Goal: Task Accomplishment & Management: Use online tool/utility

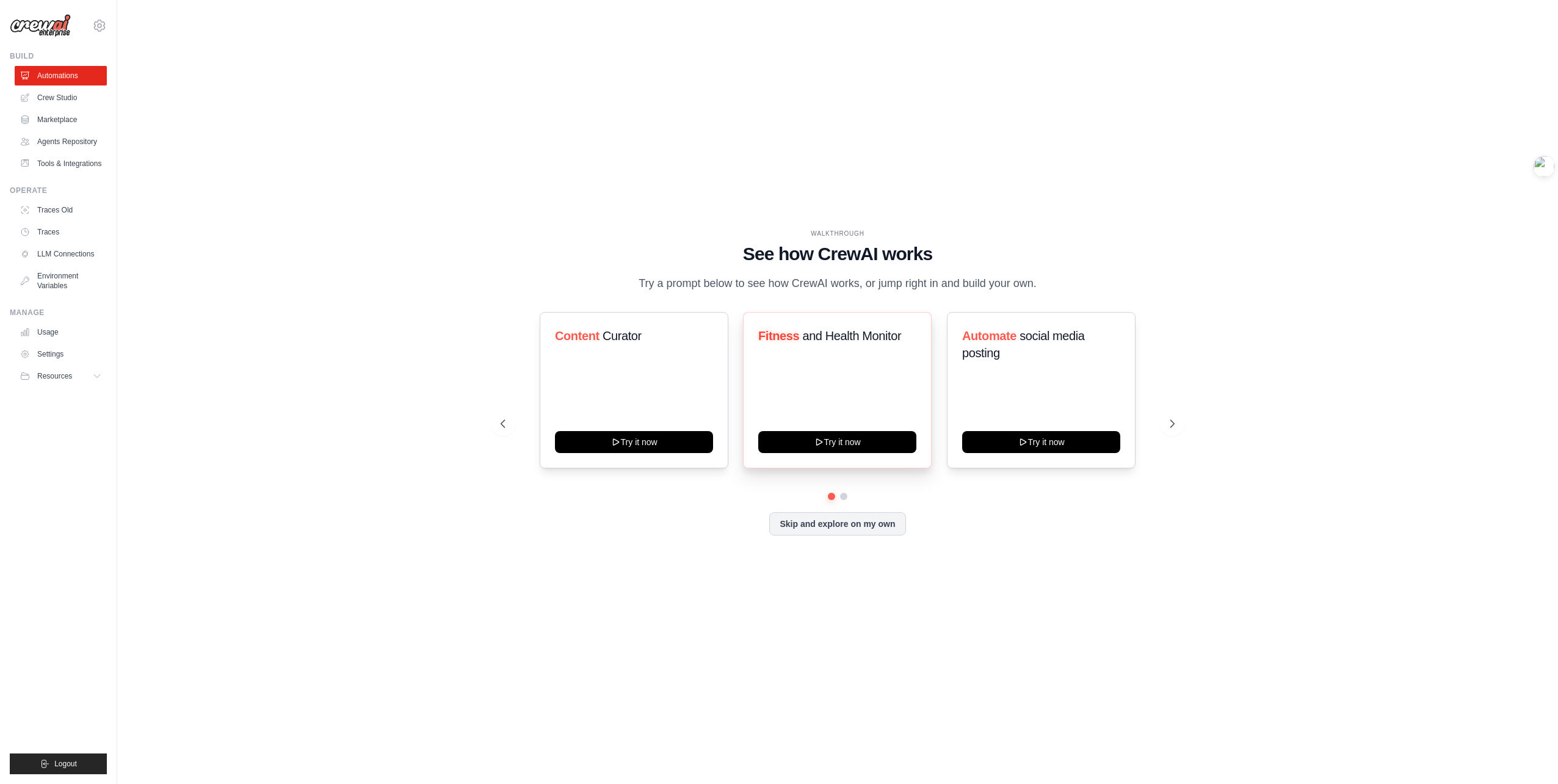
click at [838, 342] on span "and Health Monitor" at bounding box center [853, 336] width 99 height 14
click at [861, 452] on button "Try it now" at bounding box center [837, 441] width 158 height 22
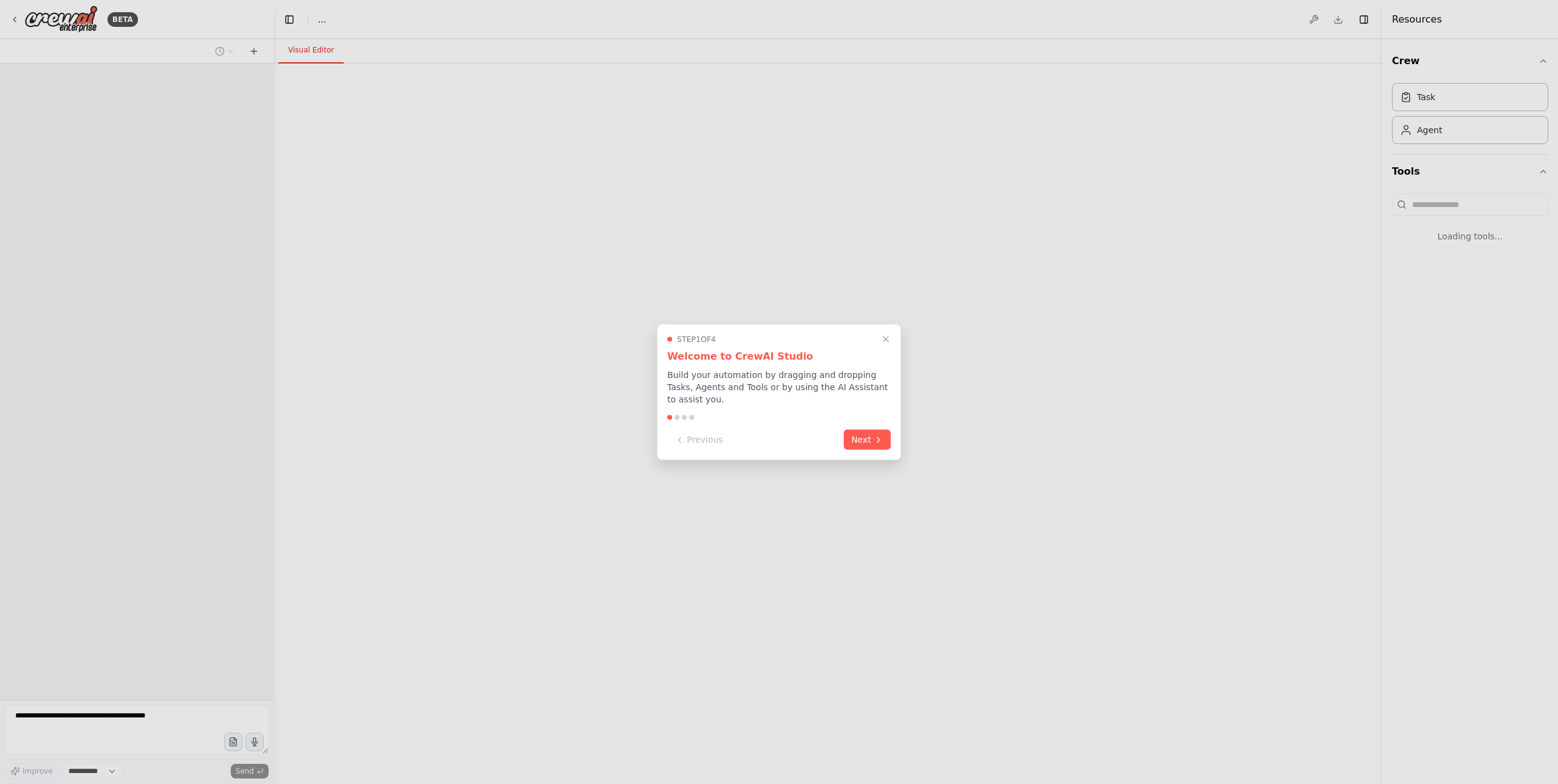
select select "****"
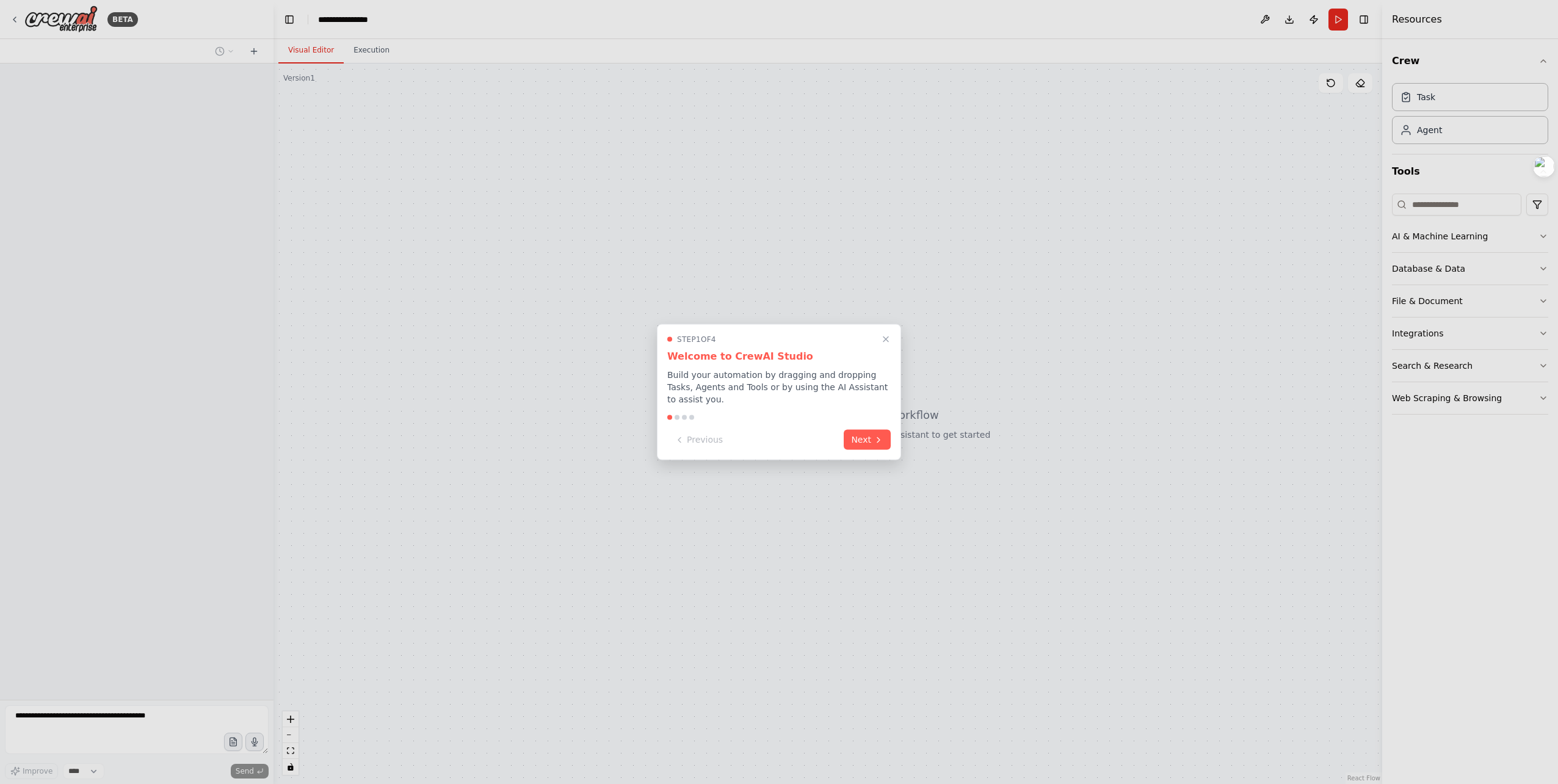
drag, startPoint x: 849, startPoint y: 369, endPoint x: 860, endPoint y: 394, distance: 27.3
click at [849, 369] on p "Build your automation by dragging and dropping Tasks, Agents and Tools or by us…" at bounding box center [779, 387] width 224 height 37
click at [869, 440] on button "Next" at bounding box center [867, 439] width 47 height 20
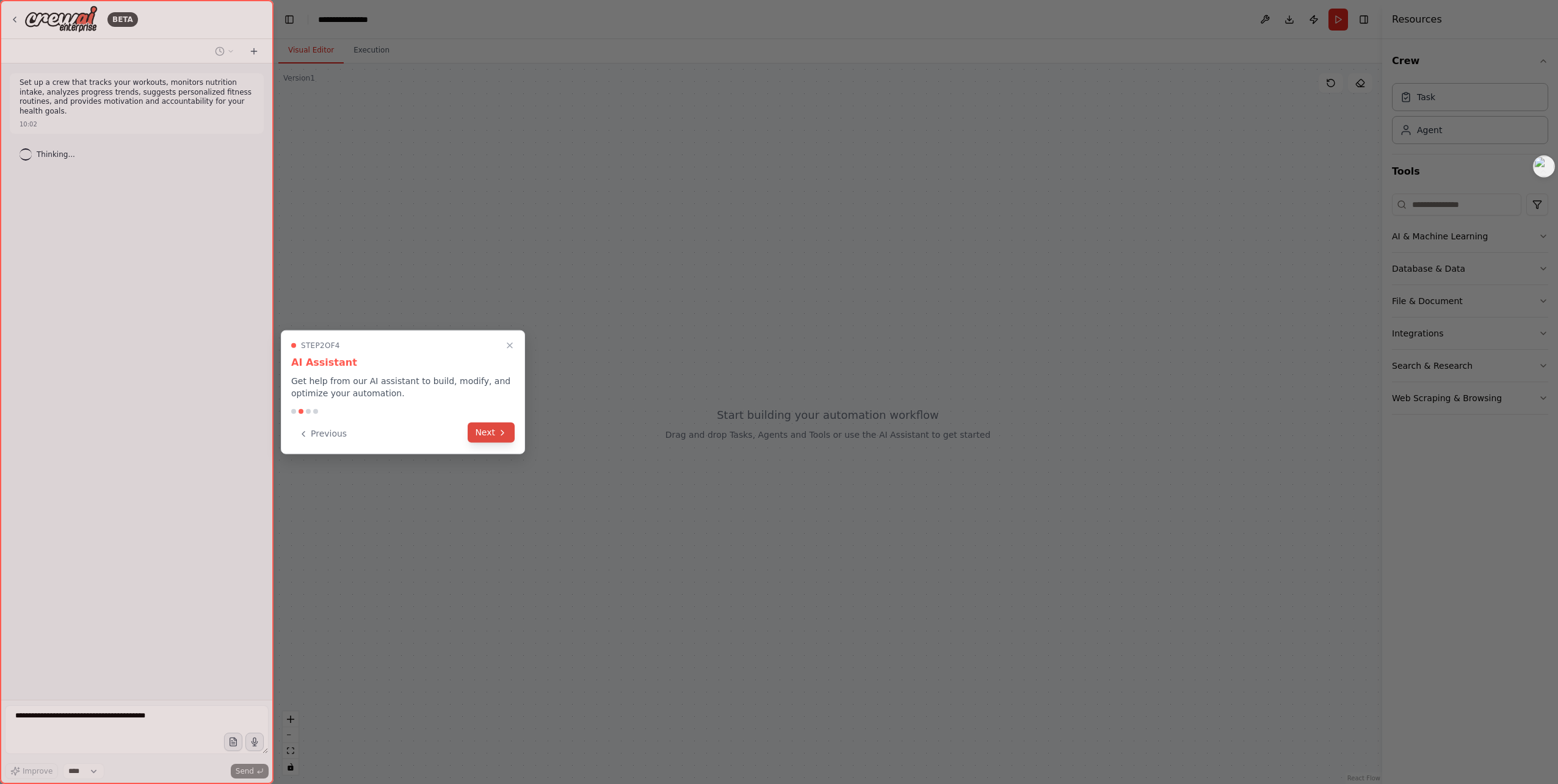
click at [490, 430] on button "Next" at bounding box center [491, 433] width 47 height 20
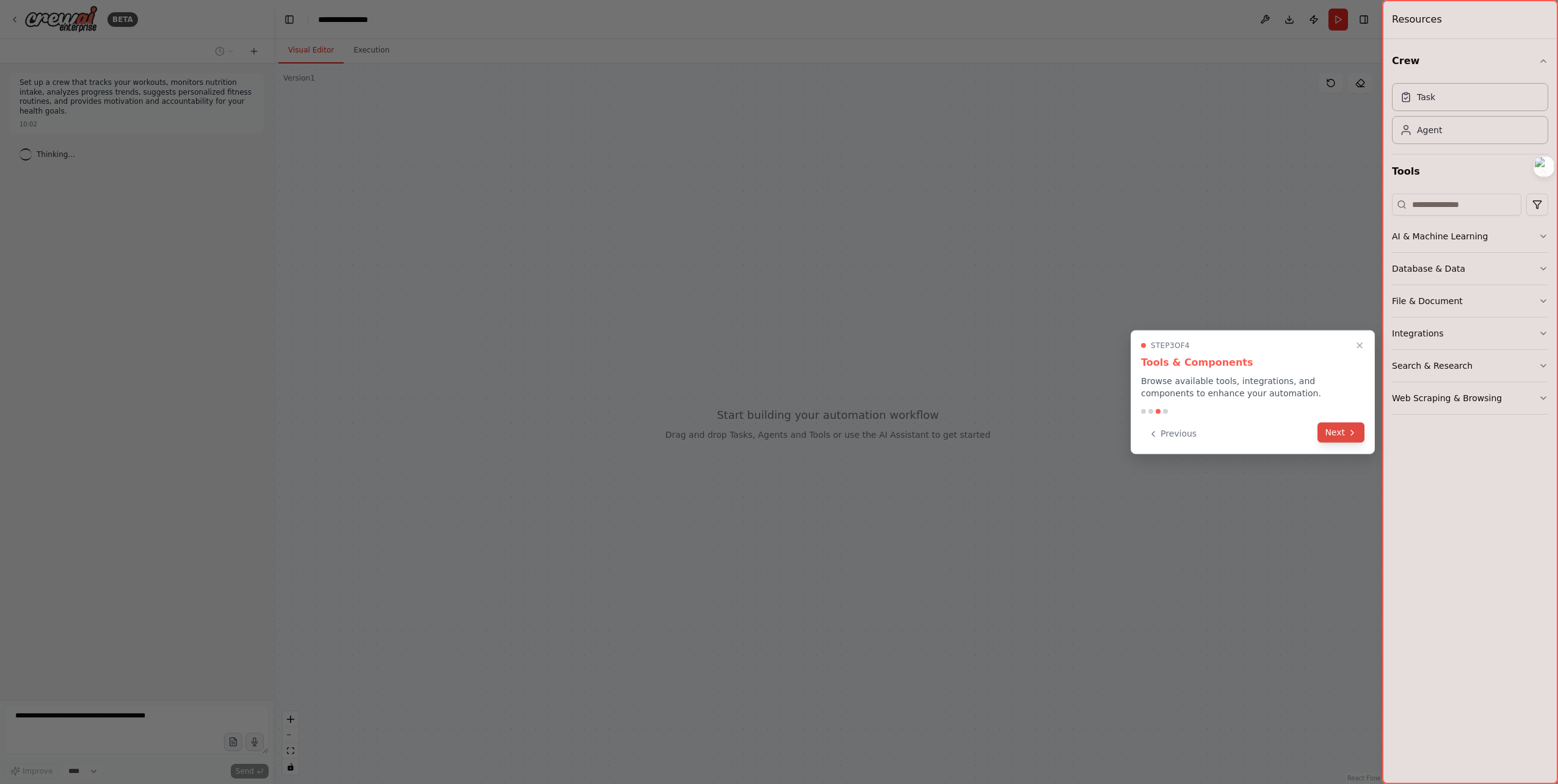
click at [1335, 429] on button "Next" at bounding box center [1341, 433] width 47 height 20
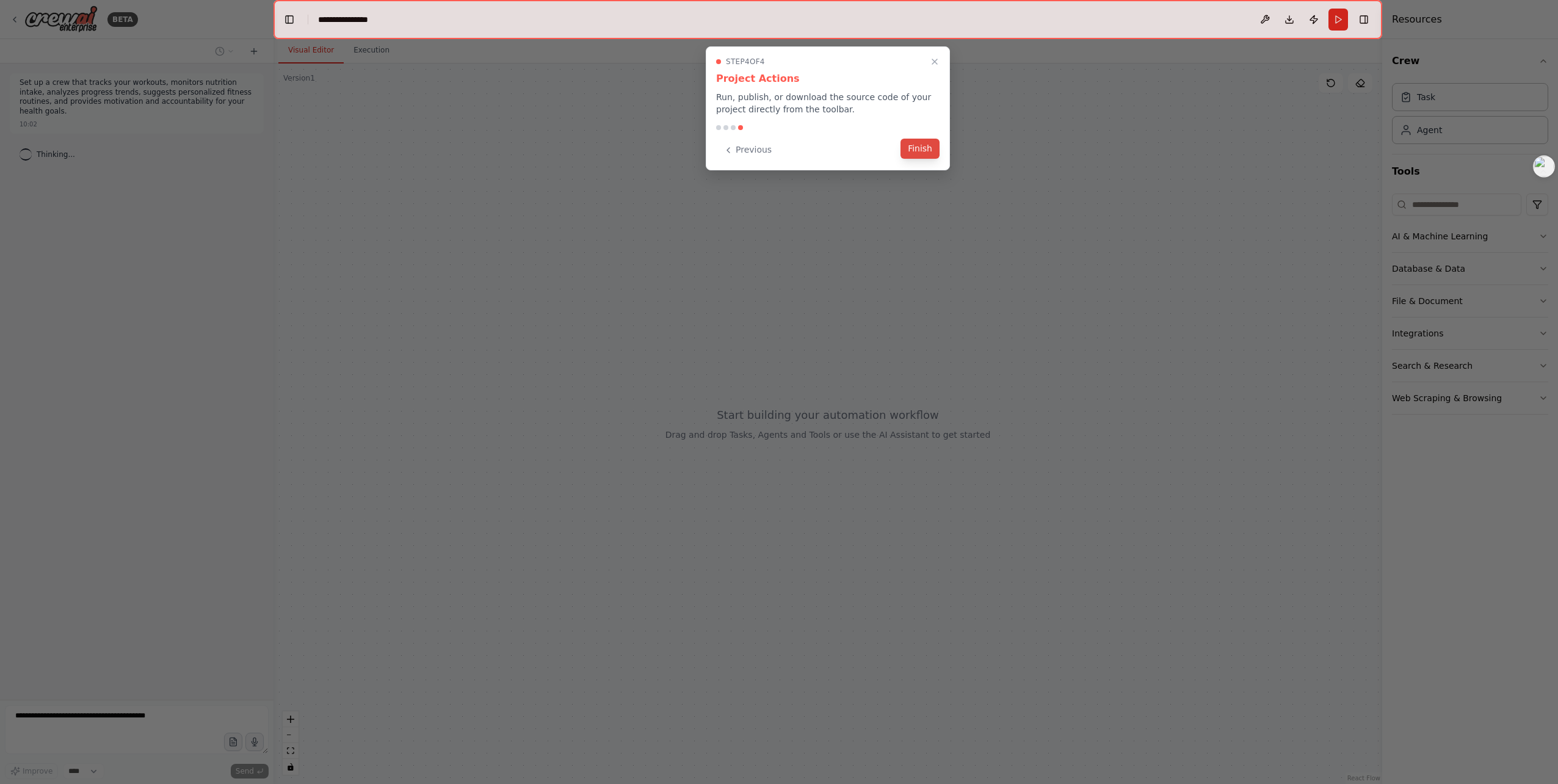
click at [932, 156] on button "Finish" at bounding box center [920, 149] width 39 height 20
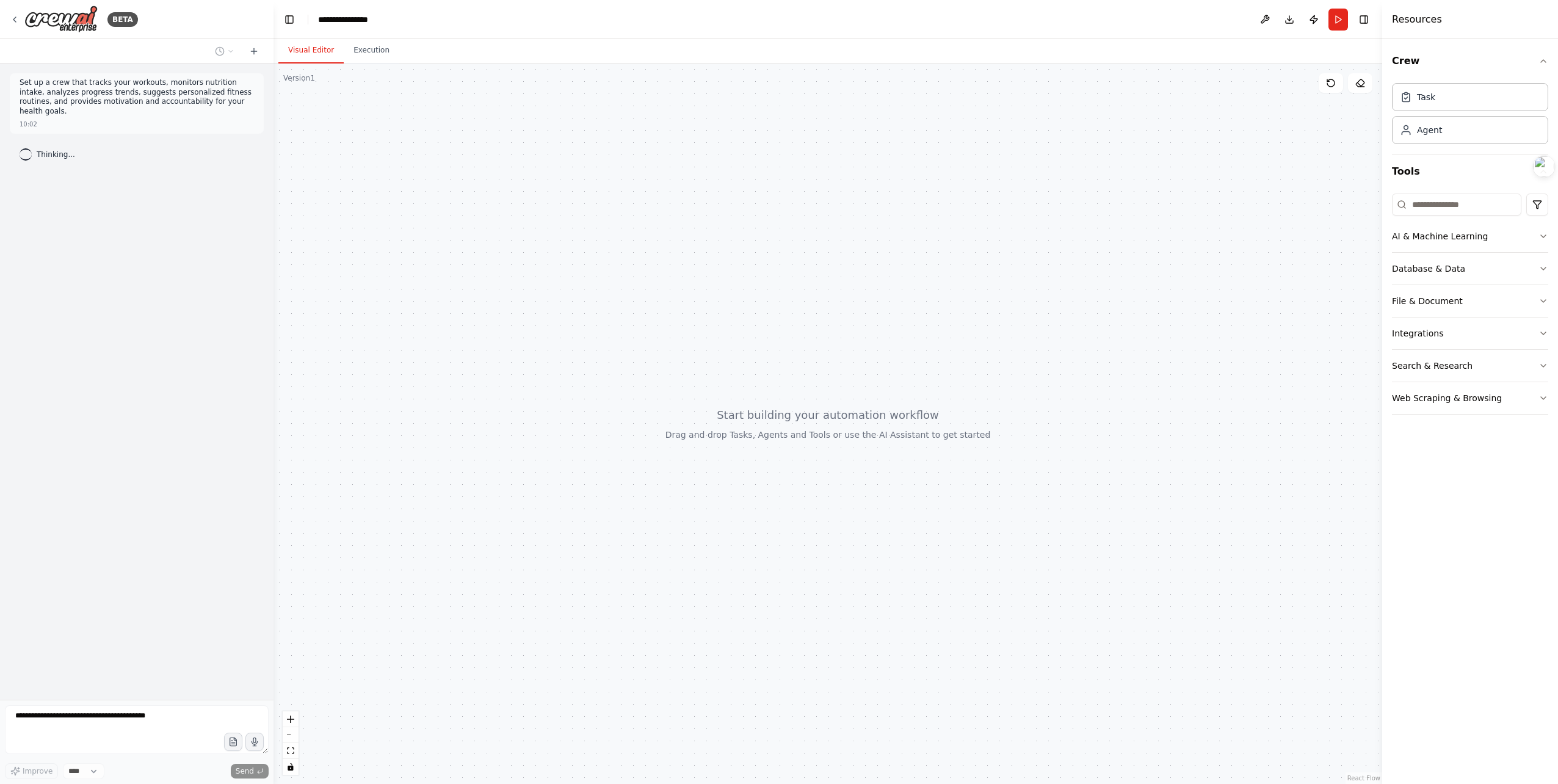
click at [689, 443] on div at bounding box center [828, 423] width 1109 height 720
drag, startPoint x: 731, startPoint y: 404, endPoint x: 720, endPoint y: 393, distance: 15.6
click at [720, 388] on div at bounding box center [828, 423] width 1109 height 720
click at [294, 719] on button "zoom in" at bounding box center [290, 719] width 16 height 16
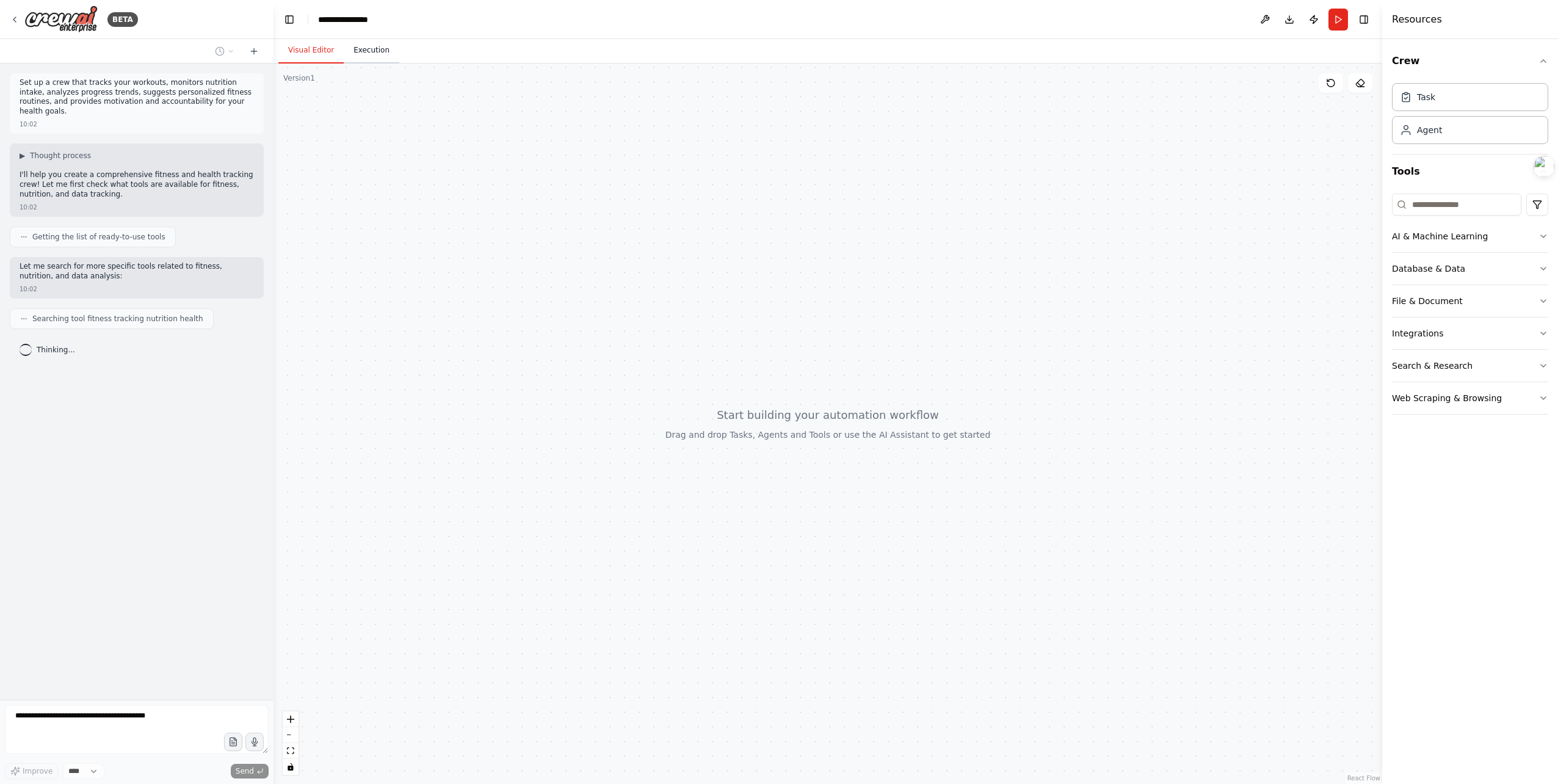
click at [378, 55] on button "Execution" at bounding box center [372, 51] width 56 height 26
click at [319, 54] on button "Visual Editor" at bounding box center [311, 51] width 65 height 26
drag, startPoint x: 743, startPoint y: 268, endPoint x: 783, endPoint y: 294, distance: 47.7
click at [743, 268] on div at bounding box center [828, 423] width 1109 height 720
drag, startPoint x: 830, startPoint y: 325, endPoint x: 797, endPoint y: 311, distance: 35.8
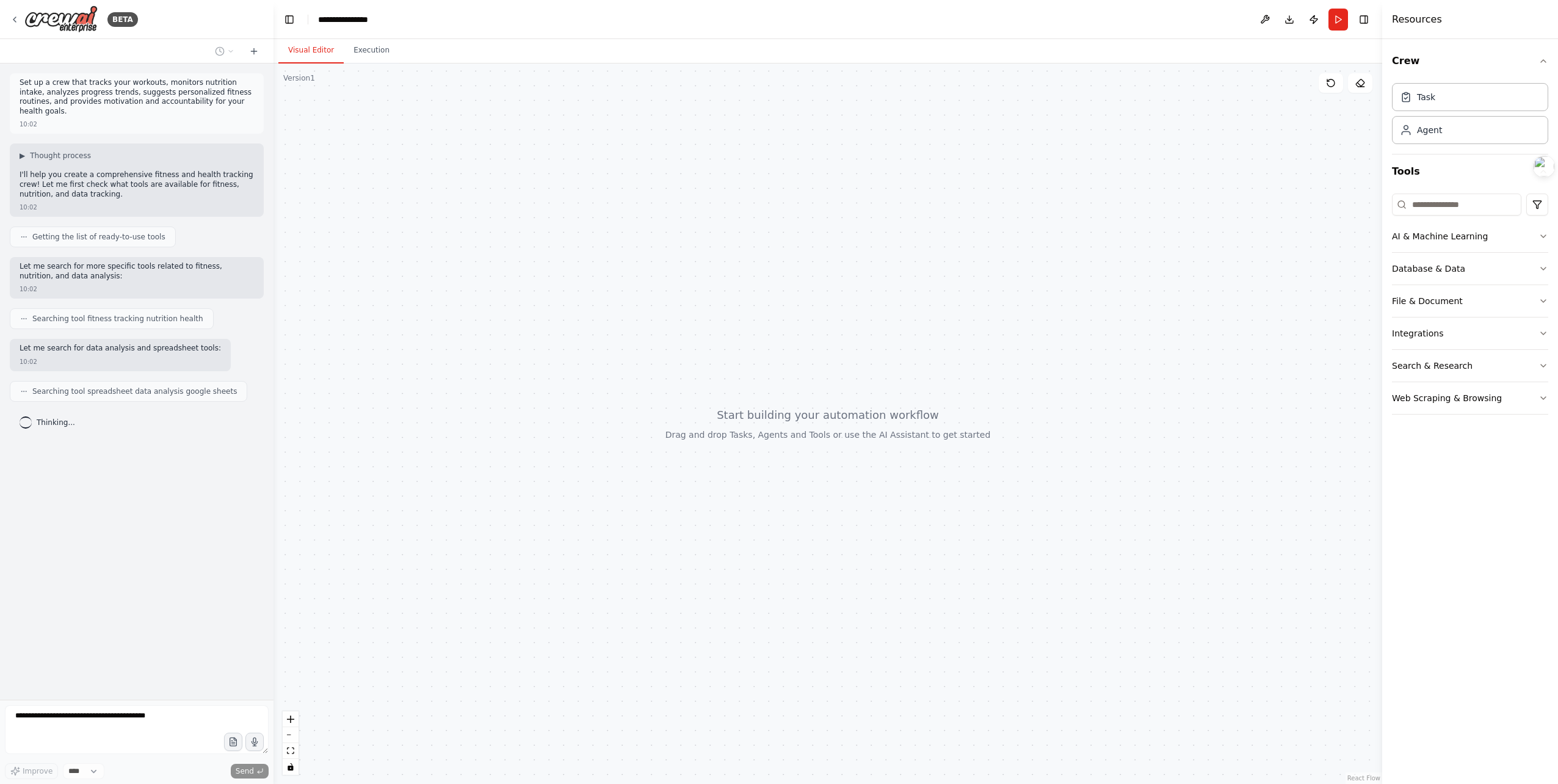
click at [797, 311] on div at bounding box center [828, 423] width 1109 height 720
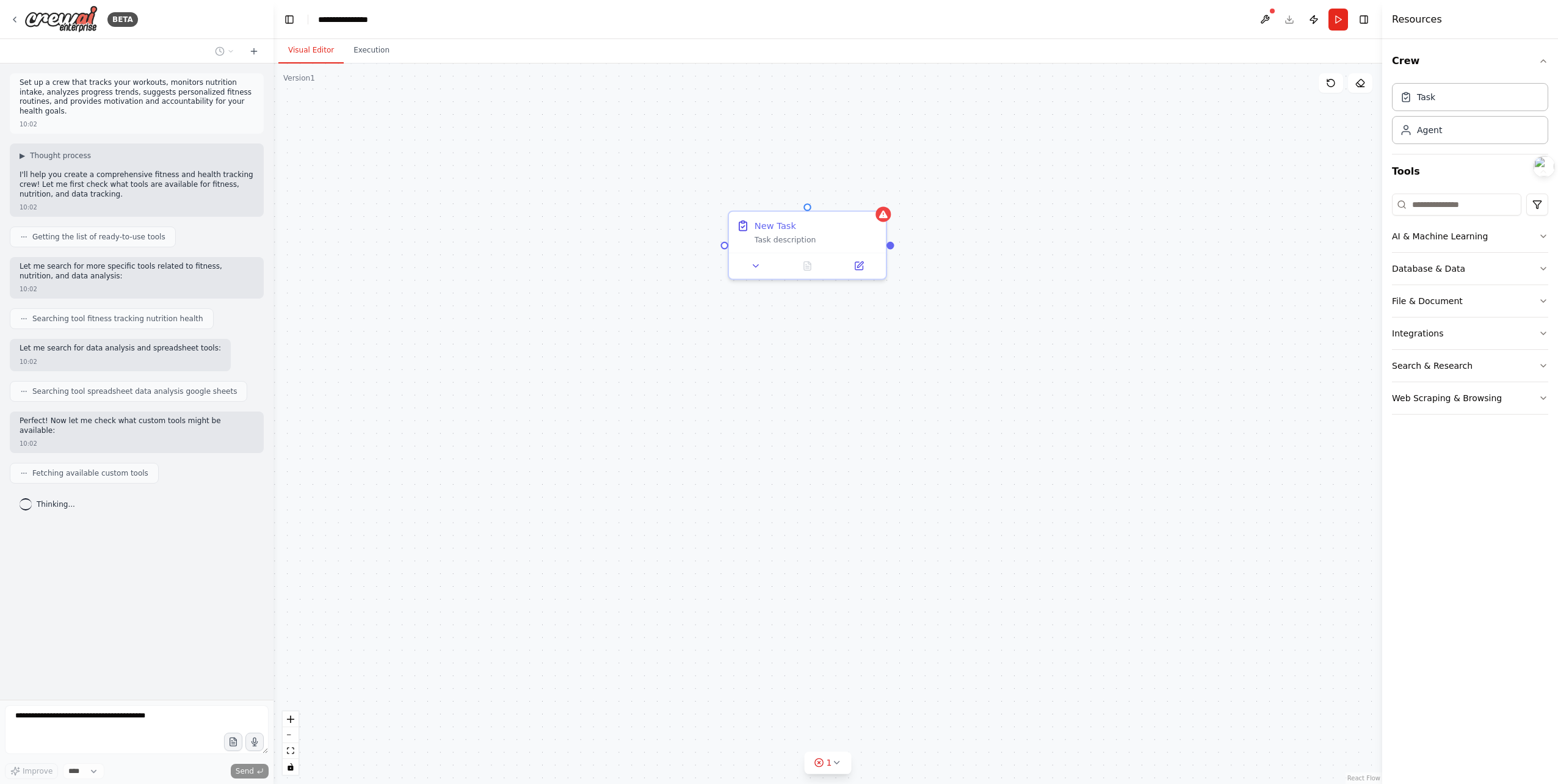
click at [955, 268] on div "New Task Task description" at bounding box center [828, 423] width 1109 height 720
drag, startPoint x: 1033, startPoint y: 260, endPoint x: 1158, endPoint y: 164, distance: 157.6
click at [890, 256] on div "New Task Task description" at bounding box center [828, 423] width 1109 height 720
click at [735, 245] on div "New Task Task description Role of the agent Goal of the agent gpt-4o-mini Drop …" at bounding box center [828, 423] width 1109 height 720
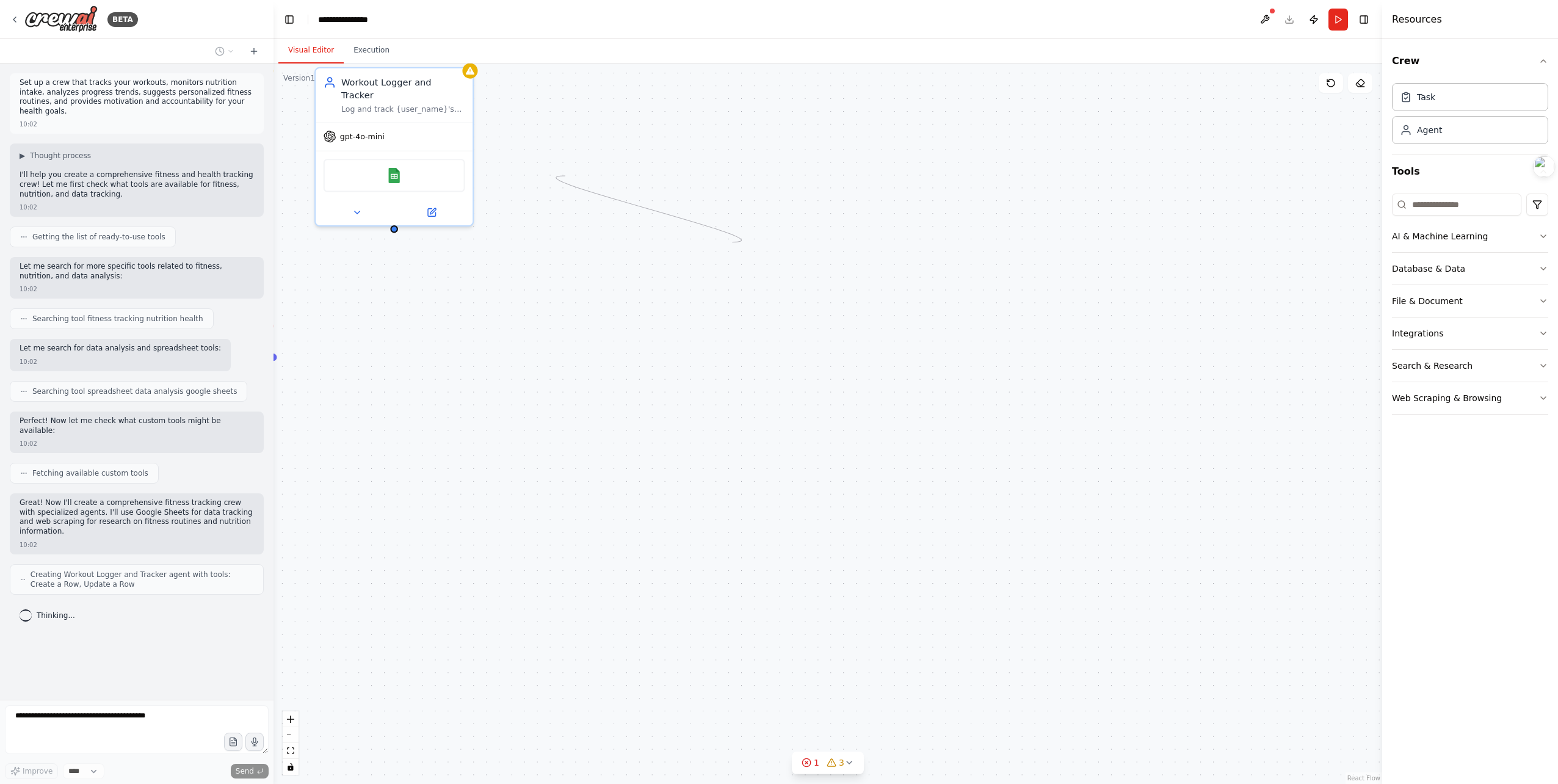
drag, startPoint x: 730, startPoint y: 243, endPoint x: 541, endPoint y: 170, distance: 202.6
click at [541, 170] on div "New Task Task description Role of the agent Goal of the agent gpt-4o-mini Drop …" at bounding box center [828, 423] width 1109 height 720
drag, startPoint x: 564, startPoint y: 208, endPoint x: 599, endPoint y: 238, distance: 46.1
click at [599, 241] on div "New Task Task description Role of the agent Goal of the agent gpt-4o-mini Drop …" at bounding box center [828, 423] width 1109 height 720
drag, startPoint x: 751, startPoint y: 259, endPoint x: 802, endPoint y: 285, distance: 57.2
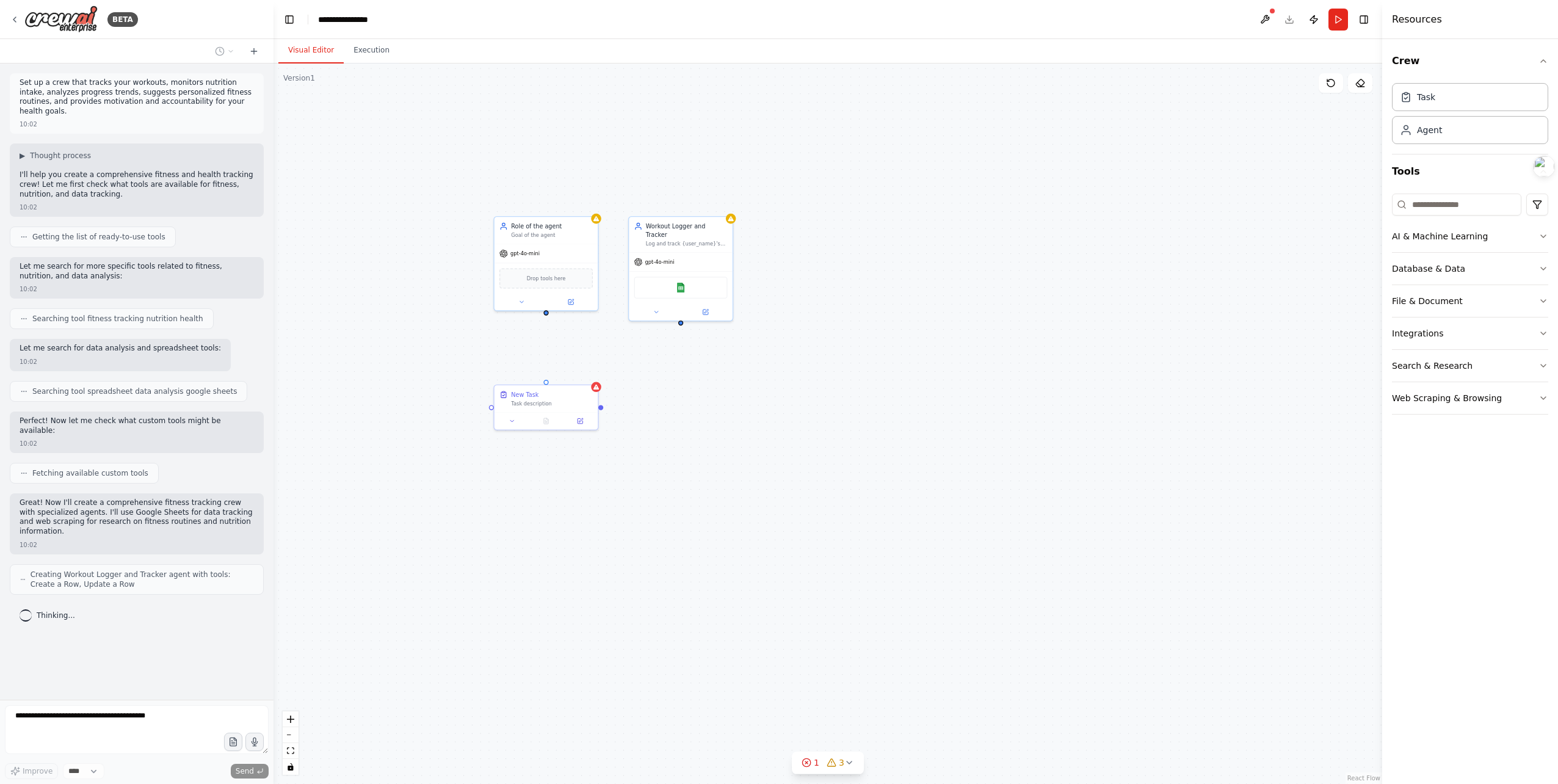
click at [895, 277] on div "New Task Task description Role of the agent Goal of the agent gpt-4o-mini Drop …" at bounding box center [828, 423] width 1109 height 720
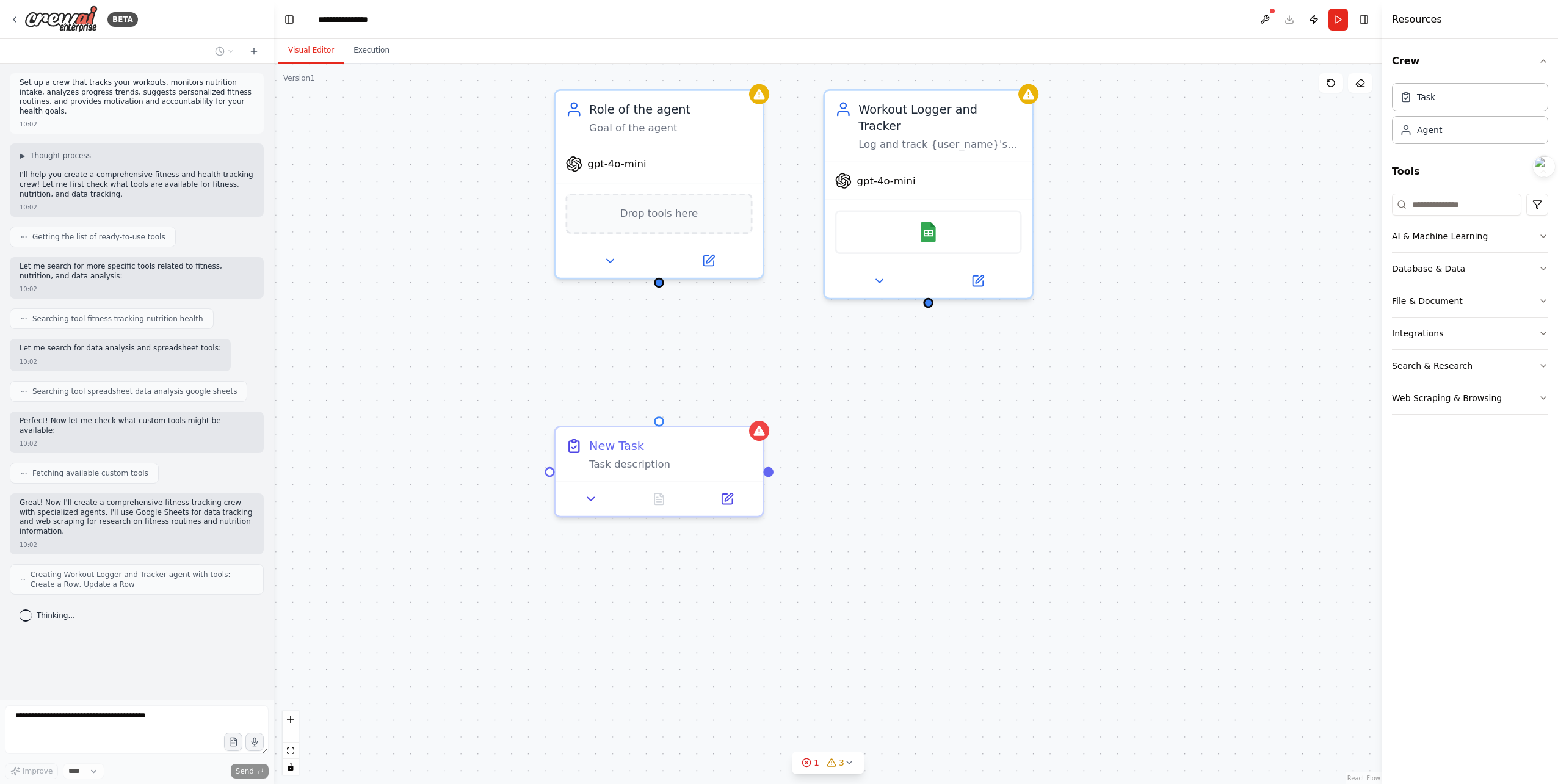
drag, startPoint x: 697, startPoint y: 322, endPoint x: 747, endPoint y: 355, distance: 59.9
click at [747, 355] on div "New Task Task description Role of the agent Goal of the agent gpt-4o-mini Drop …" at bounding box center [828, 423] width 1109 height 720
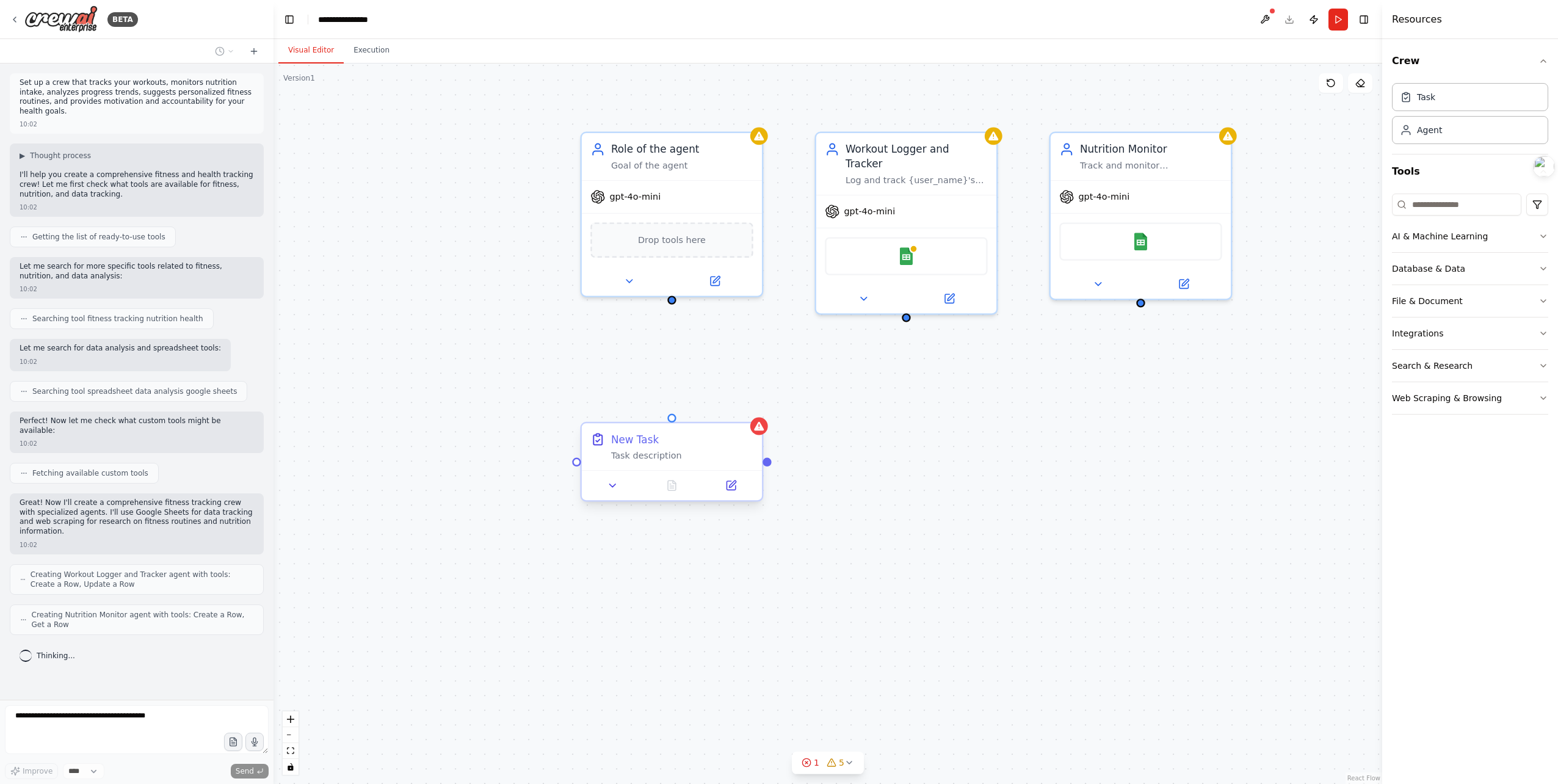
click at [724, 441] on div "New Task" at bounding box center [681, 440] width 142 height 15
click at [758, 414] on button at bounding box center [752, 412] width 16 height 16
click at [756, 413] on icon at bounding box center [752, 412] width 7 height 7
click at [755, 410] on icon at bounding box center [752, 412] width 5 height 7
click at [763, 400] on div "Confirm" at bounding box center [753, 410] width 21 height 21
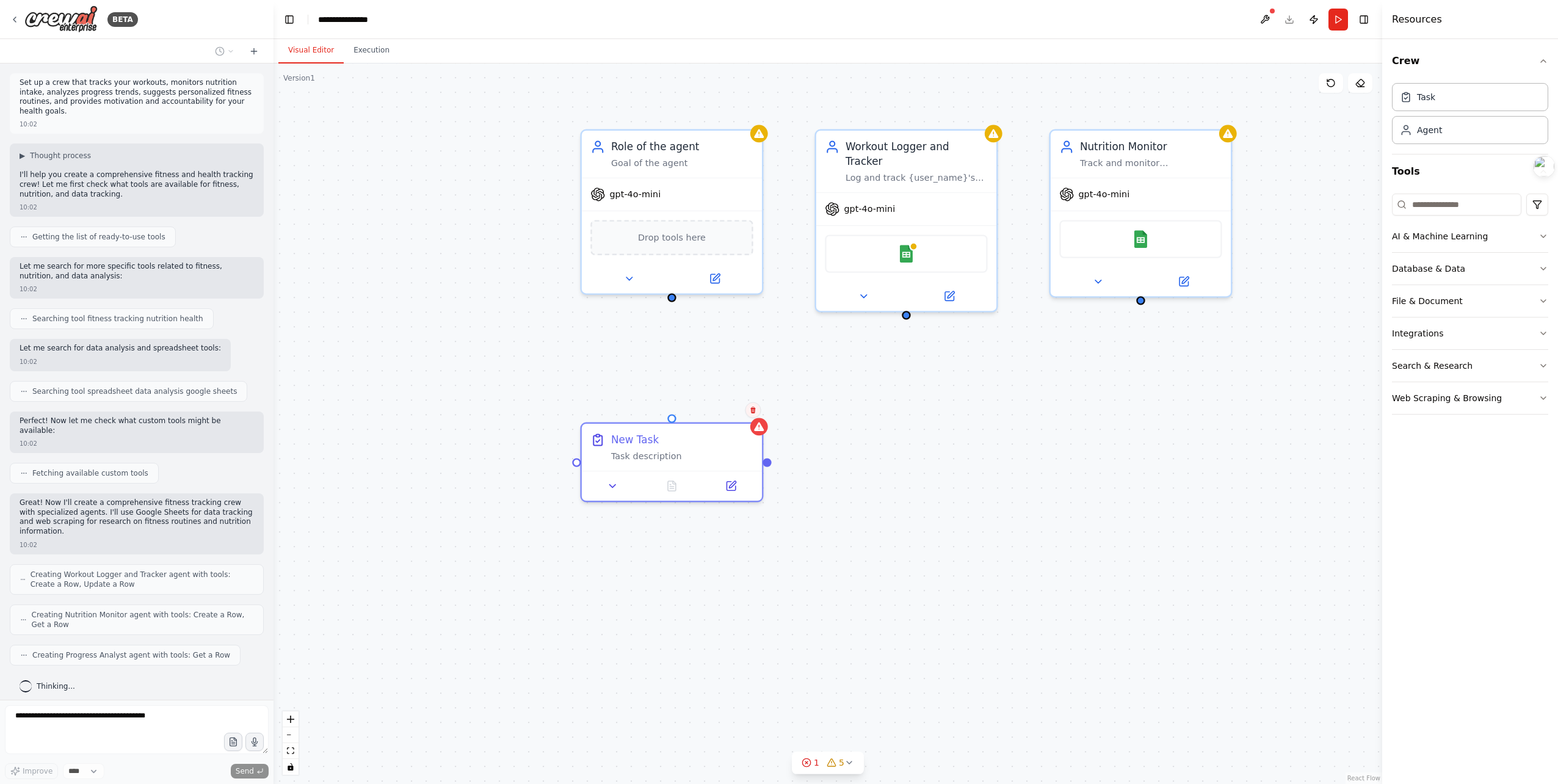
click at [754, 408] on icon at bounding box center [752, 410] width 5 height 7
click at [737, 412] on button "Confirm" at bounding box center [718, 410] width 43 height 15
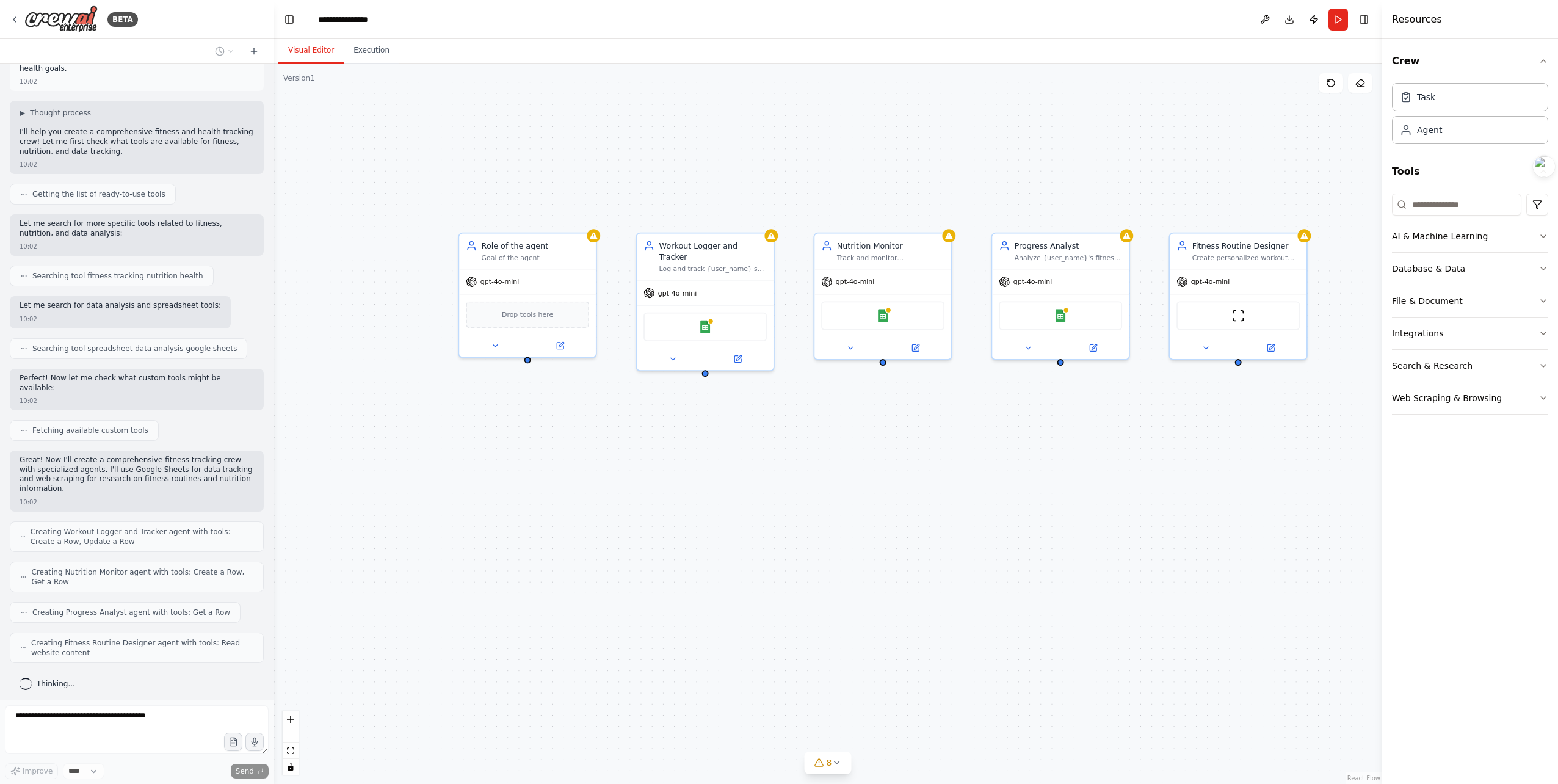
drag, startPoint x: 1098, startPoint y: 399, endPoint x: 908, endPoint y: 418, distance: 190.9
click at [908, 418] on div "Role of the agent Goal of the agent gpt-4o-mini Drop tools here Workout Logger …" at bounding box center [828, 423] width 1109 height 720
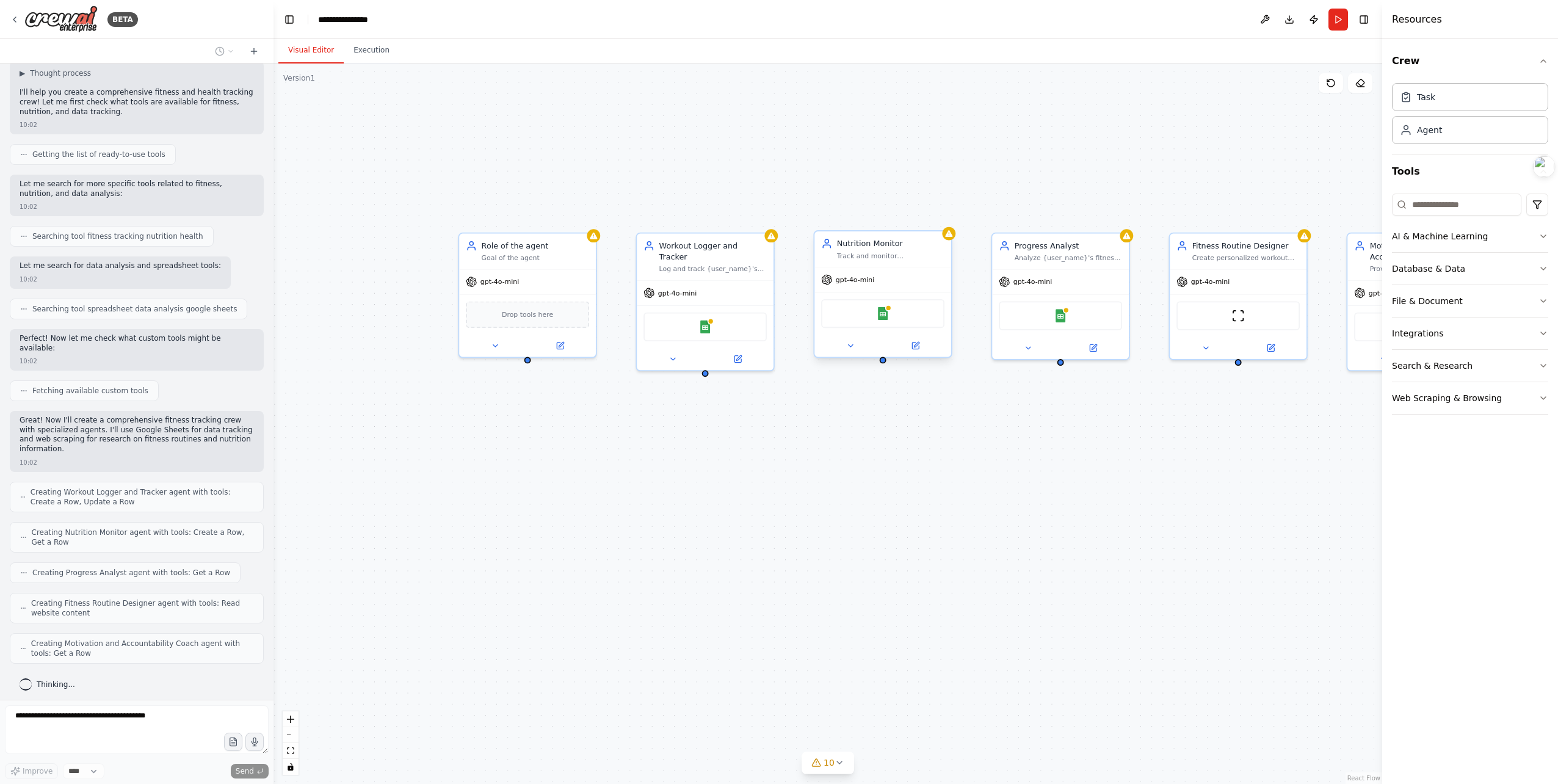
click at [896, 262] on div "Nutrition Monitor Track and monitor {user_name}'s daily nutrition intake includ…" at bounding box center [883, 249] width 137 height 35
click at [954, 238] on div "Role of the agent Goal of the agent gpt-4o-mini Drop tools here Workout Logger …" at bounding box center [828, 423] width 1109 height 720
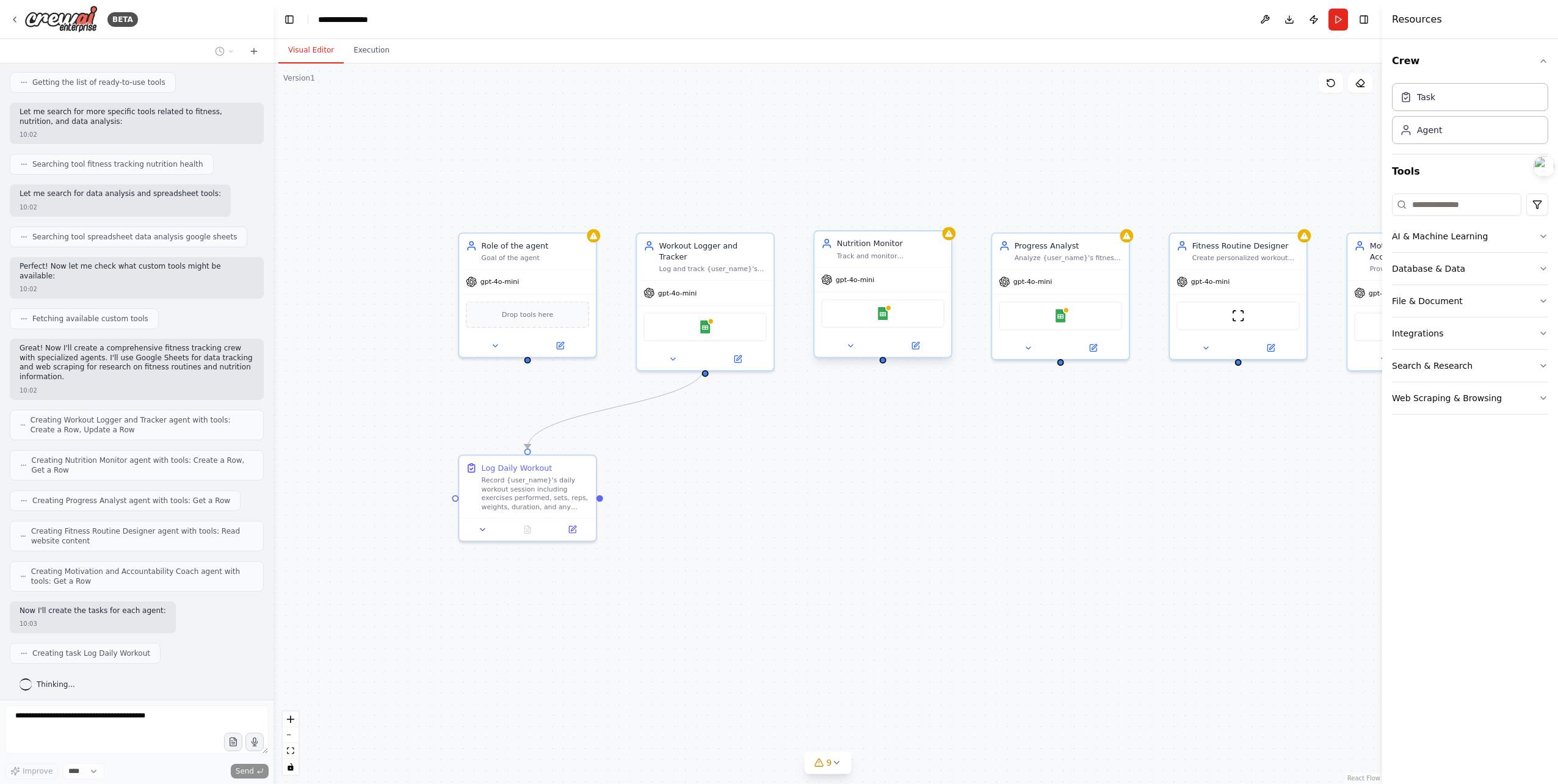
scroll to position [184, 0]
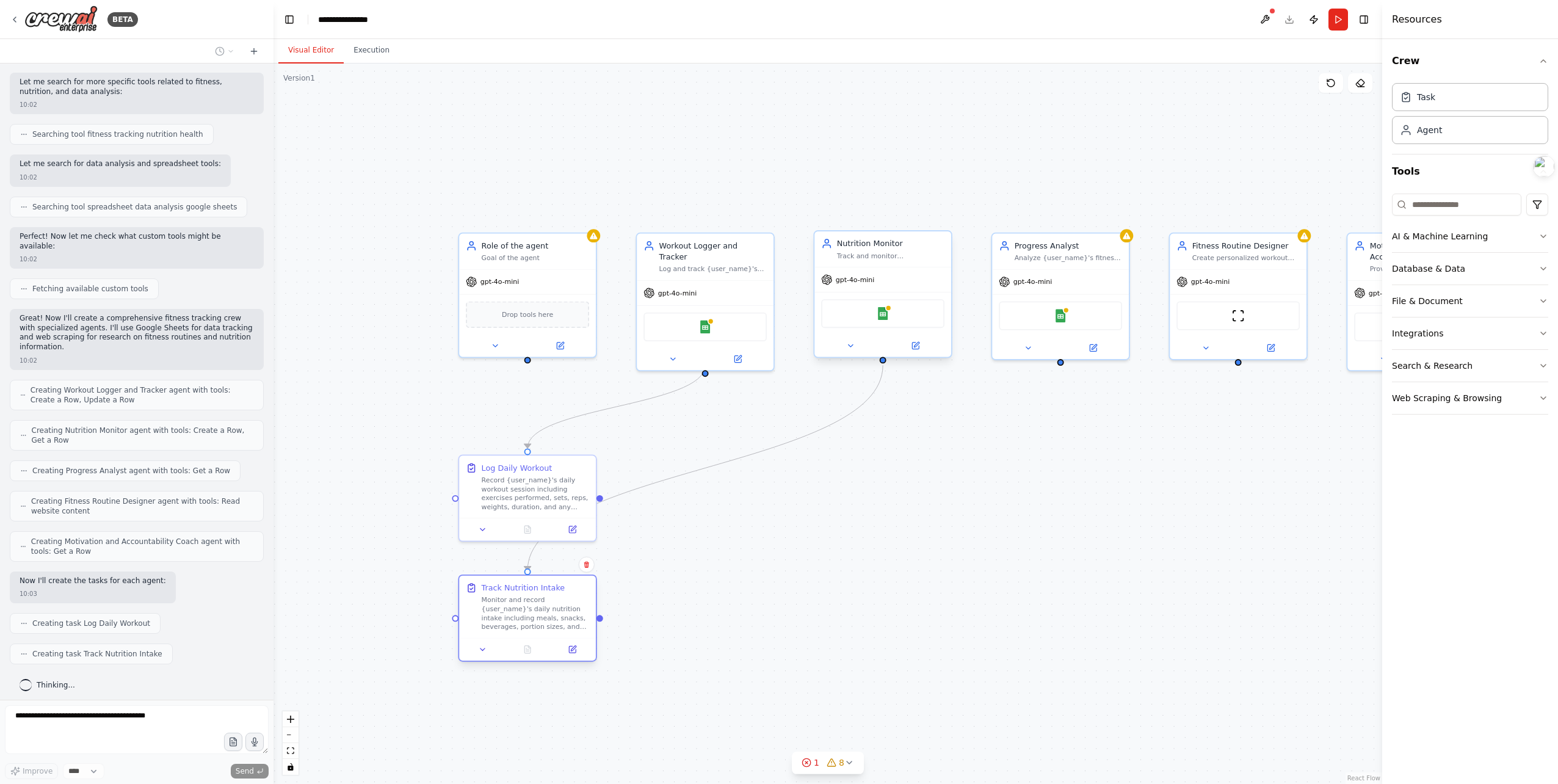
drag, startPoint x: 552, startPoint y: 581, endPoint x: 551, endPoint y: 599, distance: 18.0
click at [551, 599] on div "Monitor and record {user_name}'s daily nutrition intake including meals, snacks…" at bounding box center [535, 613] width 107 height 35
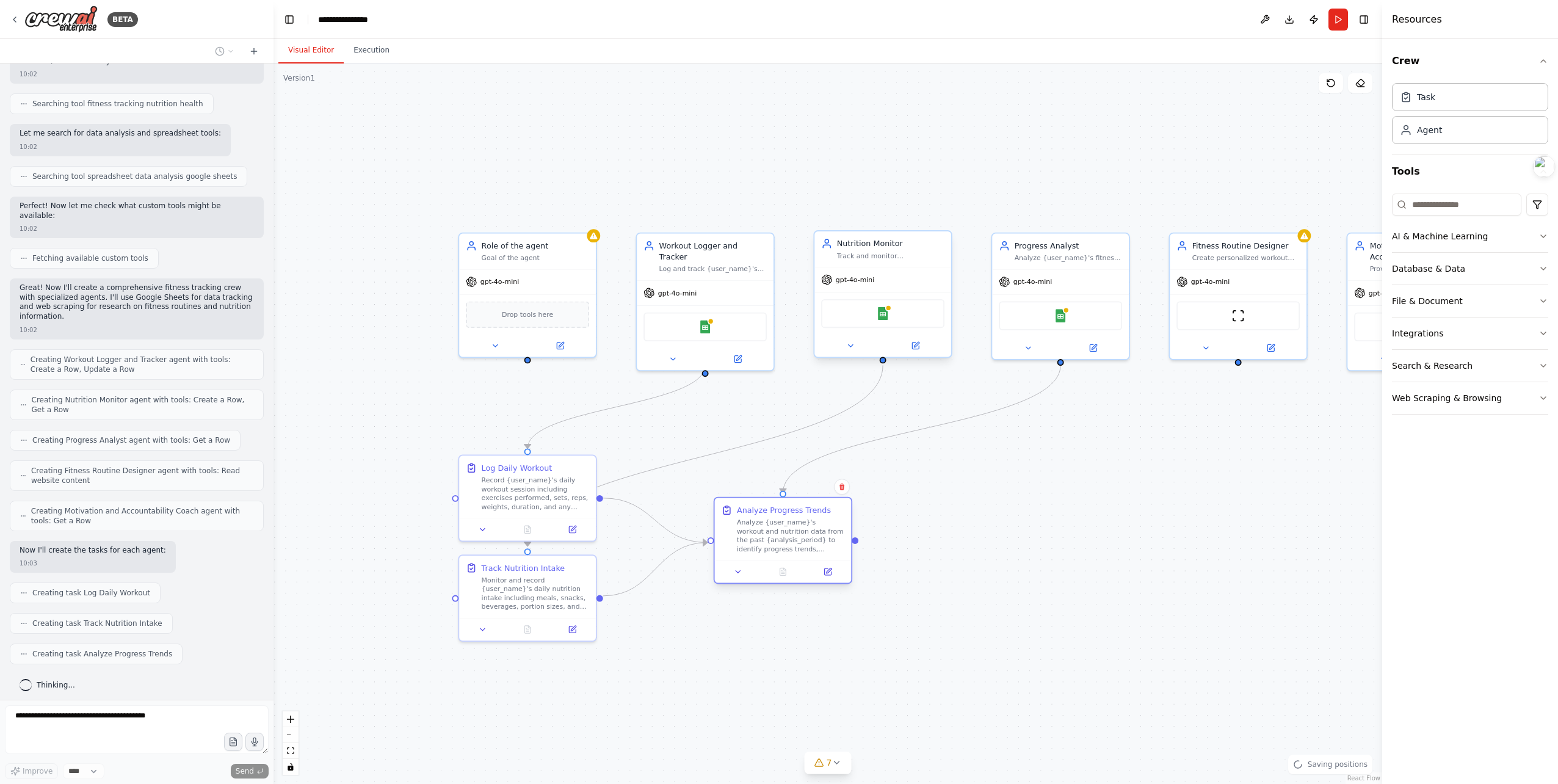
drag, startPoint x: 712, startPoint y: 503, endPoint x: 777, endPoint y: 552, distance: 81.4
click at [777, 552] on div "Analyze {user_name}'s workout and nutrition data from the past {analysis_period…" at bounding box center [790, 535] width 107 height 35
drag, startPoint x: 539, startPoint y: 601, endPoint x: 582, endPoint y: 680, distance: 89.9
click at [581, 685] on div "Monitor and record {user_name}'s daily nutrition intake including meals, snacks…" at bounding box center [580, 669] width 107 height 35
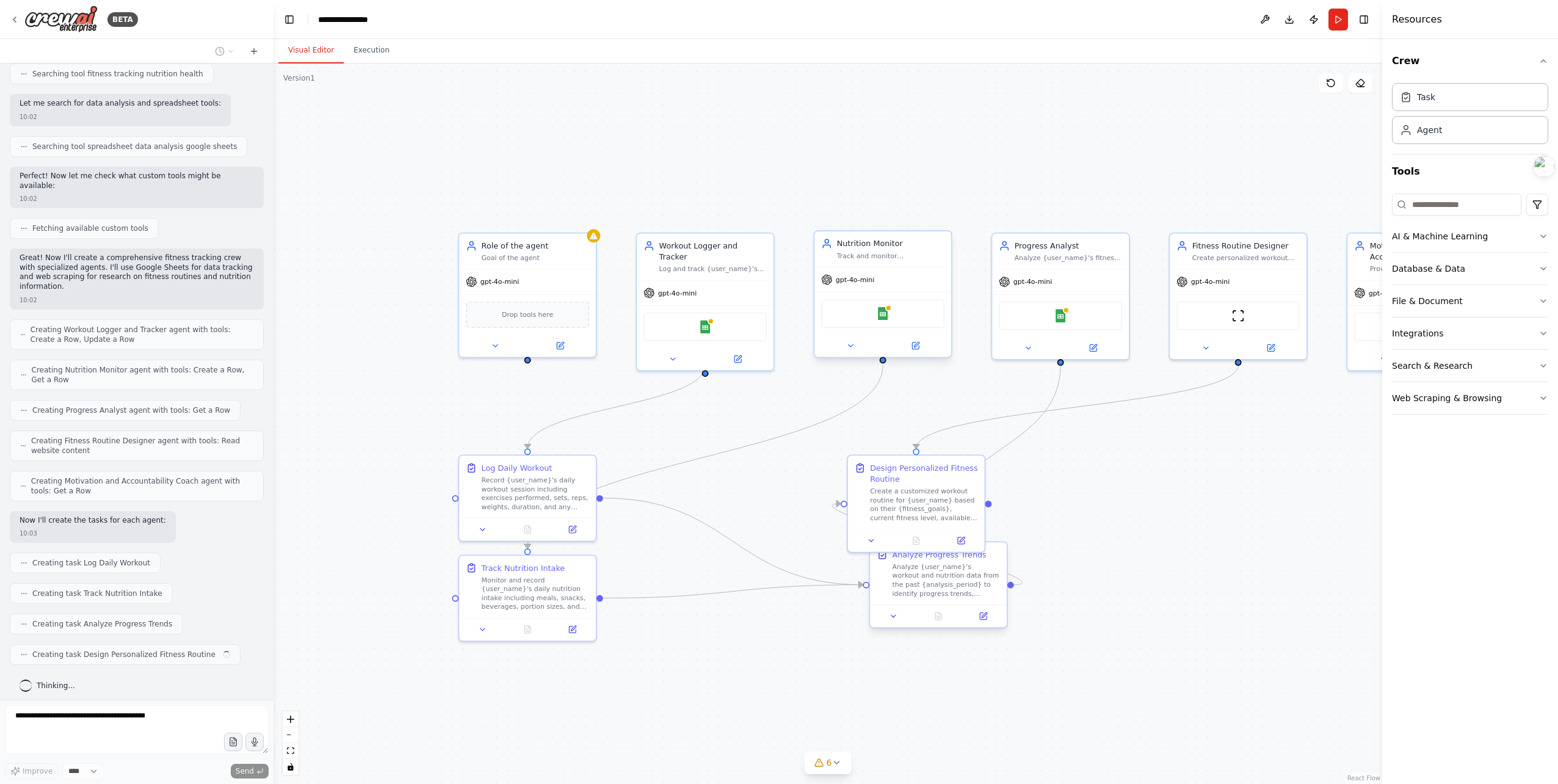
drag, startPoint x: 826, startPoint y: 550, endPoint x: 973, endPoint y: 590, distance: 152.3
click at [972, 592] on div "Analyze {user_name}'s workout and nutrition data from the past {analysis_period…" at bounding box center [946, 580] width 107 height 35
drag, startPoint x: 939, startPoint y: 482, endPoint x: 1202, endPoint y: 568, distance: 276.7
click at [1211, 553] on div "Create a customized workout routine for {user_name} based on their {fitness_goa…" at bounding box center [1190, 569] width 107 height 35
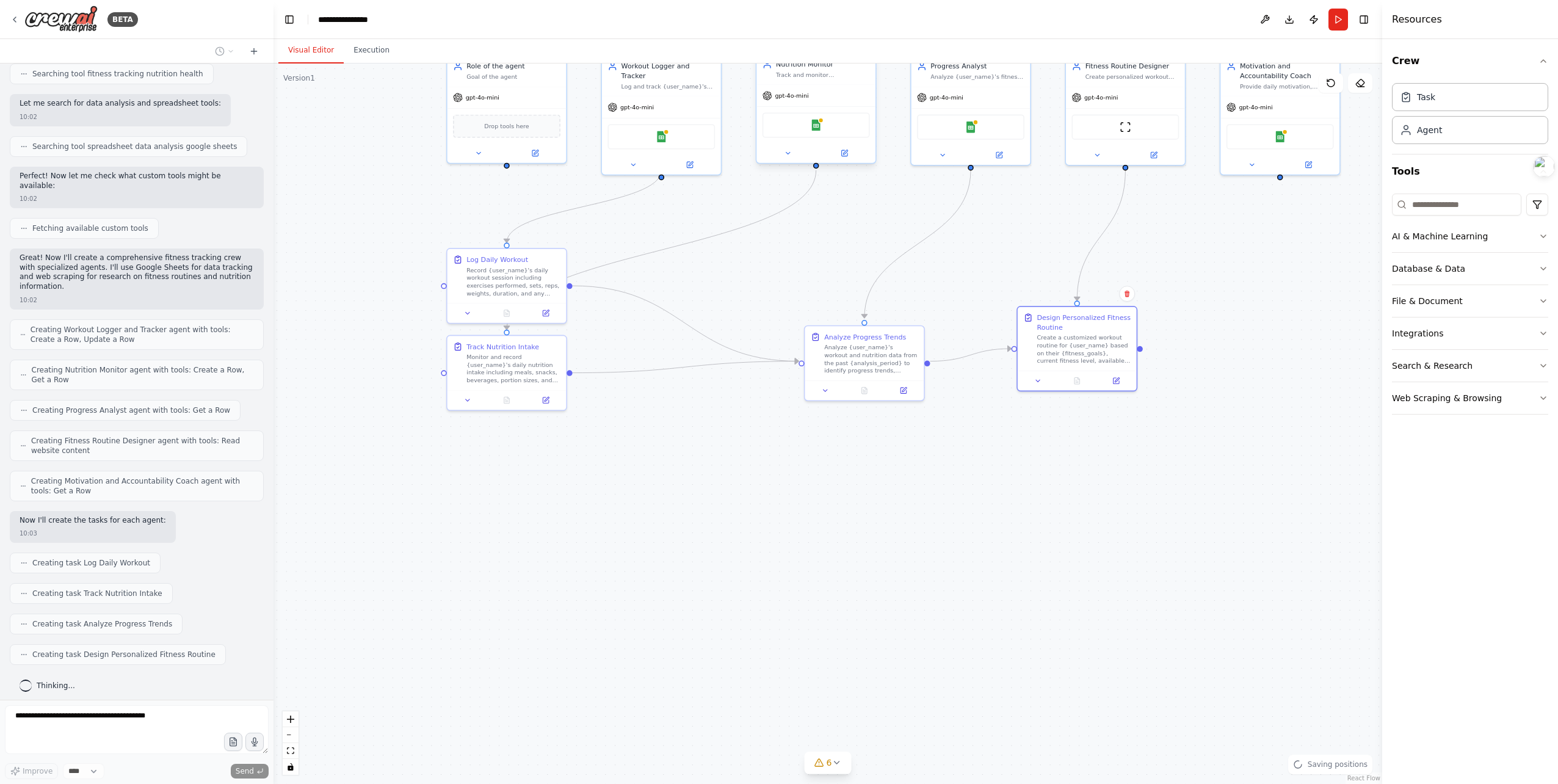
drag, startPoint x: 827, startPoint y: 663, endPoint x: 760, endPoint y: 435, distance: 237.6
click at [760, 435] on div ".deletable-edge-delete-btn { width: 20px; height: 20px; border: 0px solid #ffff…" at bounding box center [828, 423] width 1109 height 720
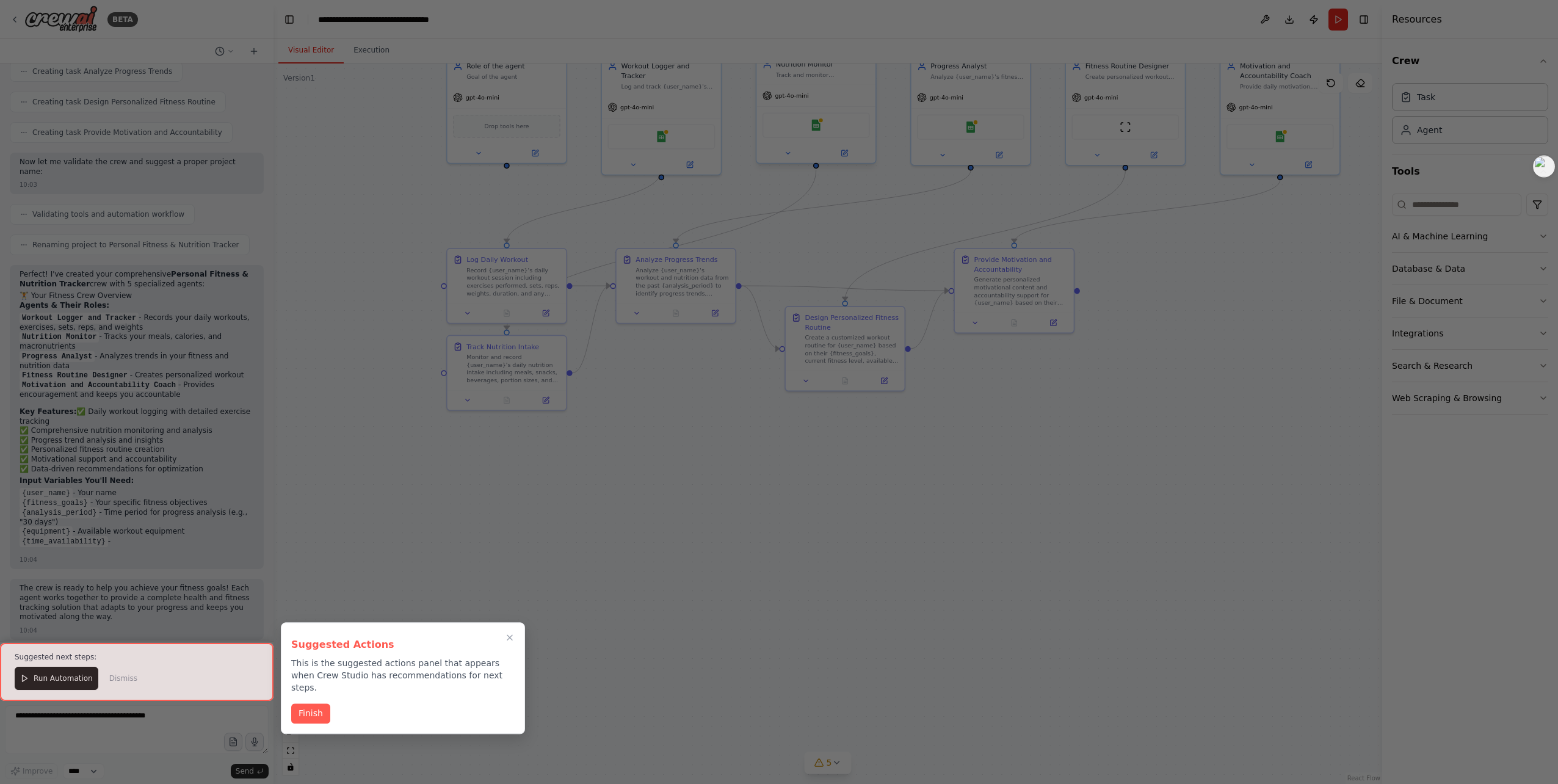
click at [317, 703] on button "Finish" at bounding box center [311, 713] width 39 height 20
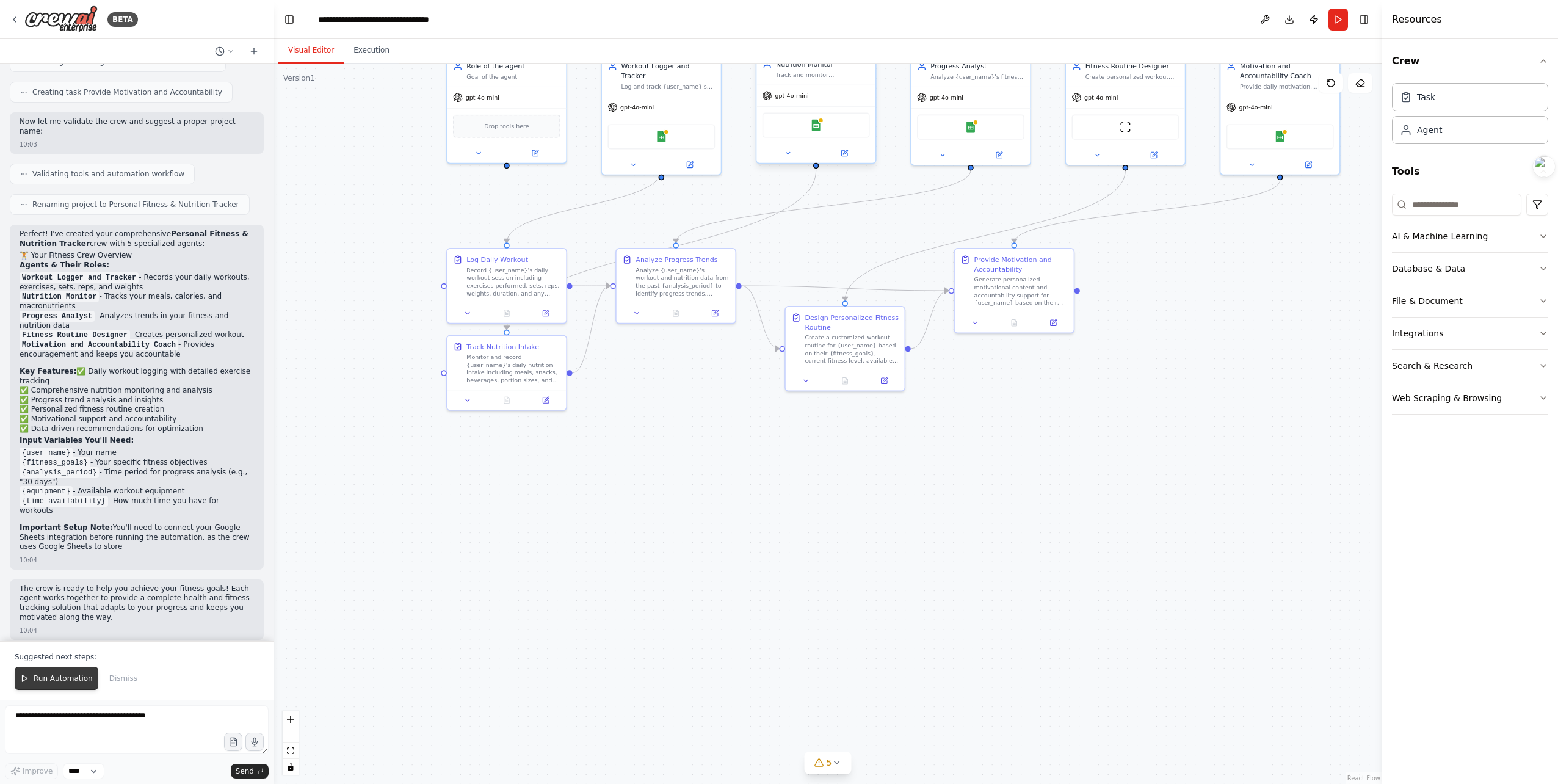
scroll to position [847, 0]
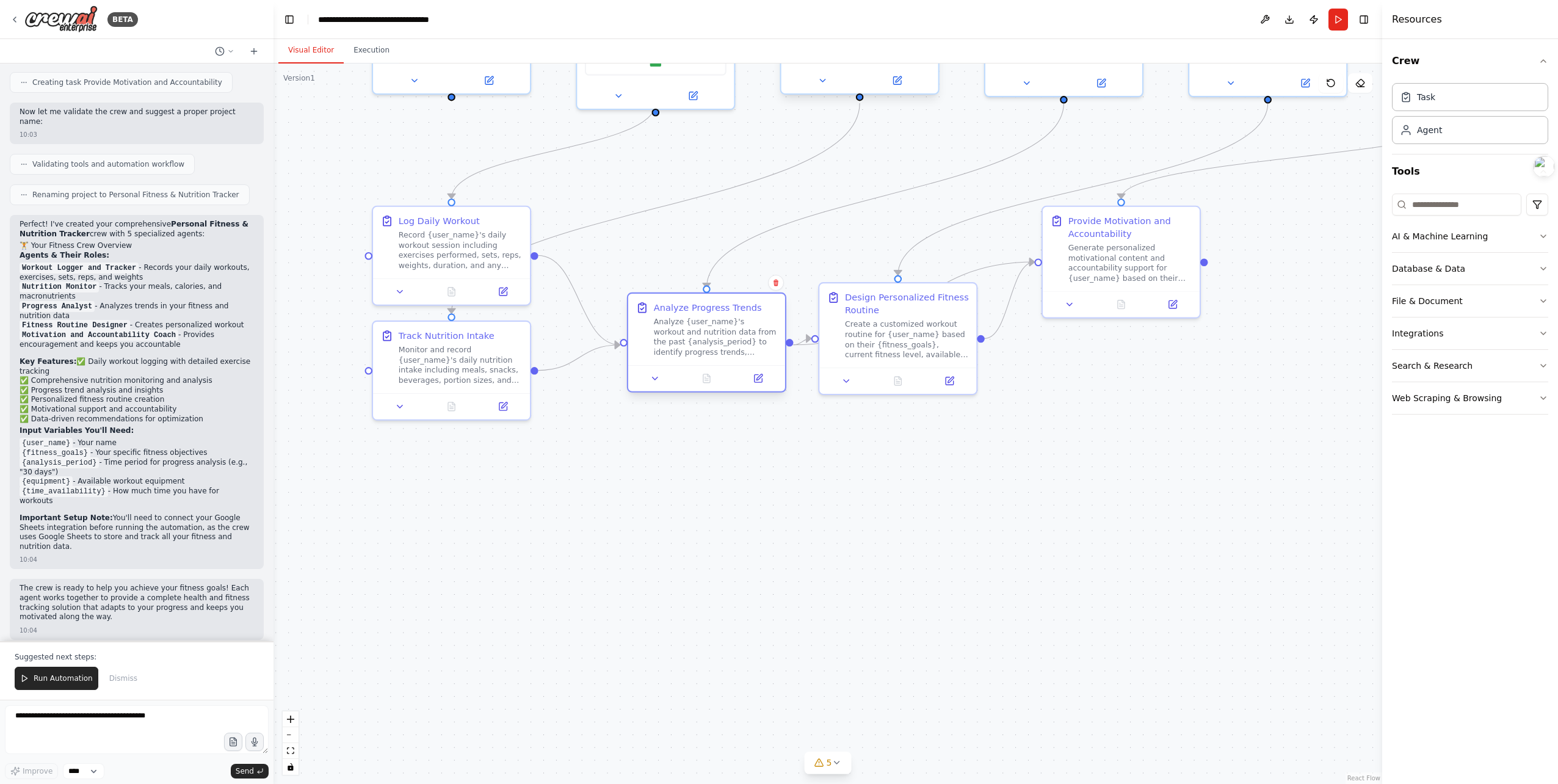
drag, startPoint x: 677, startPoint y: 249, endPoint x: 705, endPoint y: 336, distance: 91.4
click at [705, 336] on div "Analyze {user_name}'s workout and nutrition data from the past {analysis_period…" at bounding box center [715, 337] width 124 height 41
click at [656, 381] on icon at bounding box center [655, 378] width 10 height 10
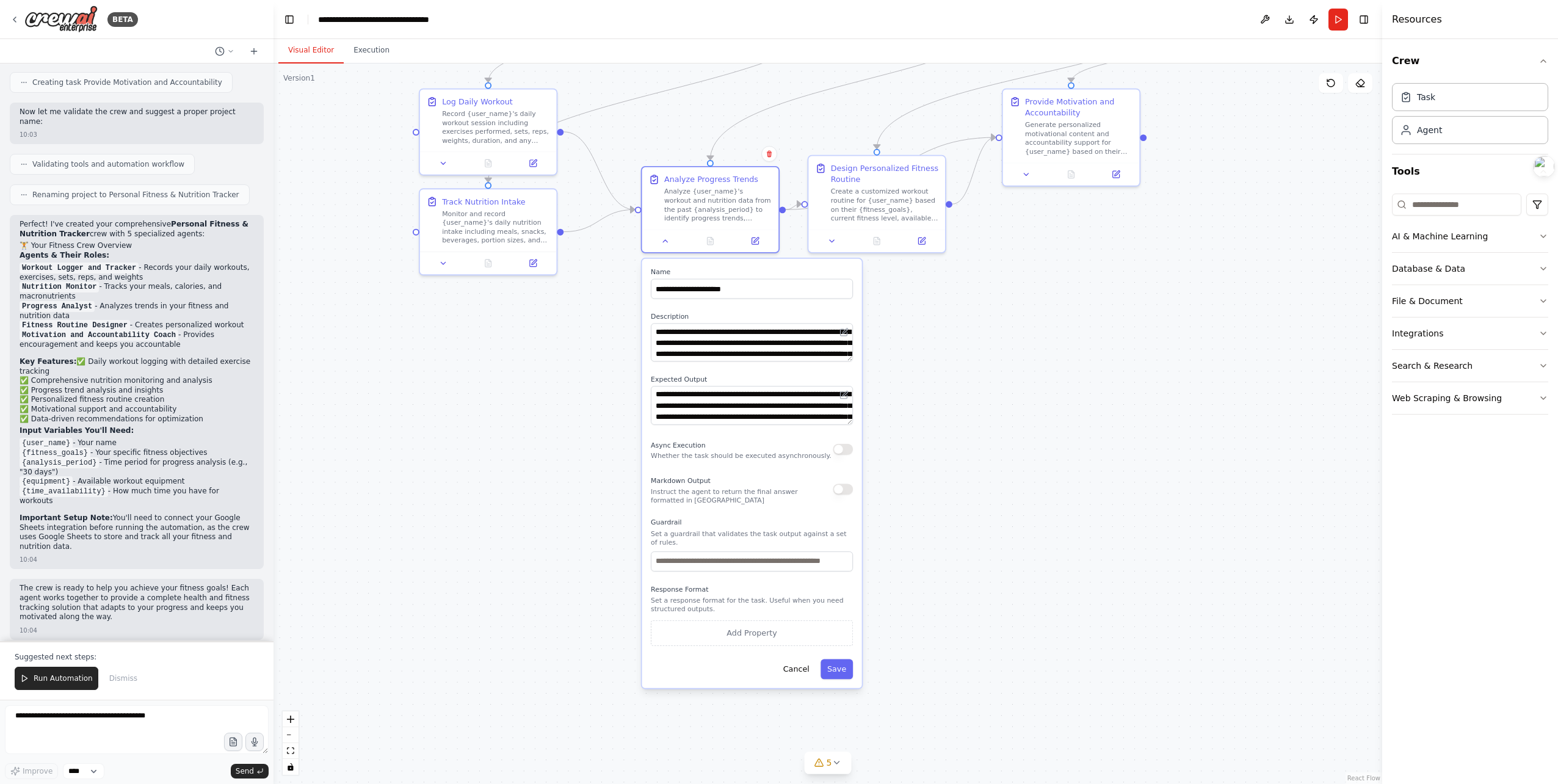
drag, startPoint x: 1021, startPoint y: 573, endPoint x: 1004, endPoint y: 416, distance: 157.9
click at [1004, 416] on div ".deletable-edge-delete-btn { width: 20px; height: 20px; border: 0px solid #ffff…" at bounding box center [828, 423] width 1109 height 720
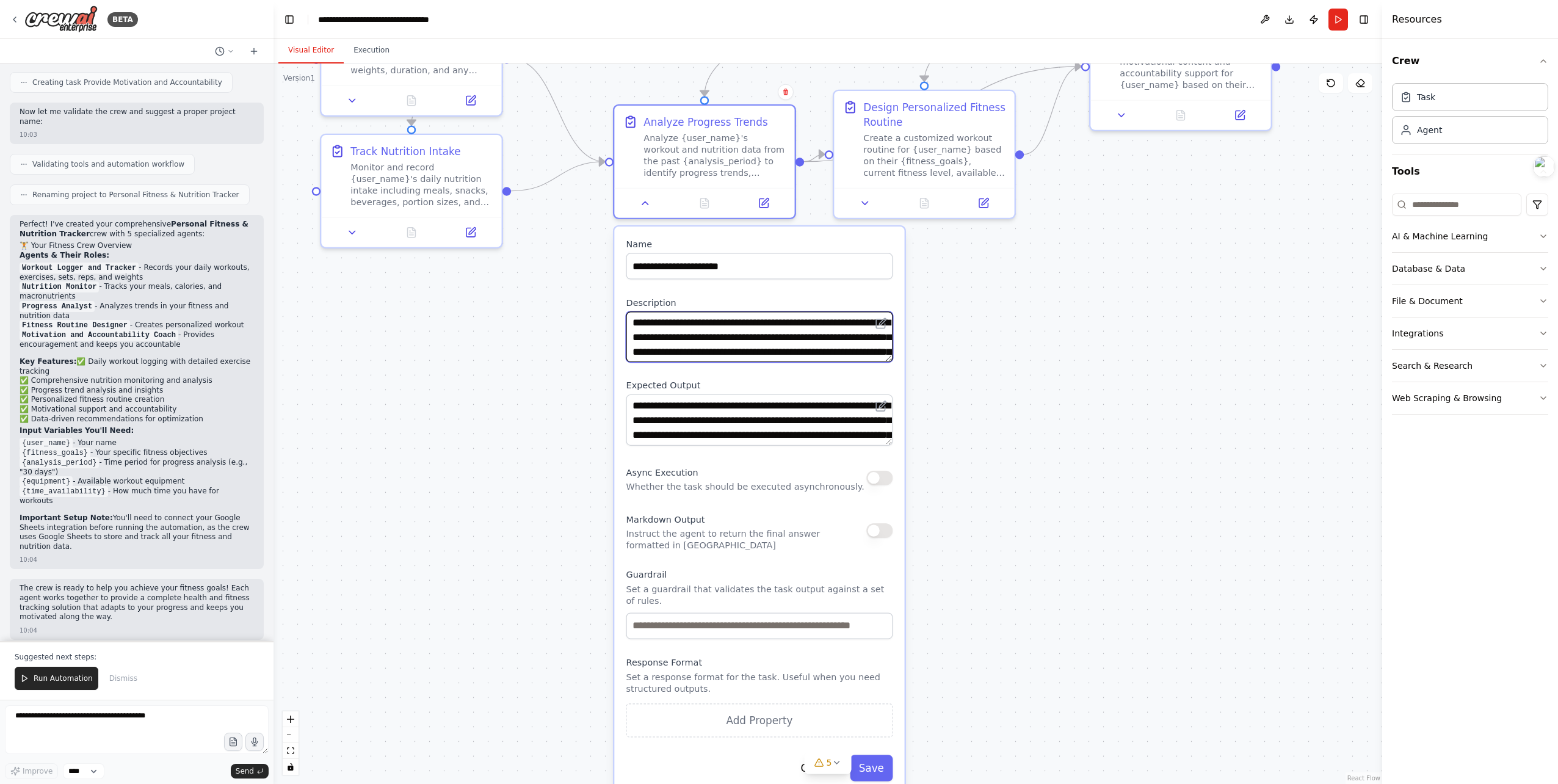
click at [737, 333] on textarea "**********" at bounding box center [760, 336] width 267 height 51
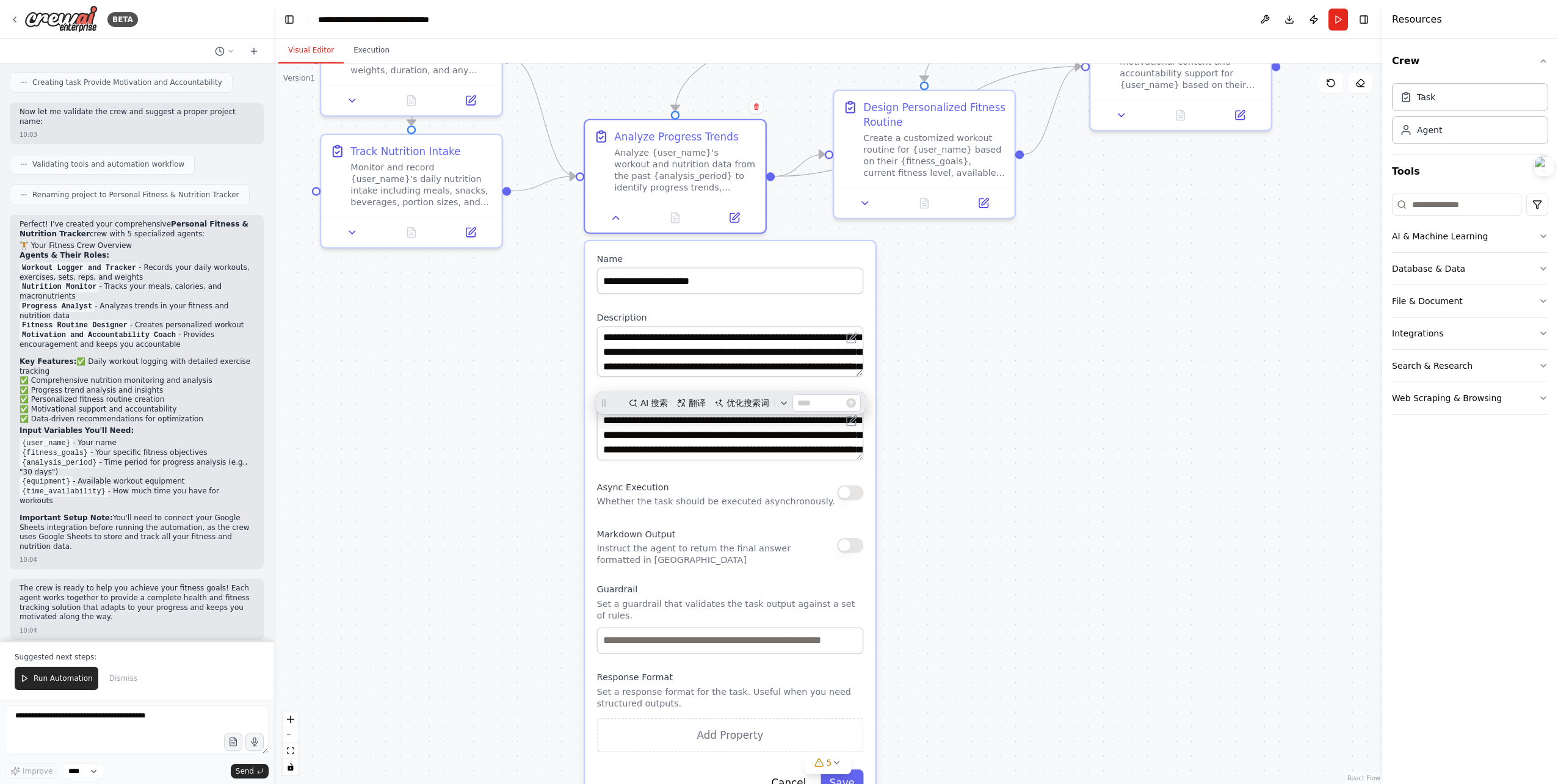
drag, startPoint x: 893, startPoint y: 363, endPoint x: 867, endPoint y: 378, distance: 30.0
click at [867, 378] on div "**********" at bounding box center [730, 524] width 290 height 566
click at [694, 340] on textarea "**********" at bounding box center [730, 351] width 267 height 51
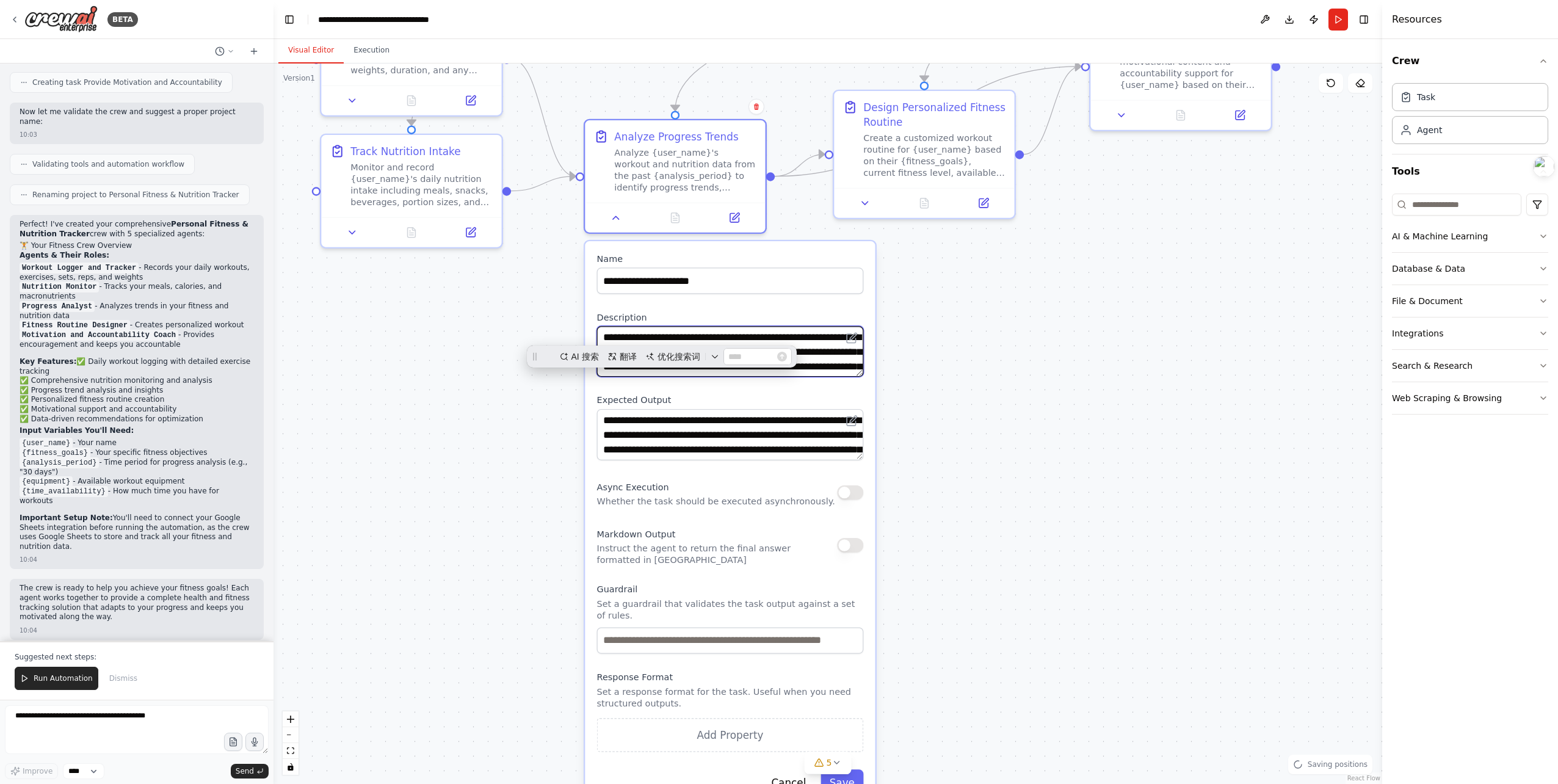
click at [694, 340] on textarea "**********" at bounding box center [730, 351] width 267 height 51
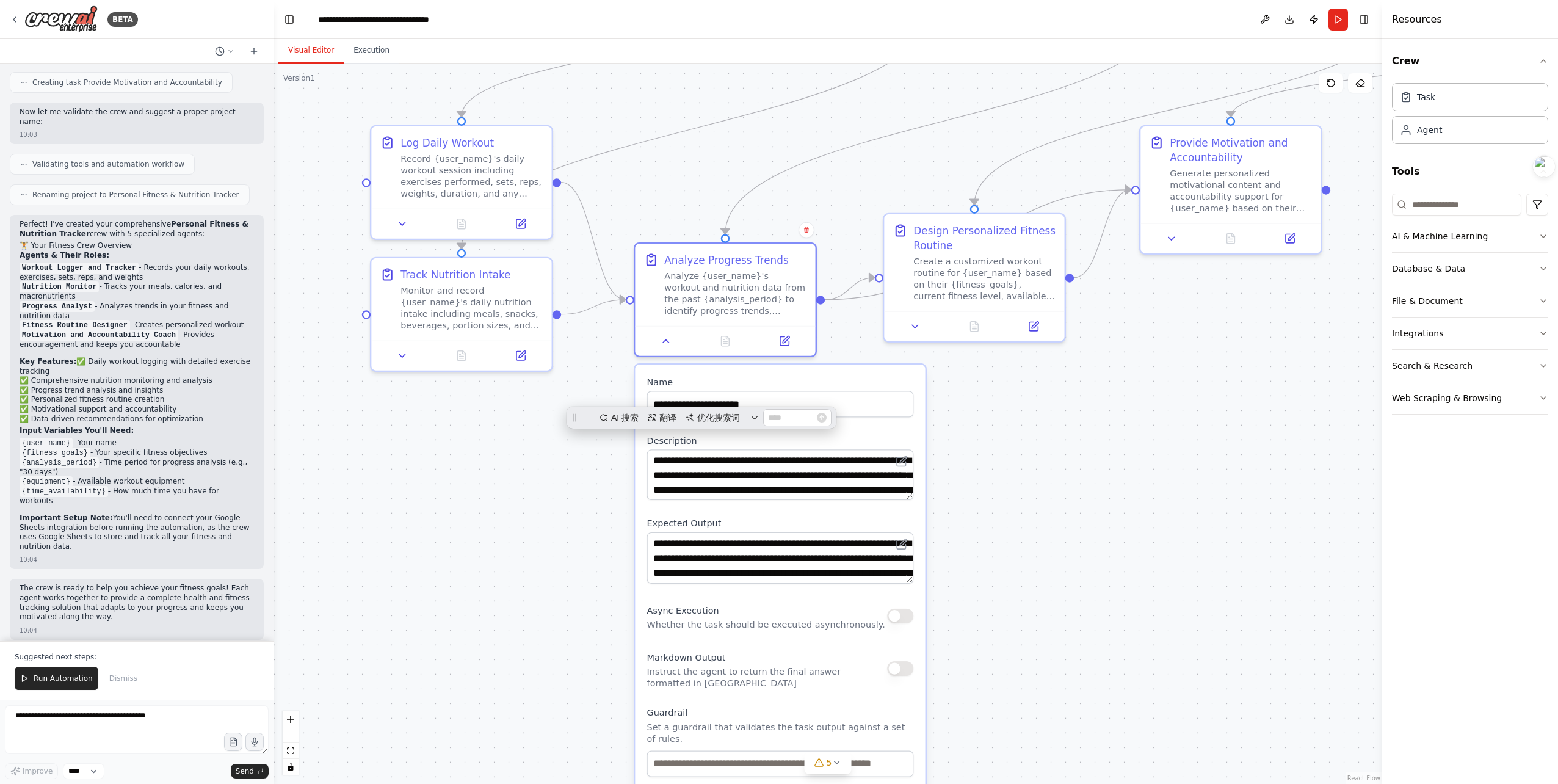
drag, startPoint x: 1069, startPoint y: 287, endPoint x: 1120, endPoint y: 408, distance: 131.3
click at [1121, 410] on div ".deletable-edge-delete-btn { width: 20px; height: 20px; border: 0px solid #ffff…" at bounding box center [828, 423] width 1109 height 720
click at [397, 352] on icon at bounding box center [402, 351] width 12 height 12
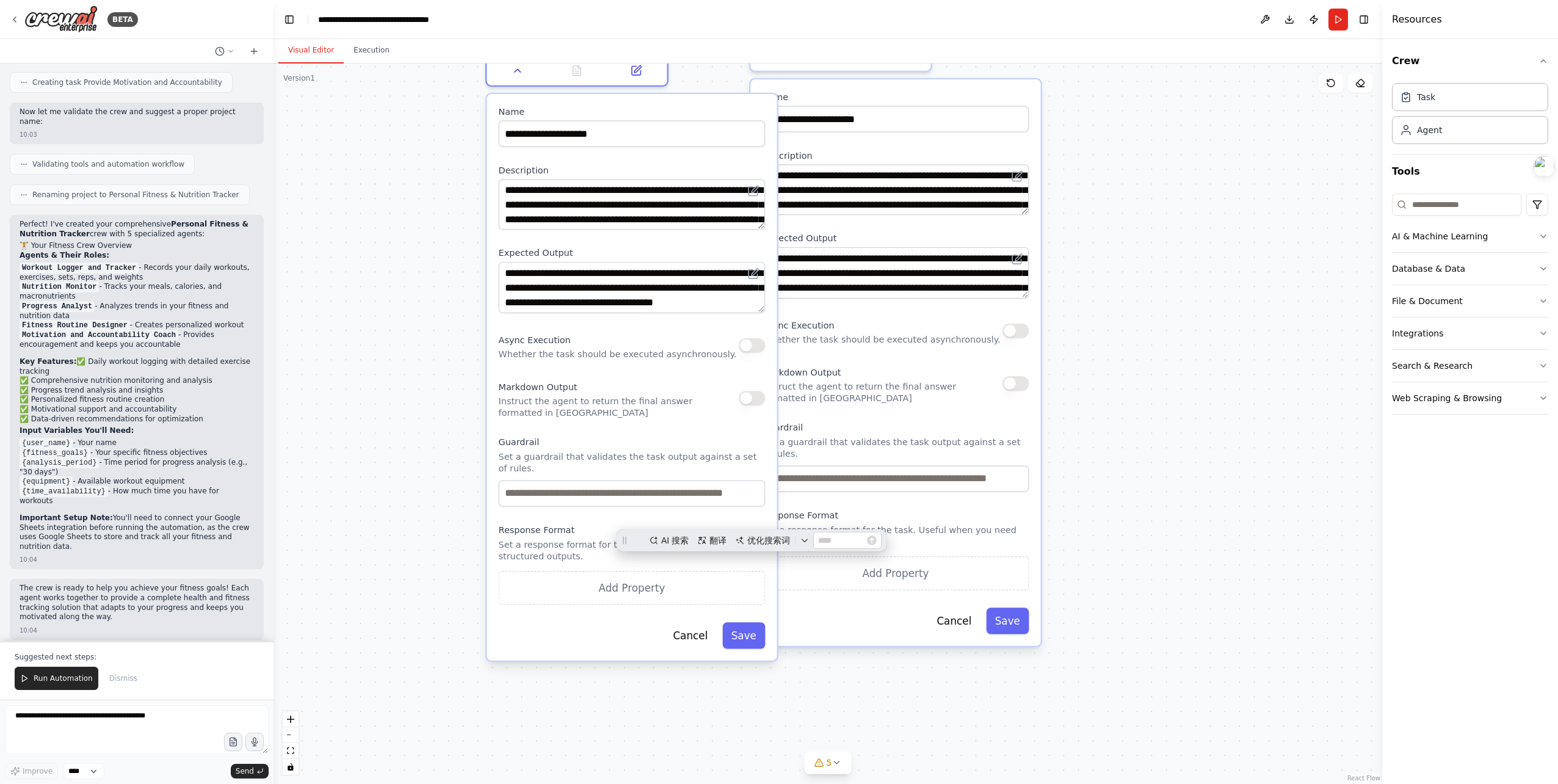
drag, startPoint x: 334, startPoint y: 548, endPoint x: 559, endPoint y: 211, distance: 405.2
click at [452, 262] on div ".deletable-edge-delete-btn { width: 20px; height: 20px; border: 0px solid #ffff…" at bounding box center [828, 423] width 1109 height 720
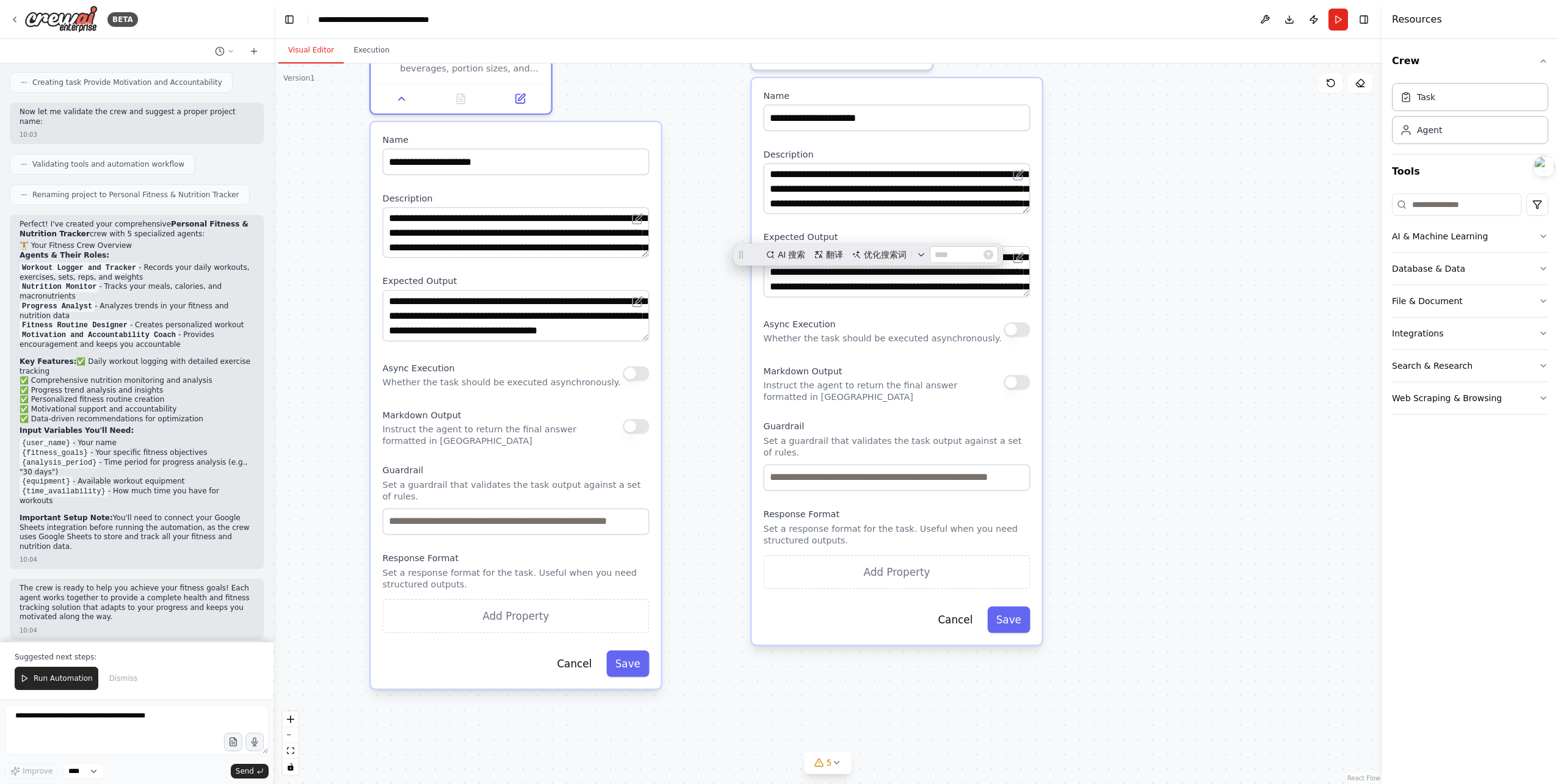
drag, startPoint x: 654, startPoint y: 108, endPoint x: 535, endPoint y: 137, distance: 122.5
click at [535, 137] on label "Name" at bounding box center [516, 139] width 267 height 12
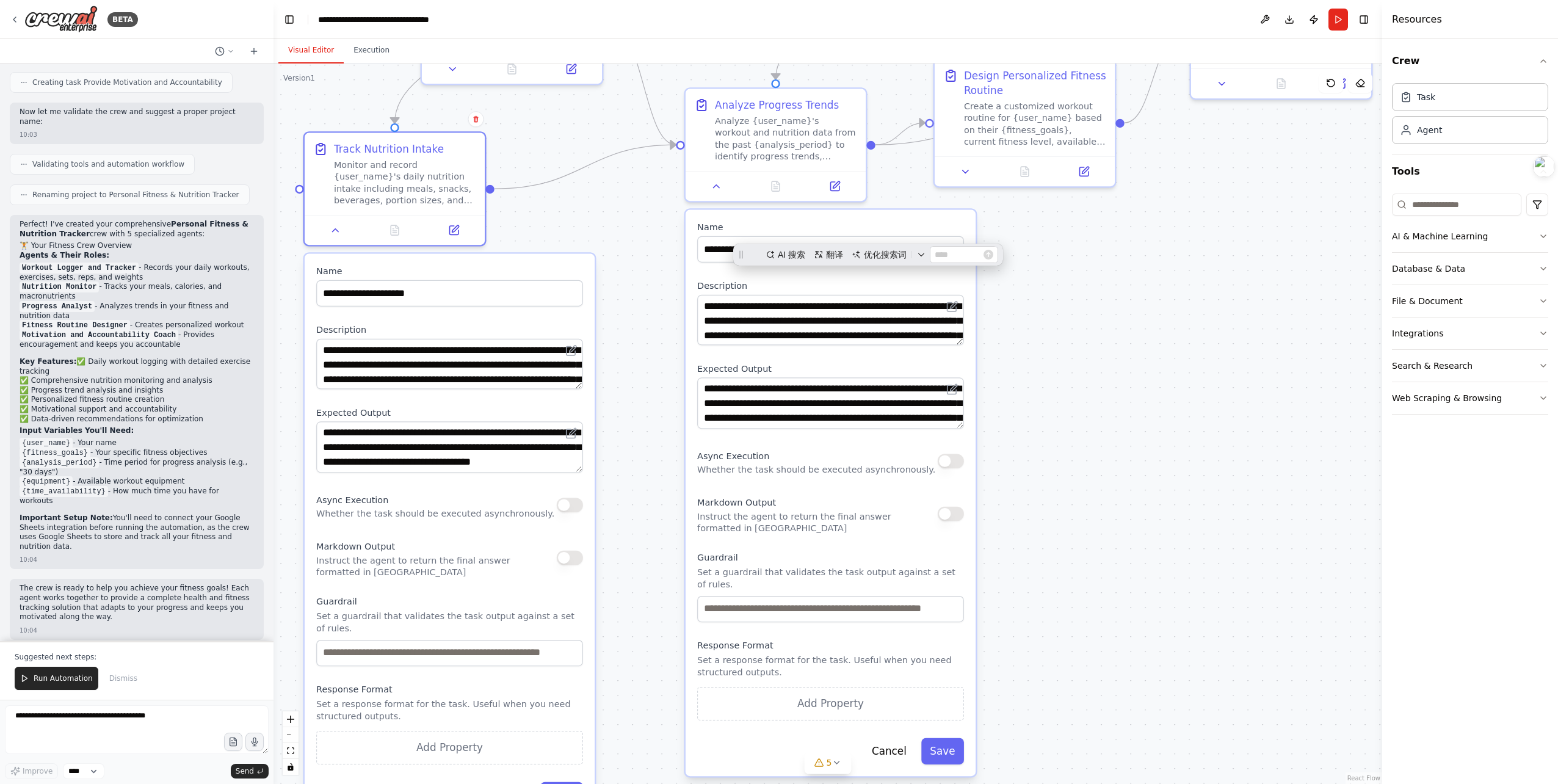
drag, startPoint x: 729, startPoint y: 382, endPoint x: 626, endPoint y: 505, distance: 160.4
click at [618, 514] on div ".deletable-edge-delete-btn { width: 20px; height: 20px; border: 0px solid #ffff…" at bounding box center [828, 423] width 1109 height 720
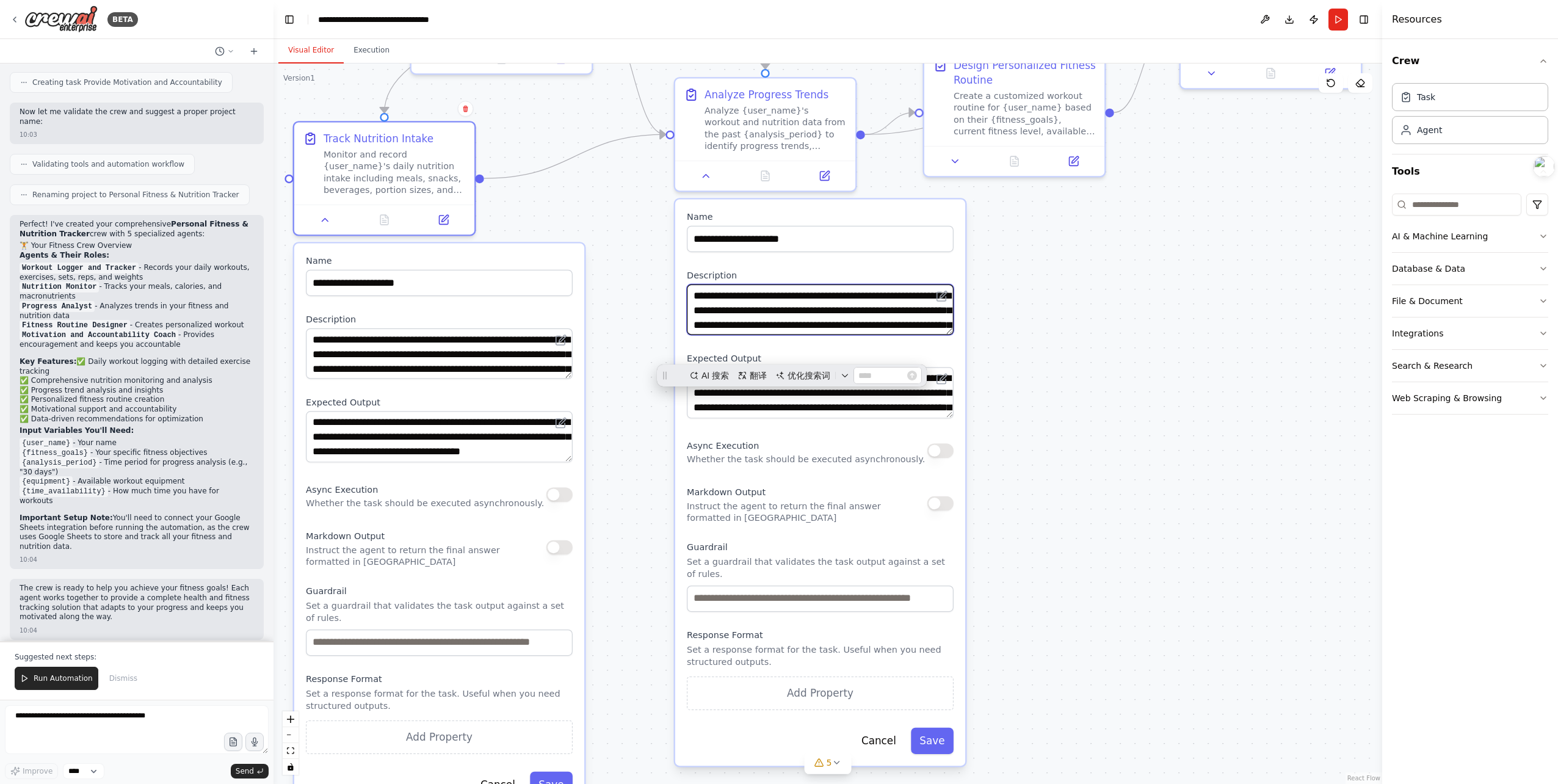
click at [781, 297] on textarea "**********" at bounding box center [820, 310] width 267 height 51
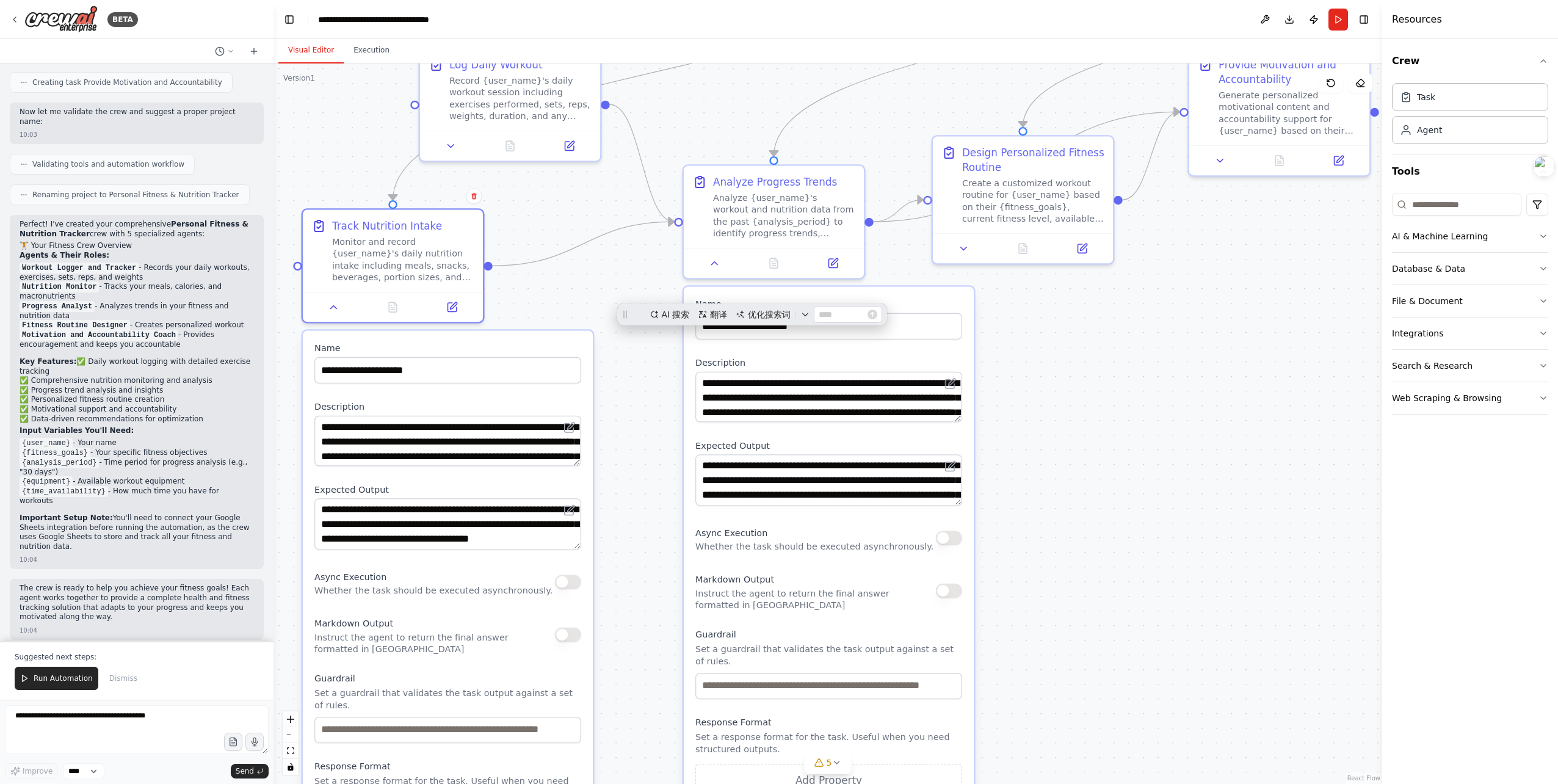
drag, startPoint x: 1230, startPoint y: 332, endPoint x: 1256, endPoint y: 381, distance: 55.5
click at [1237, 382] on div ".deletable-edge-delete-btn { width: 20px; height: 20px; border: 0px solid #ffff…" at bounding box center [828, 423] width 1109 height 720
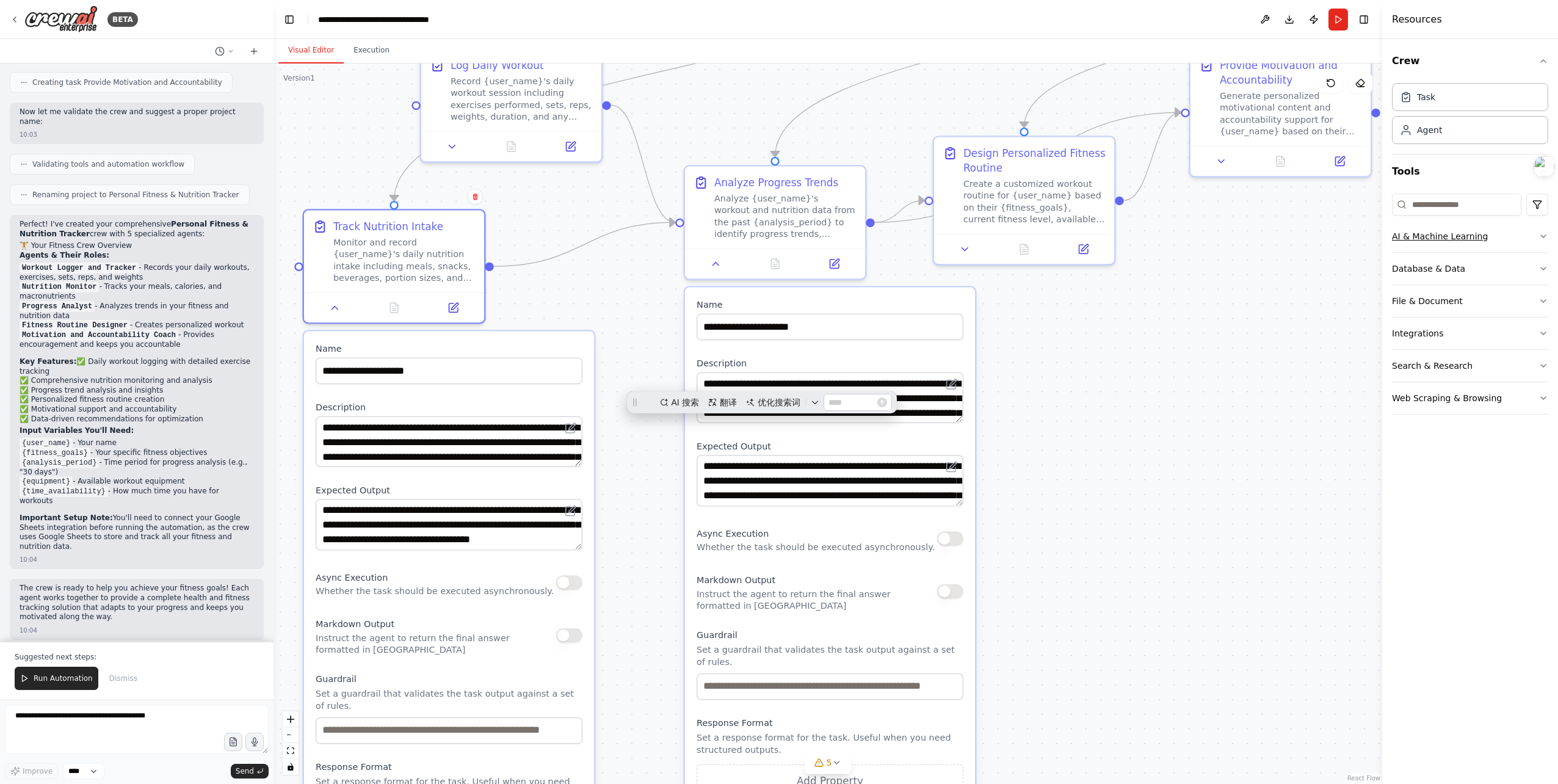
click at [1536, 239] on button "AI & Machine Learning" at bounding box center [1470, 236] width 156 height 32
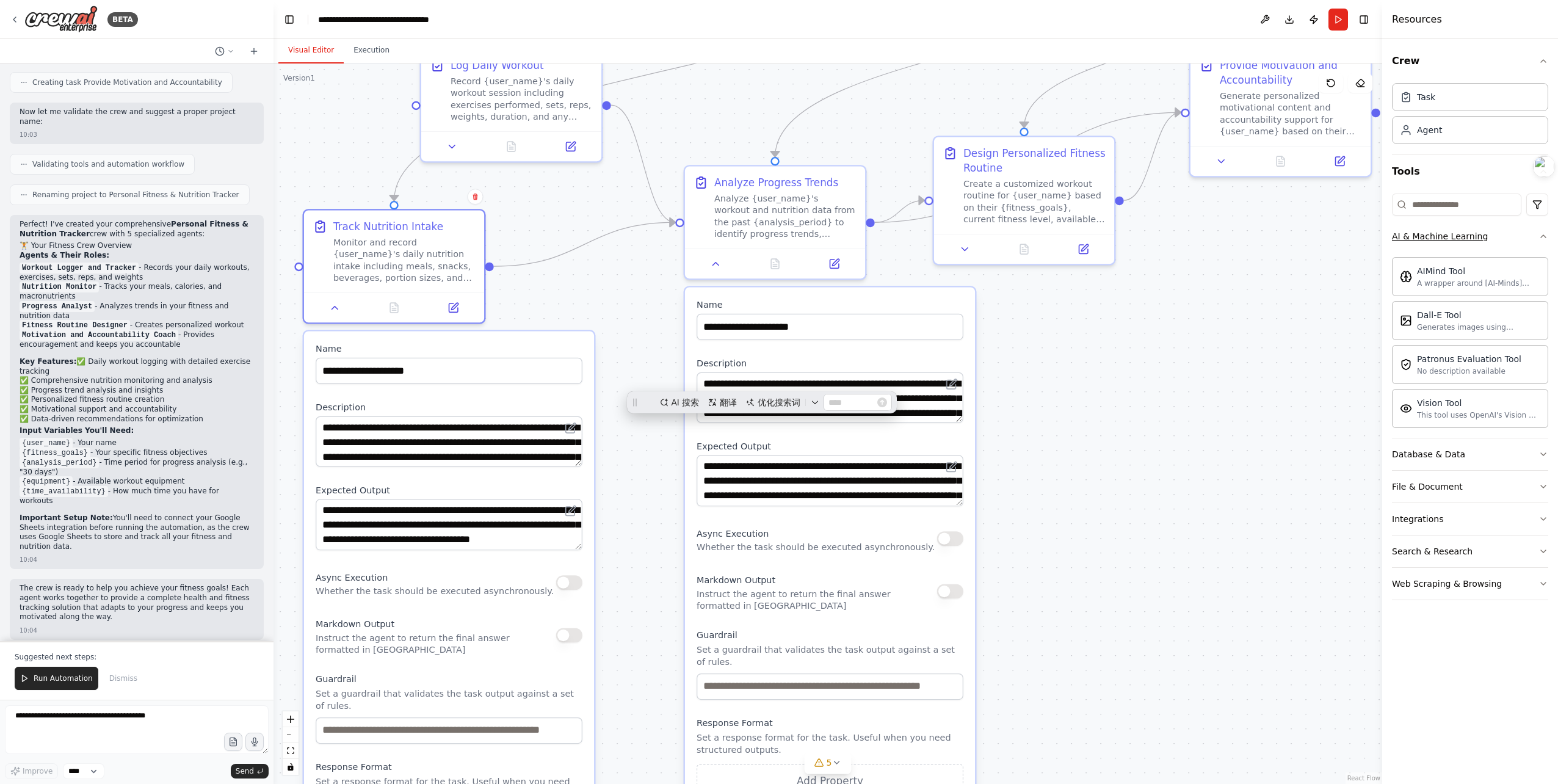
click at [1536, 239] on button "AI & Machine Learning" at bounding box center [1470, 236] width 156 height 32
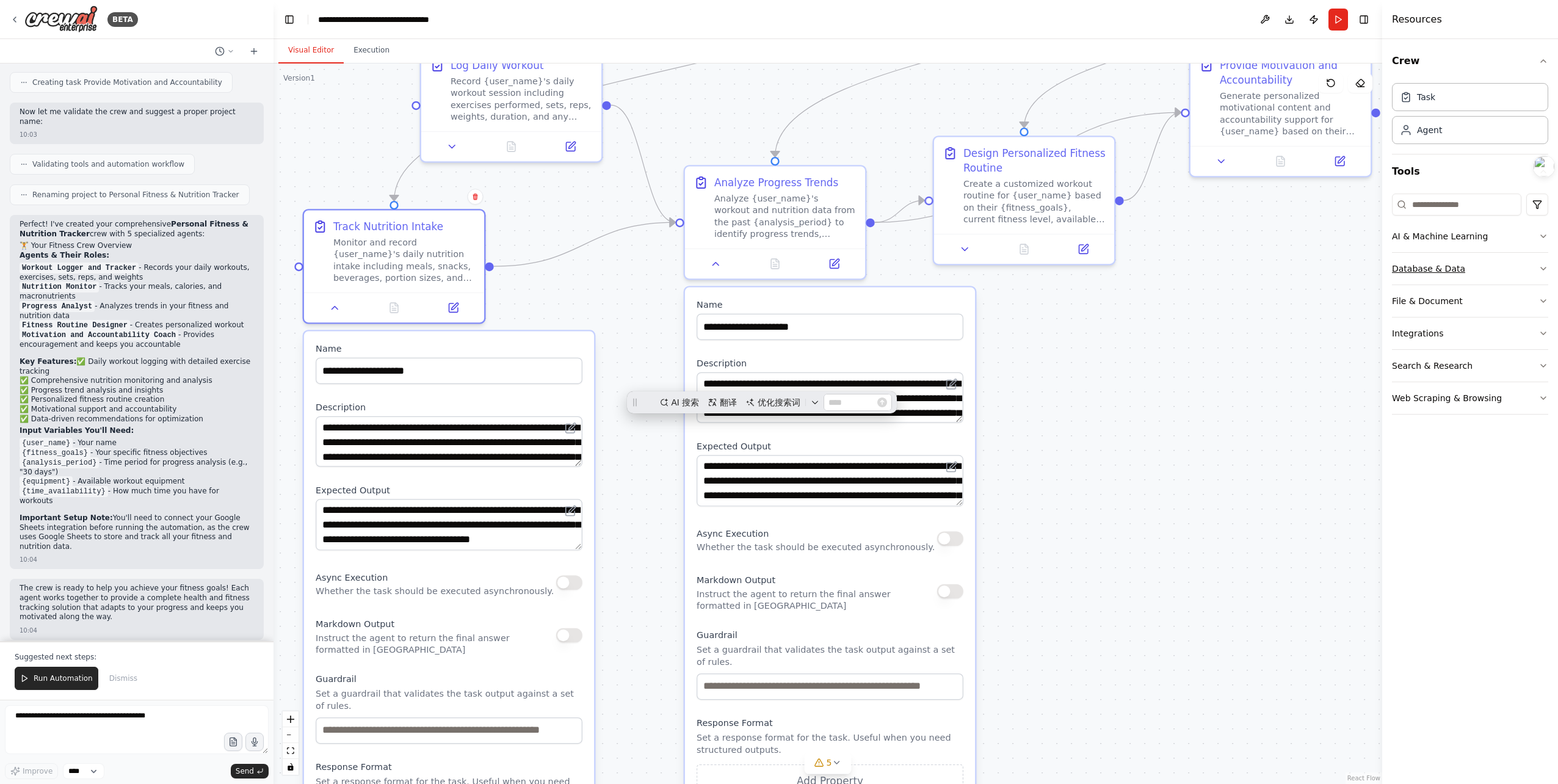
click at [1529, 275] on button "Database & Data" at bounding box center [1470, 268] width 156 height 32
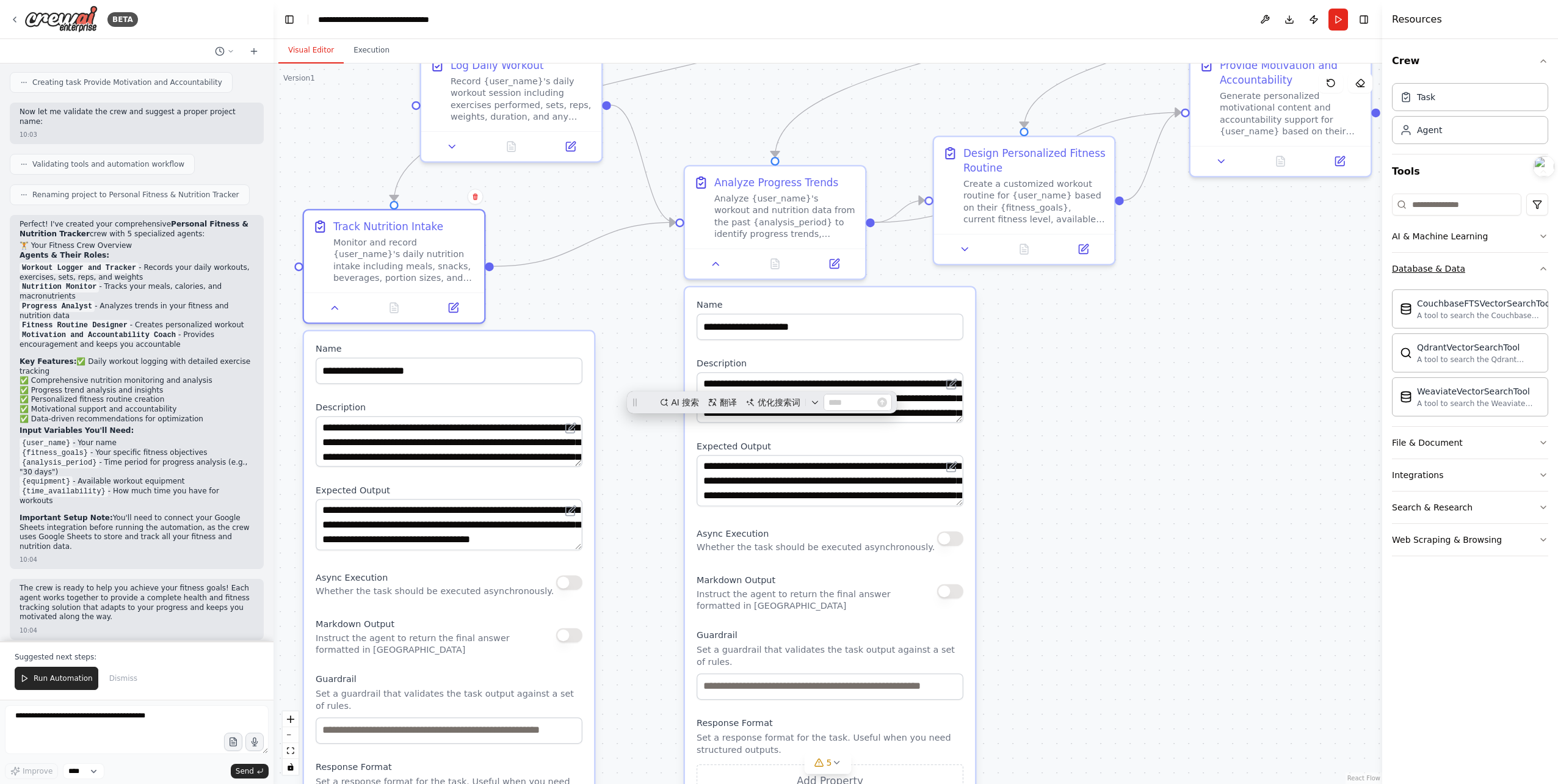
click at [1529, 275] on button "Database & Data" at bounding box center [1470, 268] width 156 height 32
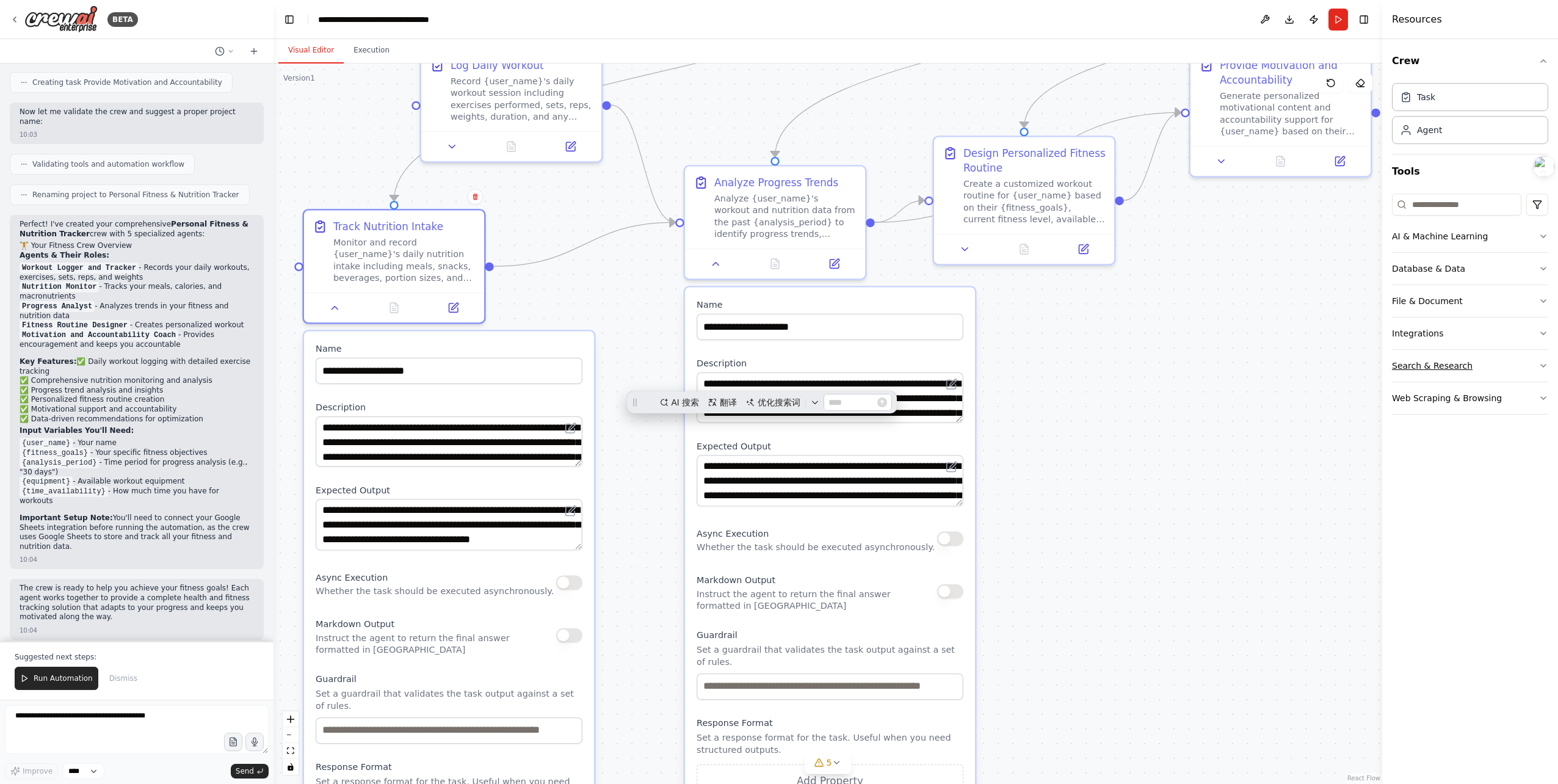
click at [1505, 353] on button "Search & Research" at bounding box center [1470, 366] width 156 height 32
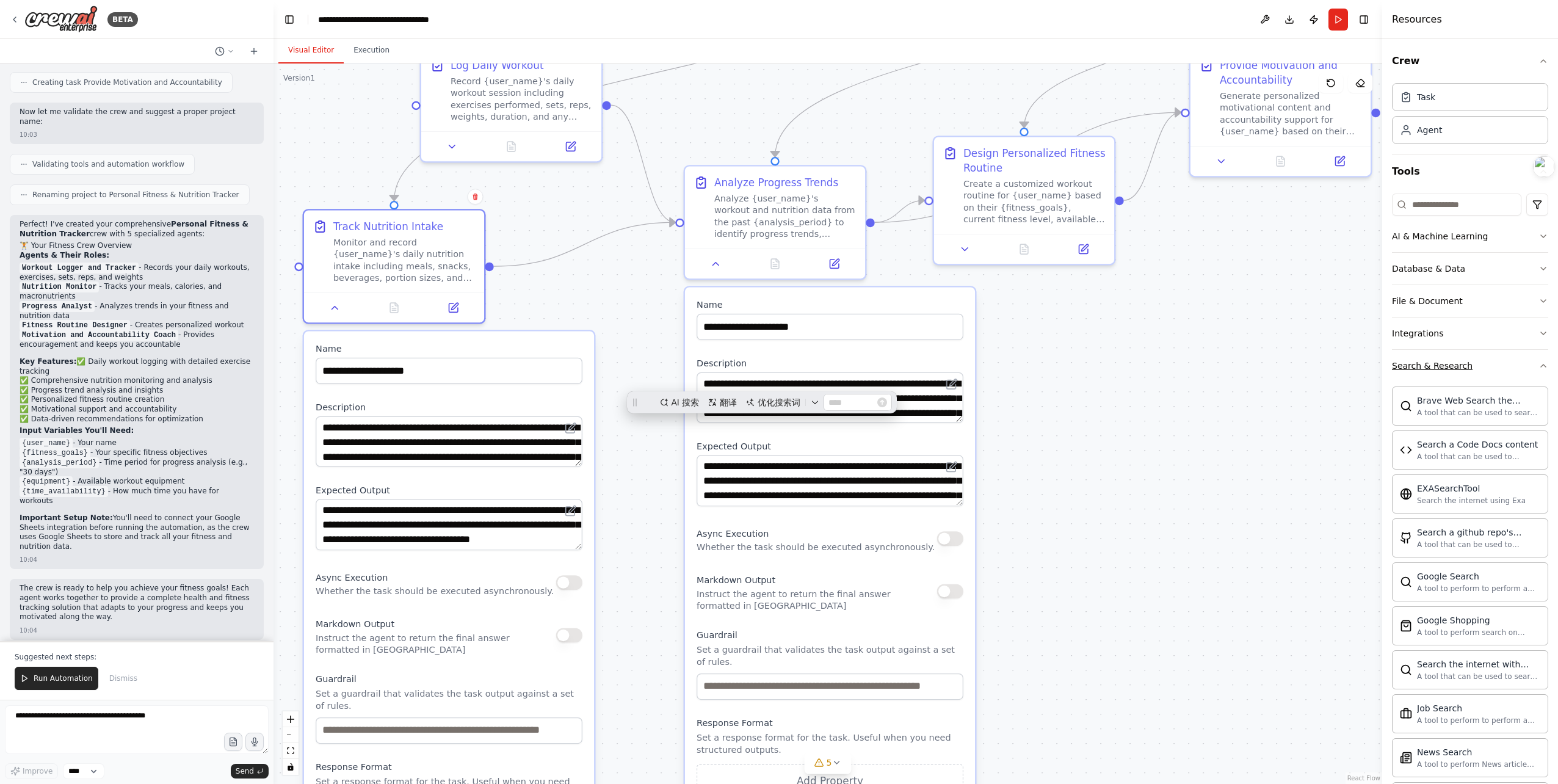
click at [1505, 355] on button "Search & Research" at bounding box center [1470, 366] width 156 height 32
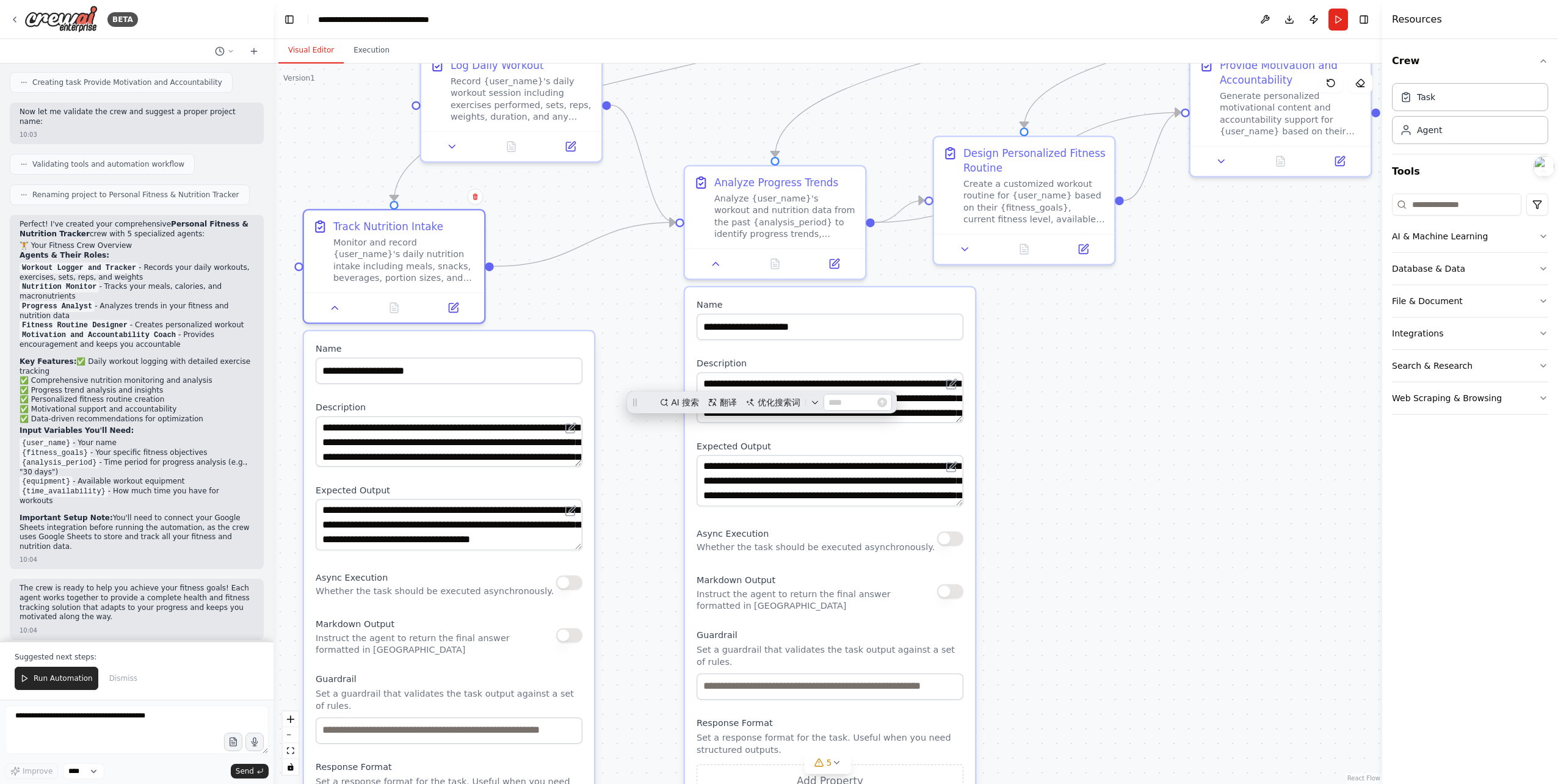
click at [1298, 370] on div ".deletable-edge-delete-btn { width: 20px; height: 20px; border: 0px solid #ffff…" at bounding box center [828, 423] width 1109 height 720
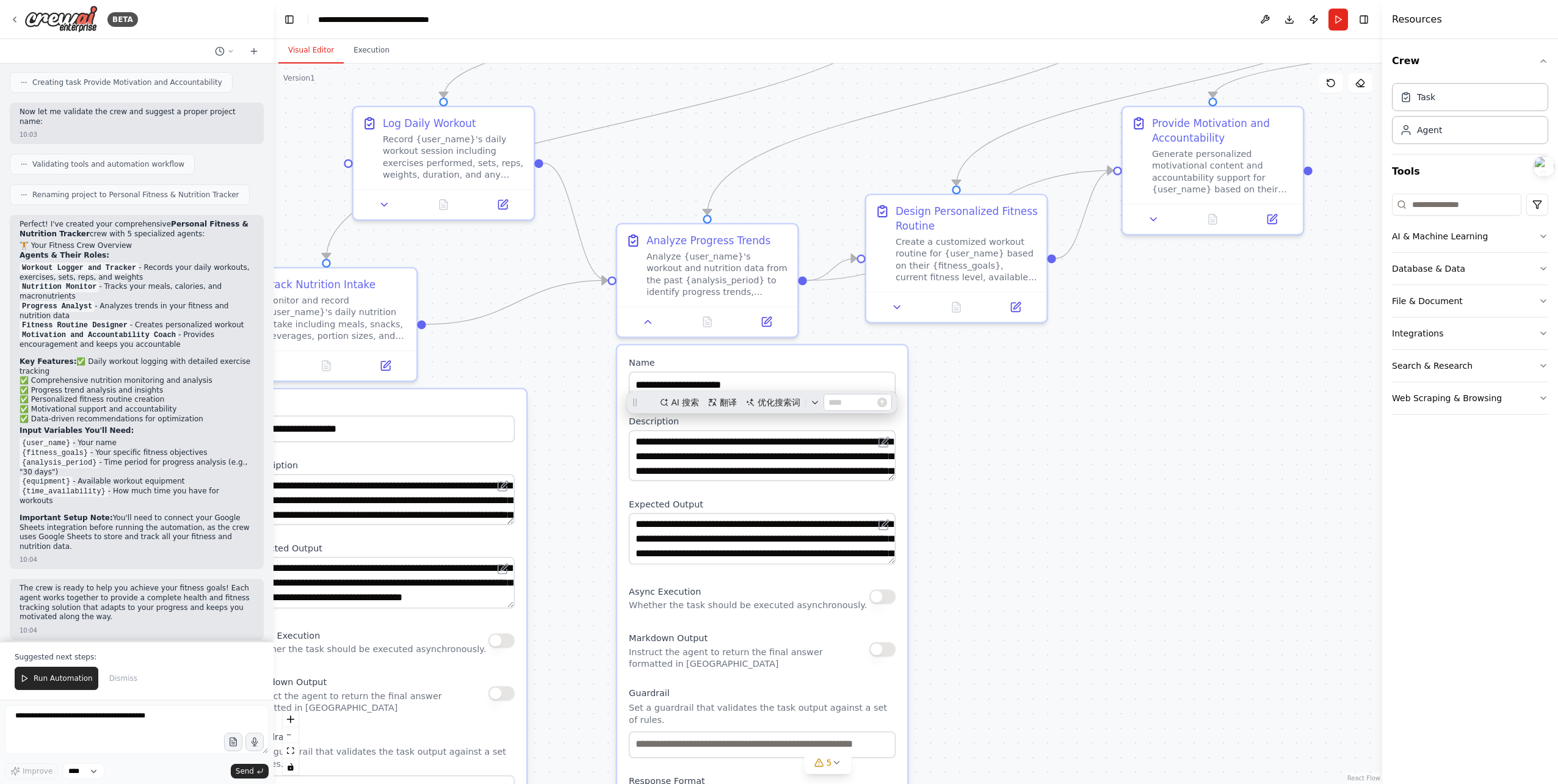
drag, startPoint x: 1152, startPoint y: 352, endPoint x: 1226, endPoint y: 291, distance: 95.9
click at [1231, 291] on div ".deletable-edge-delete-btn { width: 20px; height: 20px; border: 0px solid #ffff…" at bounding box center [828, 423] width 1109 height 720
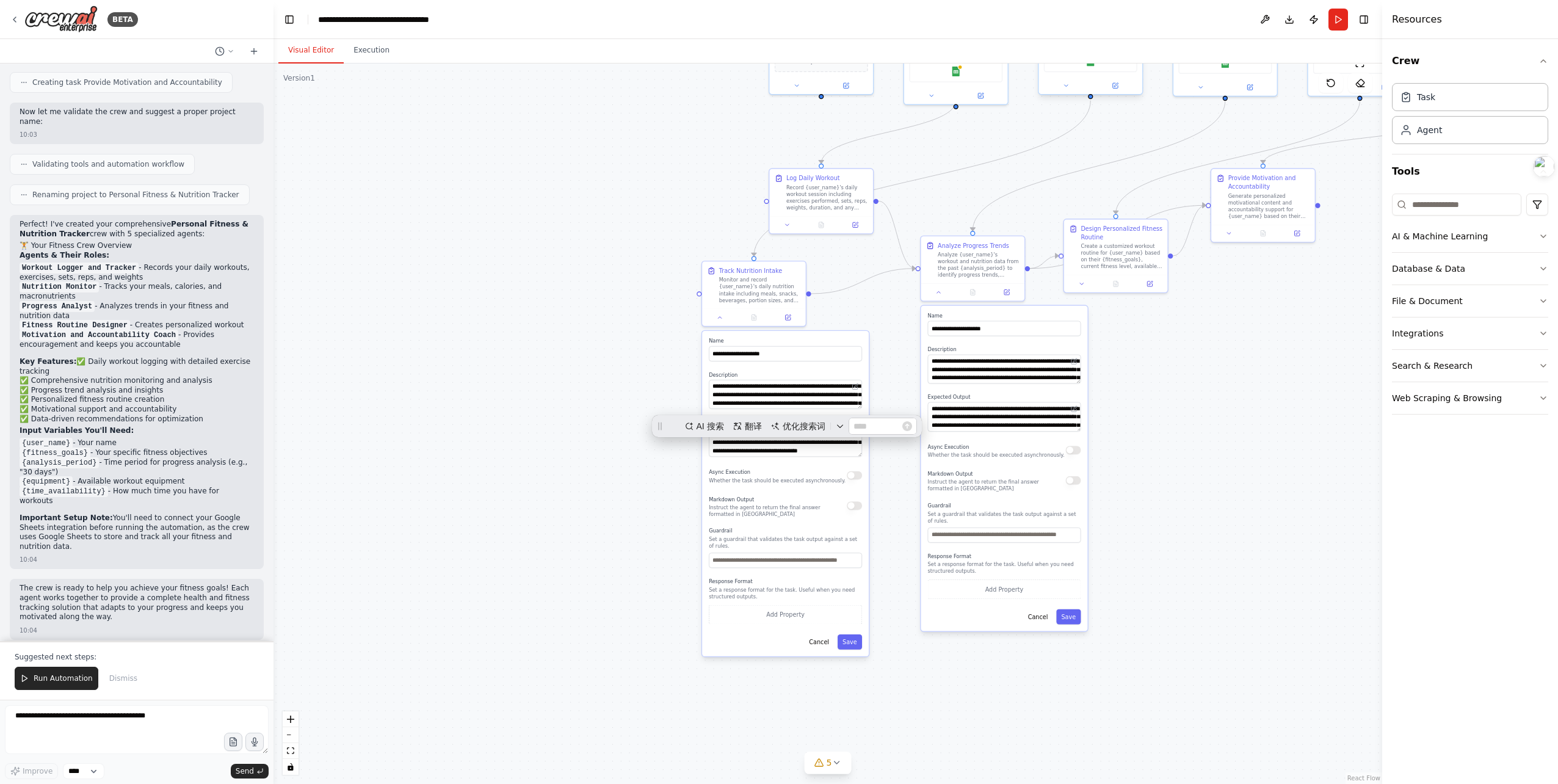
drag, startPoint x: 1239, startPoint y: 321, endPoint x: 835, endPoint y: 357, distance: 405.6
click at [835, 357] on div ".deletable-edge-delete-btn { width: 20px; height: 20px; border: 0px solid #ffff…" at bounding box center [828, 423] width 1109 height 720
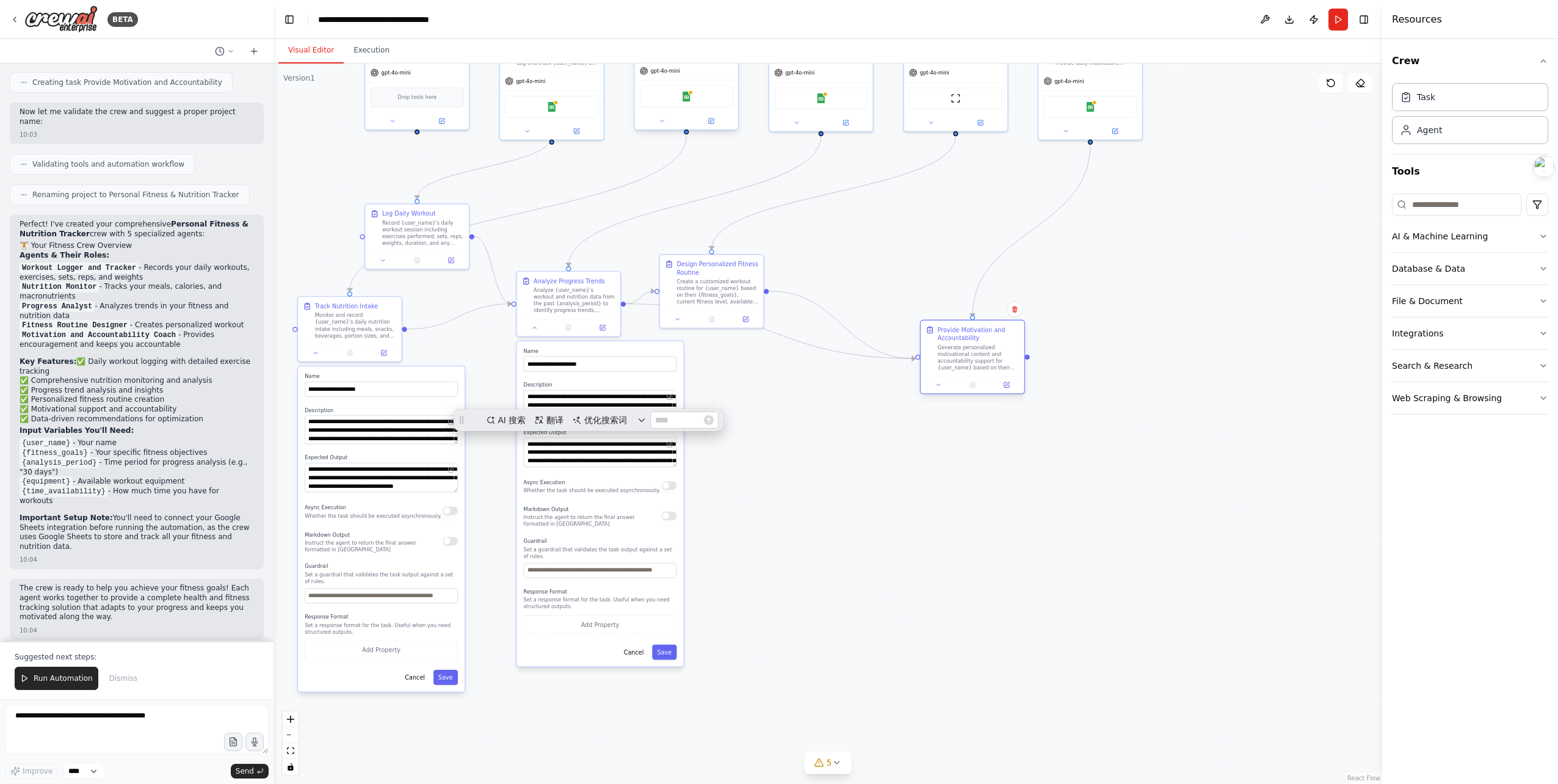
drag, startPoint x: 850, startPoint y: 225, endPoint x: 936, endPoint y: 348, distance: 150.1
click at [938, 342] on div "Provide Motivation and Accountability" at bounding box center [978, 334] width 82 height 17
drag, startPoint x: 718, startPoint y: 275, endPoint x: 809, endPoint y: 231, distance: 101.1
click at [809, 231] on div "Design Personalized Fitness Routine Create a customized workout routine for {us…" at bounding box center [810, 238] width 82 height 45
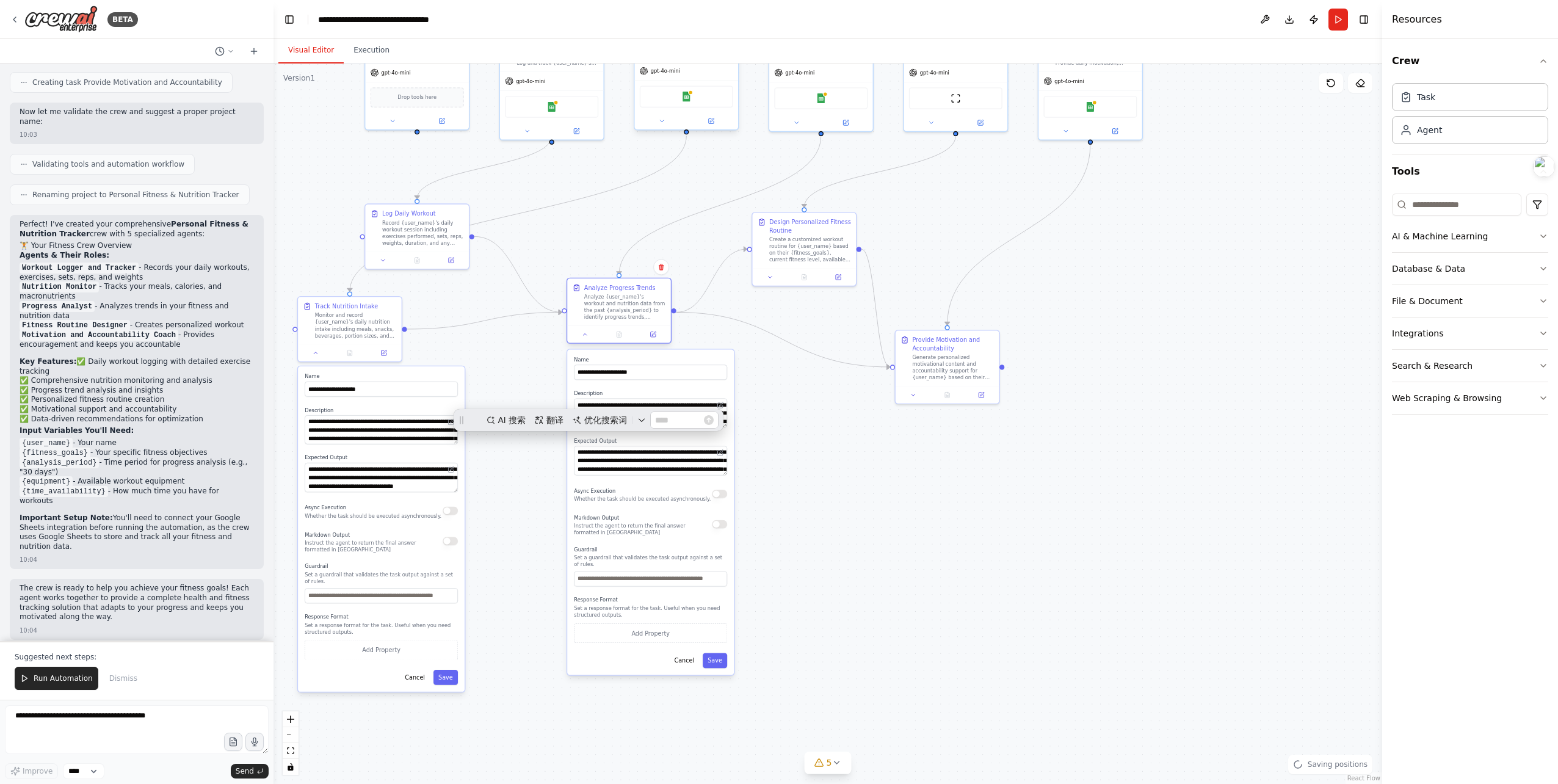
drag, startPoint x: 592, startPoint y: 285, endPoint x: 647, endPoint y: 298, distance: 56.5
click at [647, 298] on div "Analyze Progress Trends Analyze {user_name}'s workout and nutrition data from t…" at bounding box center [625, 302] width 82 height 37
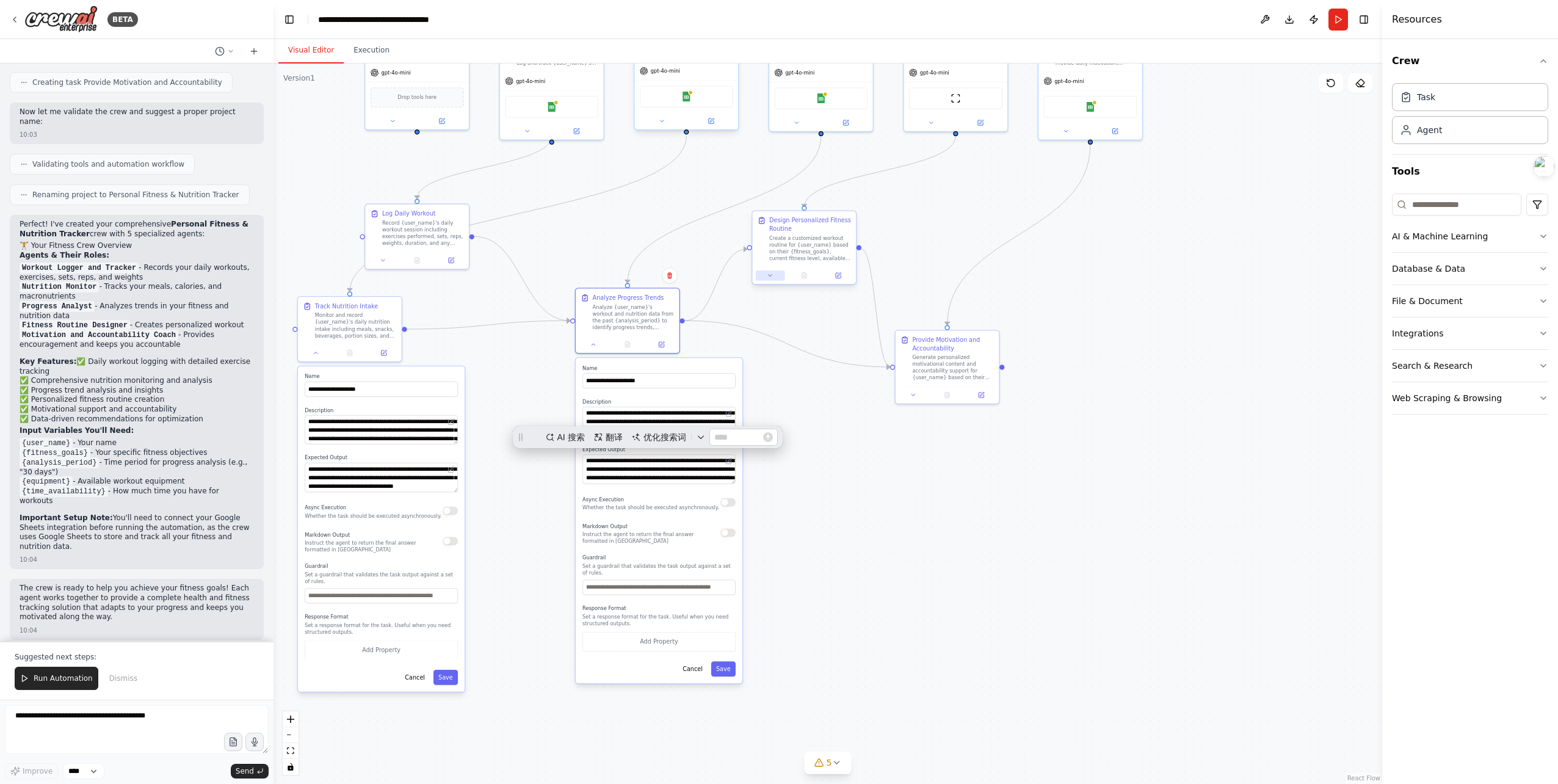
click at [767, 280] on button at bounding box center [770, 275] width 29 height 10
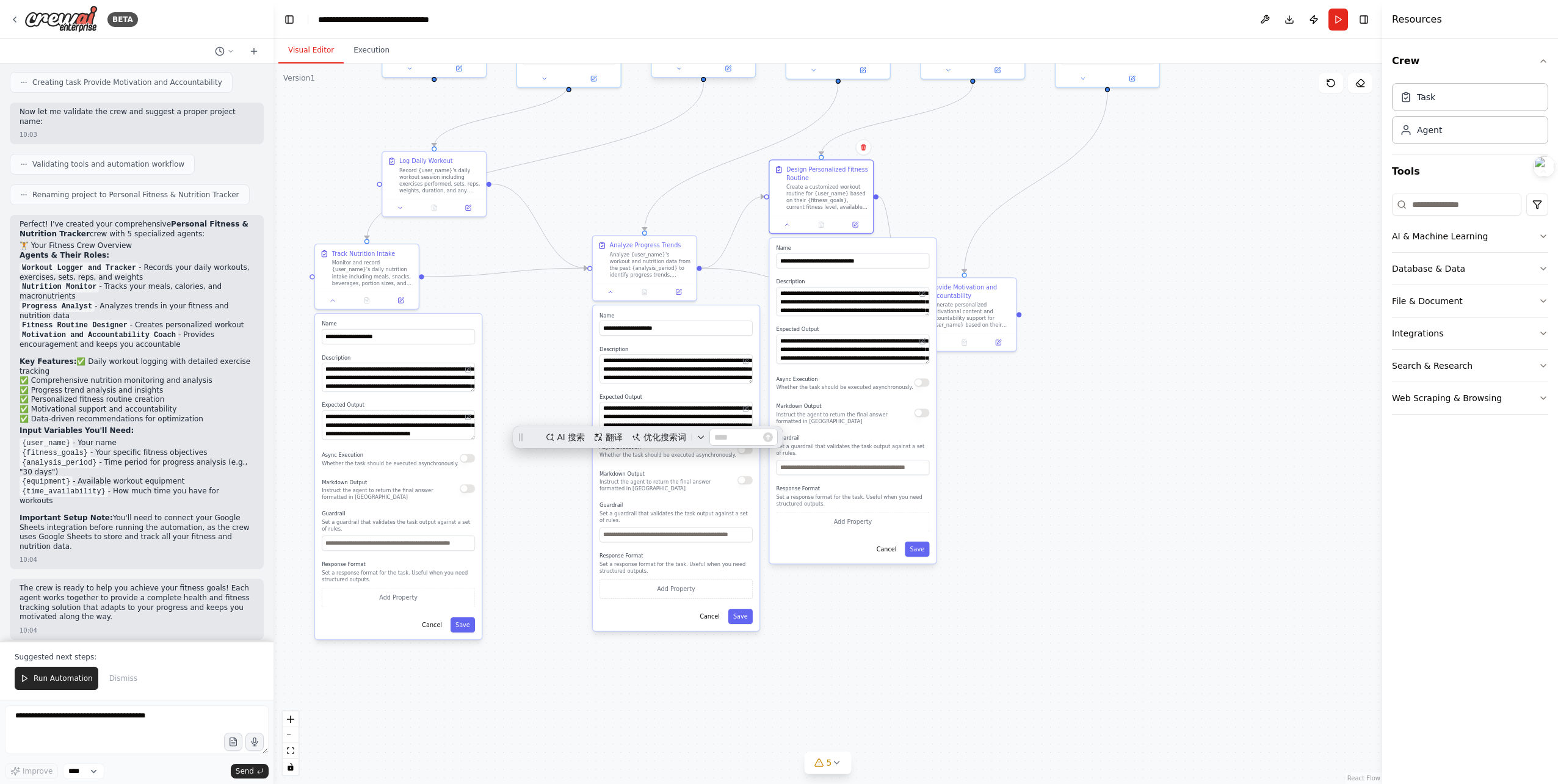
drag, startPoint x: 1091, startPoint y: 317, endPoint x: 1108, endPoint y: 265, distance: 54.7
click at [1108, 265] on div ".deletable-edge-delete-btn { width: 20px; height: 20px; border: 0px solid #ffff…" at bounding box center [828, 423] width 1109 height 720
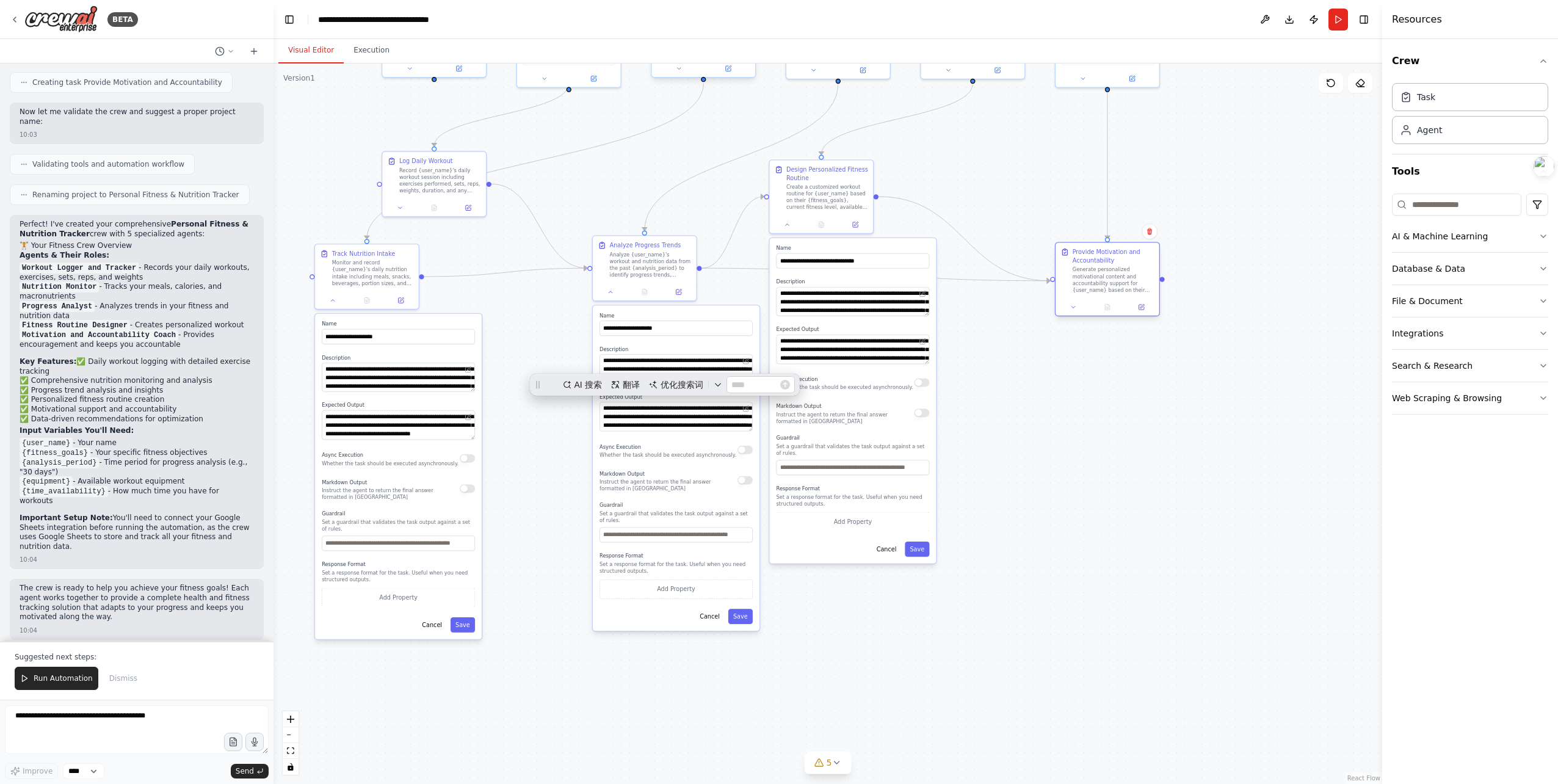
drag, startPoint x: 993, startPoint y: 293, endPoint x: 1135, endPoint y: 257, distance: 146.5
click at [1135, 257] on div "Provide Motivation and Accountability" at bounding box center [1114, 256] width 82 height 17
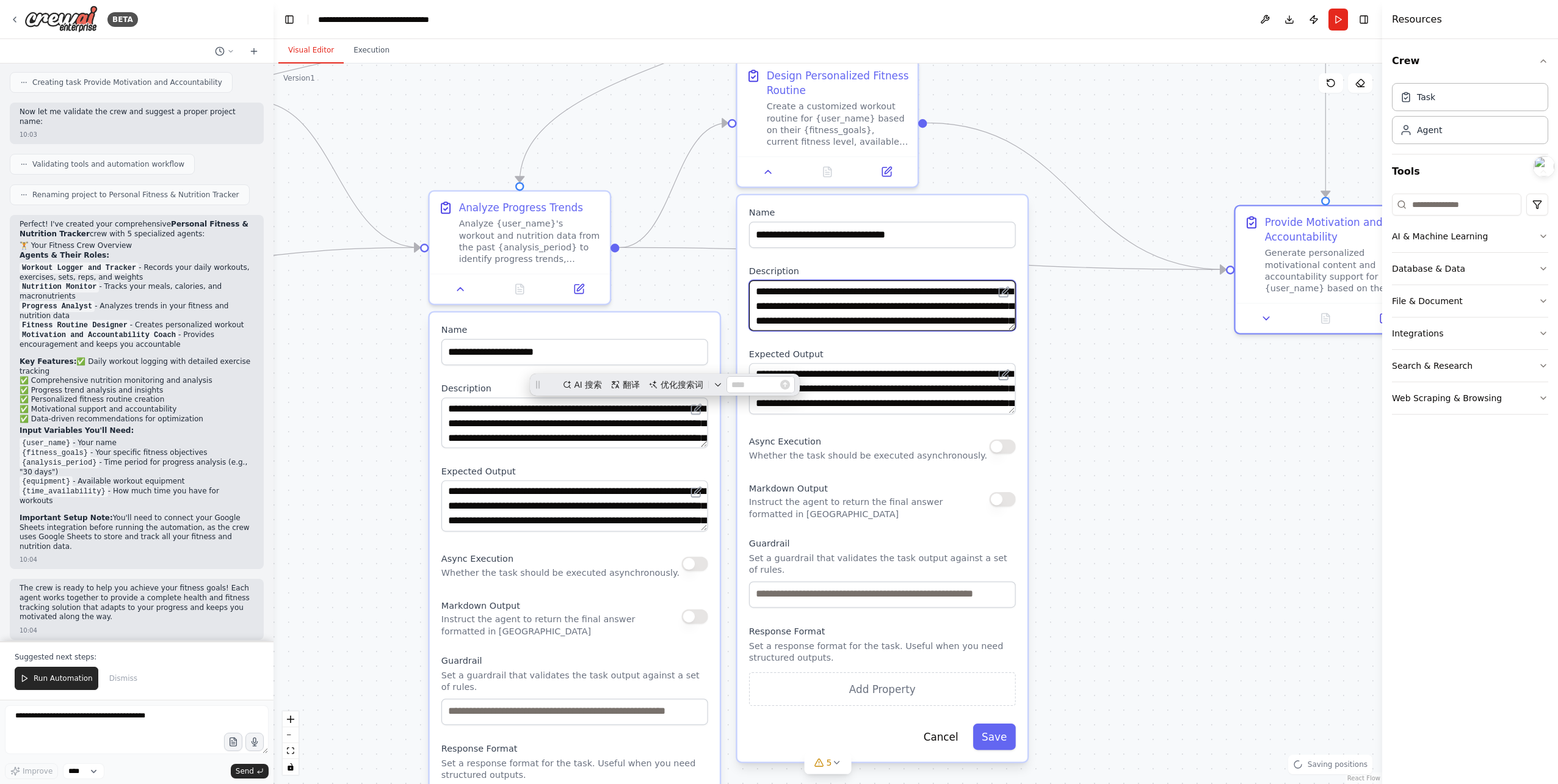
click at [924, 309] on textarea "**********" at bounding box center [882, 305] width 267 height 51
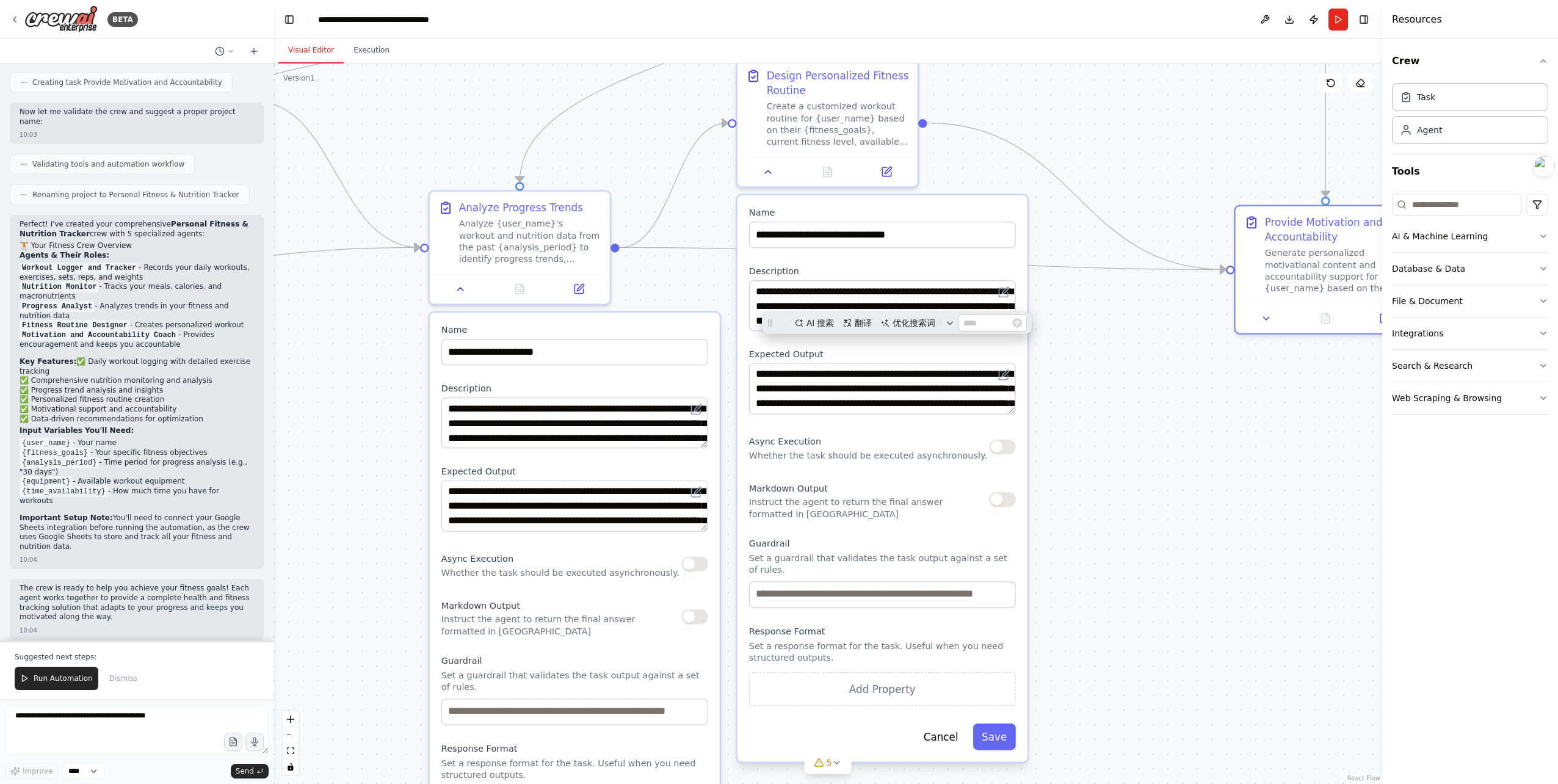
click at [1131, 361] on div ".deletable-edge-delete-btn { width: 20px; height: 20px; border: 0px solid #ffff…" at bounding box center [828, 423] width 1109 height 720
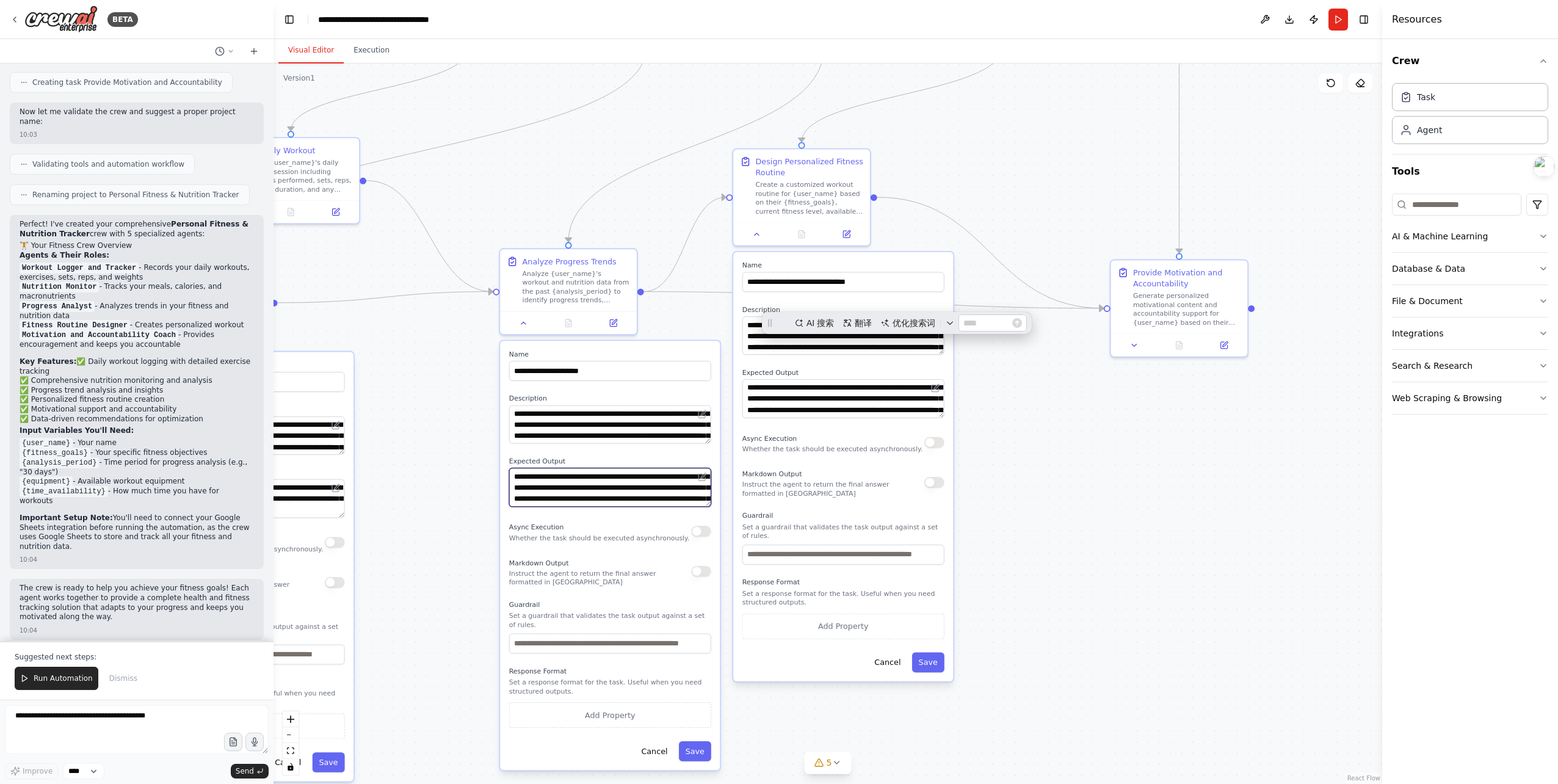
click at [638, 492] on textarea "**********" at bounding box center [609, 487] width 202 height 39
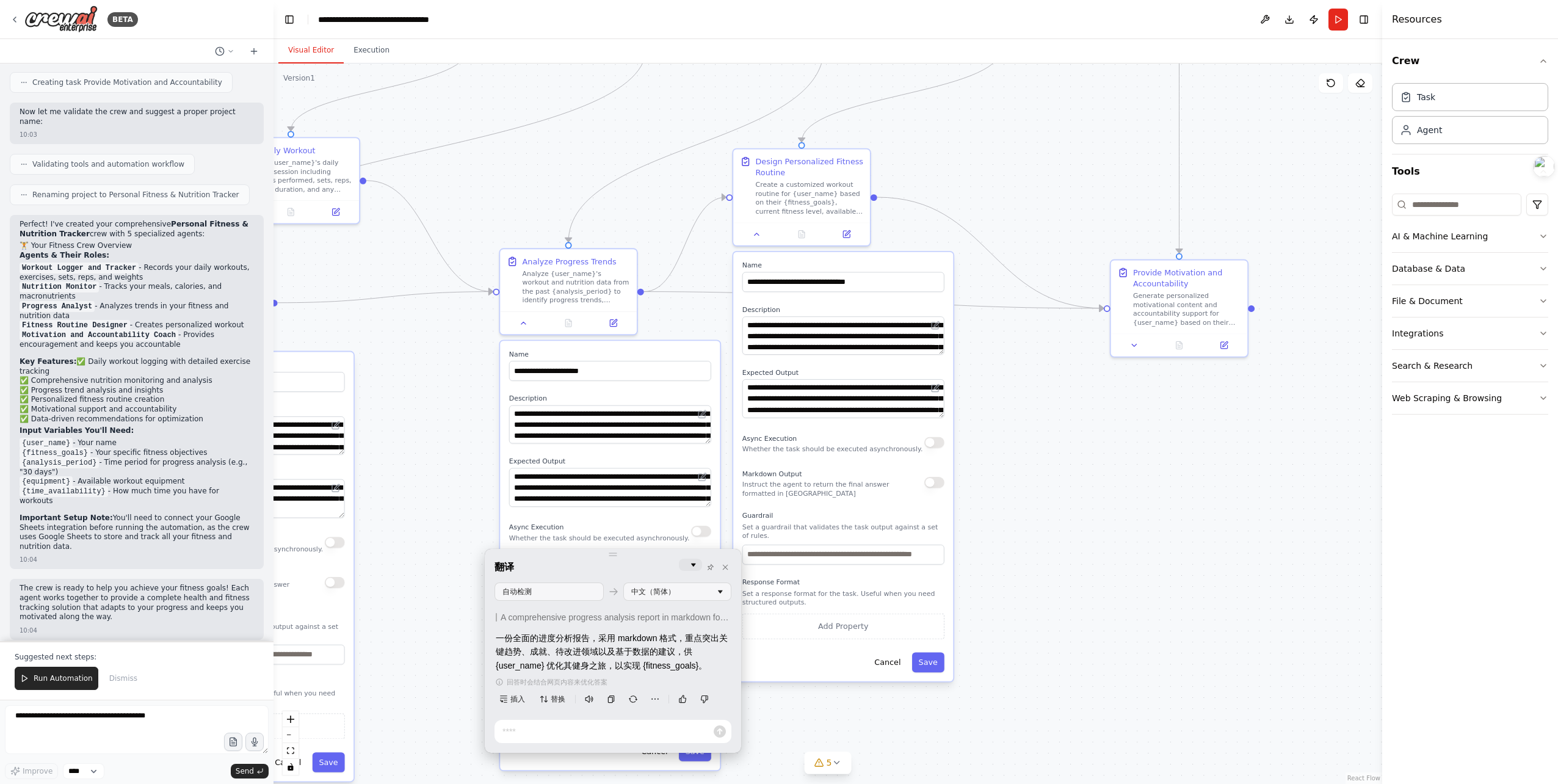
click at [455, 510] on div ".deletable-edge-delete-btn { width: 20px; height: 20px; border: 0px solid #ffff…" at bounding box center [828, 423] width 1109 height 720
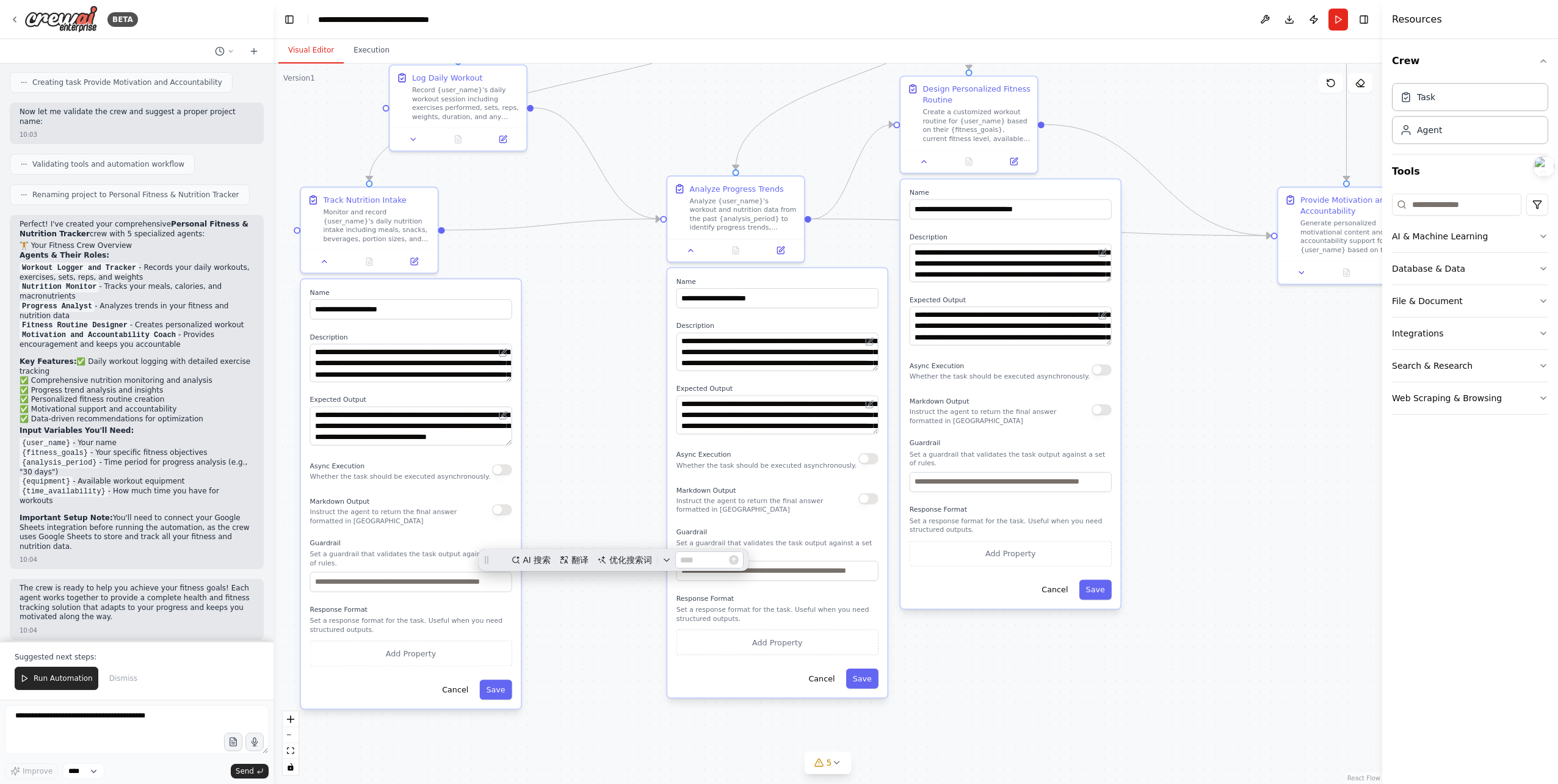
drag, startPoint x: 460, startPoint y: 509, endPoint x: 628, endPoint y: 436, distance: 183.2
click at [628, 436] on div ".deletable-edge-delete-btn { width: 20px; height: 20px; border: 0px solid #ffff…" at bounding box center [828, 423] width 1109 height 720
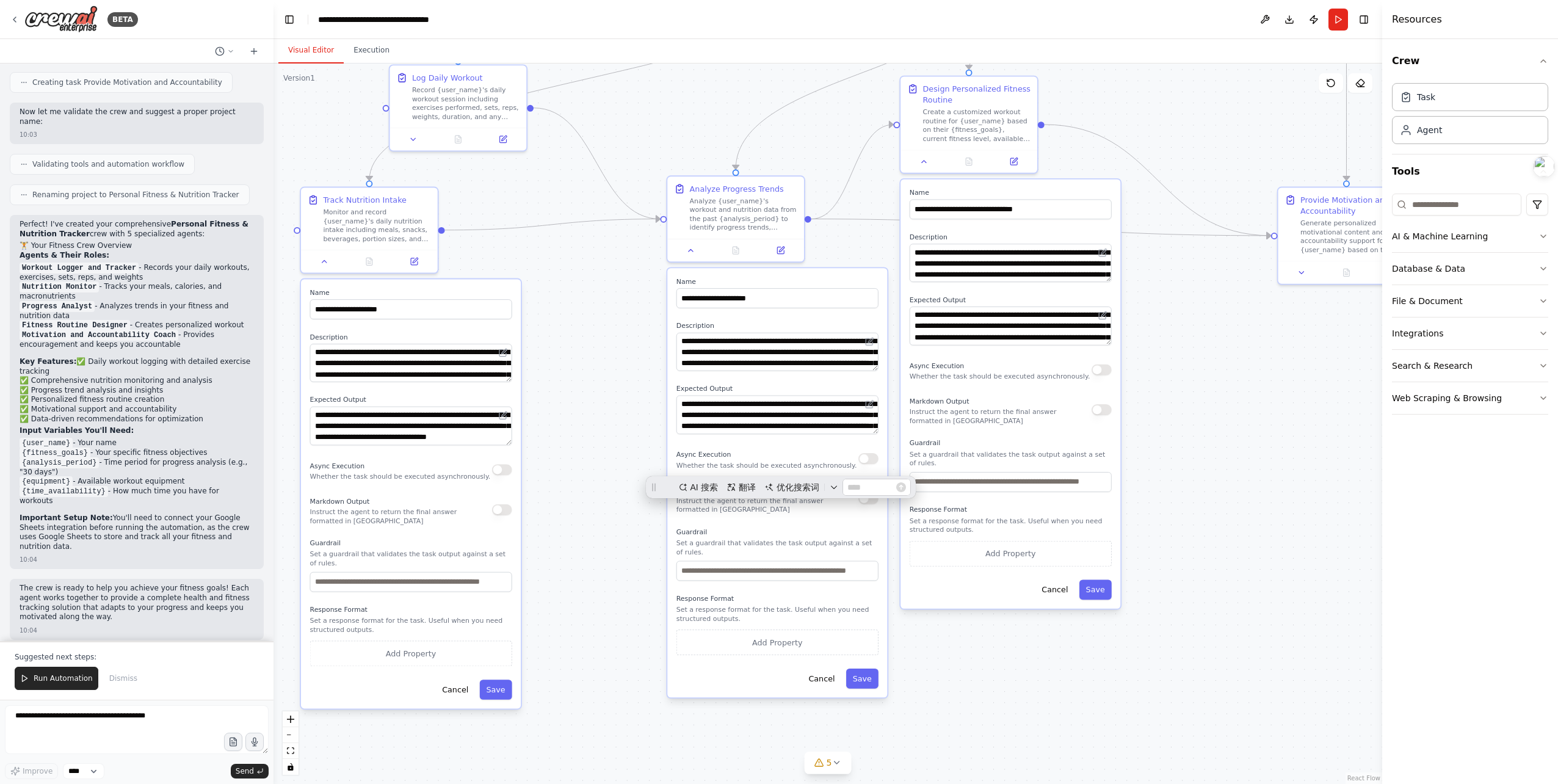
click at [633, 458] on div ".deletable-edge-delete-btn { width: 20px; height: 20px; border: 0px solid #ffff…" at bounding box center [828, 423] width 1109 height 720
click at [720, 458] on span "Async Execution" at bounding box center [704, 455] width 55 height 8
click at [737, 426] on textarea "**********" at bounding box center [777, 414] width 202 height 39
click at [743, 357] on textarea "**********" at bounding box center [777, 352] width 202 height 39
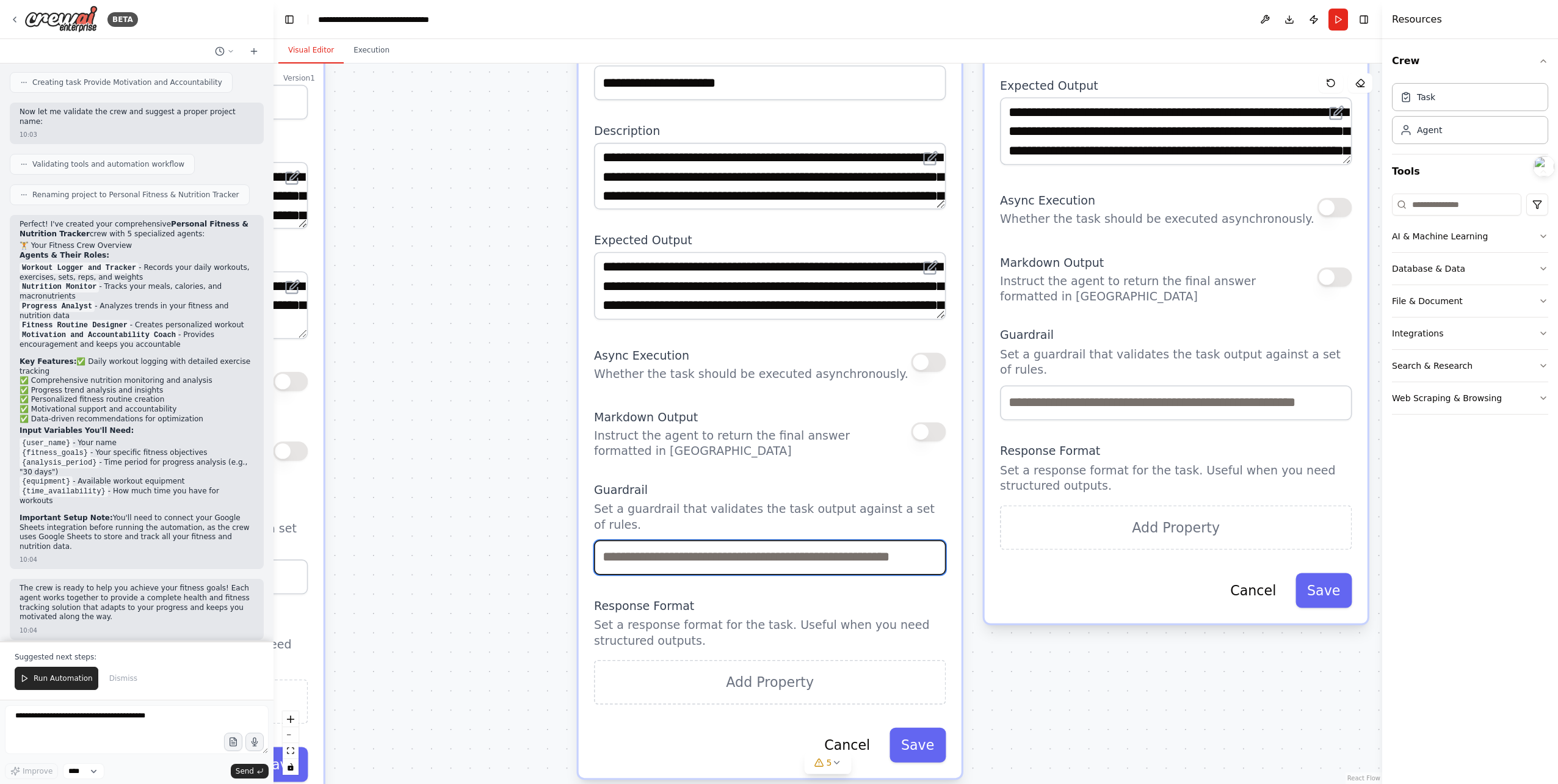
click at [749, 556] on input "text" at bounding box center [770, 556] width 352 height 35
click at [714, 617] on p "Set a response format for the task. Useful when you need structured outputs." at bounding box center [770, 632] width 352 height 31
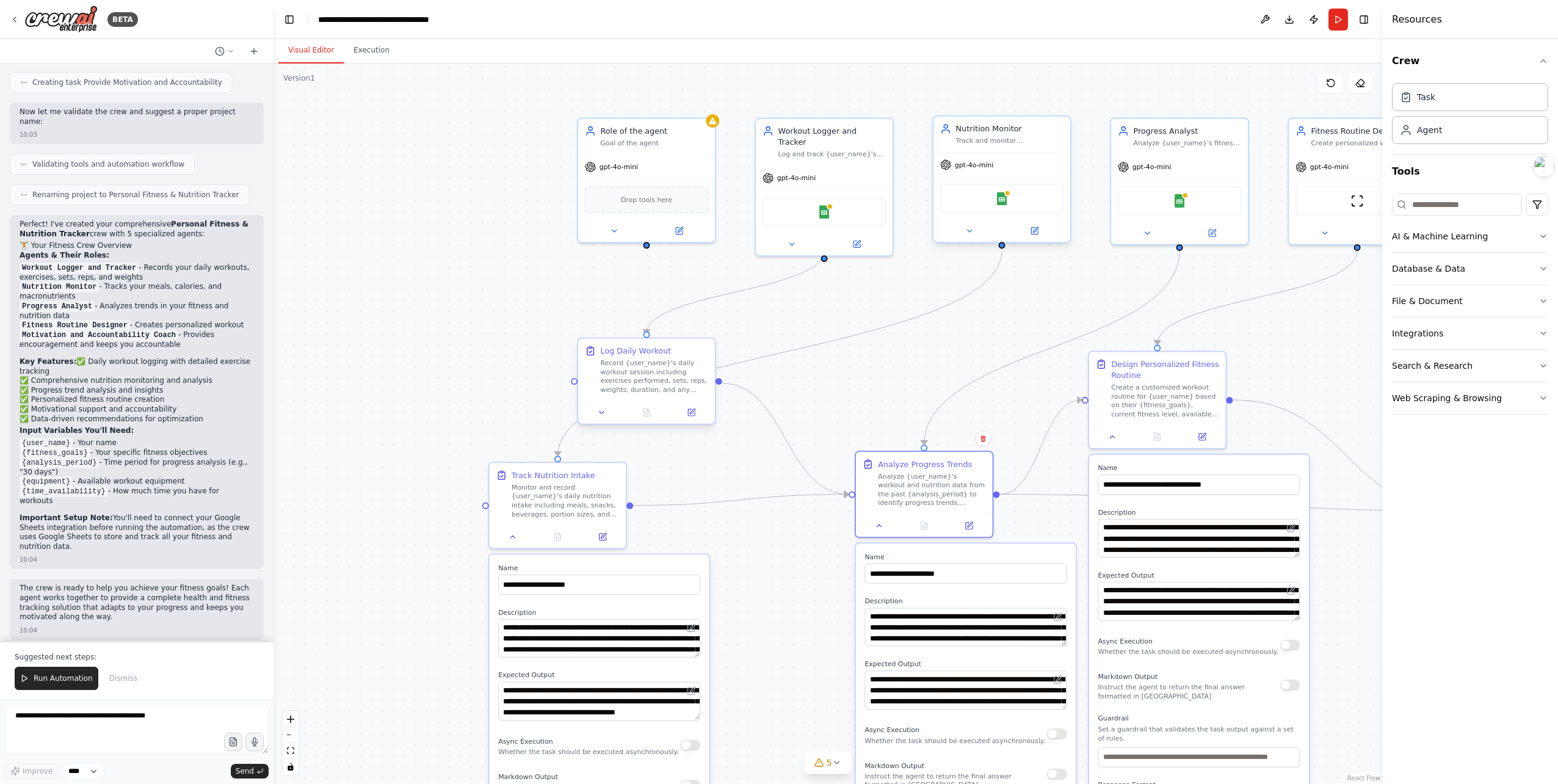
drag, startPoint x: 634, startPoint y: 119, endPoint x: 686, endPoint y: 385, distance: 271.0
click at [850, 384] on div ".deletable-edge-delete-btn { width: 20px; height: 20px; border: 0px solid #ffff…" at bounding box center [828, 423] width 1109 height 720
click at [599, 414] on icon at bounding box center [601, 411] width 9 height 9
click at [599, 413] on icon at bounding box center [601, 411] width 9 height 9
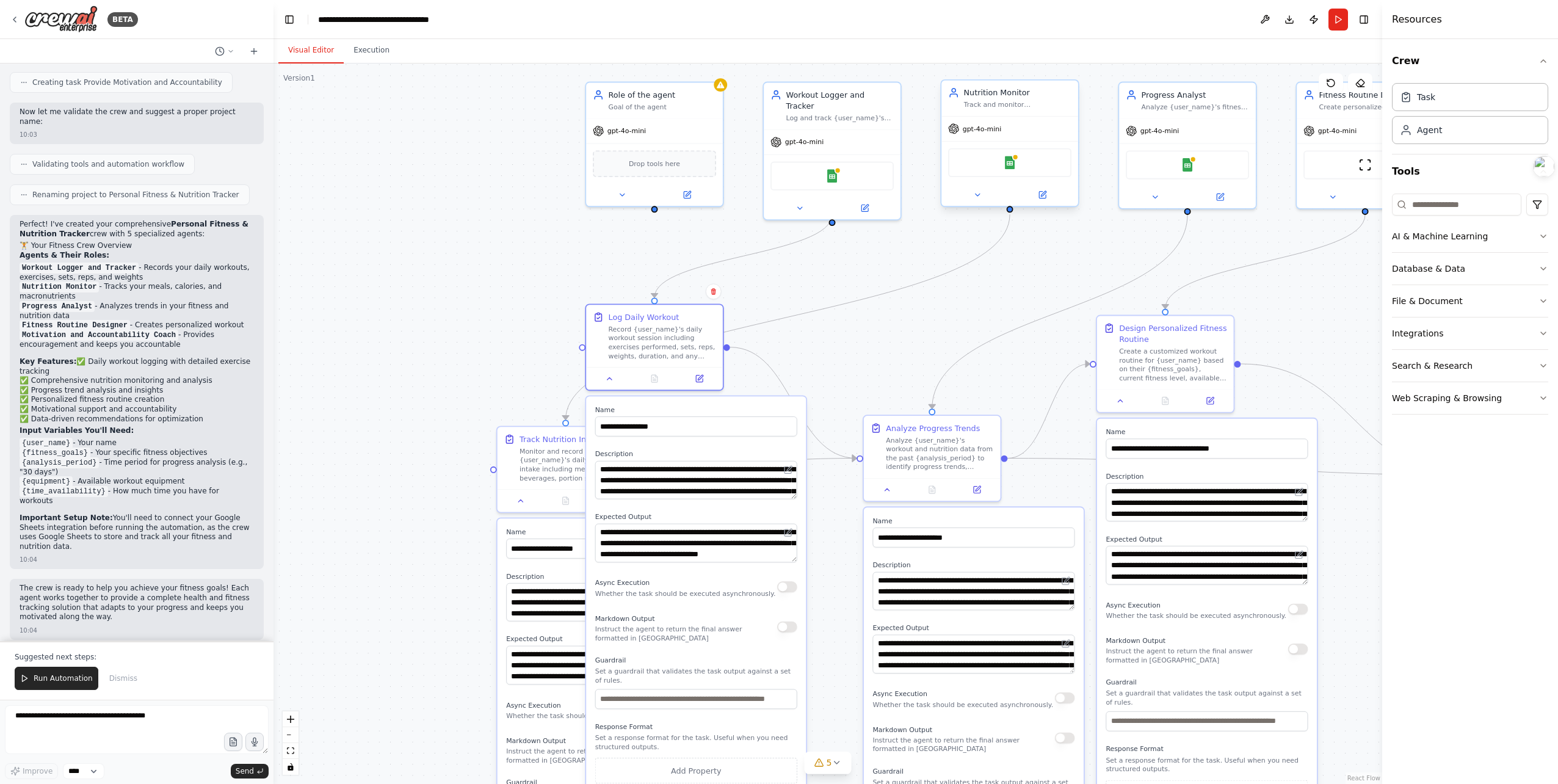
drag, startPoint x: 901, startPoint y: 358, endPoint x: 878, endPoint y: 279, distance: 82.3
click at [920, 255] on div ".deletable-edge-delete-btn { width: 20px; height: 20px; border: 0px solid #ffff…" at bounding box center [828, 423] width 1109 height 720
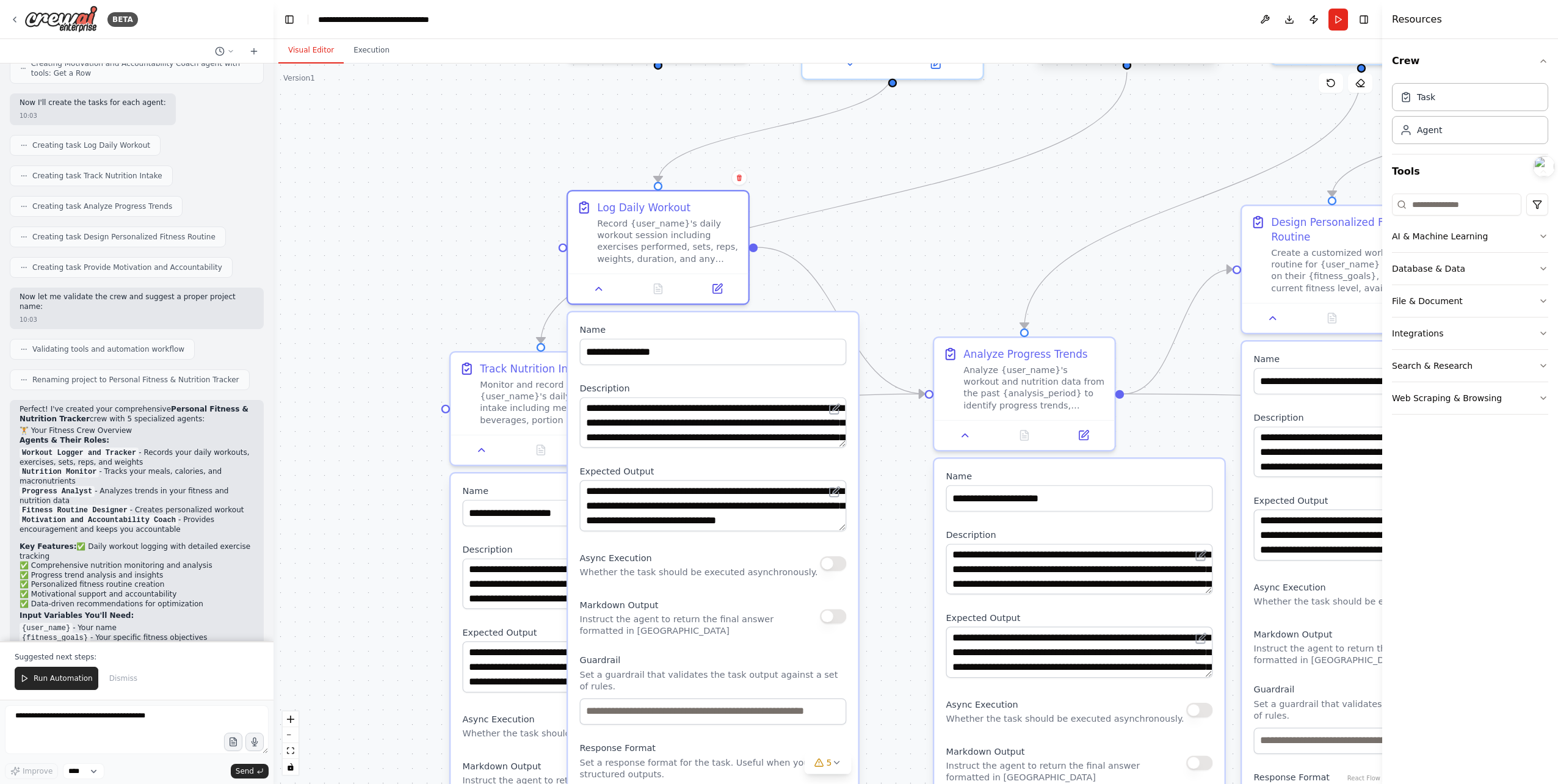
scroll to position [847, 0]
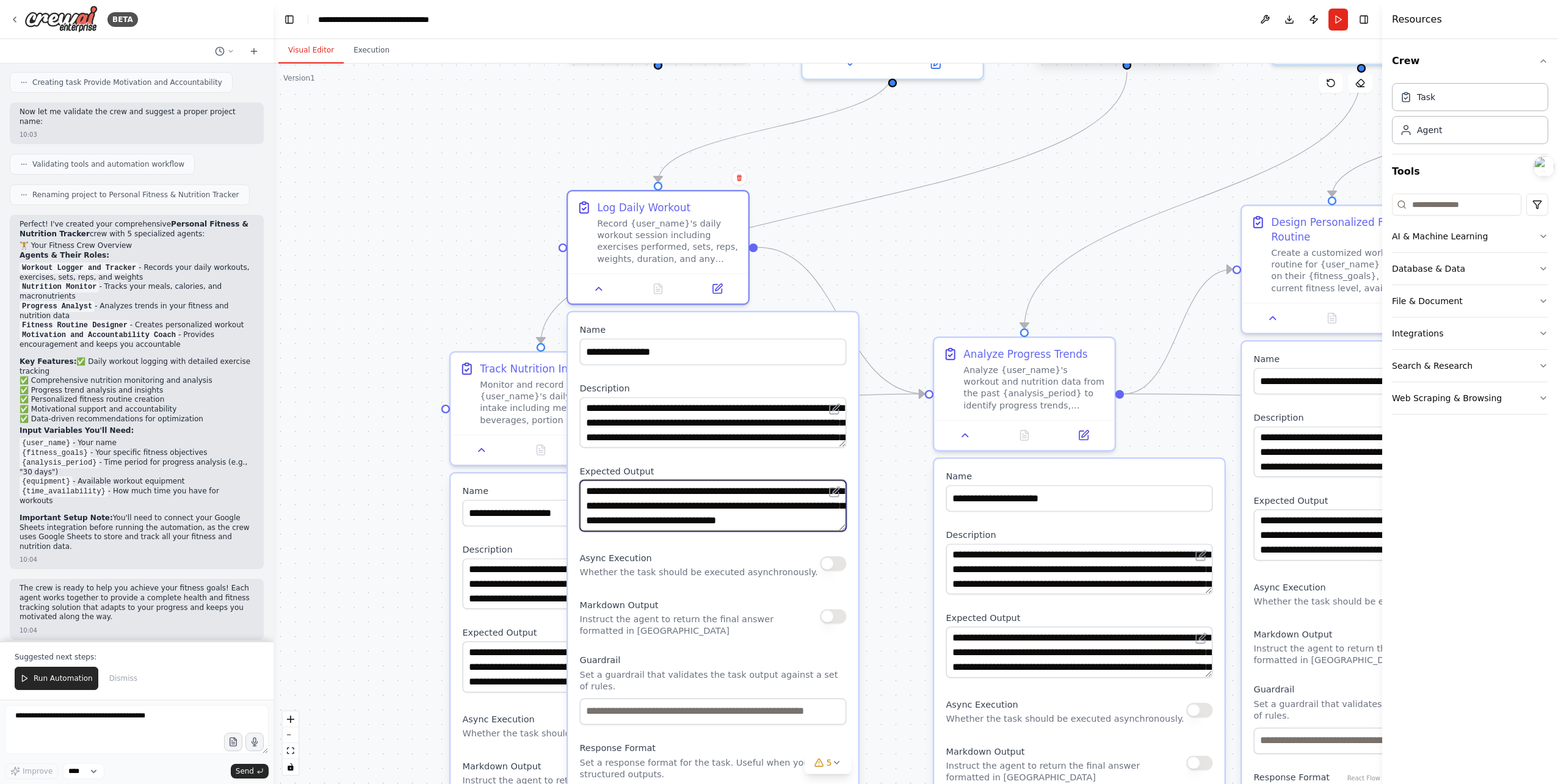
click at [706, 507] on textarea "**********" at bounding box center [713, 505] width 267 height 51
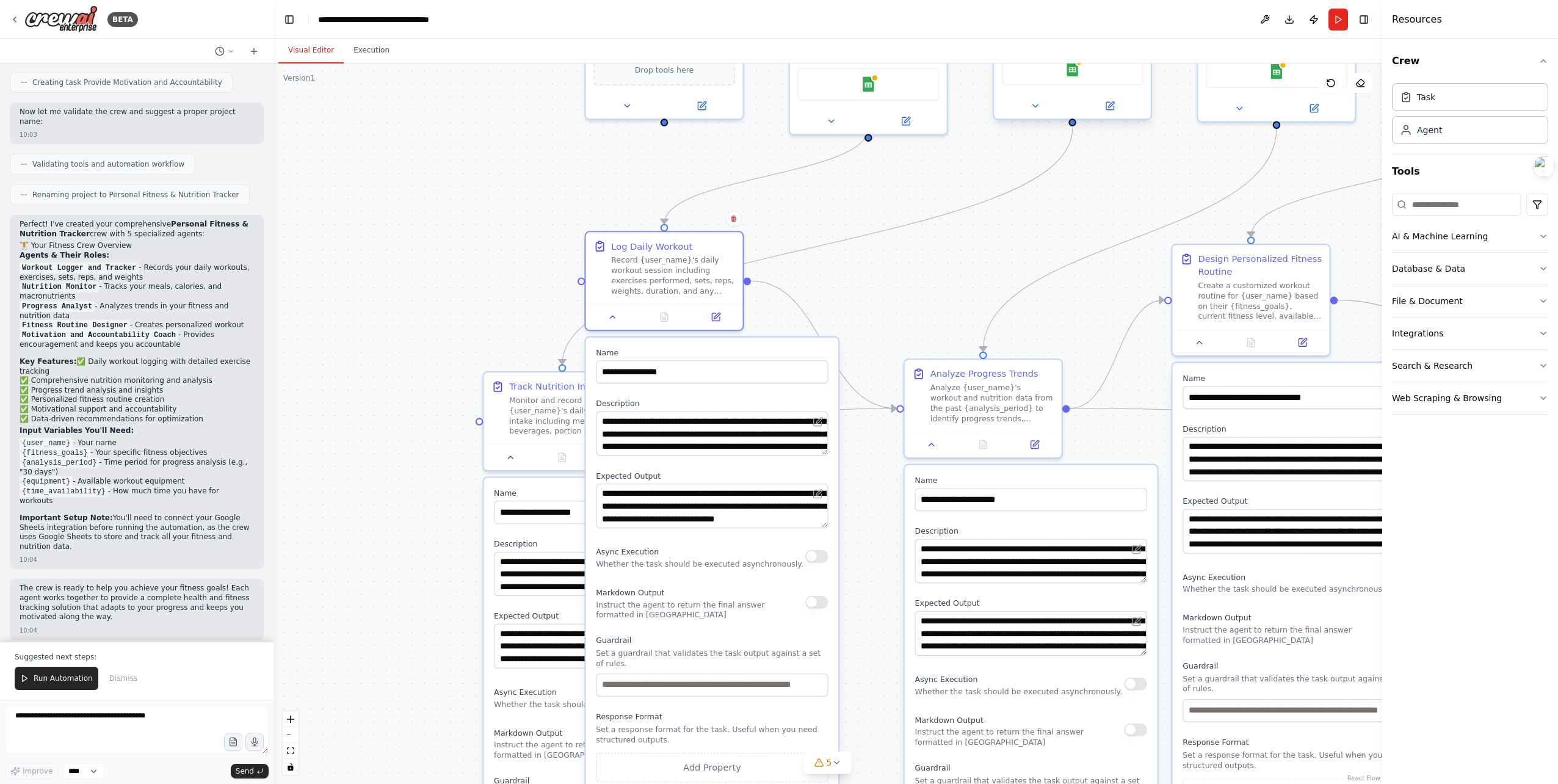
click at [612, 644] on label "Guardrail" at bounding box center [711, 639] width 232 height 10
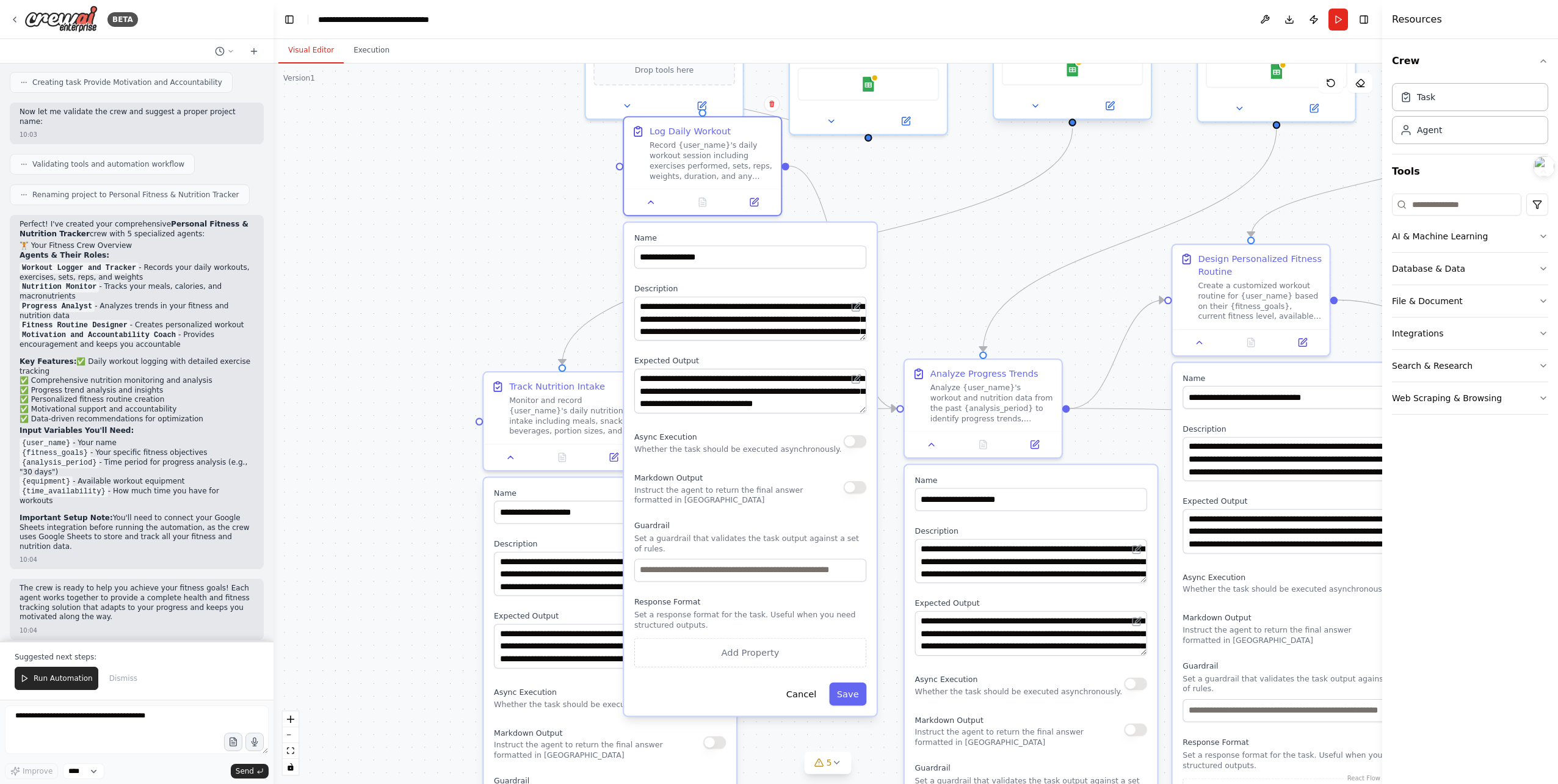
drag, startPoint x: 605, startPoint y: 639, endPoint x: 658, endPoint y: 509, distance: 140.4
click at [642, 528] on label "Guardrail" at bounding box center [750, 525] width 232 height 10
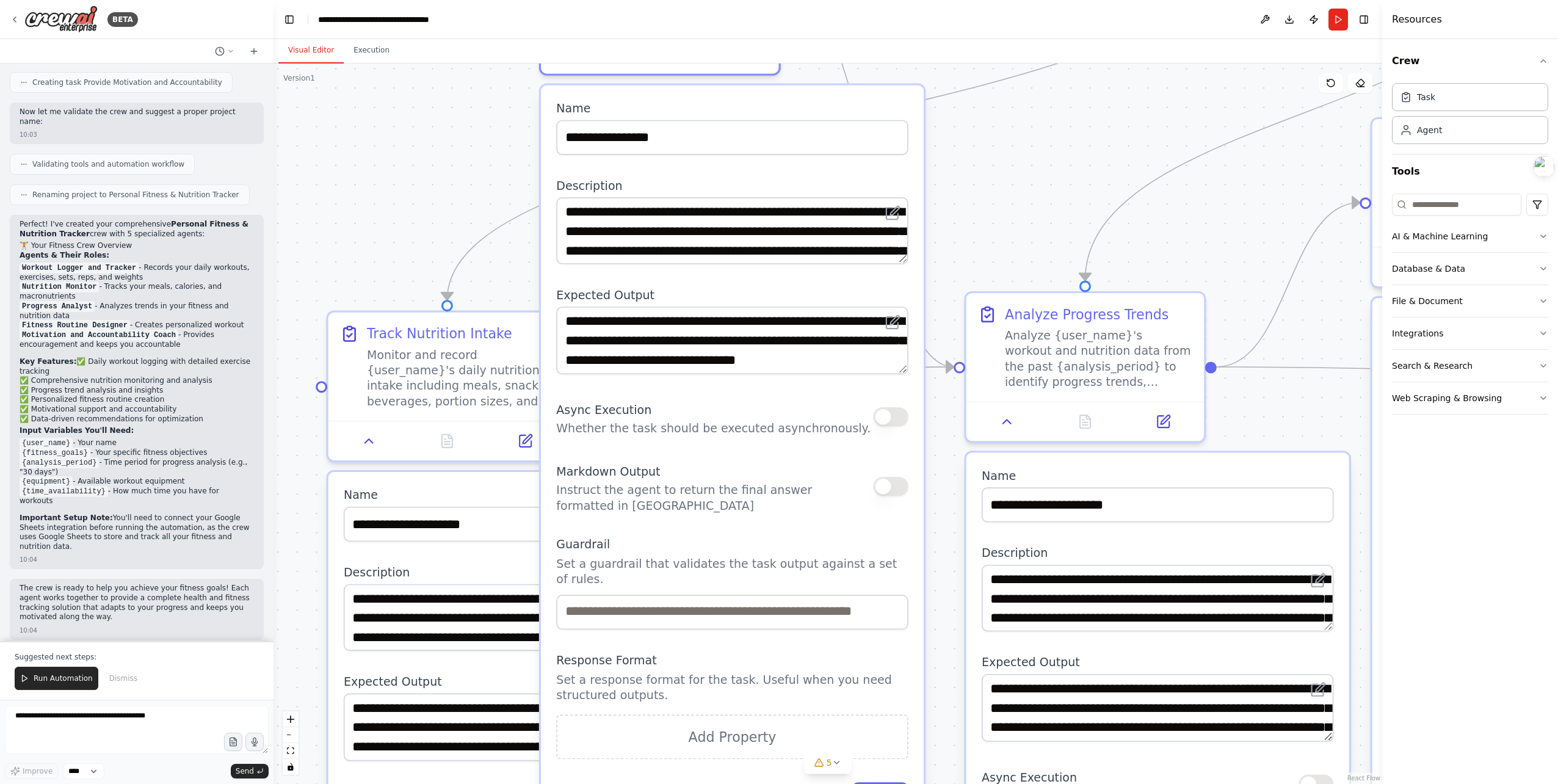
click at [747, 671] on div "Response Format Set a response format for the task. Useful when you need struct…" at bounding box center [732, 705] width 352 height 106
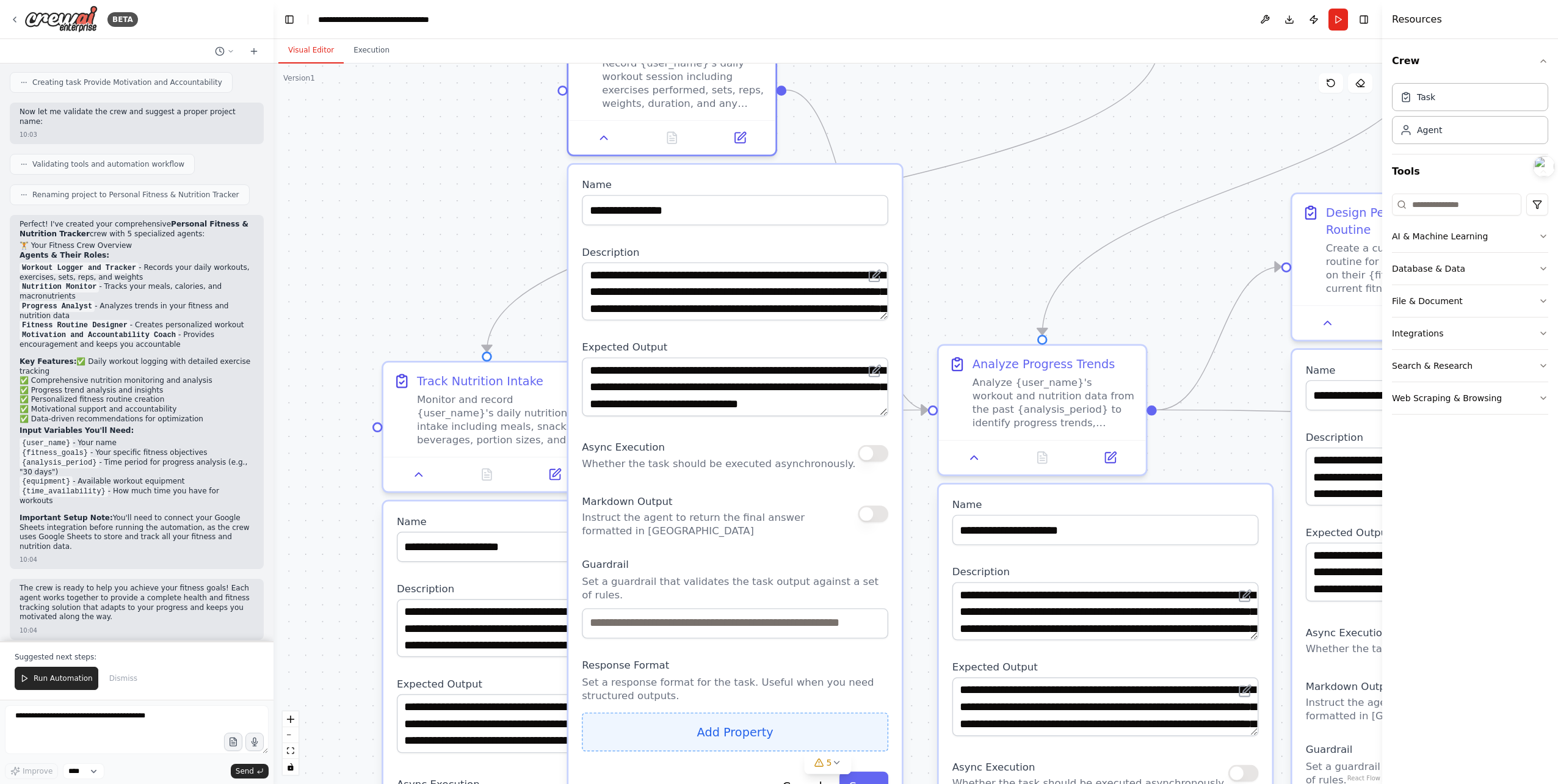
click at [734, 731] on button "Add Property" at bounding box center [734, 732] width 306 height 39
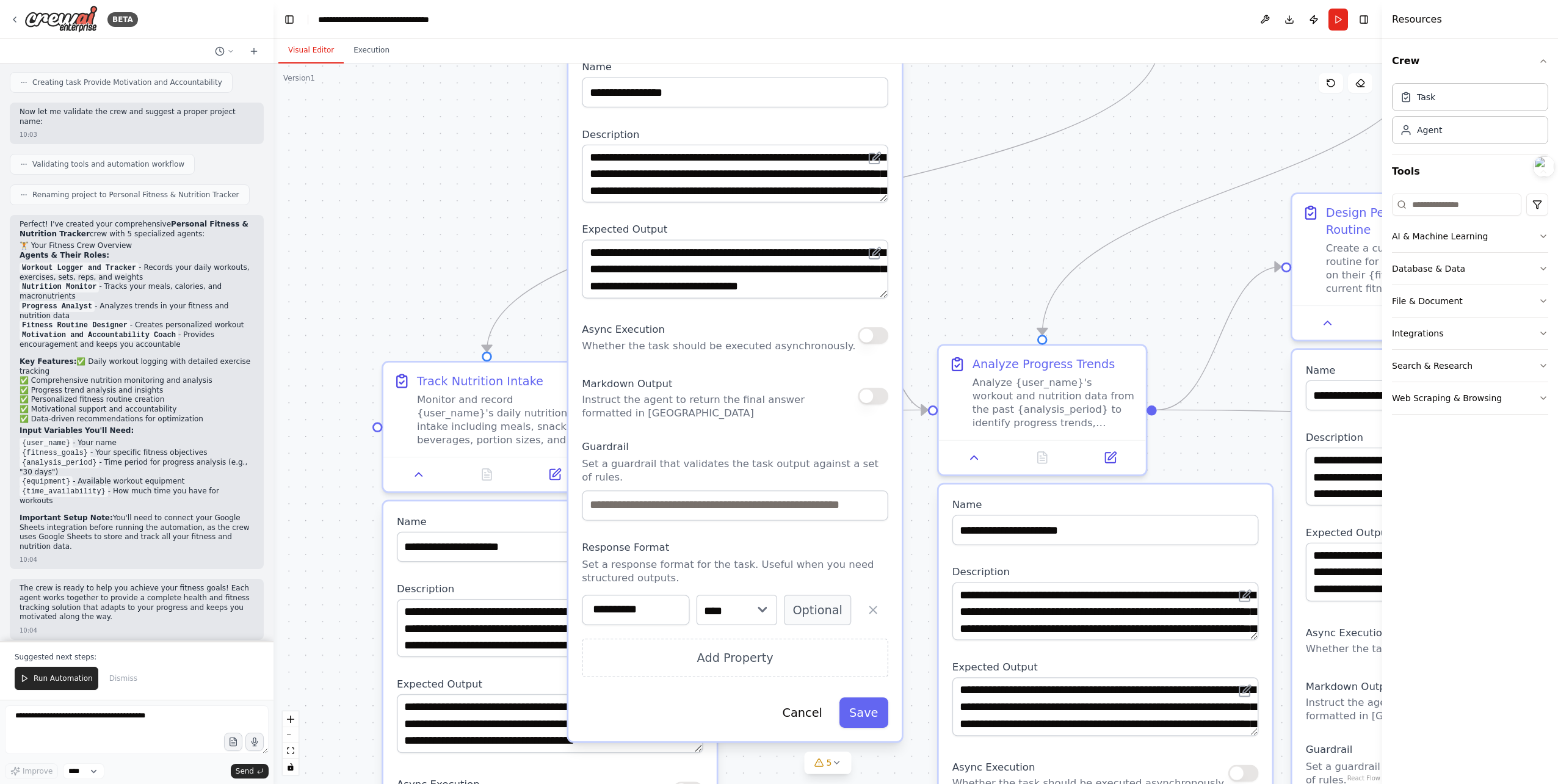
drag, startPoint x: 800, startPoint y: 677, endPoint x: 808, endPoint y: 539, distance: 138.2
click at [808, 540] on div "**********" at bounding box center [734, 608] width 306 height 136
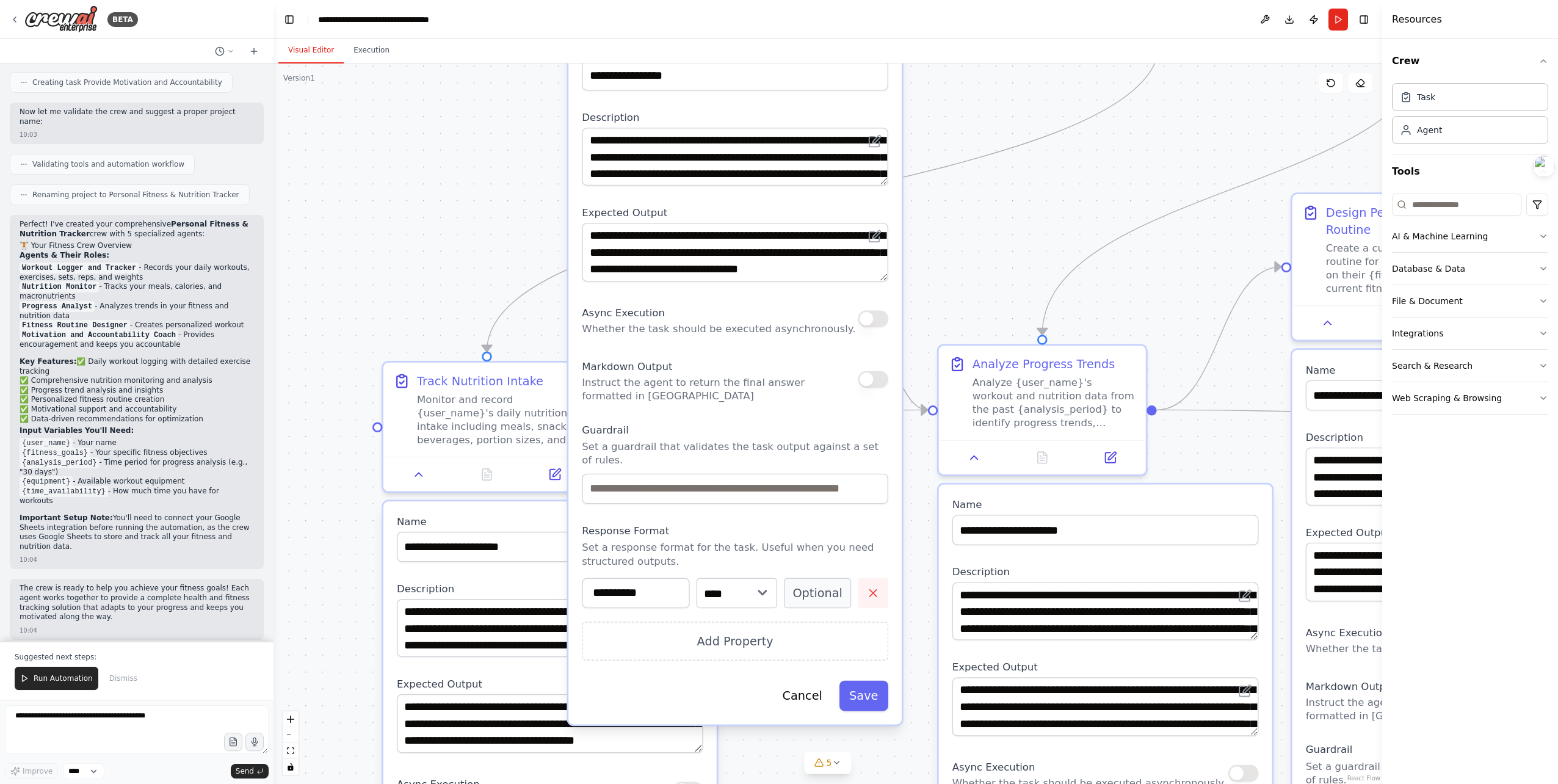
click at [871, 590] on icon "button" at bounding box center [873, 592] width 7 height 7
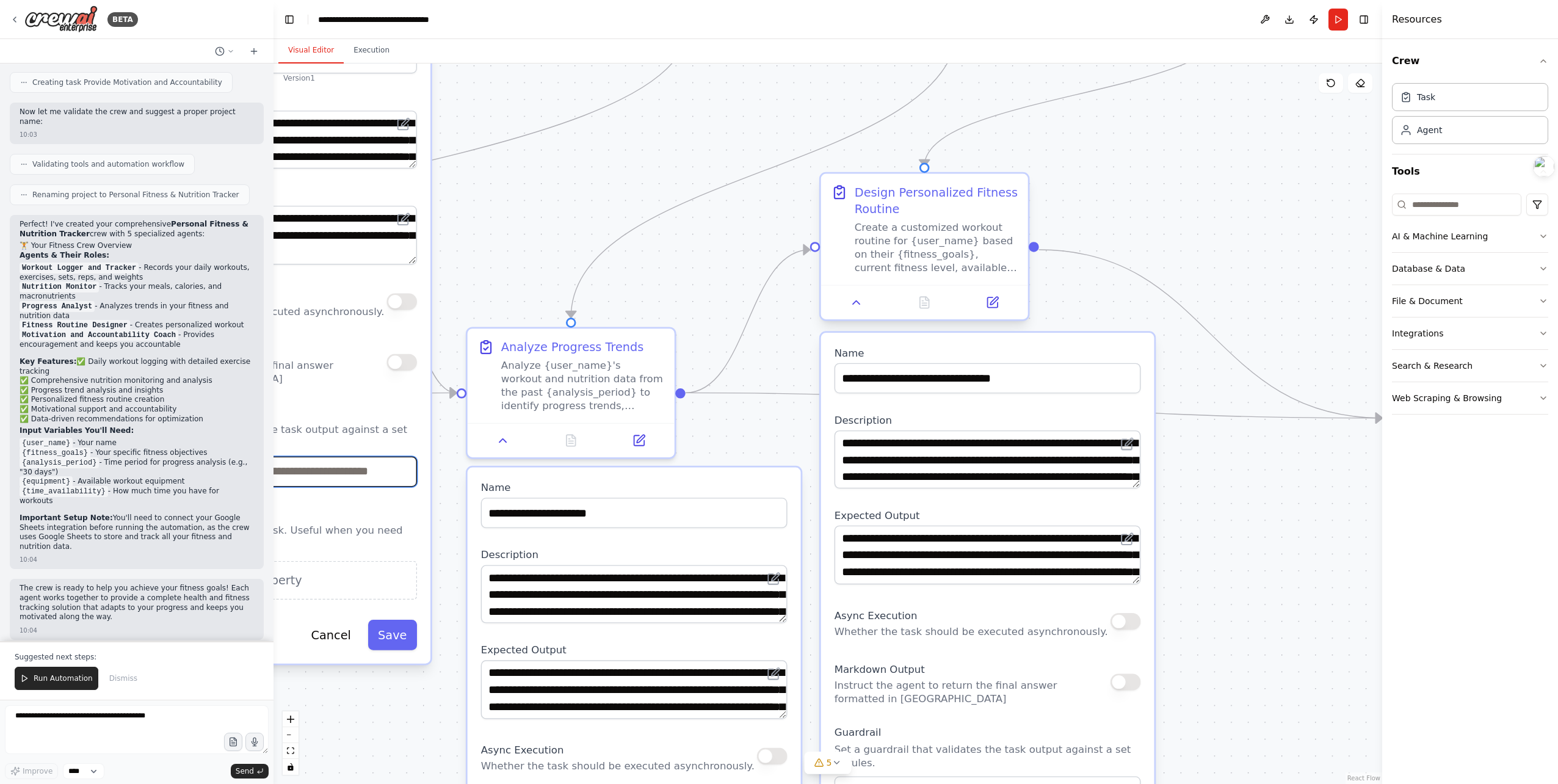
drag, startPoint x: 1055, startPoint y: 123, endPoint x: 960, endPoint y: 262, distance: 168.4
click at [480, 285] on div ".deletable-edge-delete-btn { width: 20px; height: 20px; border: 0px solid #ffff…" at bounding box center [828, 423] width 1109 height 720
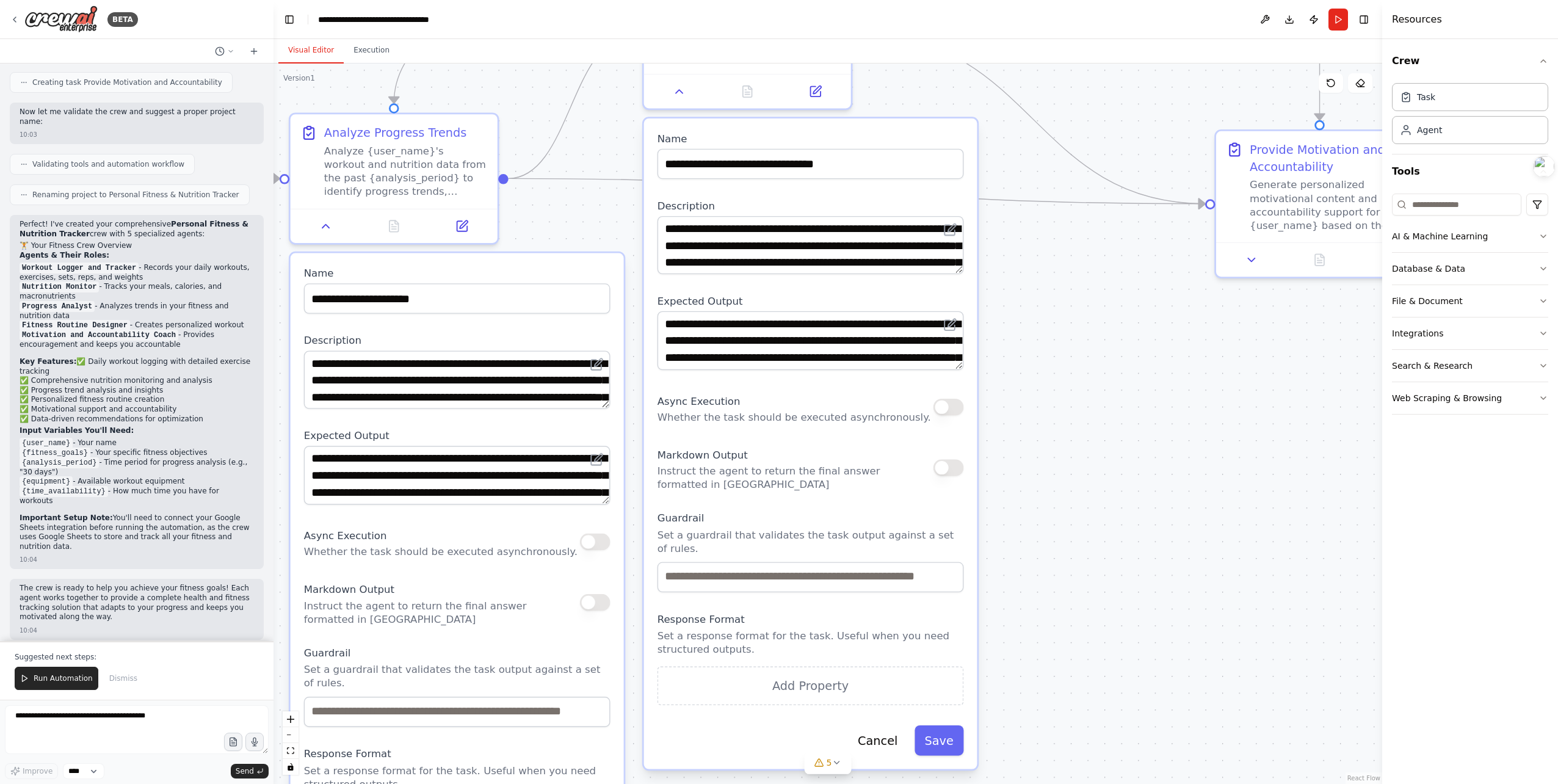
drag, startPoint x: 1205, startPoint y: 197, endPoint x: 1025, endPoint y: -20, distance: 281.9
click at [1025, 0] on html "BETA Set up a crew that tracks your workouts, monitors nutrition intake, analyz…" at bounding box center [779, 392] width 1558 height 784
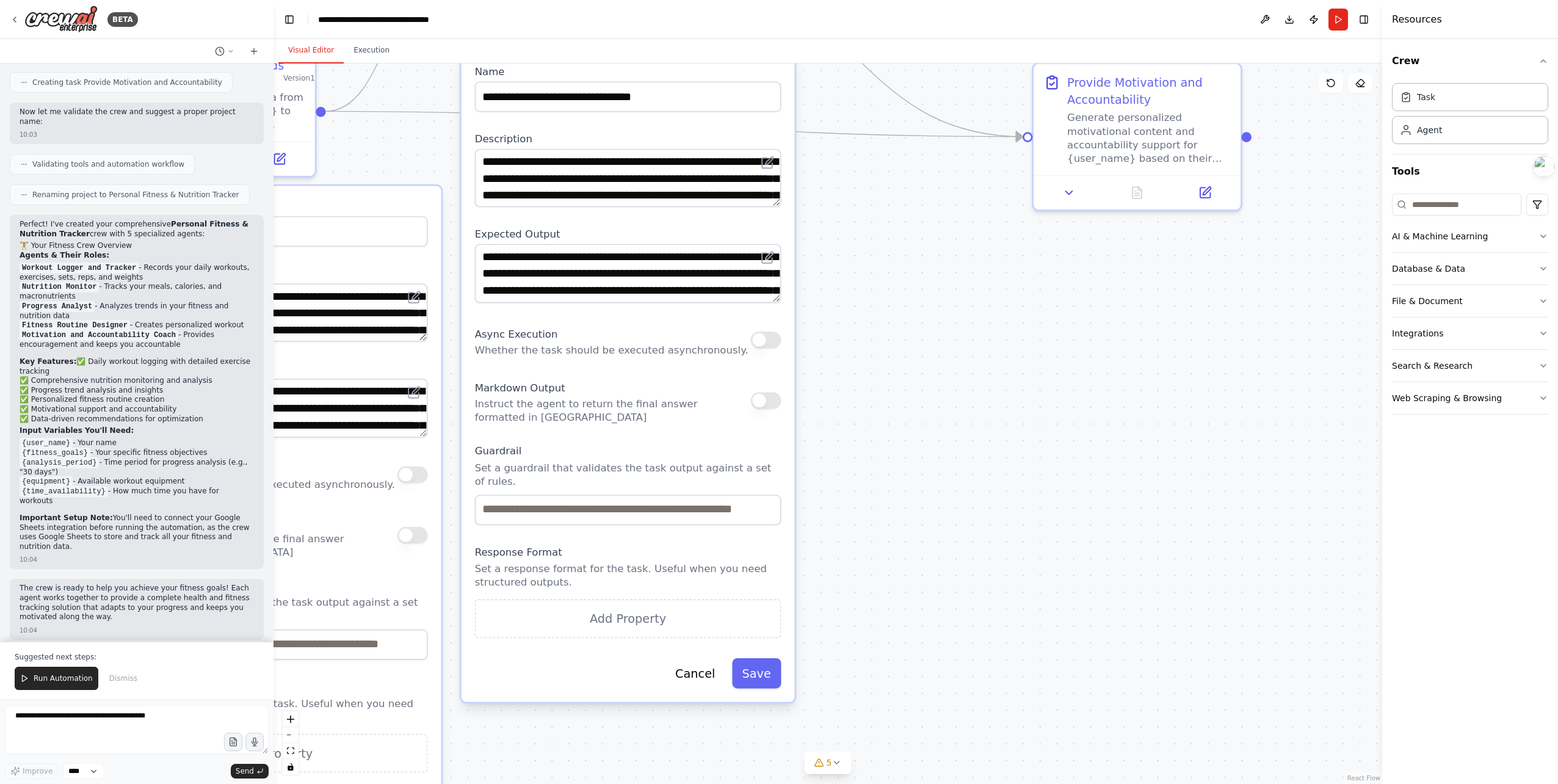
drag, startPoint x: 1176, startPoint y: 471, endPoint x: 961, endPoint y: 367, distance: 238.8
click at [950, 399] on div ".deletable-edge-delete-btn { width: 20px; height: 20px; border: 0px solid #ffff…" at bounding box center [828, 423] width 1109 height 720
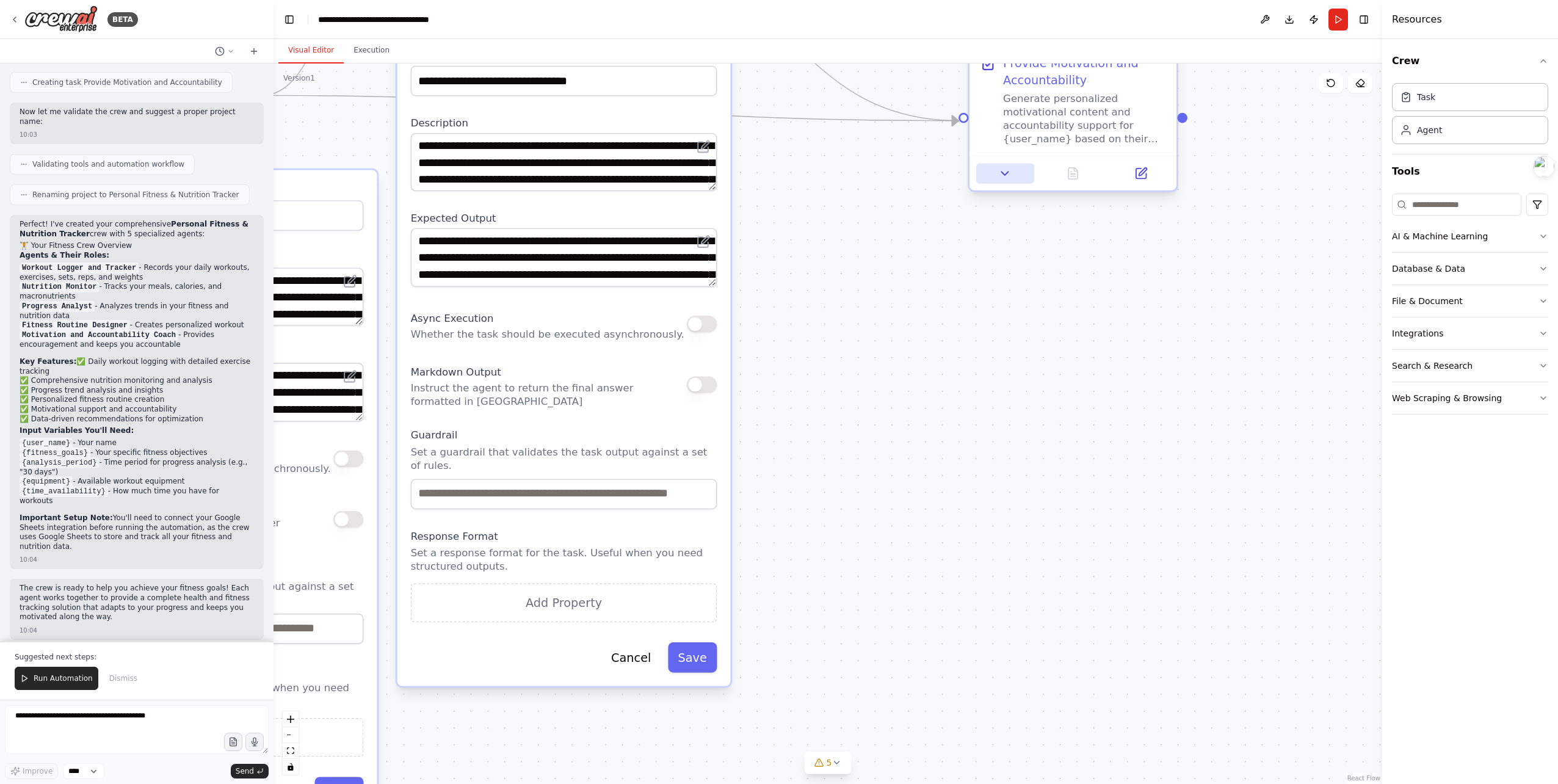
click at [1014, 176] on button at bounding box center [1005, 174] width 58 height 20
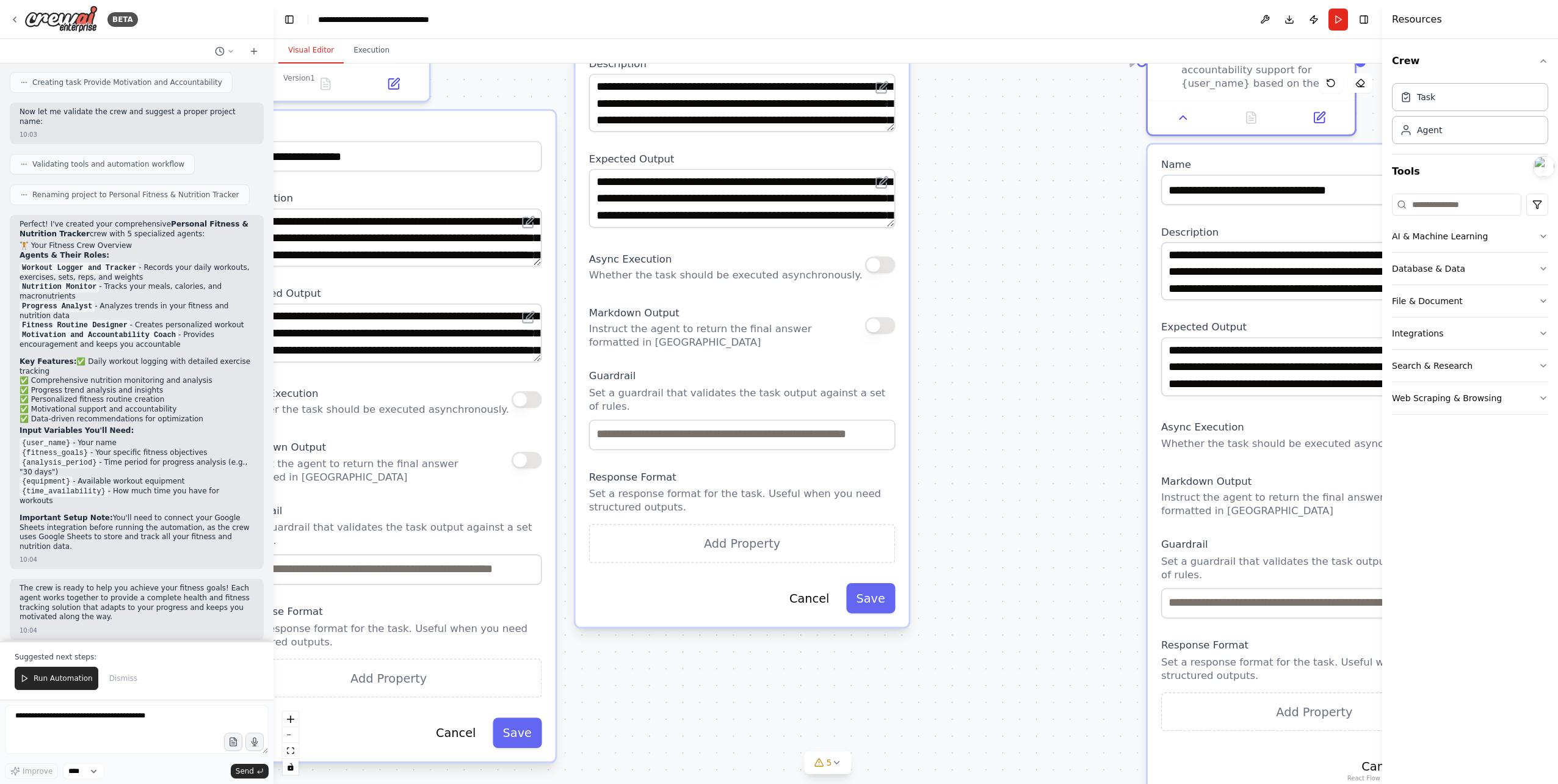
drag, startPoint x: 910, startPoint y: 393, endPoint x: 1088, endPoint y: 334, distance: 187.5
click at [1088, 334] on div ".deletable-edge-delete-btn { width: 20px; height: 20px; border: 0px solid #ffff…" at bounding box center [828, 423] width 1109 height 720
drag, startPoint x: 999, startPoint y: 249, endPoint x: 1131, endPoint y: 383, distance: 188.1
click at [1154, 394] on div ".deletable-edge-delete-btn { width: 20px; height: 20px; border: 0px solid #ffff…" at bounding box center [828, 423] width 1109 height 720
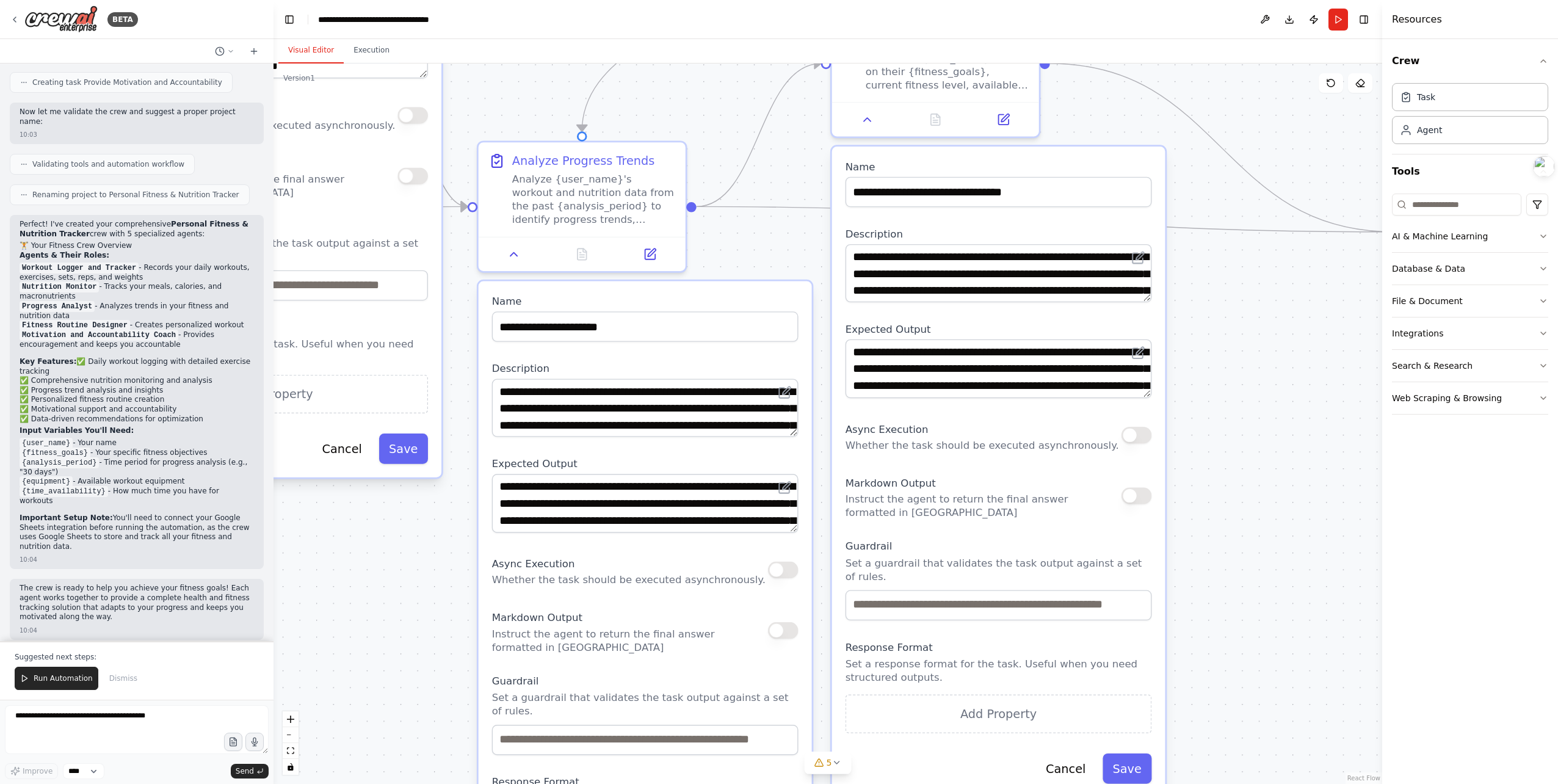
drag, startPoint x: 1103, startPoint y: 383, endPoint x: 911, endPoint y: 300, distance: 209.2
click at [1226, 402] on div ".deletable-edge-delete-btn { width: 20px; height: 20px; border: 0px solid #ffff…" at bounding box center [828, 423] width 1109 height 720
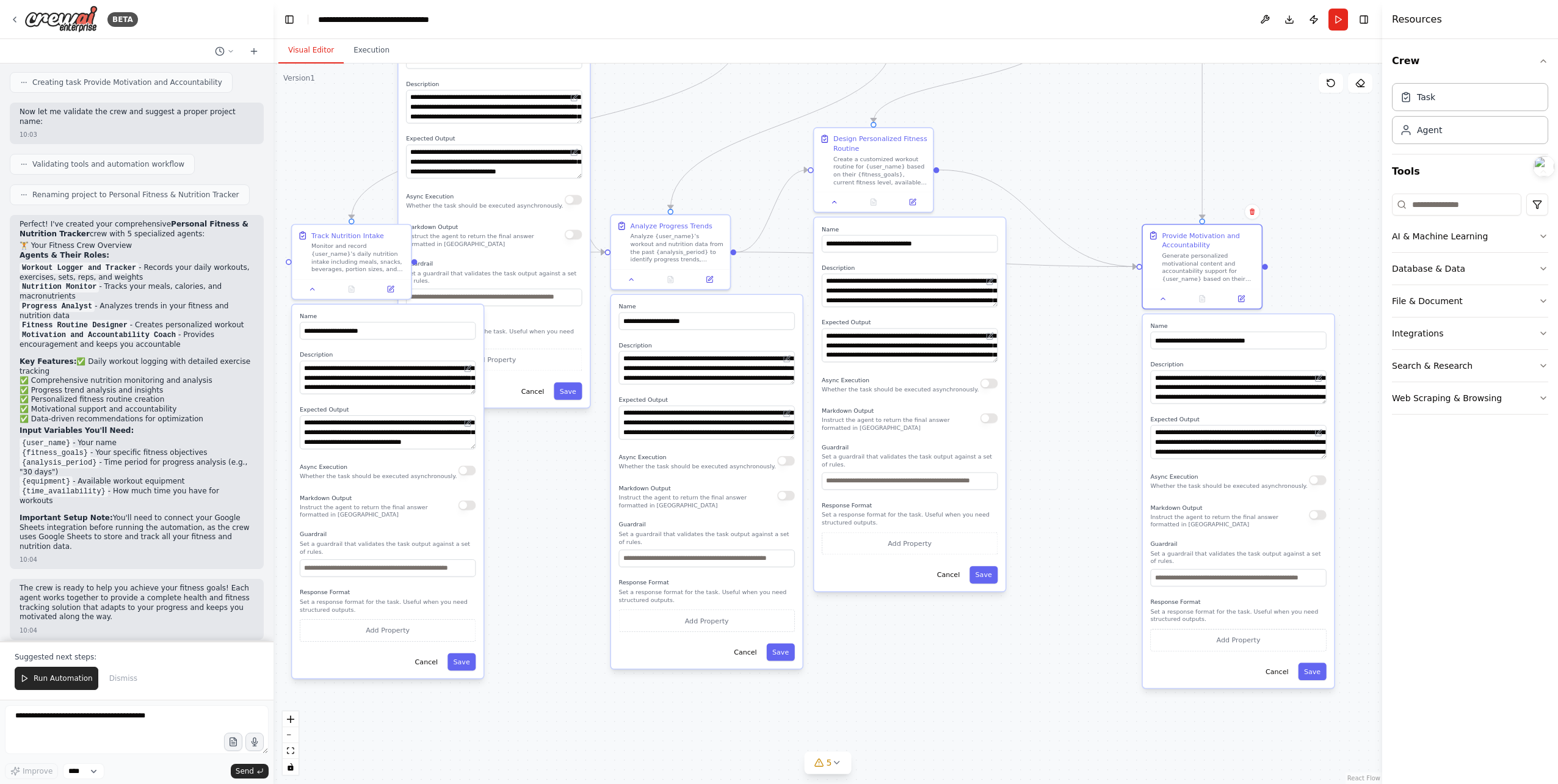
drag, startPoint x: 866, startPoint y: 689, endPoint x: 996, endPoint y: 606, distance: 154.2
click at [1043, 602] on div ".deletable-edge-delete-btn { width: 20px; height: 20px; border: 0px solid #ffff…" at bounding box center [828, 423] width 1109 height 720
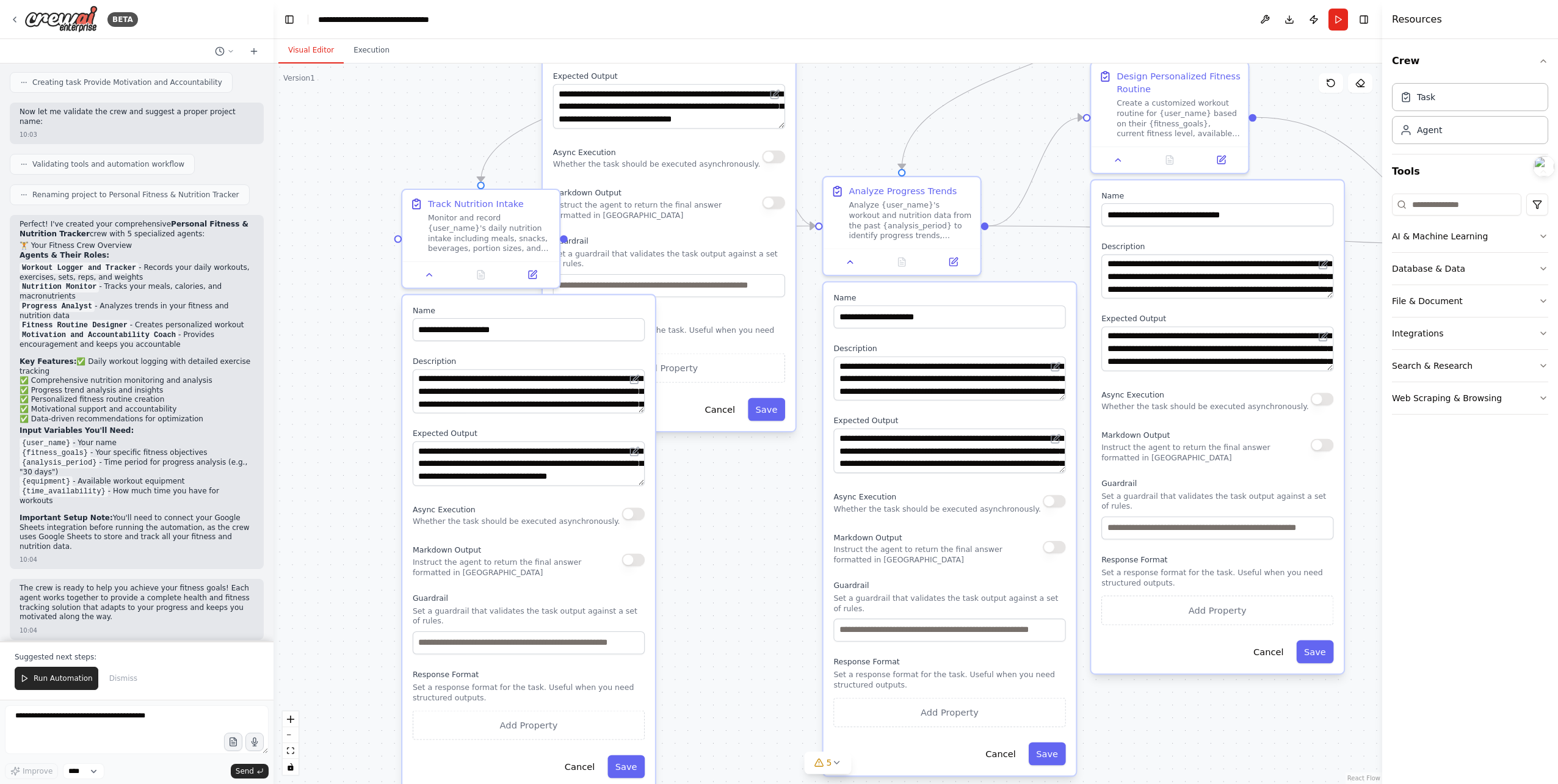
drag, startPoint x: 735, startPoint y: 367, endPoint x: 757, endPoint y: 496, distance: 130.9
click at [755, 503] on div ".deletable-edge-delete-btn { width: 20px; height: 20px; border: 0px solid #ffff…" at bounding box center [828, 423] width 1109 height 720
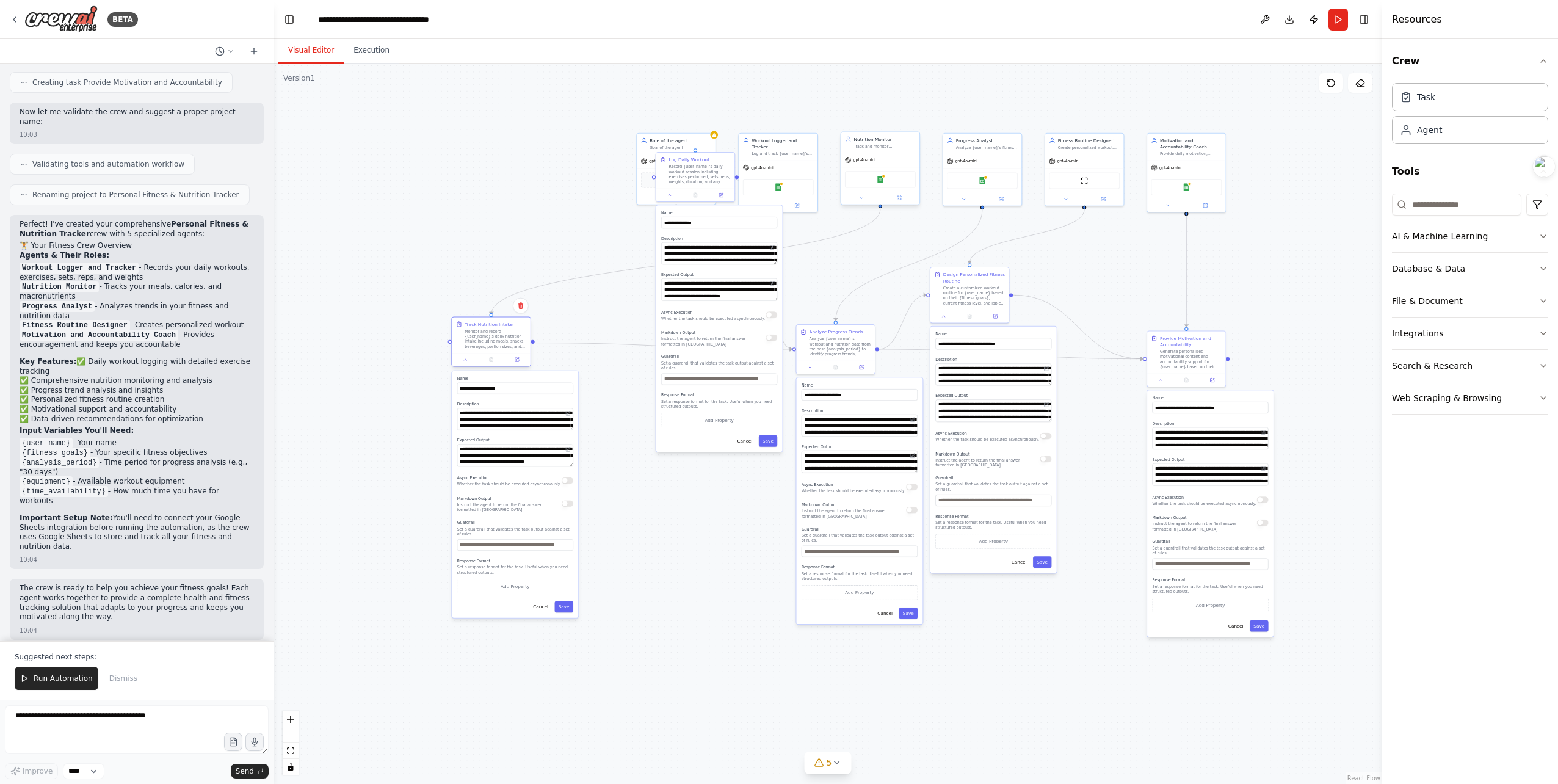
drag, startPoint x: 628, startPoint y: 338, endPoint x: 490, endPoint y: 322, distance: 138.9
click at [490, 322] on div "Track Nutrition Intake" at bounding box center [489, 324] width 48 height 6
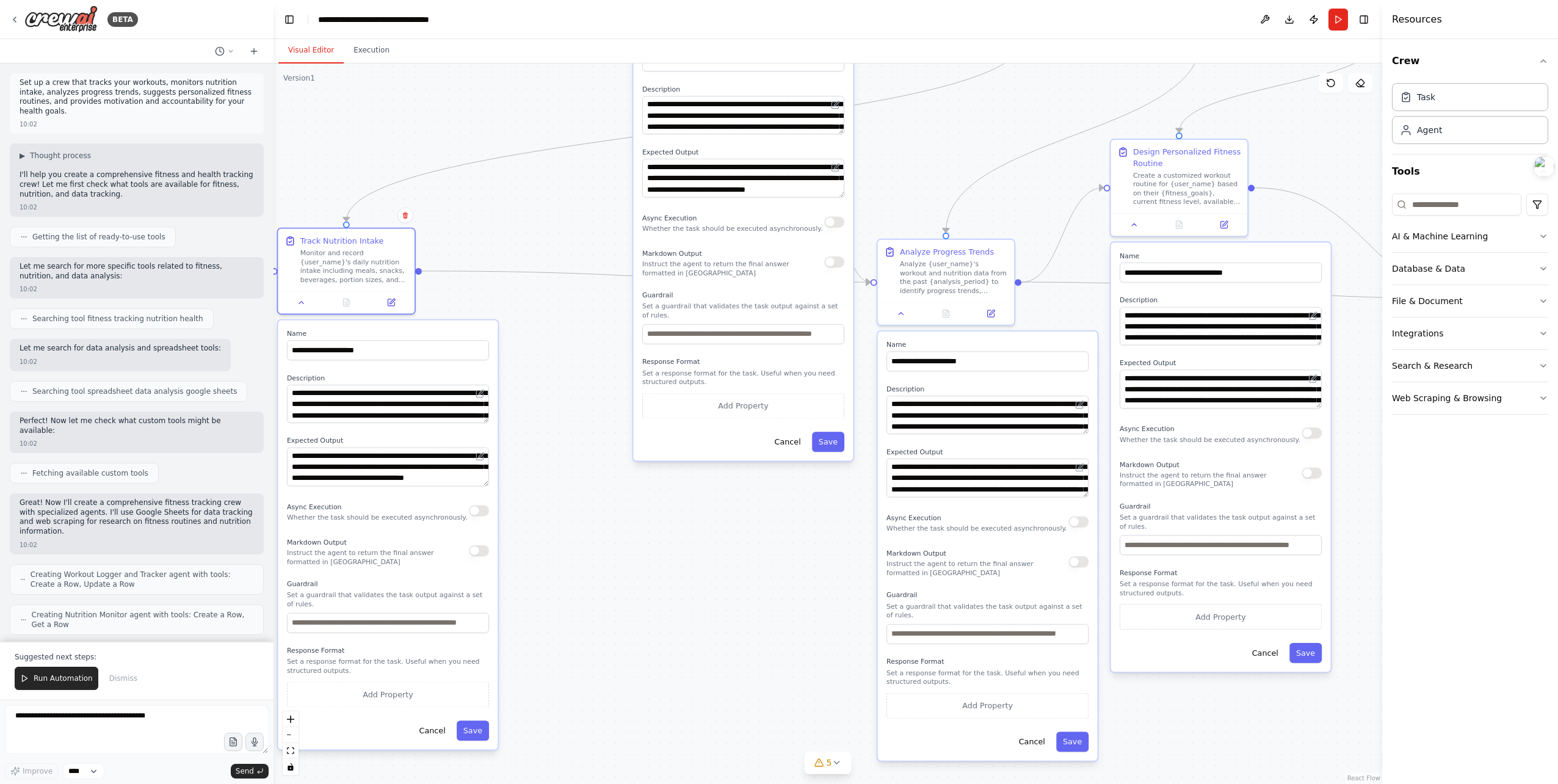
scroll to position [847, 0]
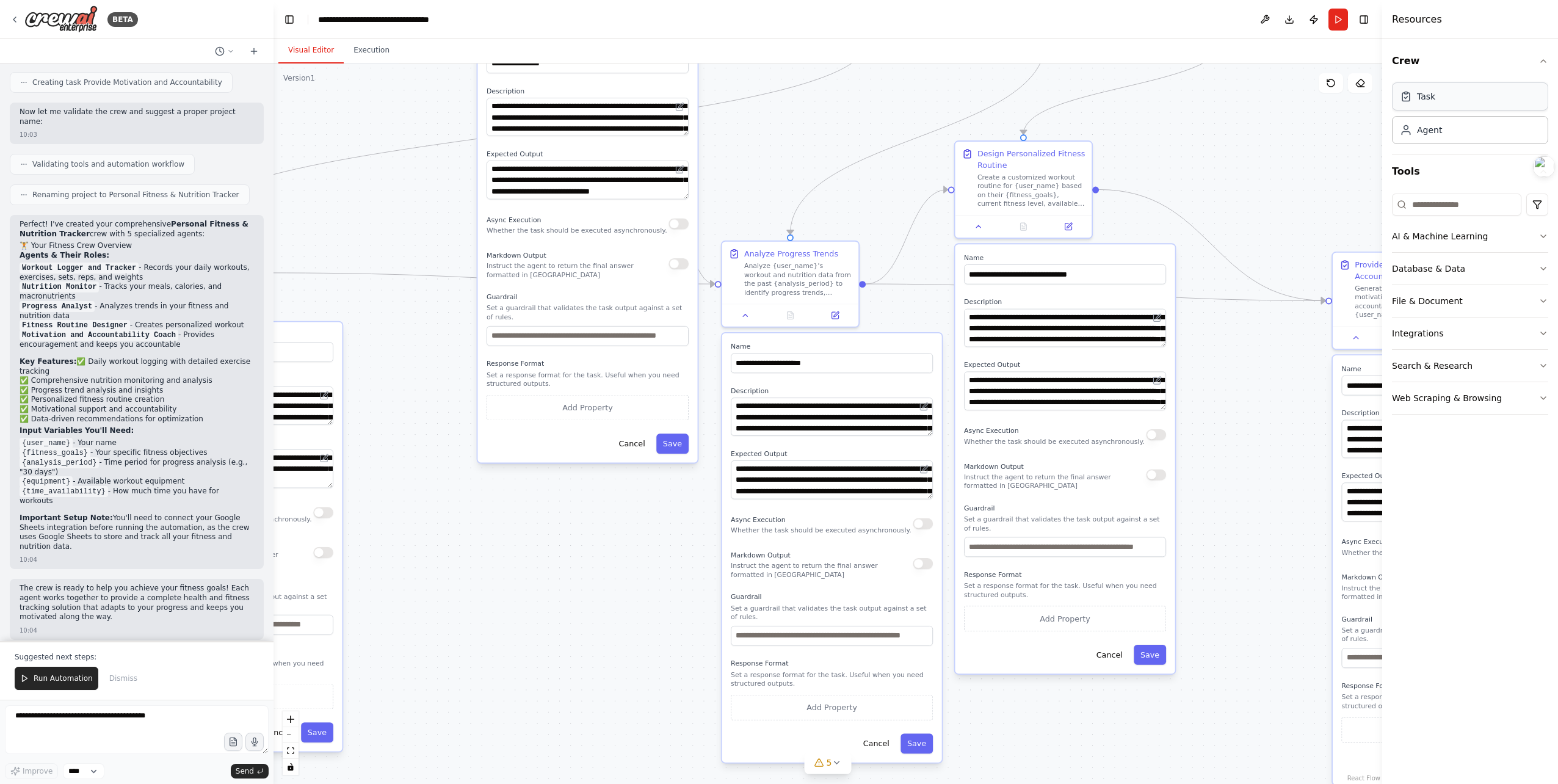
drag, startPoint x: 1078, startPoint y: 190, endPoint x: 1394, endPoint y: 107, distance: 326.7
click at [921, 192] on div ".deletable-edge-delete-btn { width: 20px; height: 20px; border: 0px solid #ffff…" at bounding box center [828, 423] width 1109 height 720
click at [1518, 70] on button "Crew" at bounding box center [1470, 61] width 156 height 34
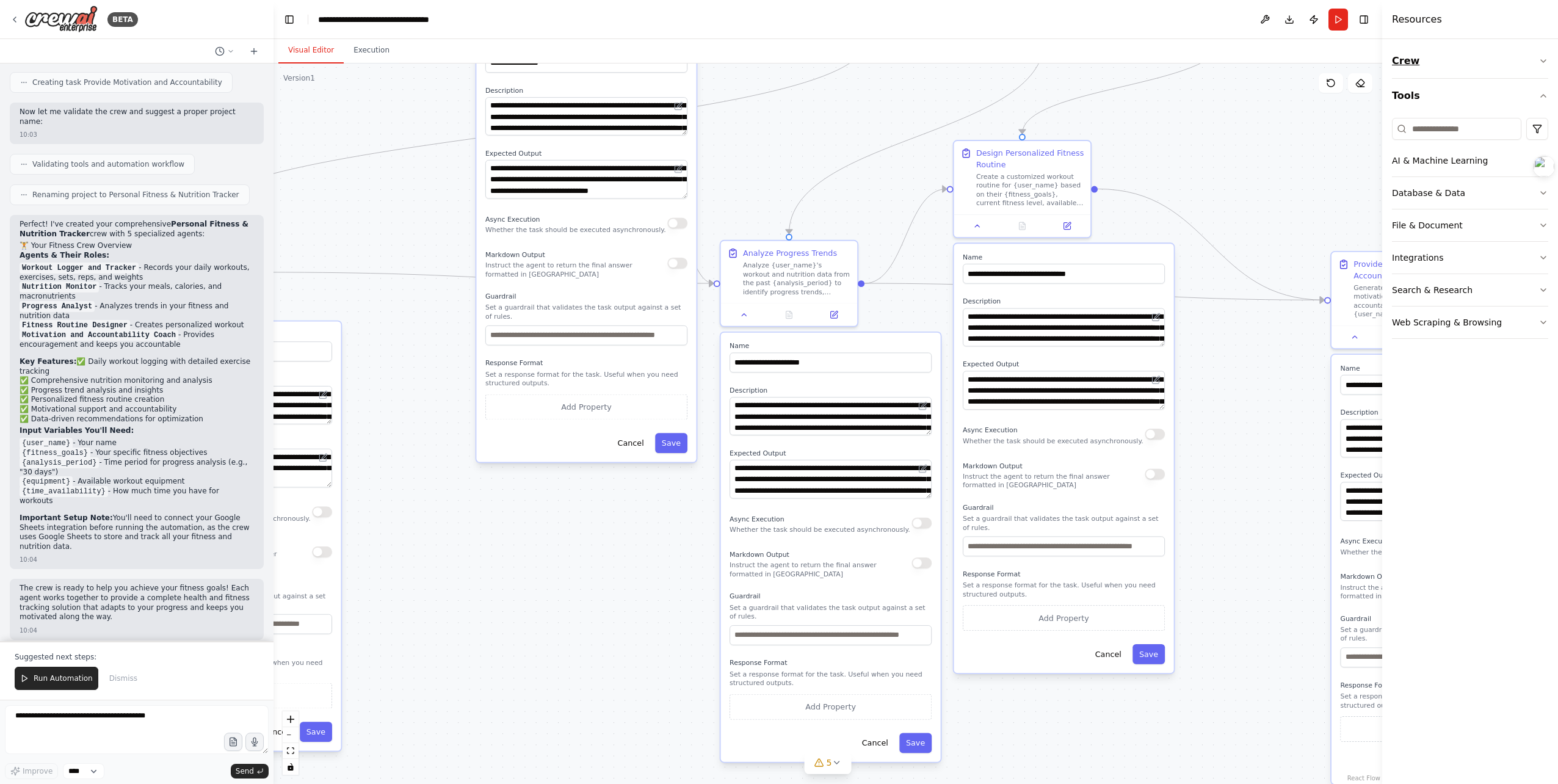
click at [1519, 67] on button "Crew" at bounding box center [1470, 61] width 156 height 34
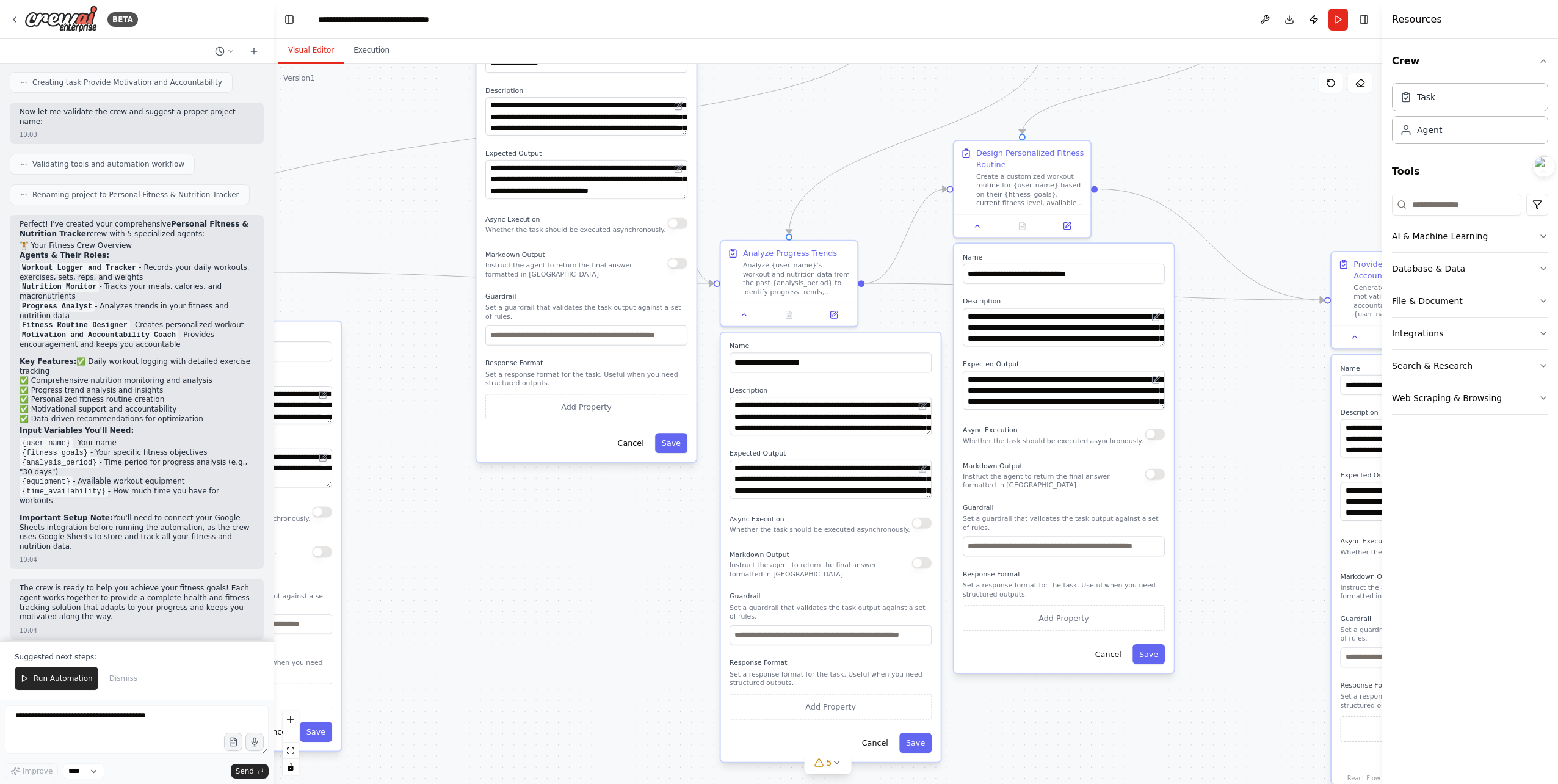
click at [327, 86] on div ".deletable-edge-delete-btn { width: 20px; height: 20px; border: 0px solid #ffff…" at bounding box center [828, 423] width 1109 height 720
click at [256, 54] on icon at bounding box center [254, 51] width 10 height 10
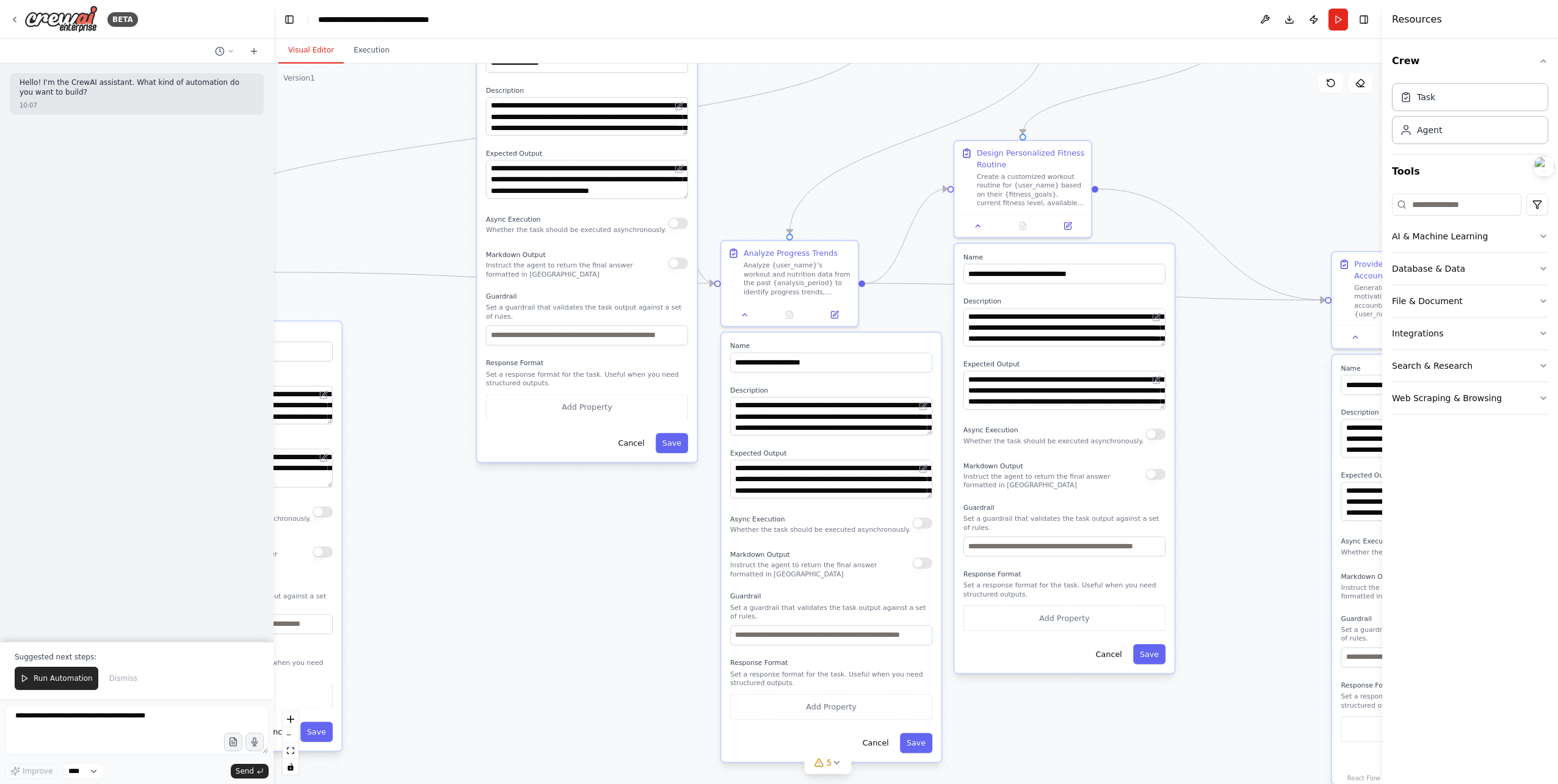
drag, startPoint x: 321, startPoint y: 118, endPoint x: 338, endPoint y: 80, distance: 41.6
click at [323, 112] on div ".deletable-edge-delete-btn { width: 20px; height: 20px; border: 0px solid #ffff…" at bounding box center [828, 423] width 1109 height 720
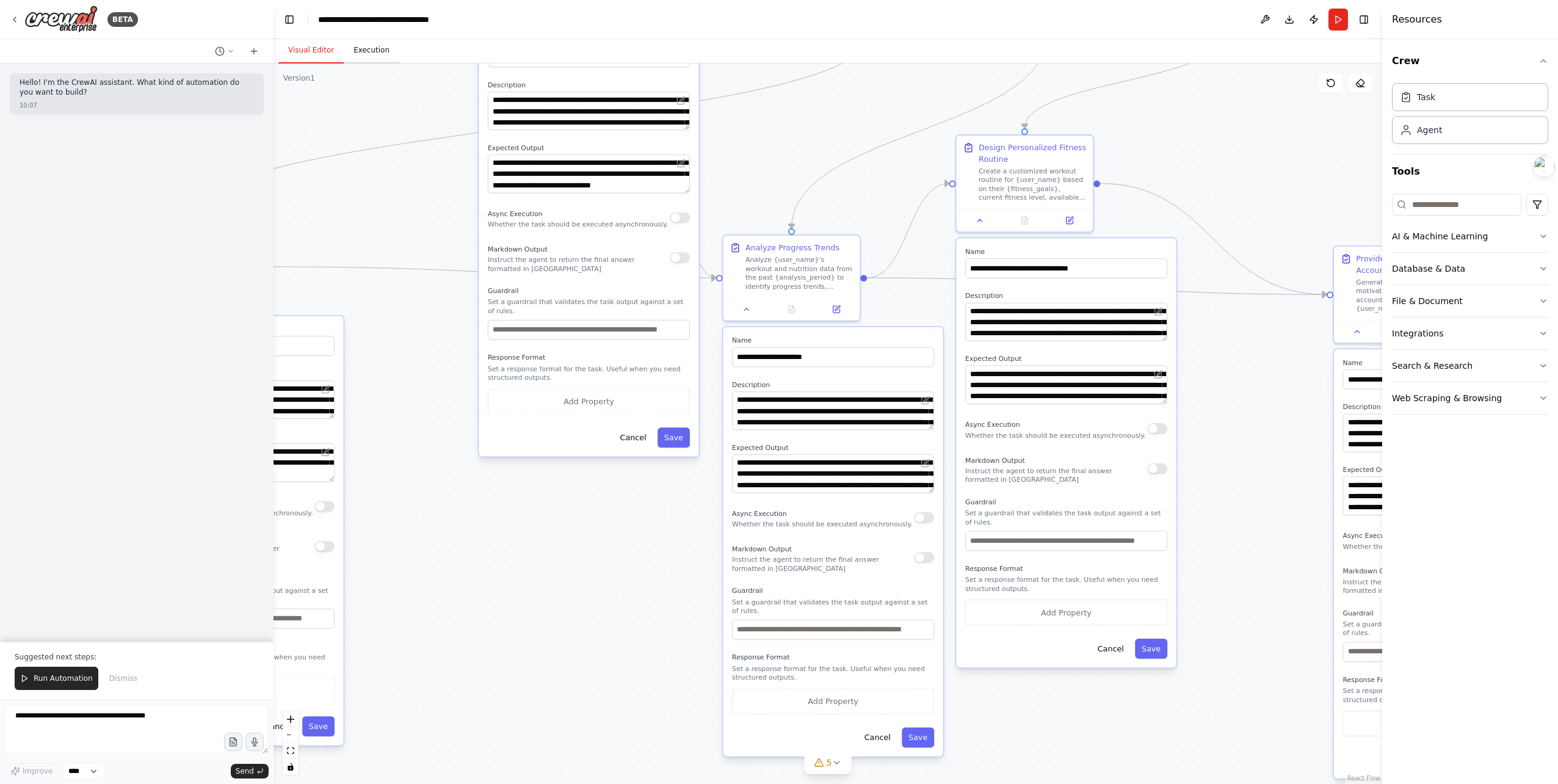
click at [371, 57] on button "Execution" at bounding box center [372, 51] width 56 height 26
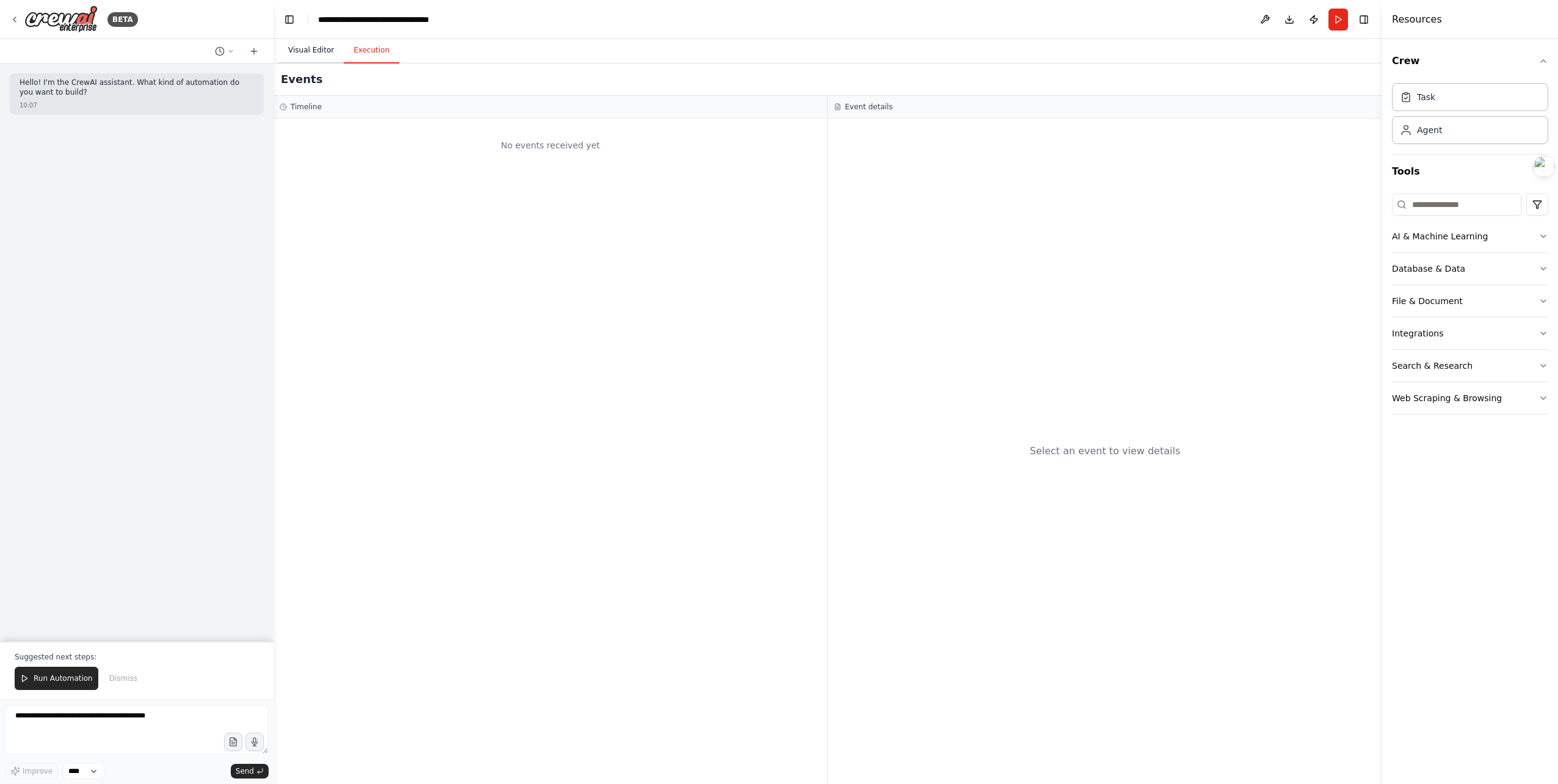
click at [321, 52] on button "Visual Editor" at bounding box center [311, 51] width 65 height 26
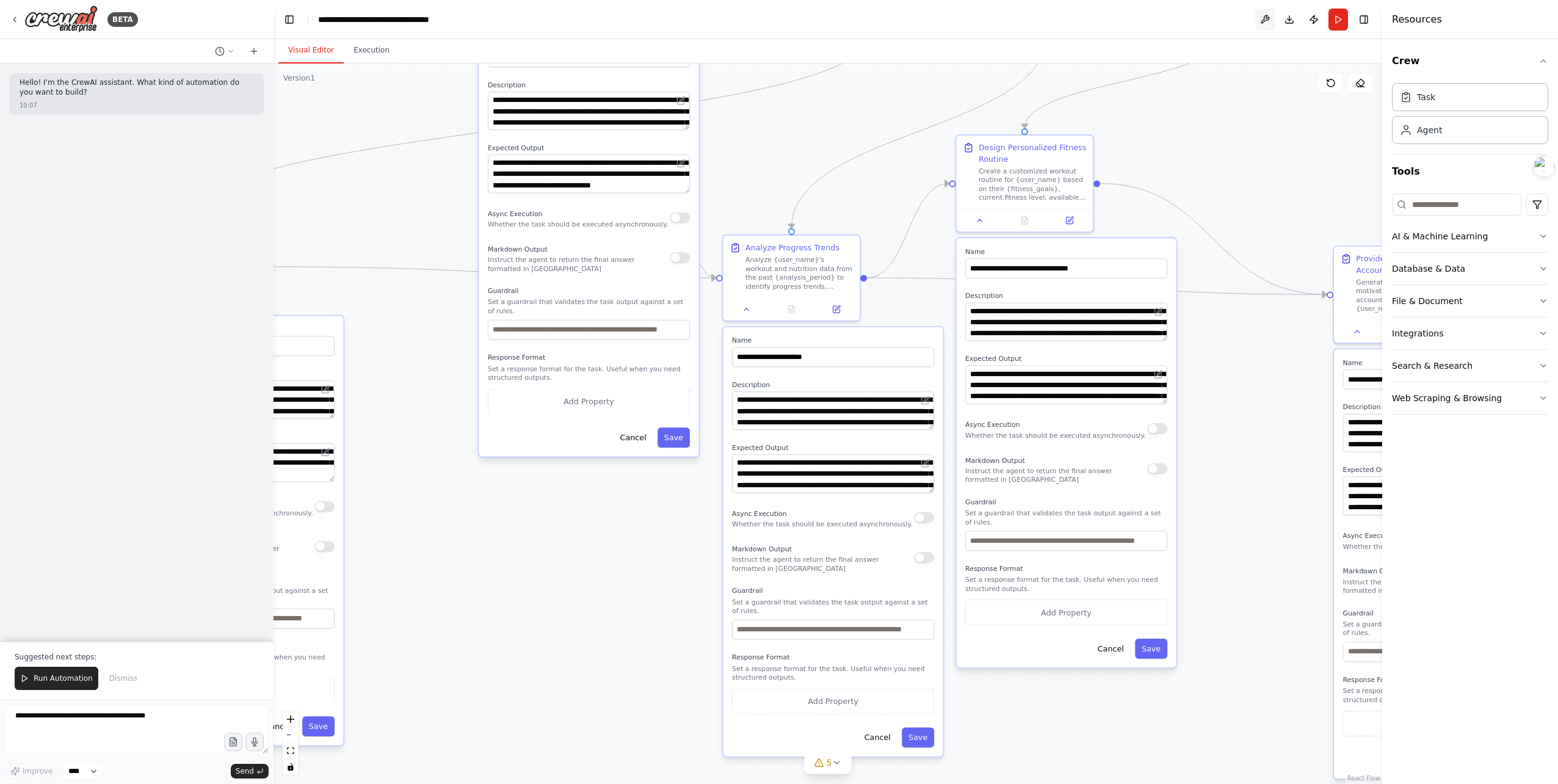
click at [1272, 20] on button at bounding box center [1264, 20] width 20 height 22
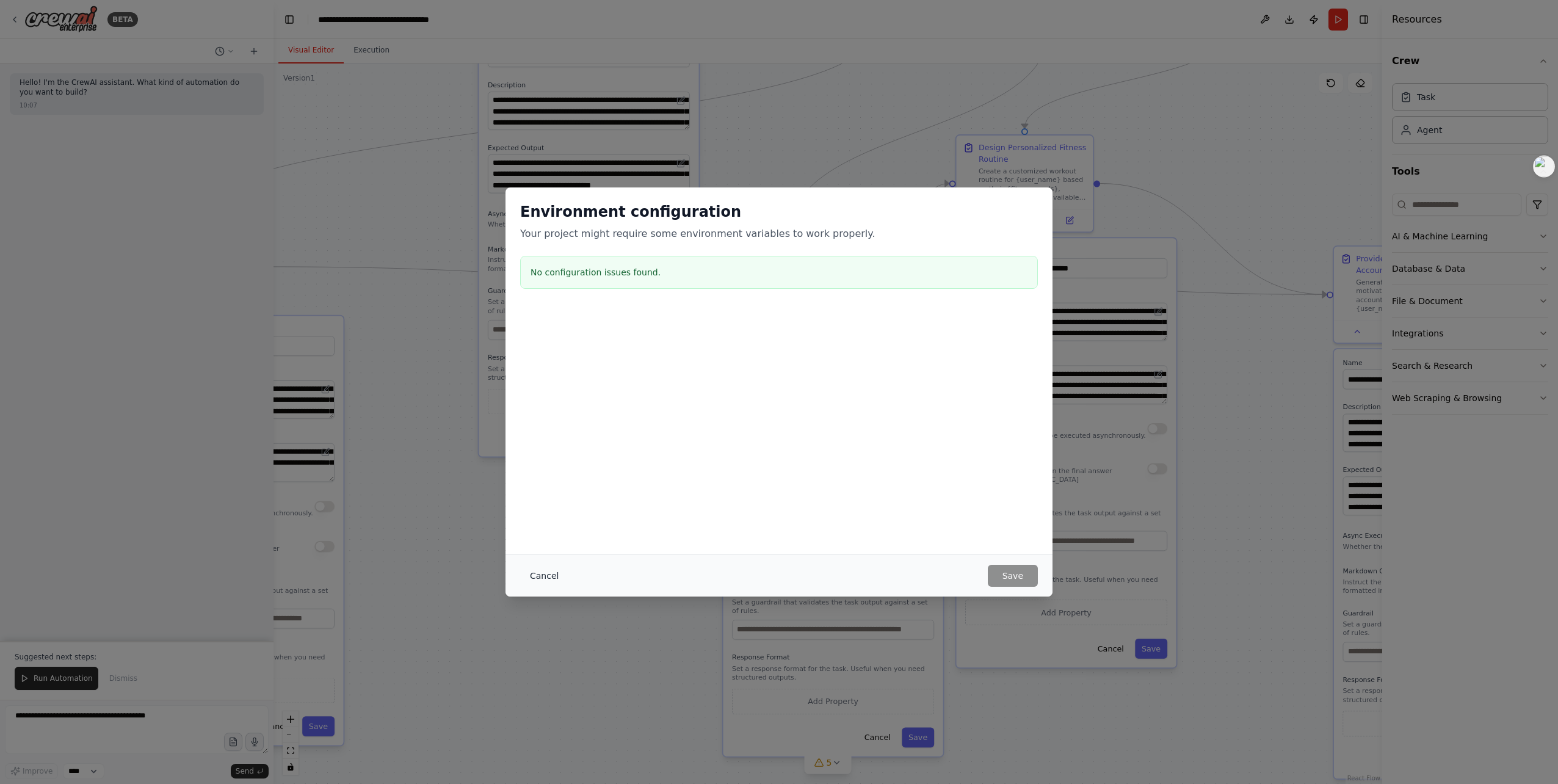
click at [550, 576] on button "Cancel" at bounding box center [544, 575] width 48 height 22
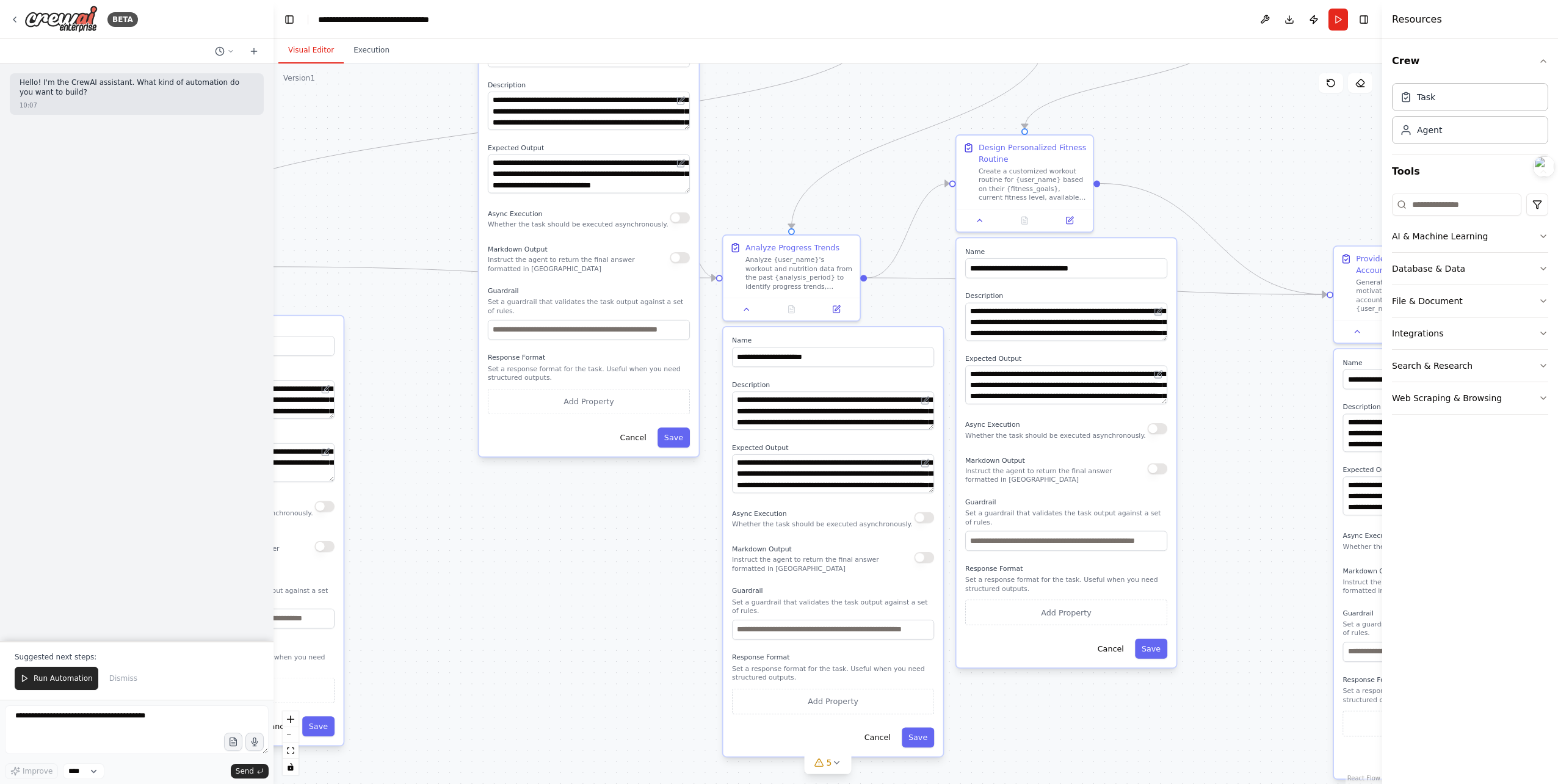
drag, startPoint x: 413, startPoint y: 698, endPoint x: 406, endPoint y: 680, distance: 19.3
click at [413, 697] on div ".deletable-edge-delete-btn { width: 20px; height: 20px; border: 0px solid #ffff…" at bounding box center [828, 423] width 1109 height 720
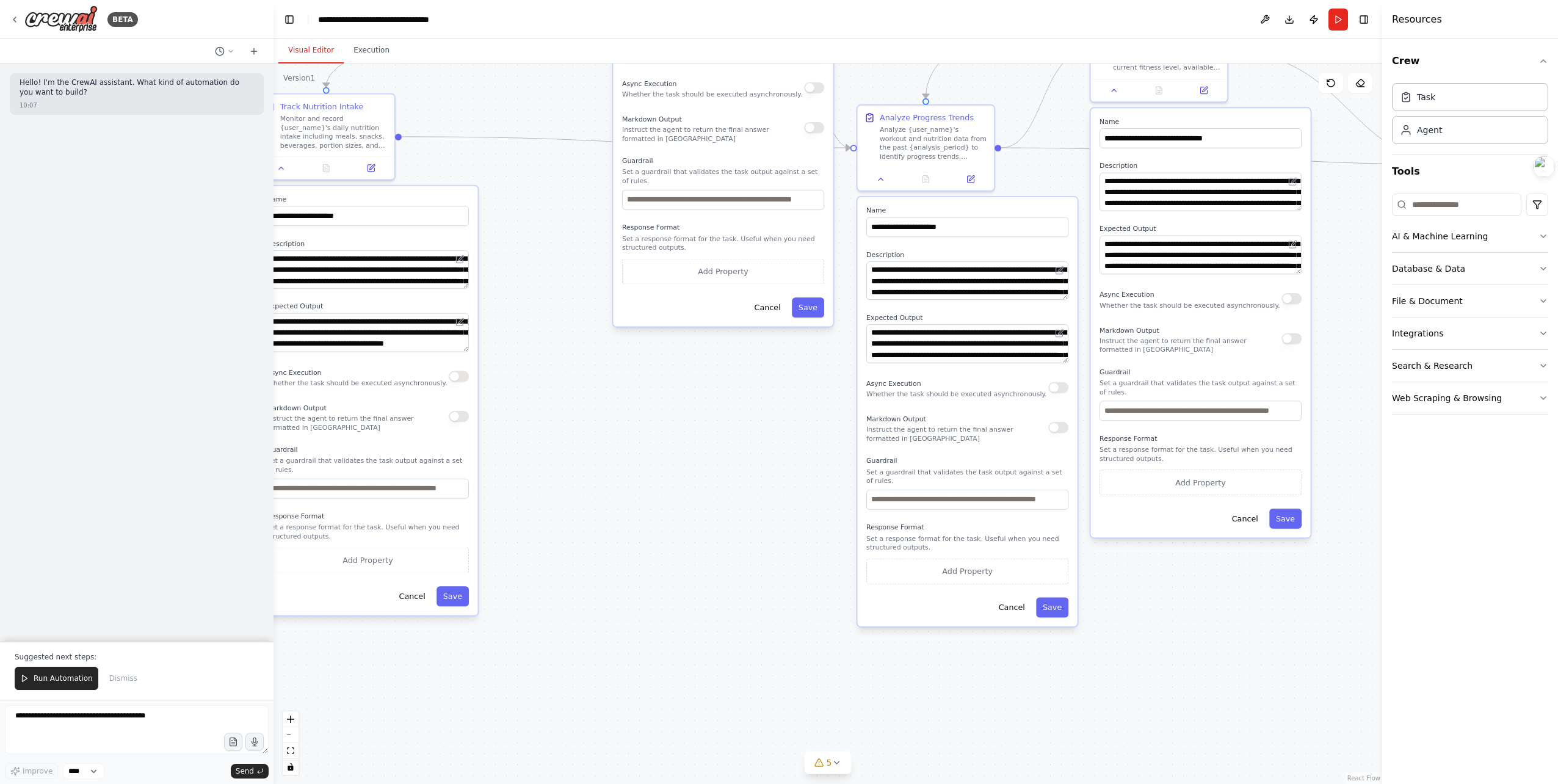
drag, startPoint x: 482, startPoint y: 558, endPoint x: 601, endPoint y: 452, distance: 159.4
click at [650, 398] on div ".deletable-edge-delete-btn { width: 20px; height: 20px; border: 0px solid #ffff…" at bounding box center [828, 423] width 1109 height 720
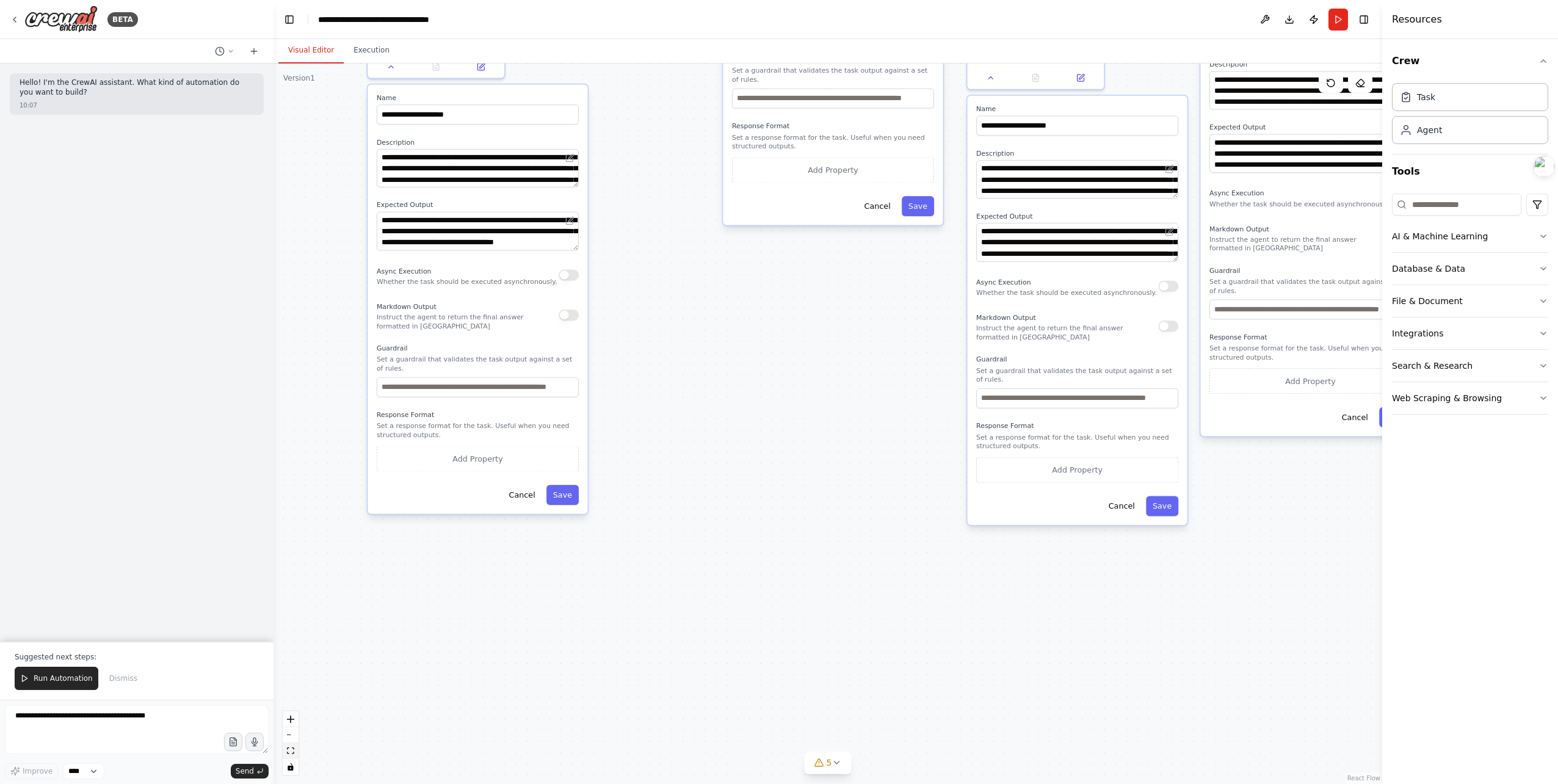
click at [292, 752] on icon "fit view" at bounding box center [290, 751] width 7 height 7
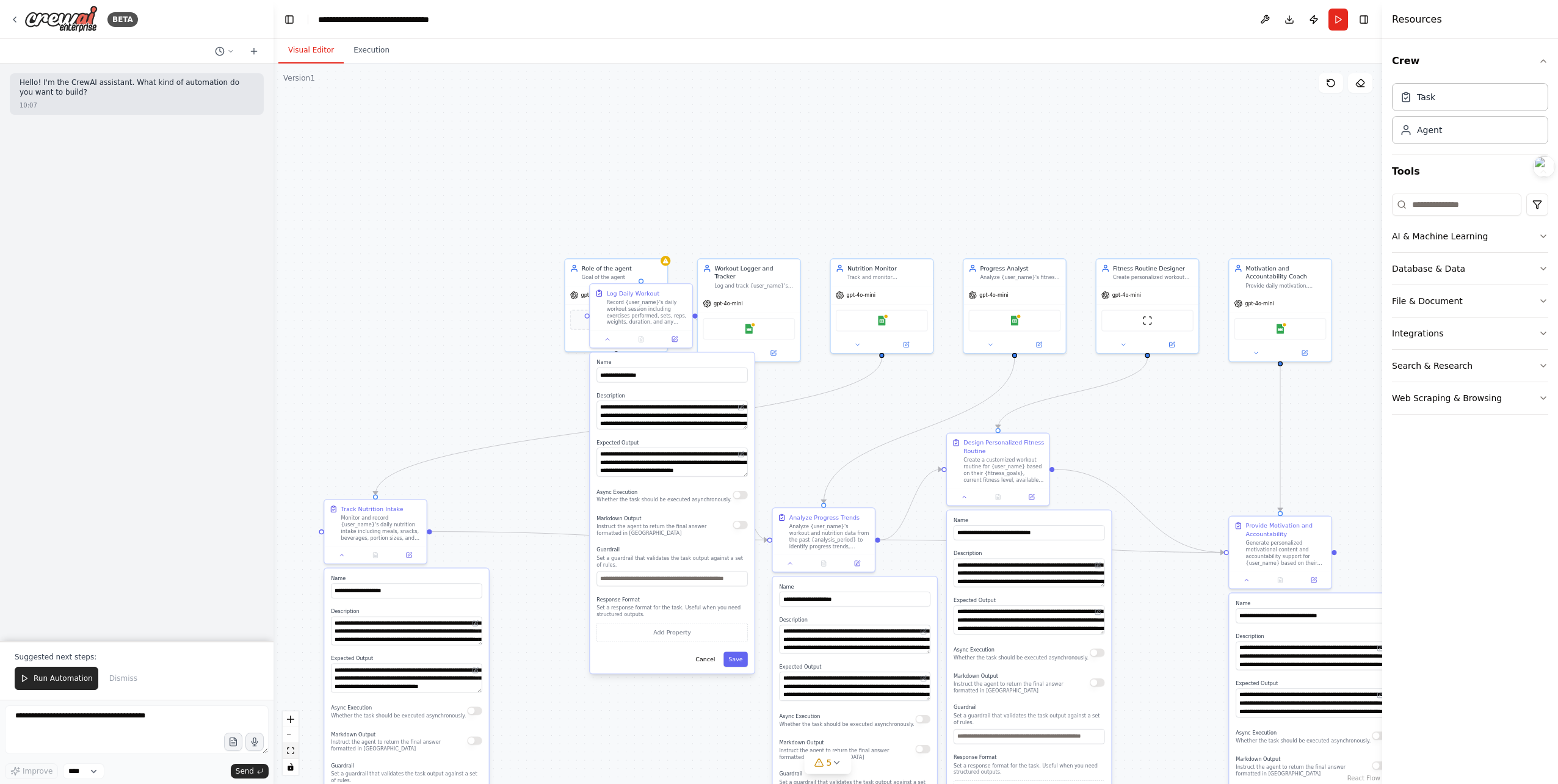
click at [292, 752] on icon "fit view" at bounding box center [290, 751] width 7 height 7
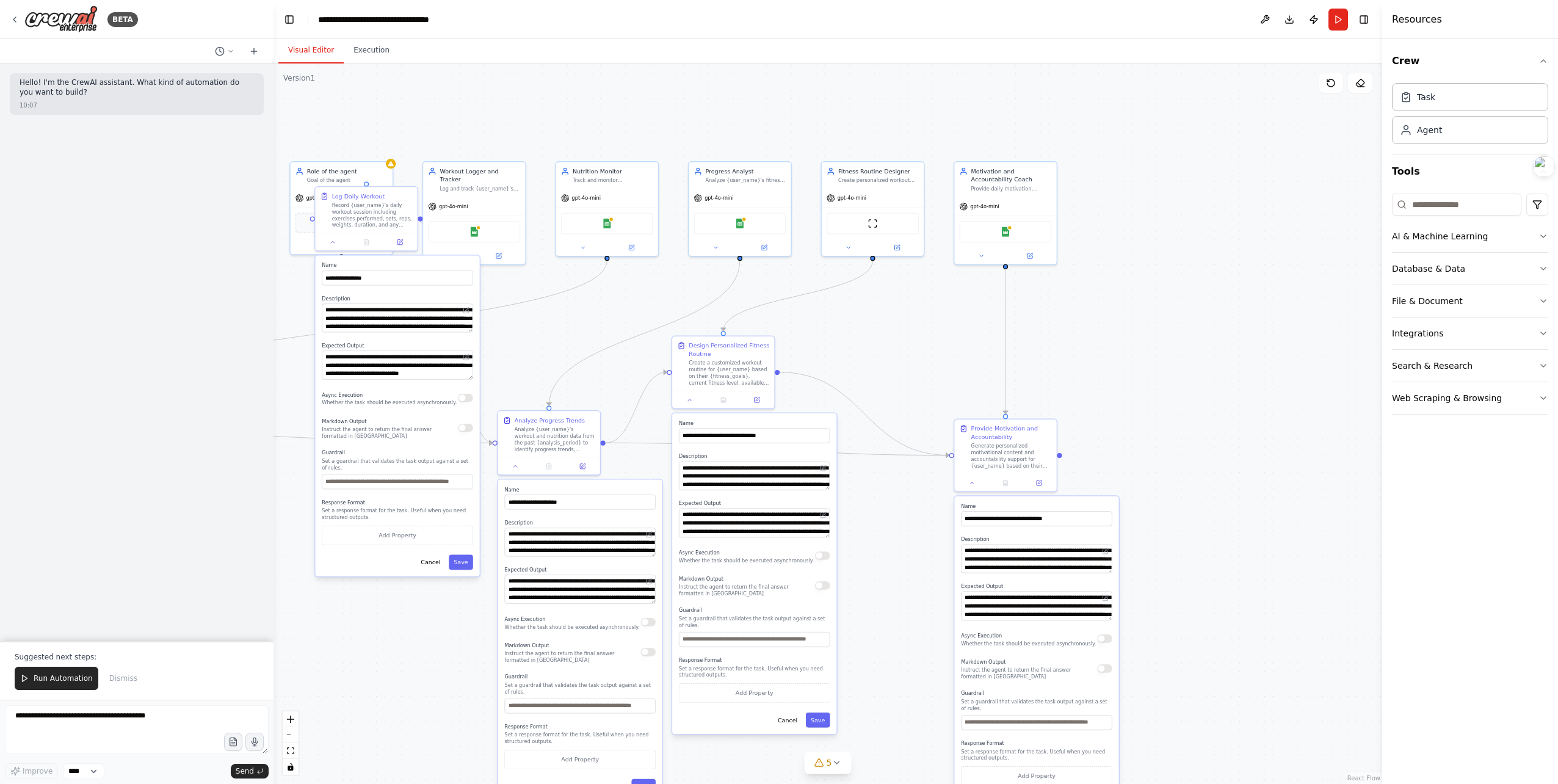
drag, startPoint x: 1192, startPoint y: 131, endPoint x: 1191, endPoint y: 231, distance: 100.0
click at [927, 31] on main "**********" at bounding box center [828, 392] width 1109 height 784
click at [1457, 317] on button "Integrations" at bounding box center [1470, 333] width 156 height 32
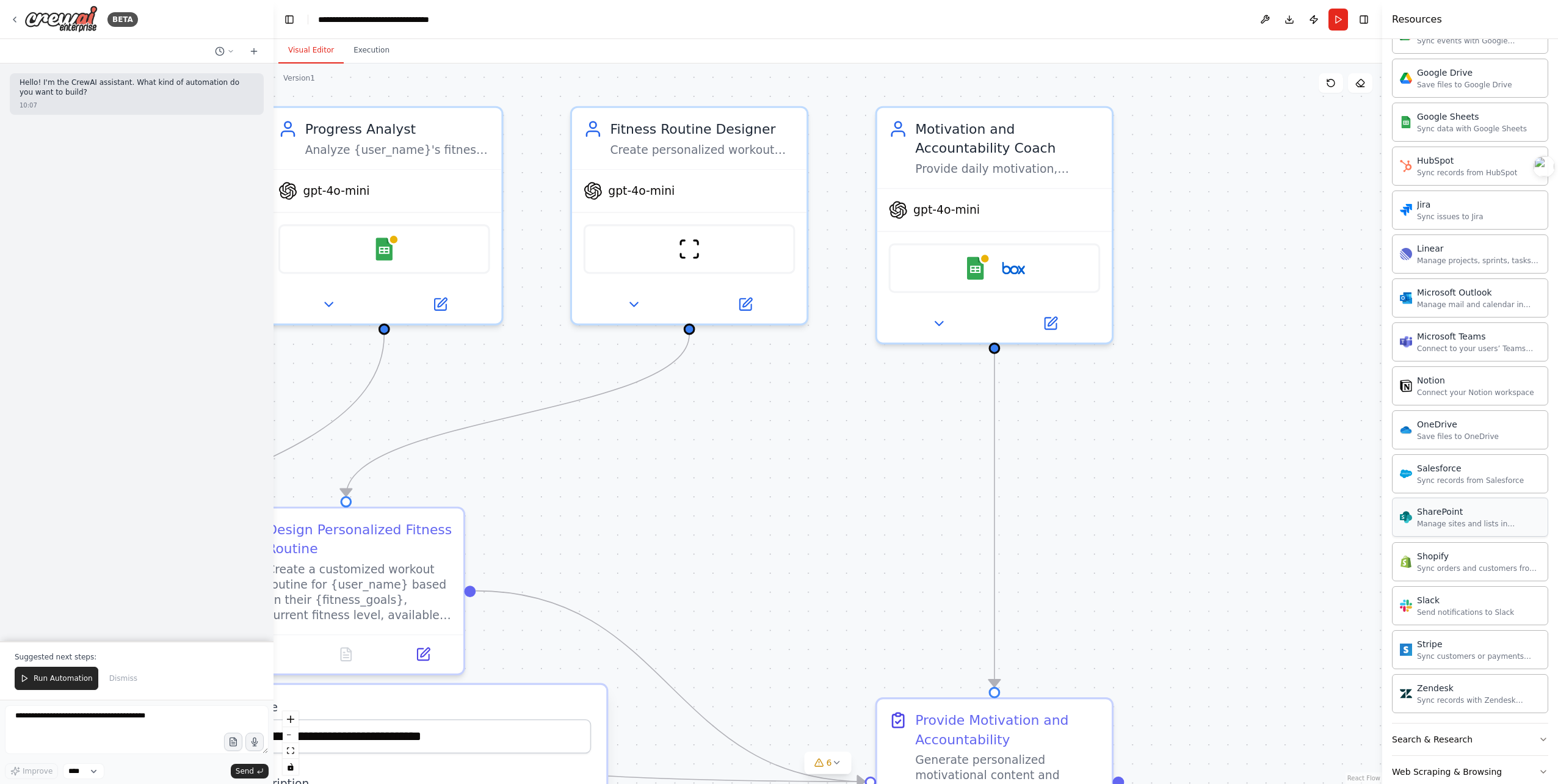
scroll to position [616, 0]
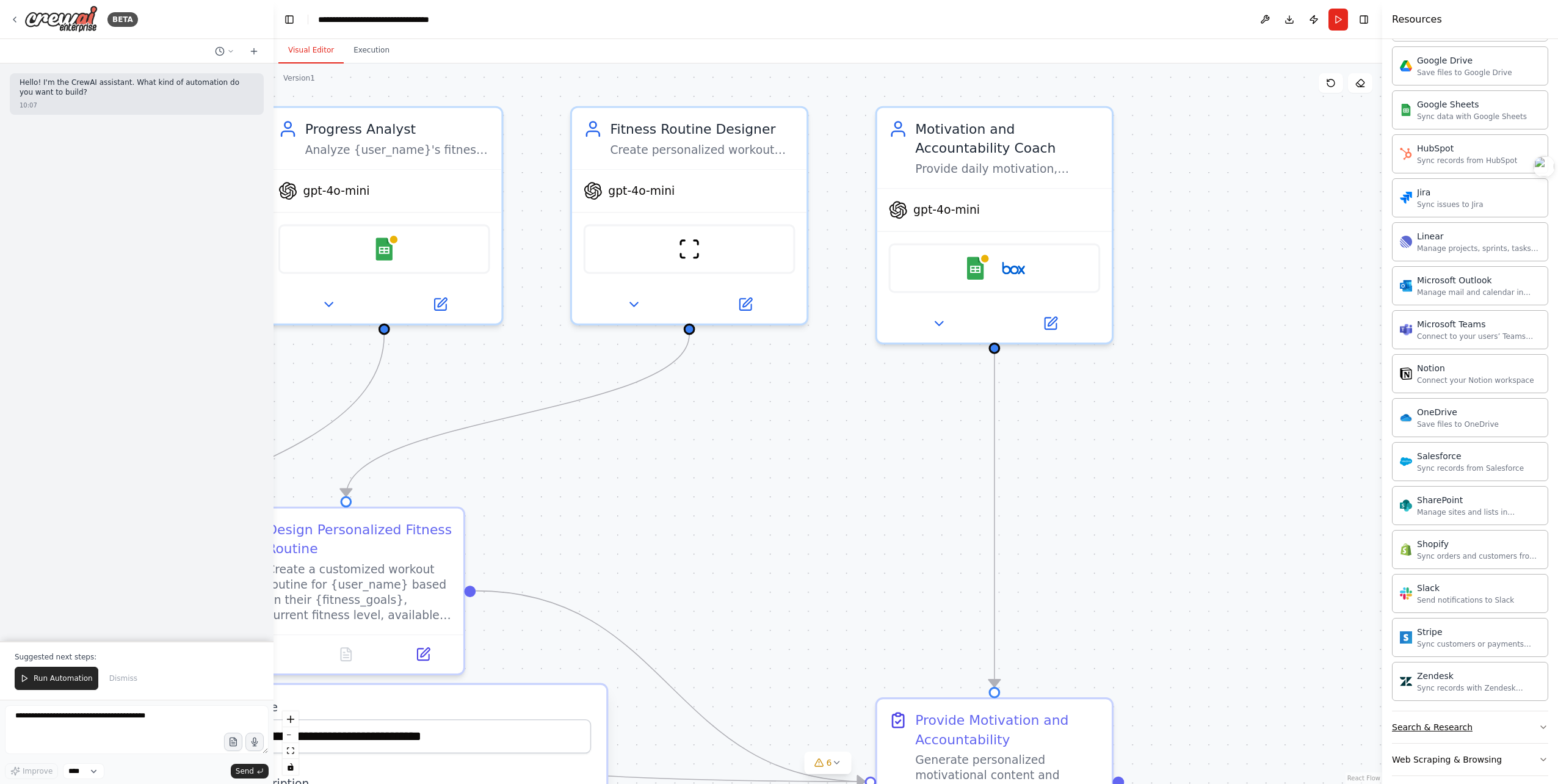
click at [1489, 725] on button "Search & Research" at bounding box center [1470, 727] width 156 height 32
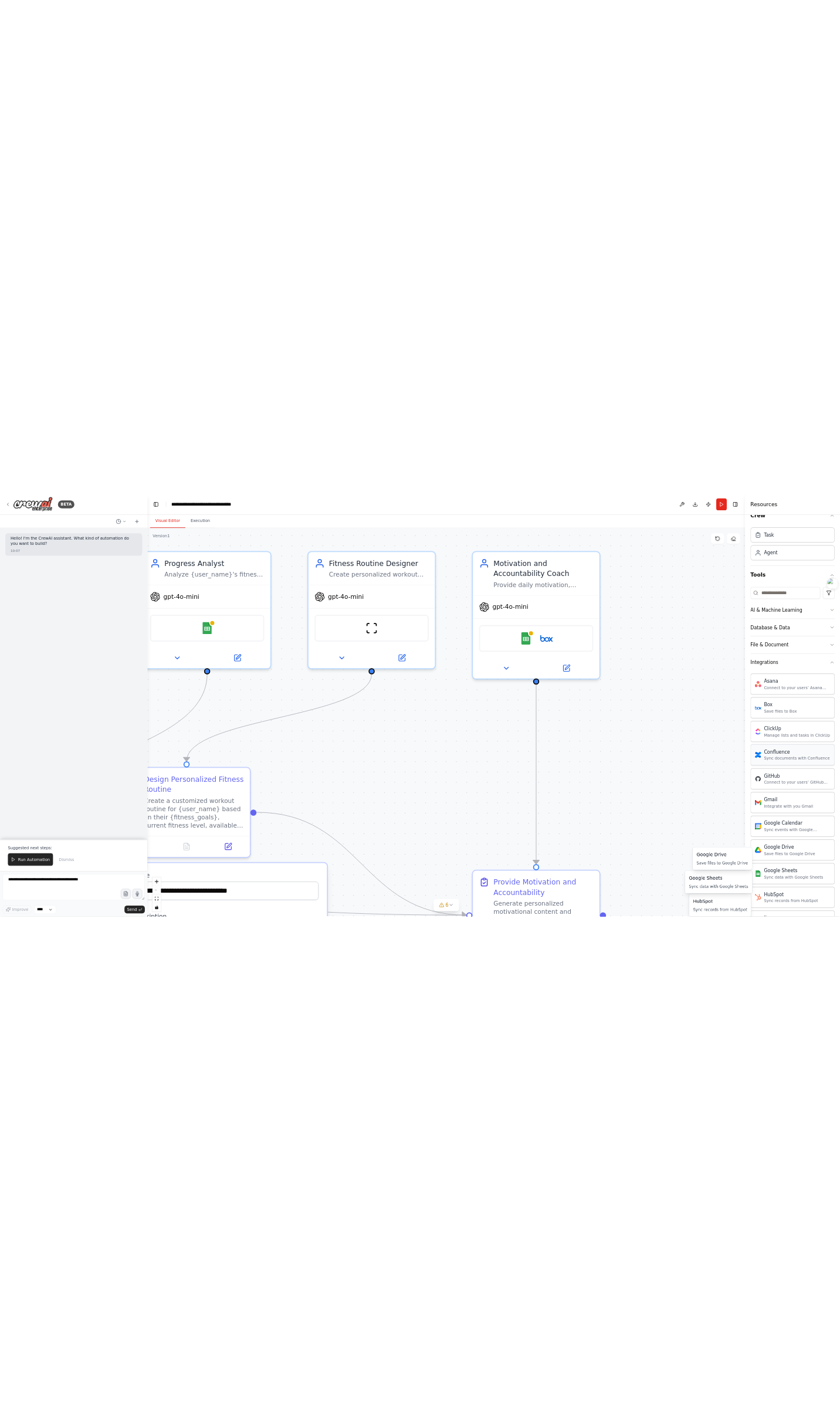
scroll to position [0, 0]
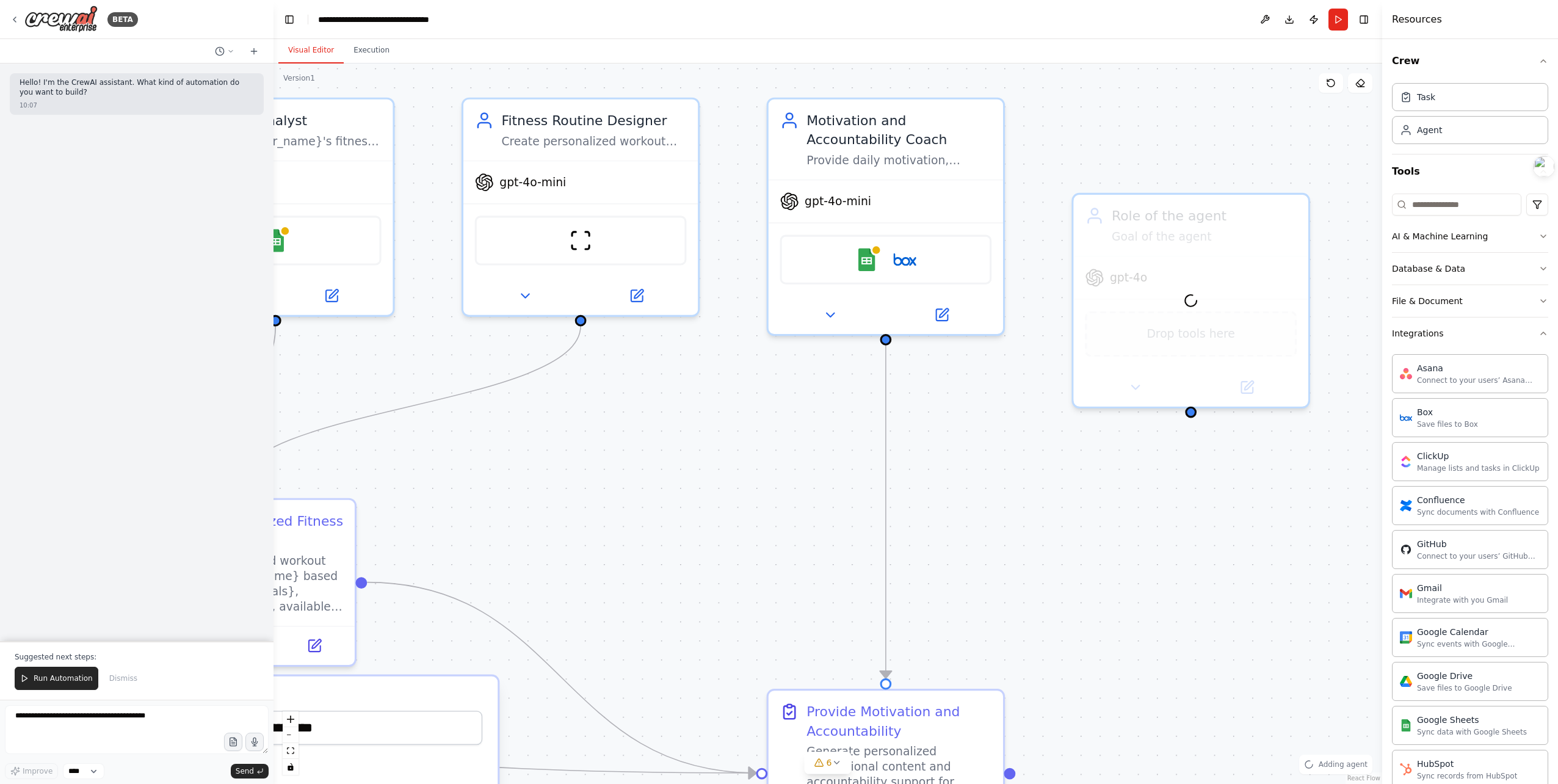
drag, startPoint x: 1146, startPoint y: 443, endPoint x: 817, endPoint y: 412, distance: 330.5
click at [802, 418] on div ".deletable-edge-delete-btn { width: 20px; height: 20px; border: 0px solid #ffff…" at bounding box center [828, 423] width 1109 height 720
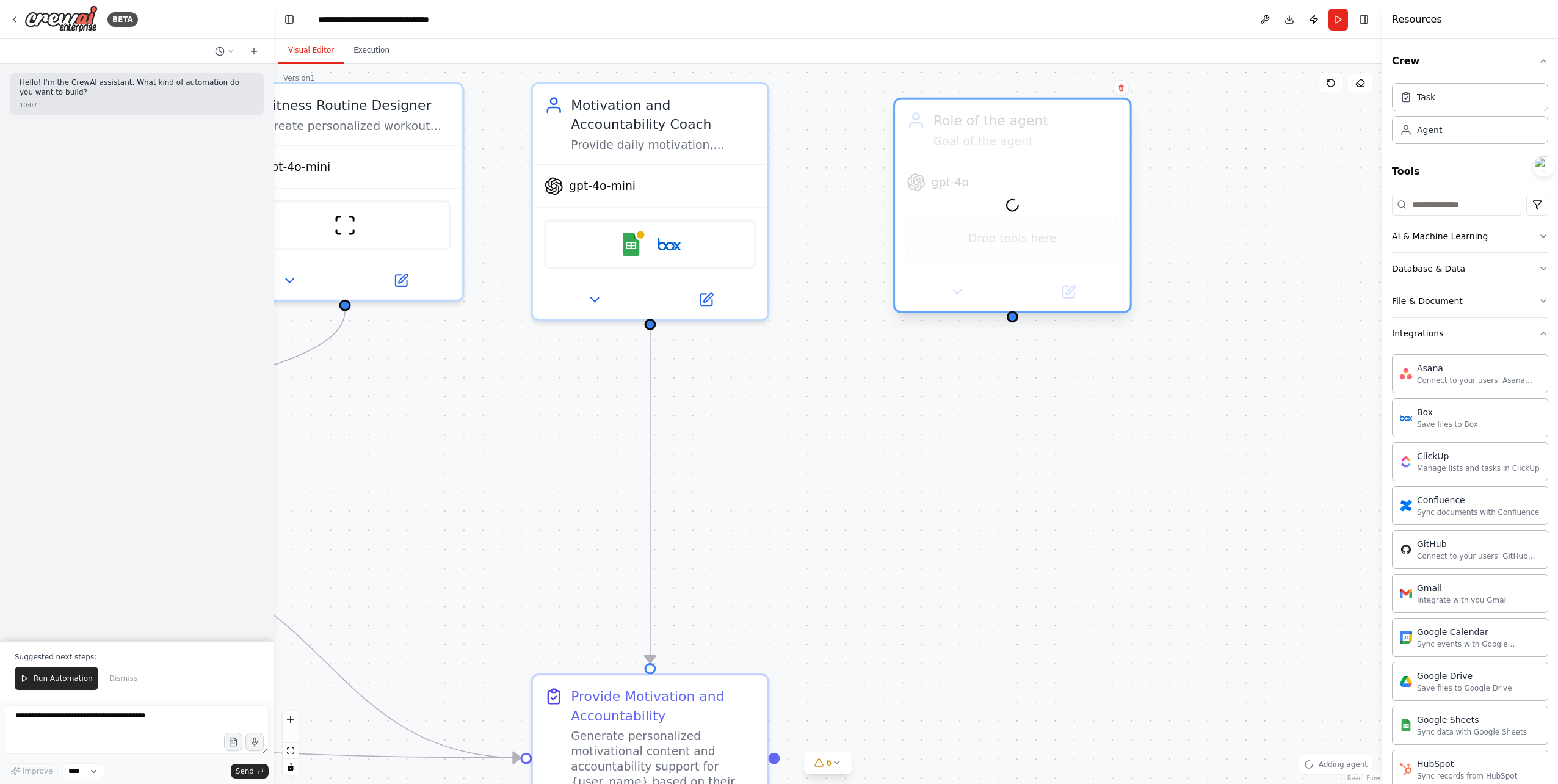
drag, startPoint x: 1006, startPoint y: 183, endPoint x: 1022, endPoint y: 135, distance: 50.6
click at [1022, 135] on div at bounding box center [1012, 205] width 234 height 212
drag, startPoint x: 1175, startPoint y: 376, endPoint x: 1127, endPoint y: 426, distance: 69.3
click at [1127, 426] on div ".deletable-edge-delete-btn { width: 20px; height: 20px; border: 0px solid #ffff…" at bounding box center [828, 423] width 1109 height 720
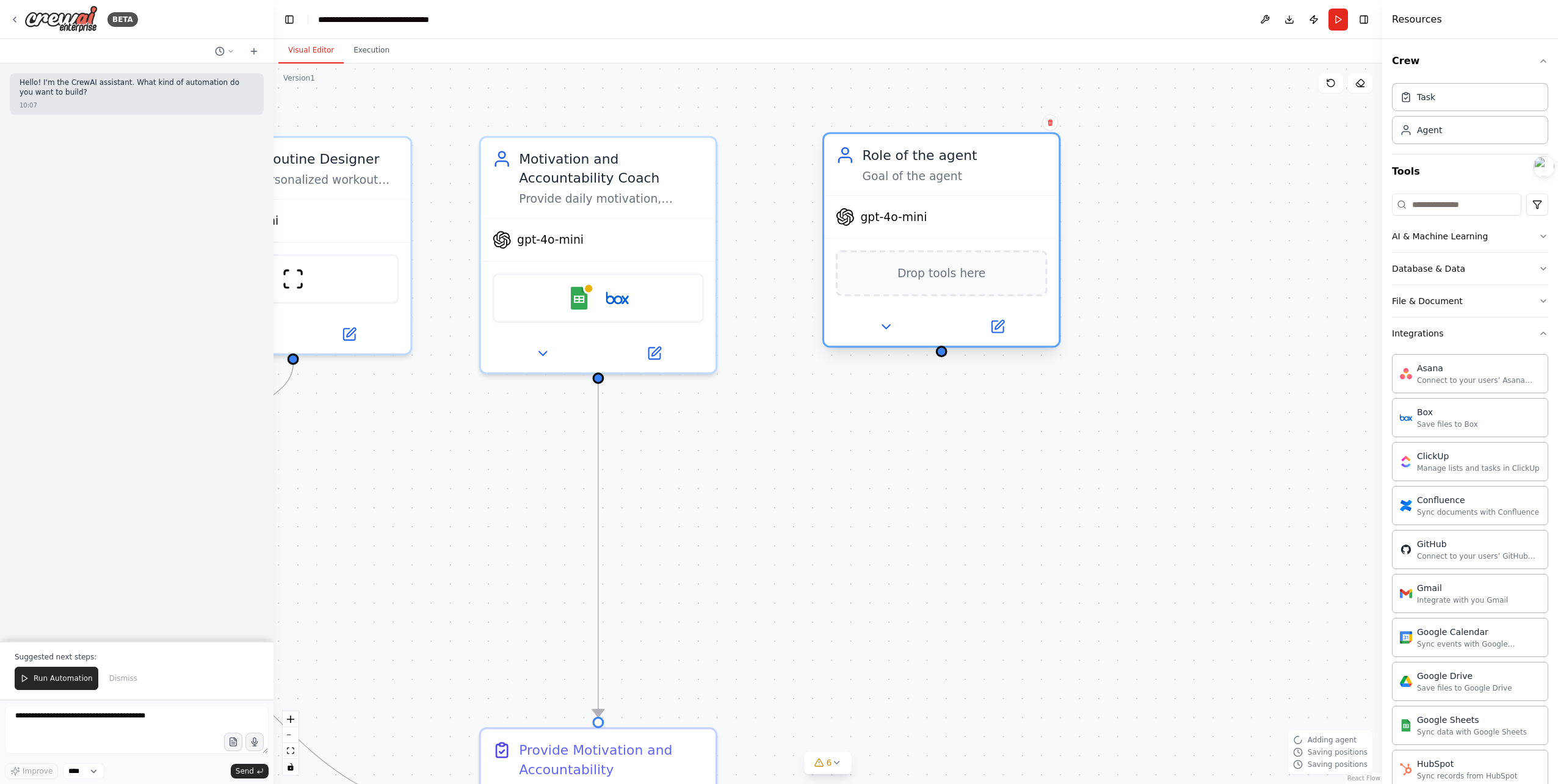
drag, startPoint x: 932, startPoint y: 268, endPoint x: 968, endPoint y: 175, distance: 99.7
click at [968, 175] on div "Goal of the agent" at bounding box center [955, 176] width 185 height 15
click at [972, 272] on span "Drop tools here" at bounding box center [941, 273] width 88 height 19
click at [915, 224] on span "gpt-4o-mini" at bounding box center [893, 217] width 67 height 15
click at [890, 338] on div at bounding box center [941, 327] width 234 height 38
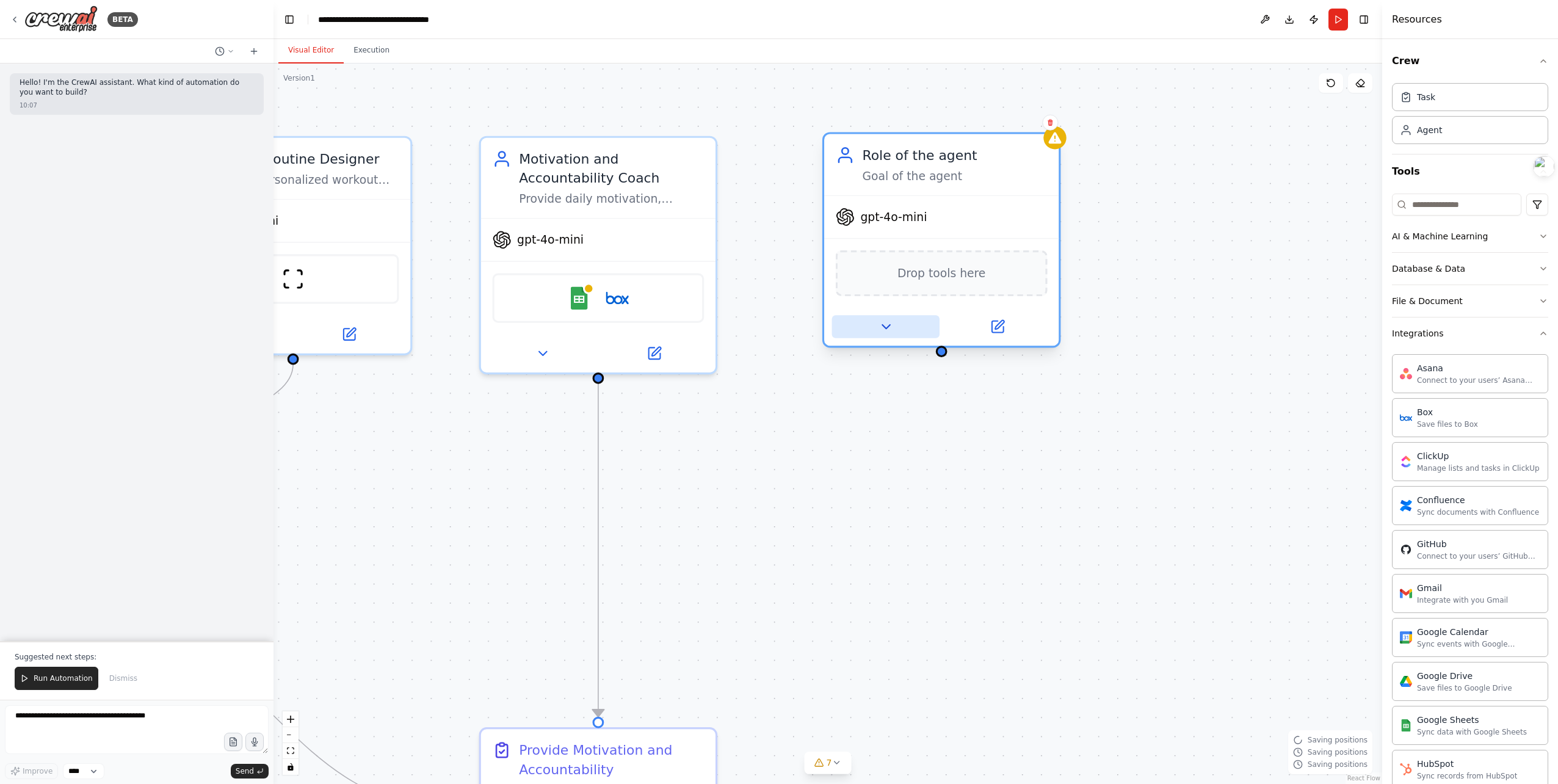
click at [887, 326] on icon at bounding box center [885, 326] width 7 height 3
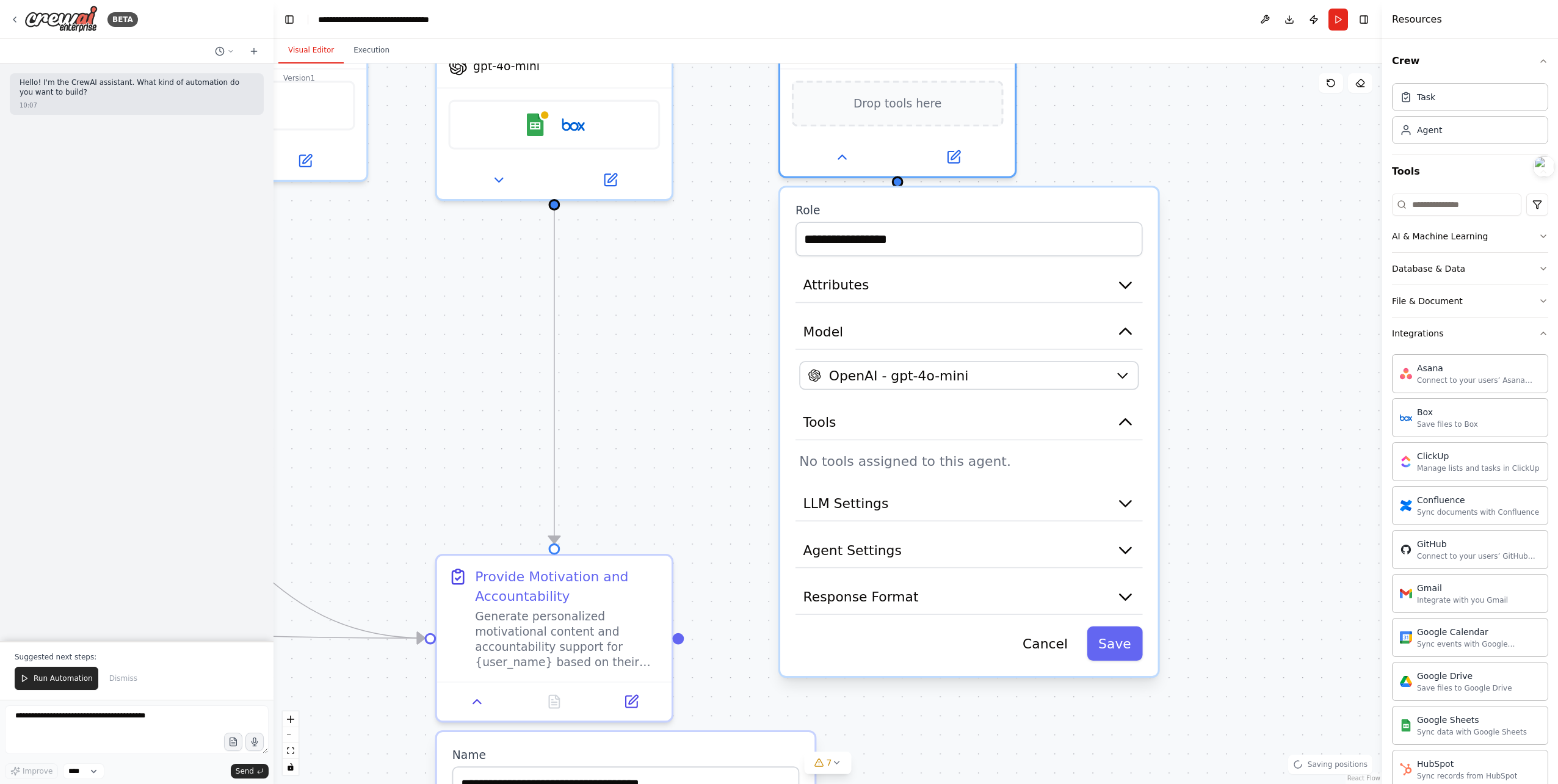
drag, startPoint x: 1283, startPoint y: 300, endPoint x: 1248, endPoint y: 149, distance: 155.0
click at [1248, 148] on div ".deletable-edge-delete-btn { width: 20px; height: 20px; border: 0px solid #ffff…" at bounding box center [828, 423] width 1109 height 720
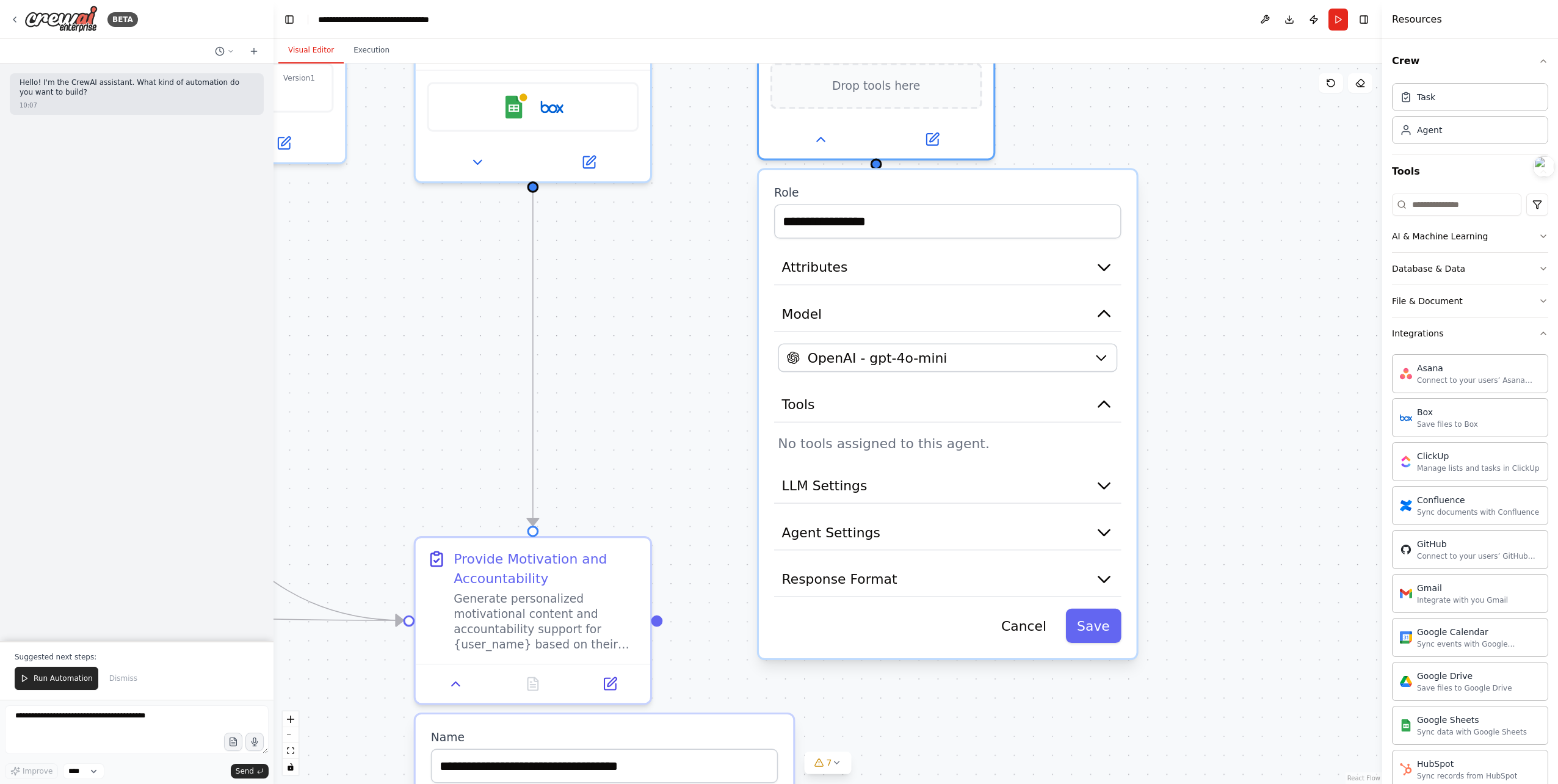
drag, startPoint x: 1236, startPoint y: 438, endPoint x: 1205, endPoint y: 413, distance: 39.8
click at [1205, 413] on div ".deletable-edge-delete-btn { width: 20px; height: 20px; border: 0px solid #ffff…" at bounding box center [828, 423] width 1109 height 720
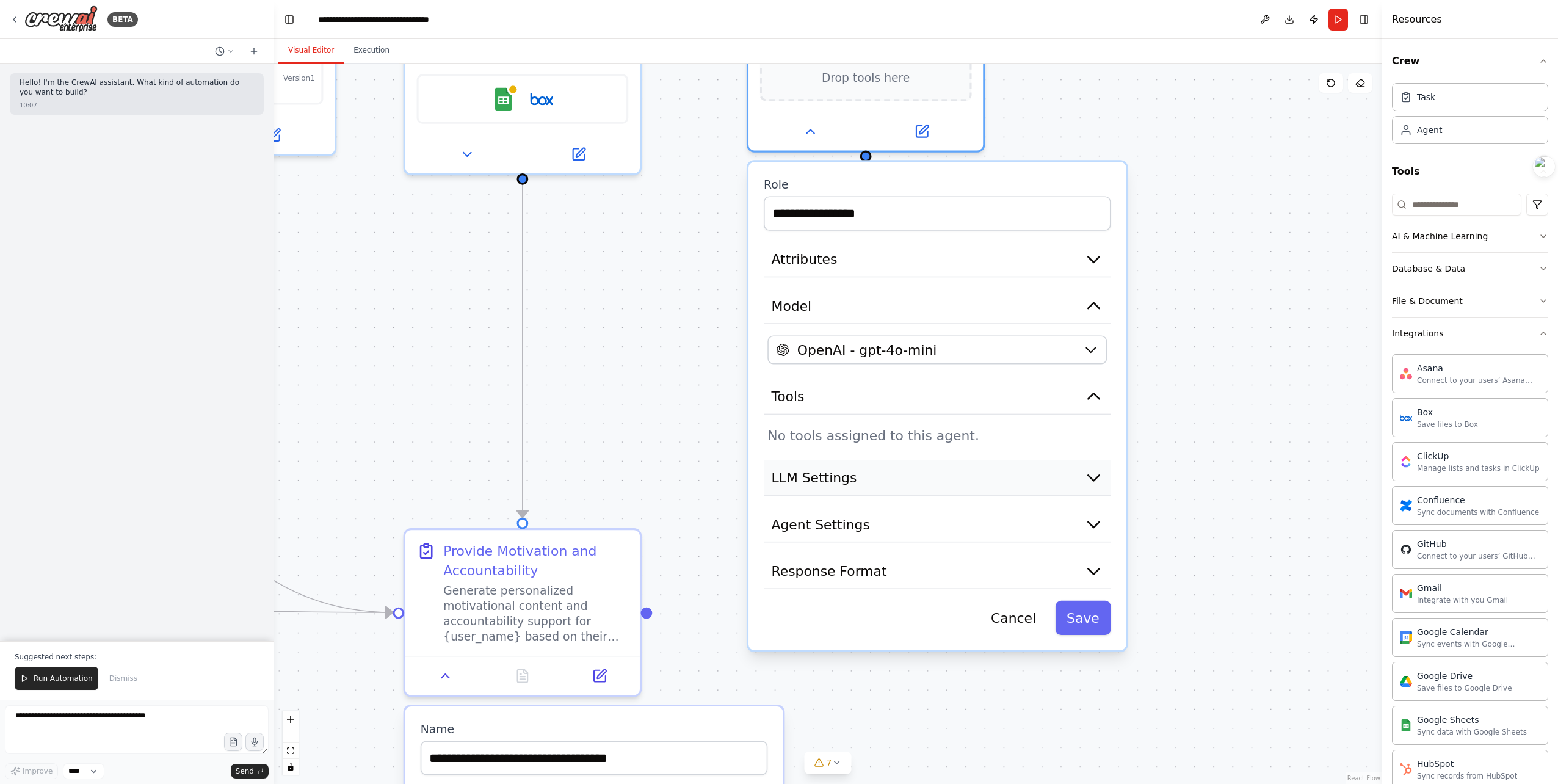
click at [869, 480] on button "LLM Settings" at bounding box center [937, 478] width 347 height 35
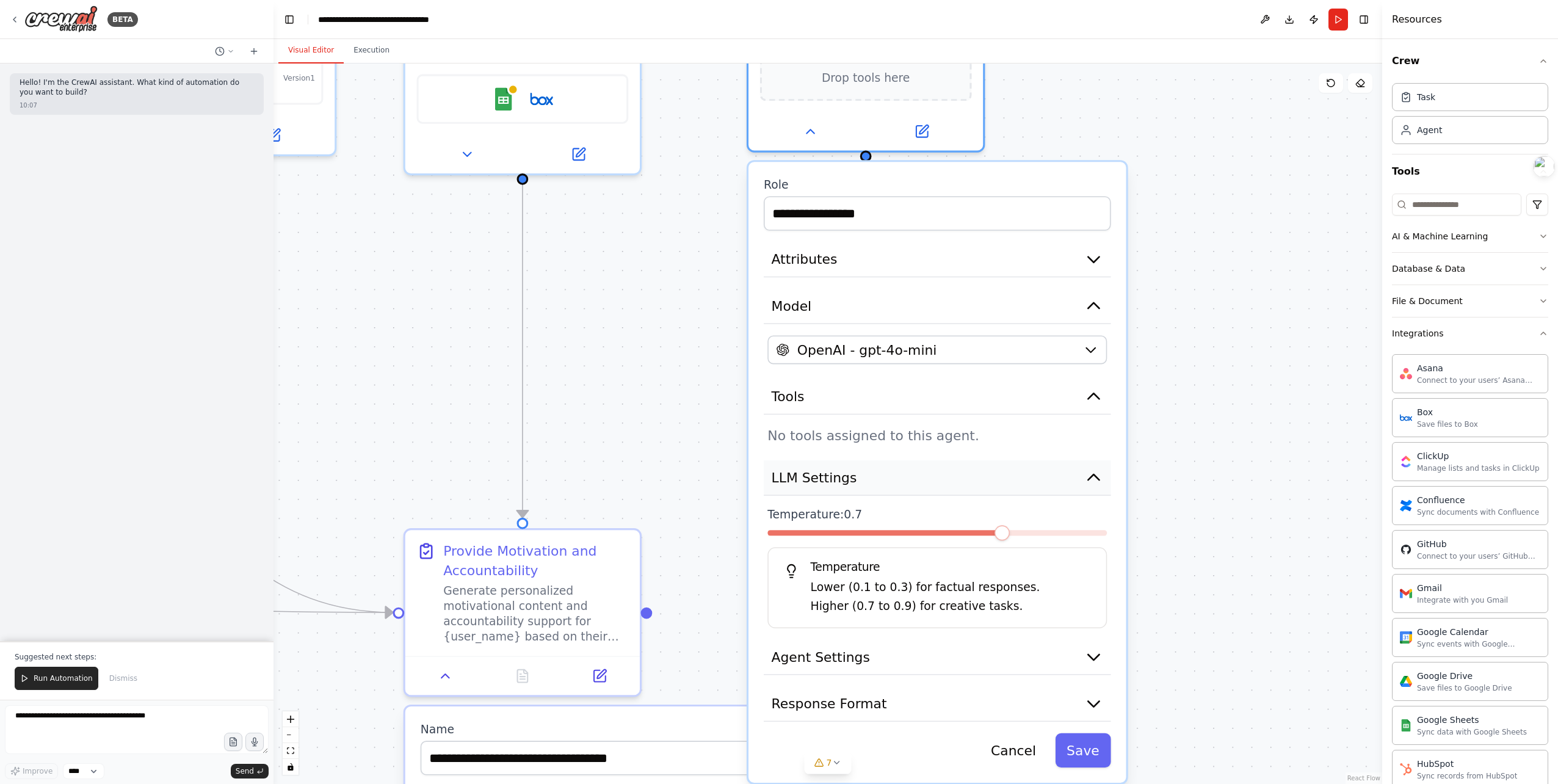
click at [870, 478] on button "LLM Settings" at bounding box center [937, 478] width 347 height 35
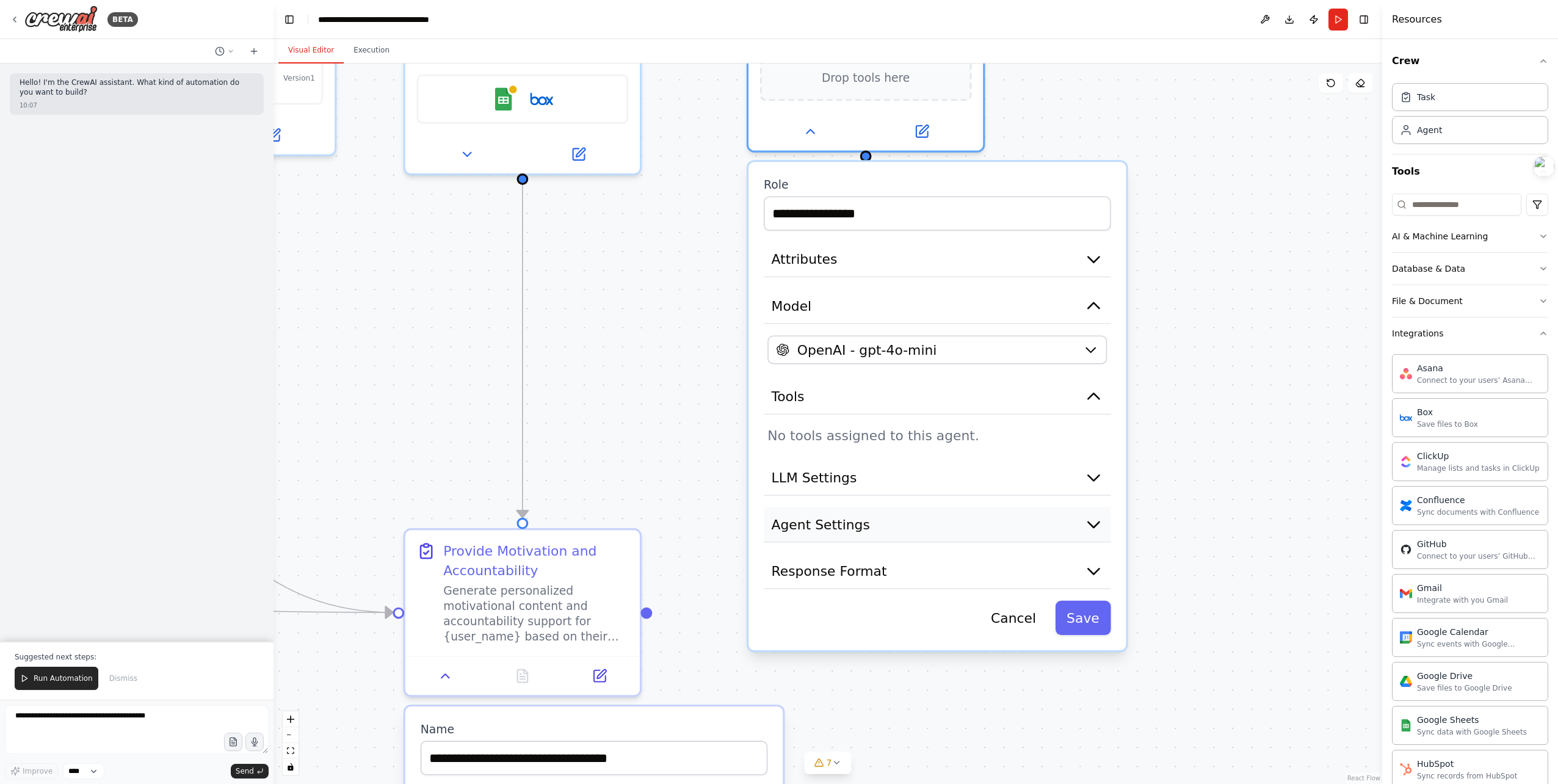
click at [864, 522] on span "Agent Settings" at bounding box center [821, 524] width 99 height 19
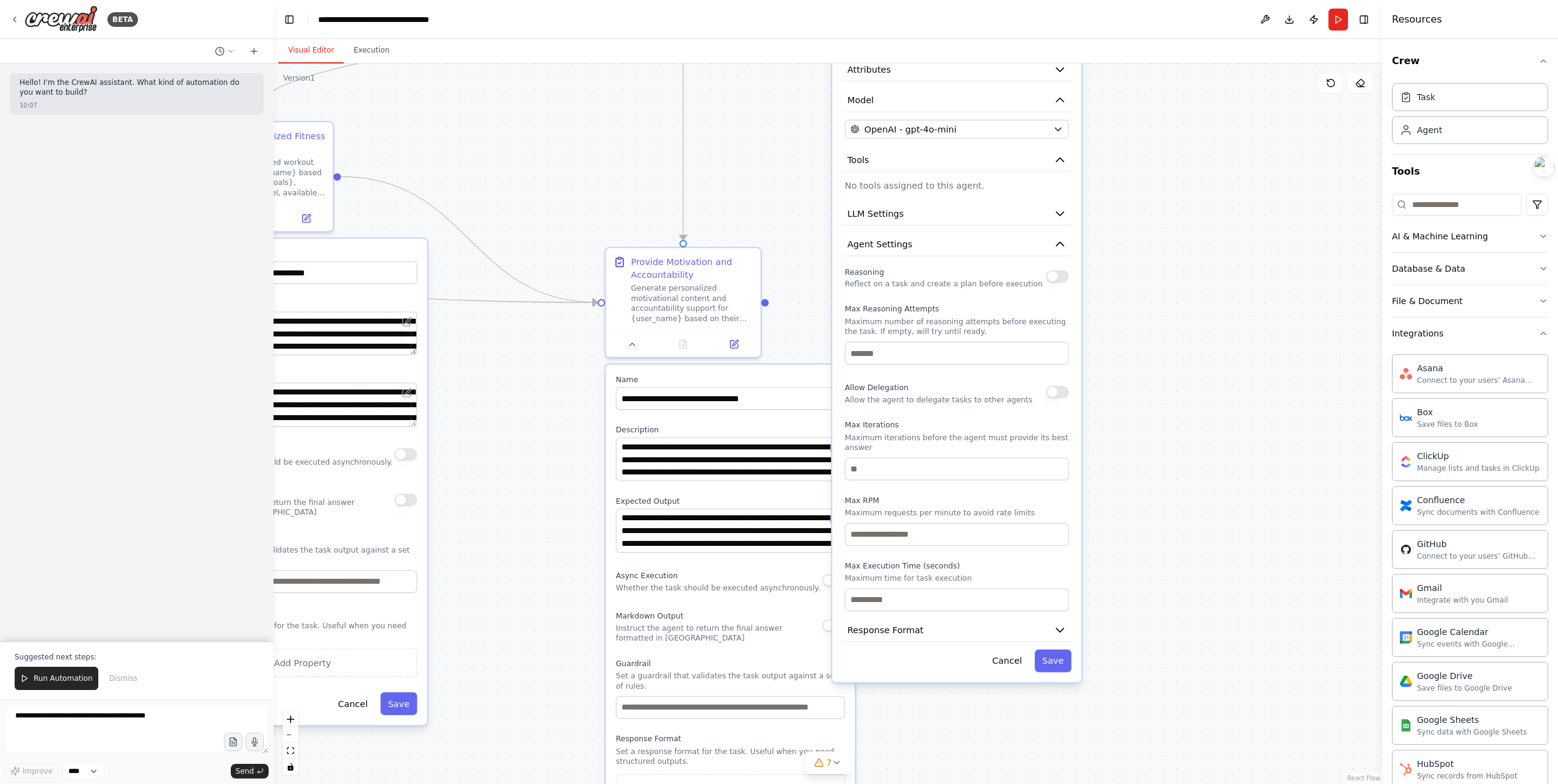
drag, startPoint x: 1081, startPoint y: 588, endPoint x: 1119, endPoint y: 299, distance: 291.5
click at [1120, 300] on div ".deletable-edge-delete-btn { width: 20px; height: 20px; border: 0px solid #ffff…" at bounding box center [828, 423] width 1109 height 720
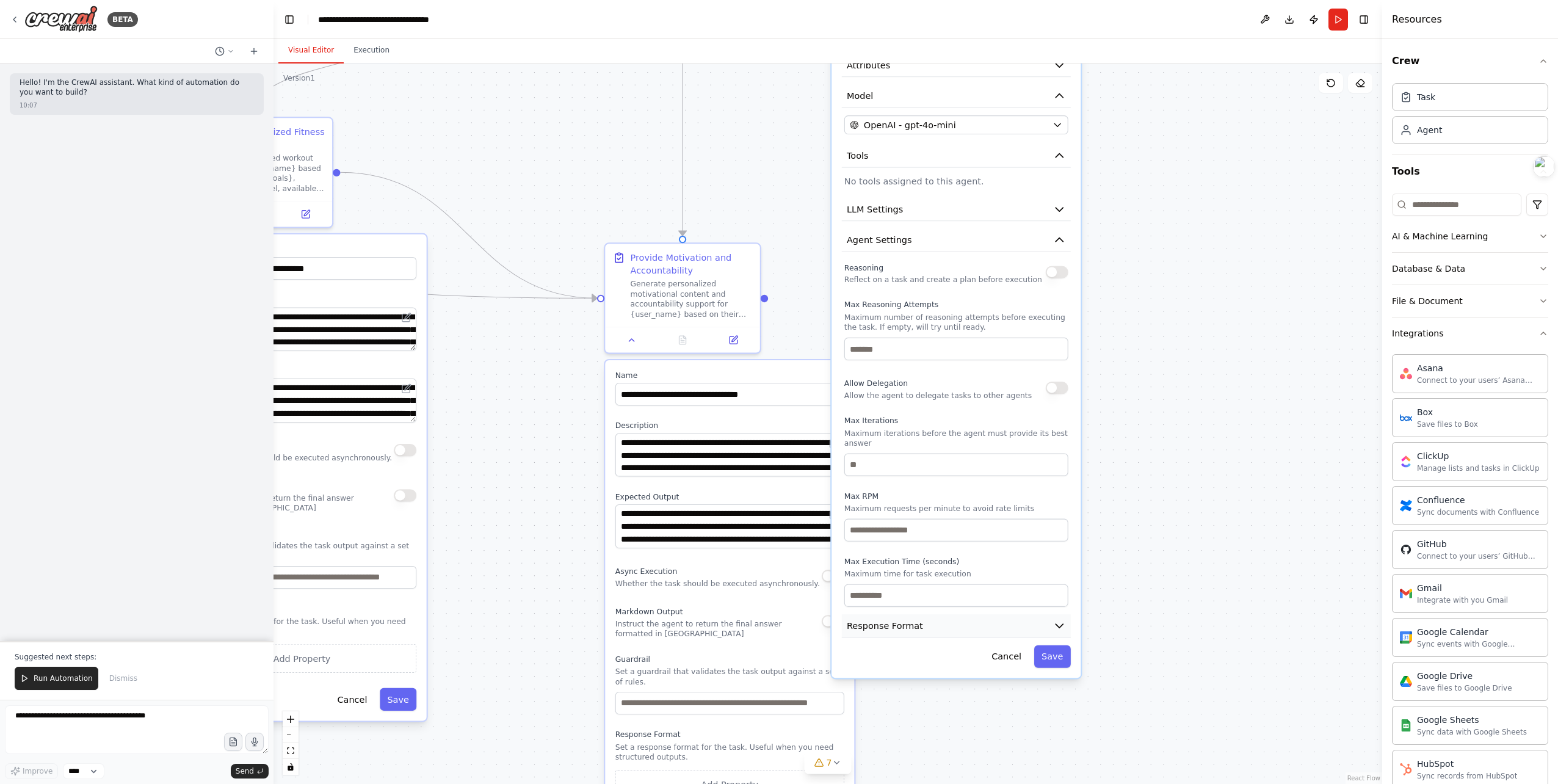
click at [916, 634] on button "Response Format" at bounding box center [956, 626] width 229 height 23
drag, startPoint x: 1190, startPoint y: 574, endPoint x: 1217, endPoint y: 645, distance: 76.0
click at [1217, 645] on div ".deletable-edge-delete-btn { width: 20px; height: 20px; border: 0px solid #ffff…" at bounding box center [828, 423] width 1109 height 720
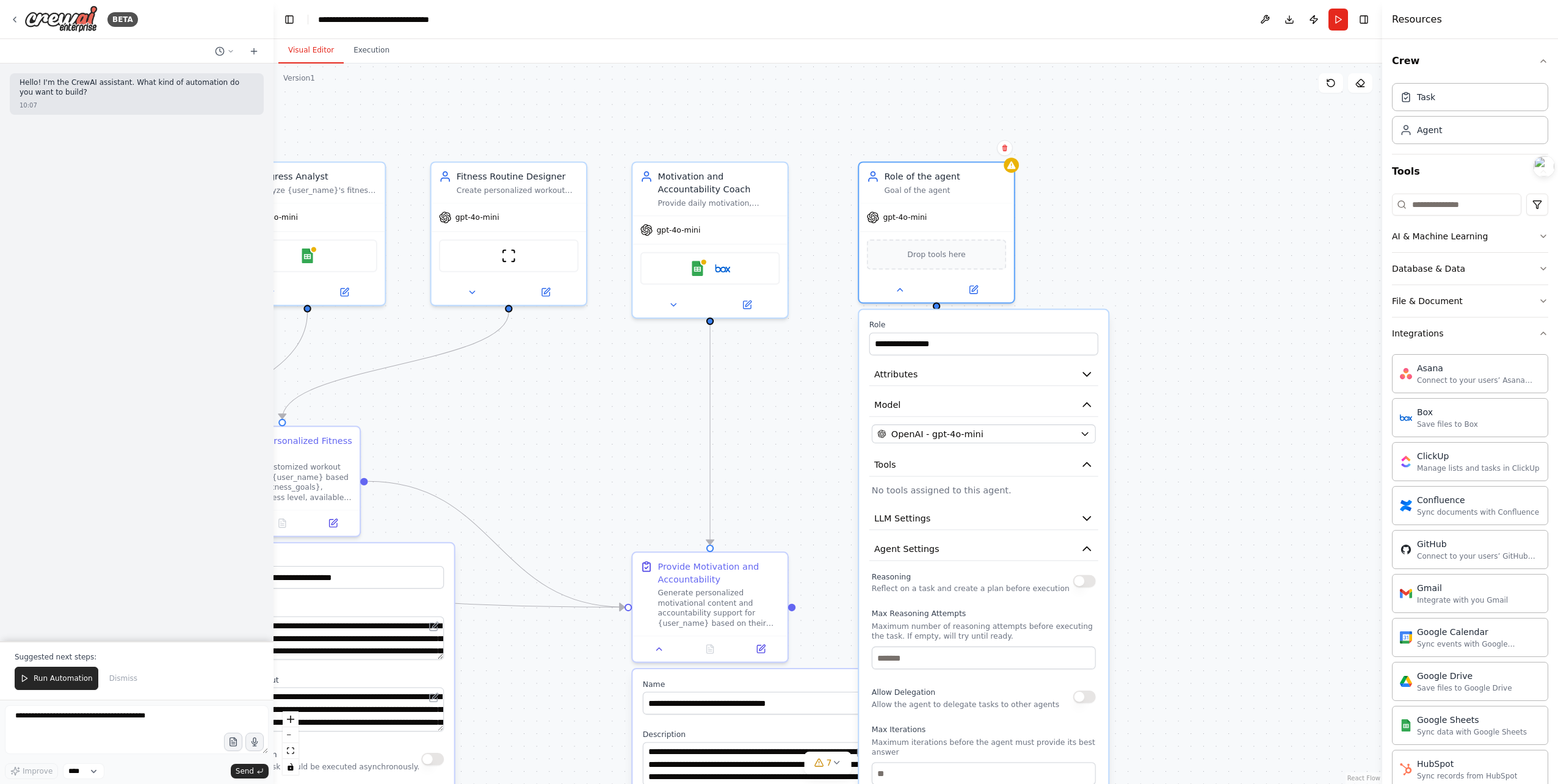
drag, startPoint x: 1201, startPoint y: 527, endPoint x: 1131, endPoint y: 386, distance: 157.4
click at [1205, 570] on div ".deletable-edge-delete-btn { width: 20px; height: 20px; border: 0px solid #ffff…" at bounding box center [828, 423] width 1109 height 720
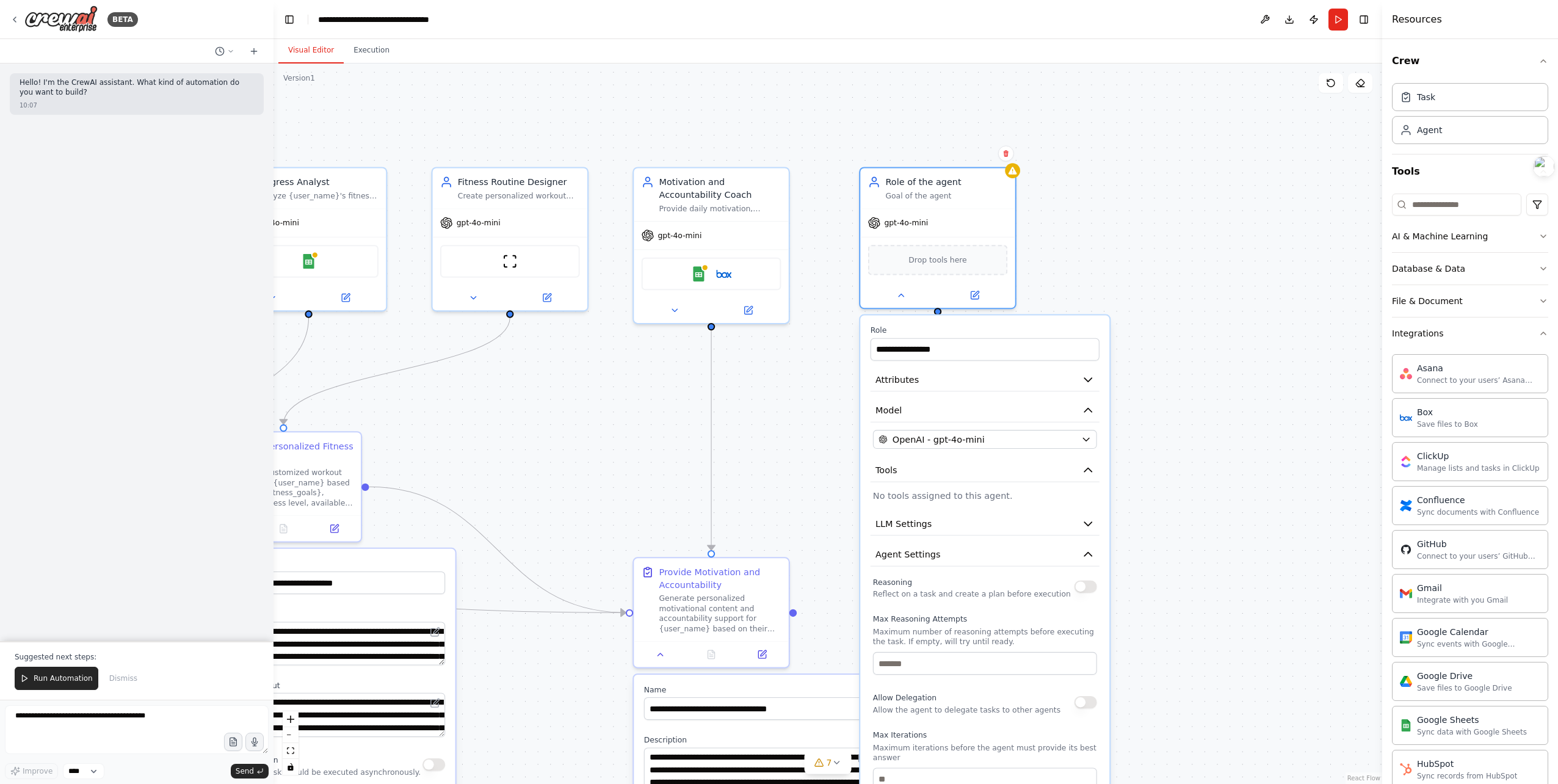
click at [968, 331] on label "Role" at bounding box center [985, 330] width 229 height 10
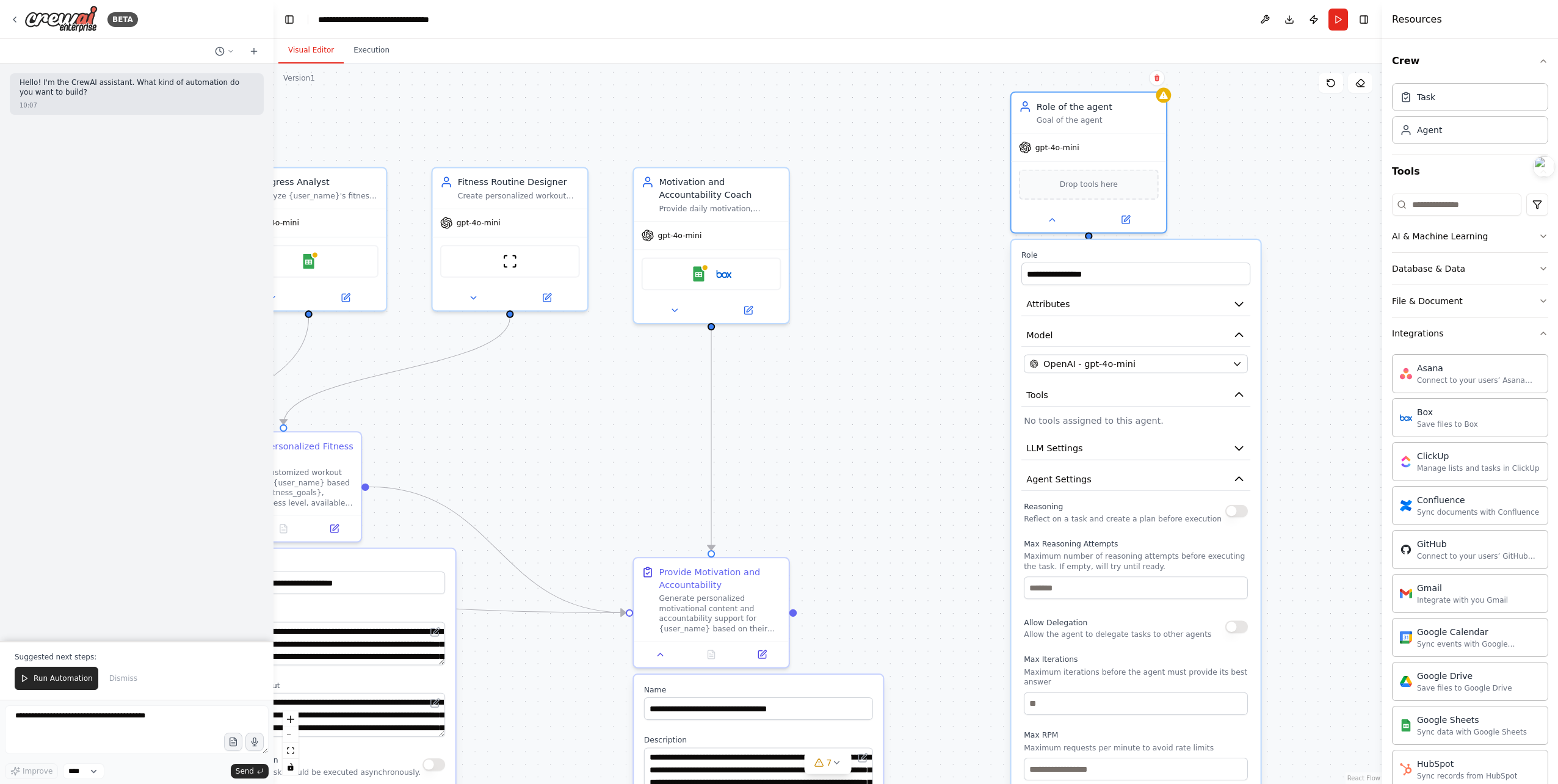
drag, startPoint x: 964, startPoint y: 325, endPoint x: 1074, endPoint y: 291, distance: 115.1
click at [1122, 254] on label "Role" at bounding box center [1135, 254] width 229 height 10
click at [915, 407] on div ".deletable-edge-delete-btn { width: 20px; height: 20px; border: 0px solid #ffff…" at bounding box center [828, 423] width 1109 height 720
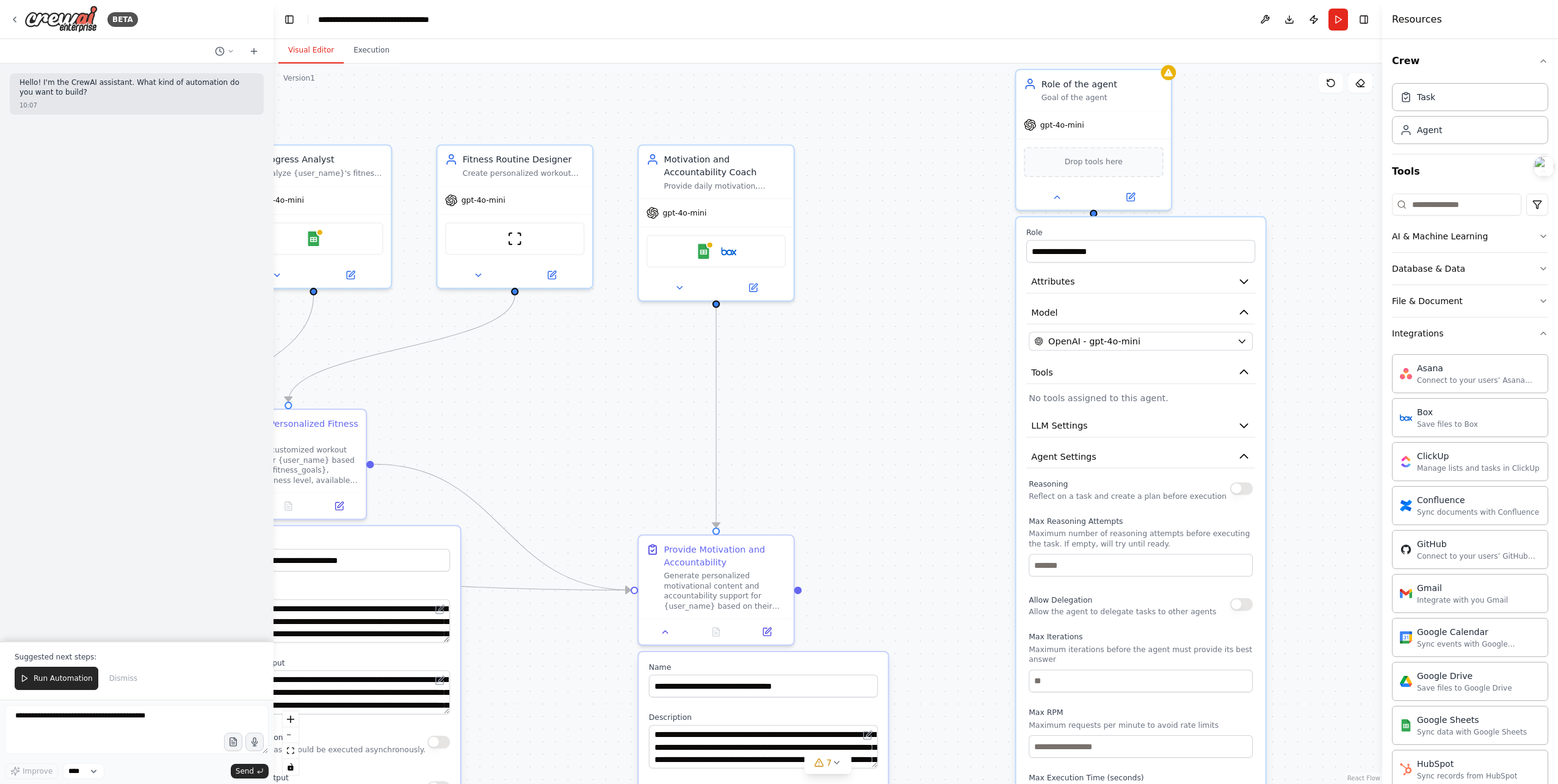
drag, startPoint x: 872, startPoint y: 438, endPoint x: 834, endPoint y: 416, distance: 43.9
click at [875, 388] on div ".deletable-edge-delete-btn { width: 20px; height: 20px; border: 0px solid #ffff…" at bounding box center [828, 423] width 1109 height 720
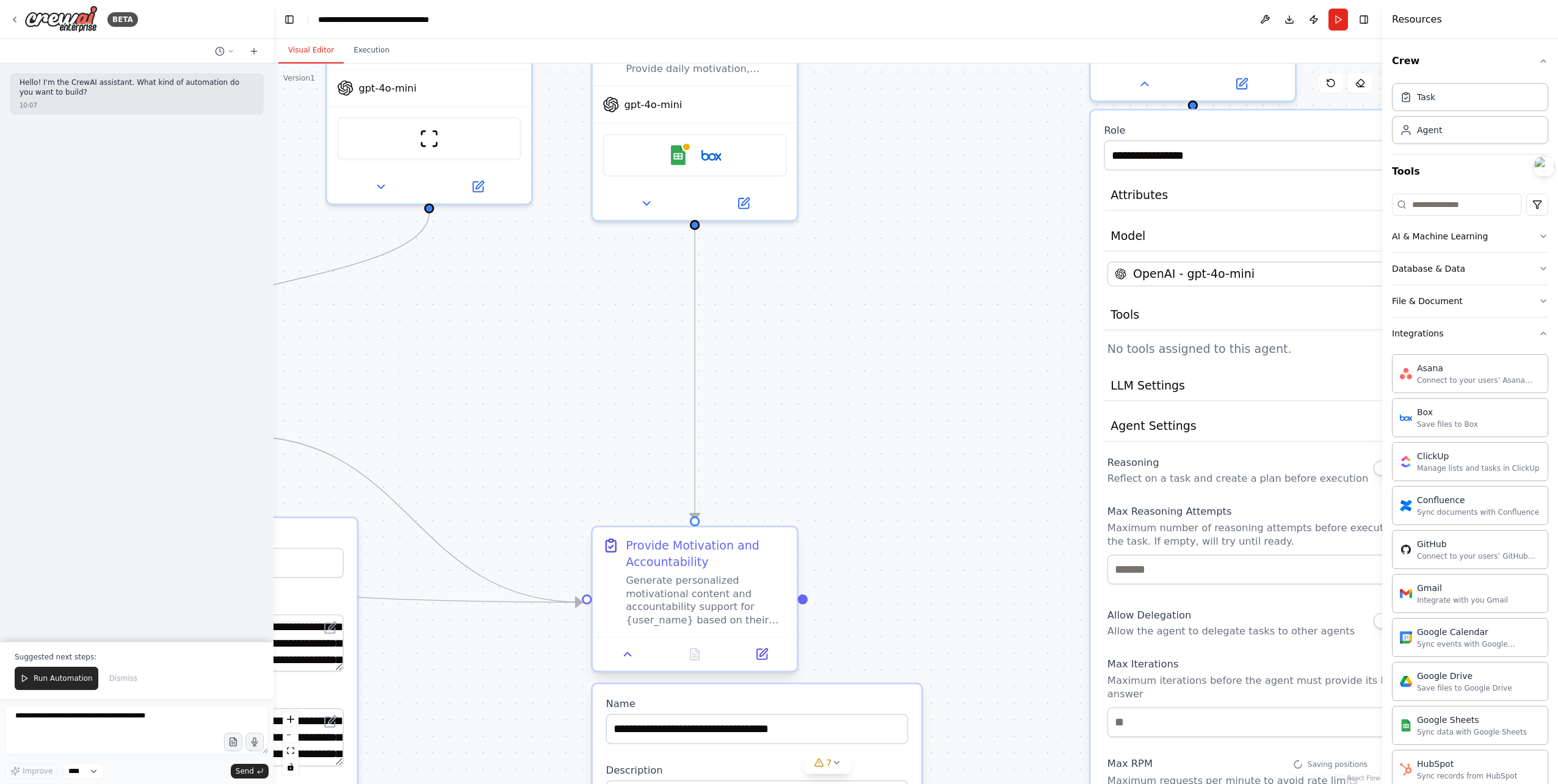
click at [677, 606] on div "Generate personalized motivational content and accountability support for {user…" at bounding box center [706, 601] width 161 height 53
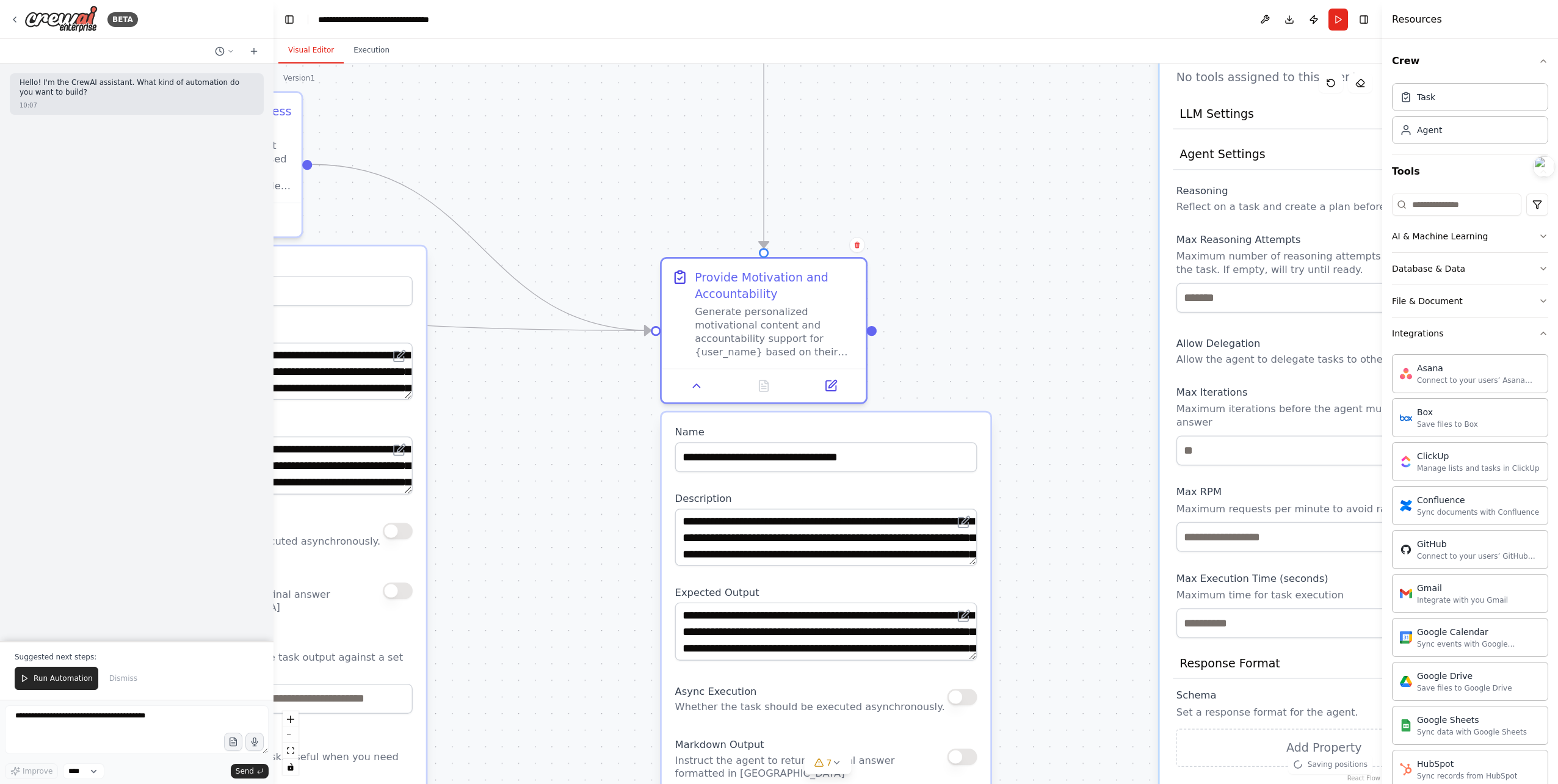
drag, startPoint x: 891, startPoint y: 556, endPoint x: 960, endPoint y: 284, distance: 280.6
click at [960, 284] on div ".deletable-edge-delete-btn { width: 20px; height: 20px; border: 0px solid #ffff…" at bounding box center [828, 423] width 1109 height 720
click at [816, 543] on textarea "**********" at bounding box center [826, 537] width 302 height 57
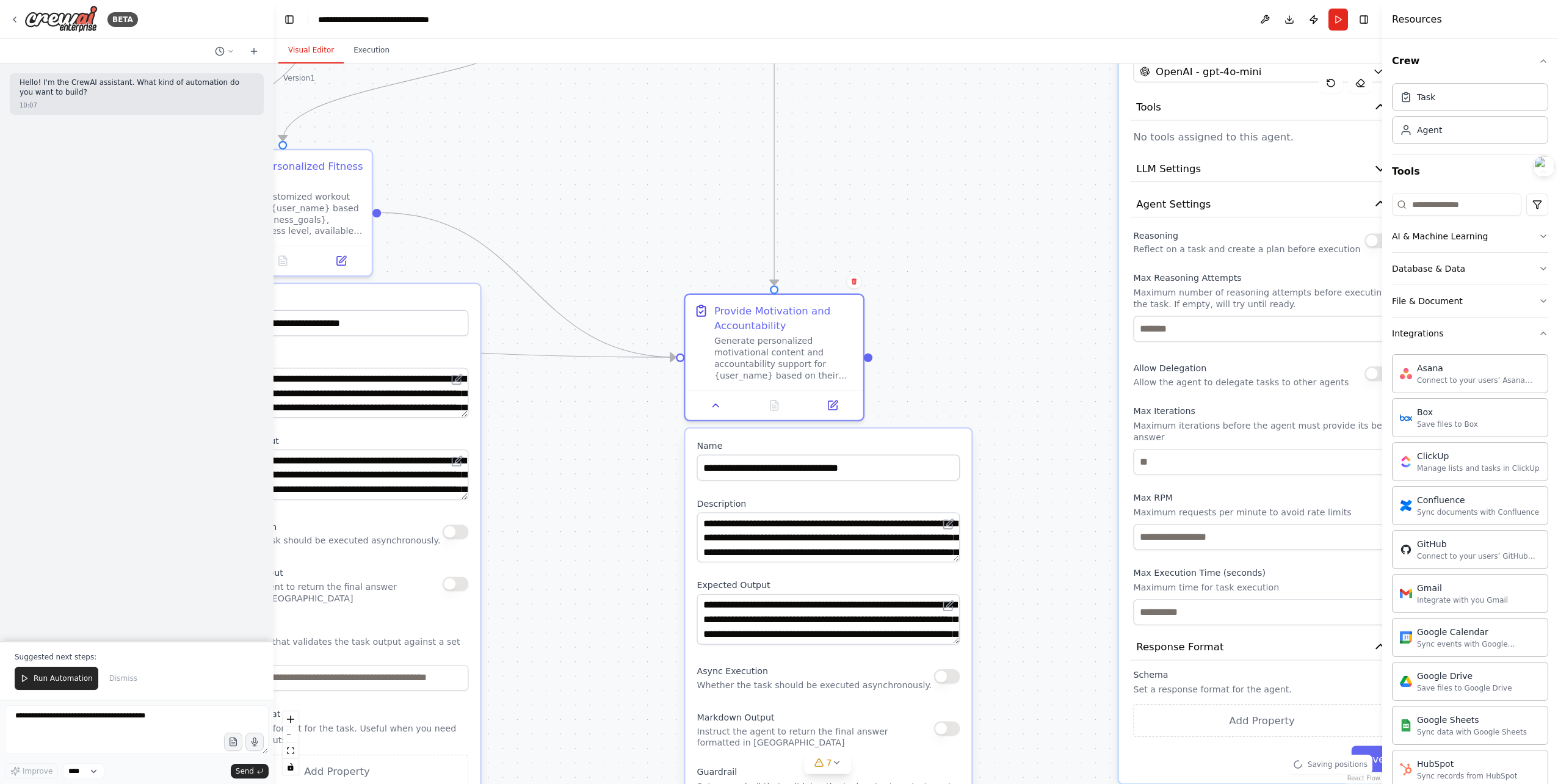
click at [955, 556] on textarea "**********" at bounding box center [828, 537] width 263 height 50
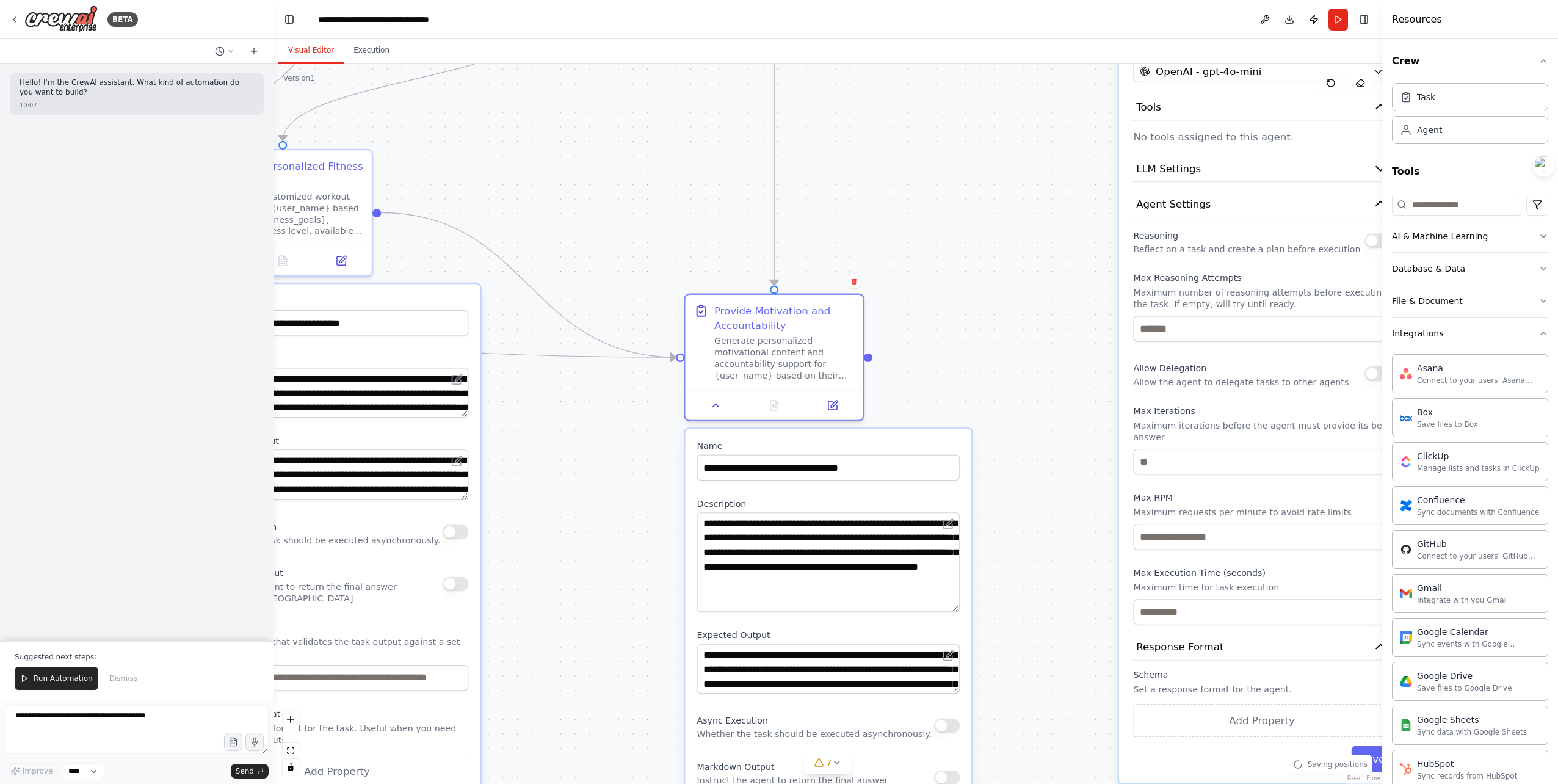
drag, startPoint x: 956, startPoint y: 558, endPoint x: 1014, endPoint y: 599, distance: 71.0
click at [999, 602] on div ".deletable-edge-delete-btn { width: 20px; height: 20px; border: 0px solid #ffff…" at bounding box center [828, 423] width 1109 height 720
click at [1019, 601] on div ".deletable-edge-delete-btn { width: 20px; height: 20px; border: 0px solid #ffff…" at bounding box center [828, 423] width 1109 height 720
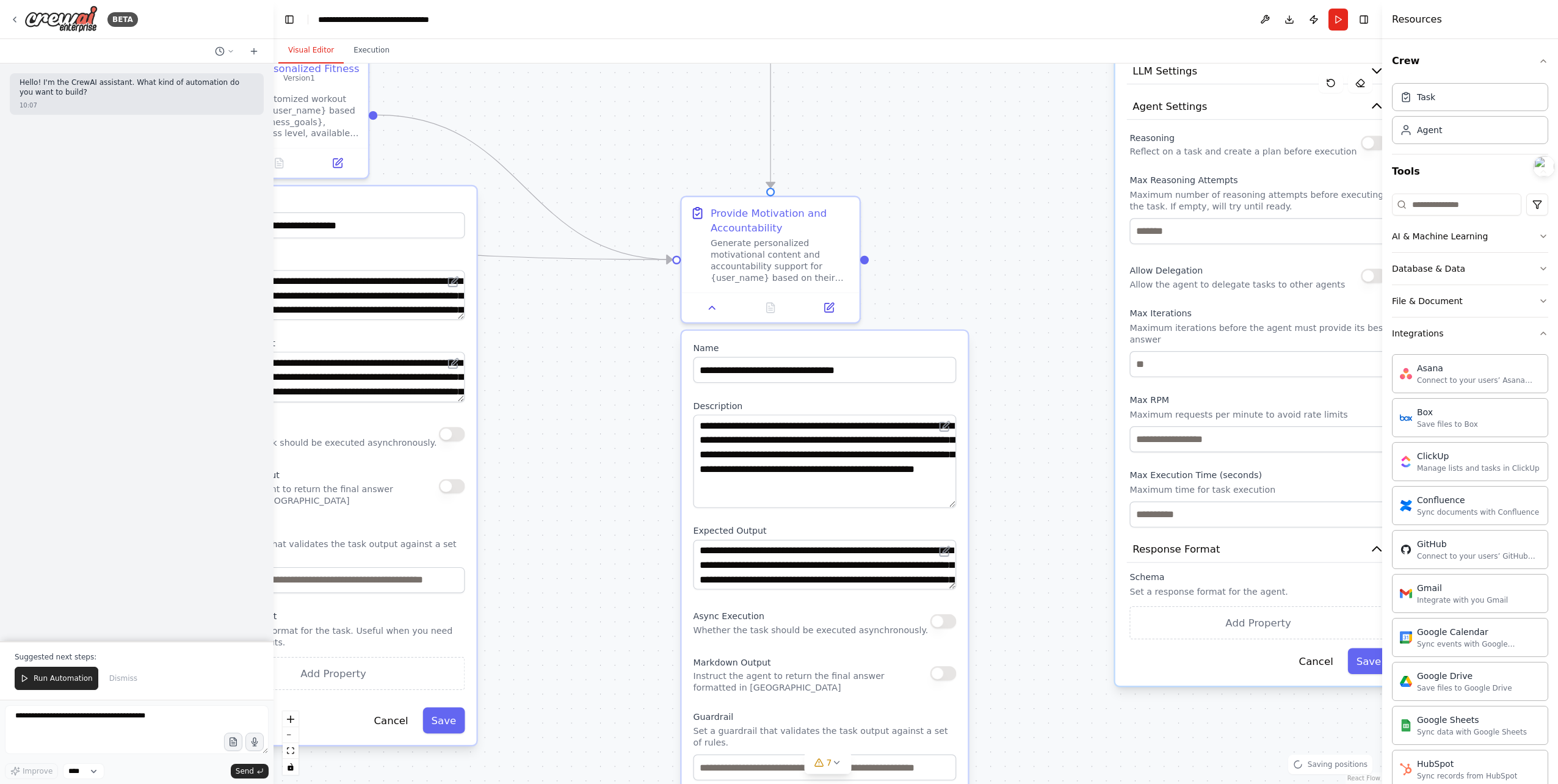
drag, startPoint x: 1023, startPoint y: 637, endPoint x: 1013, endPoint y: 454, distance: 183.3
click at [1013, 454] on div ".deletable-edge-delete-btn { width: 20px; height: 20px; border: 0px solid #ffff…" at bounding box center [828, 423] width 1109 height 720
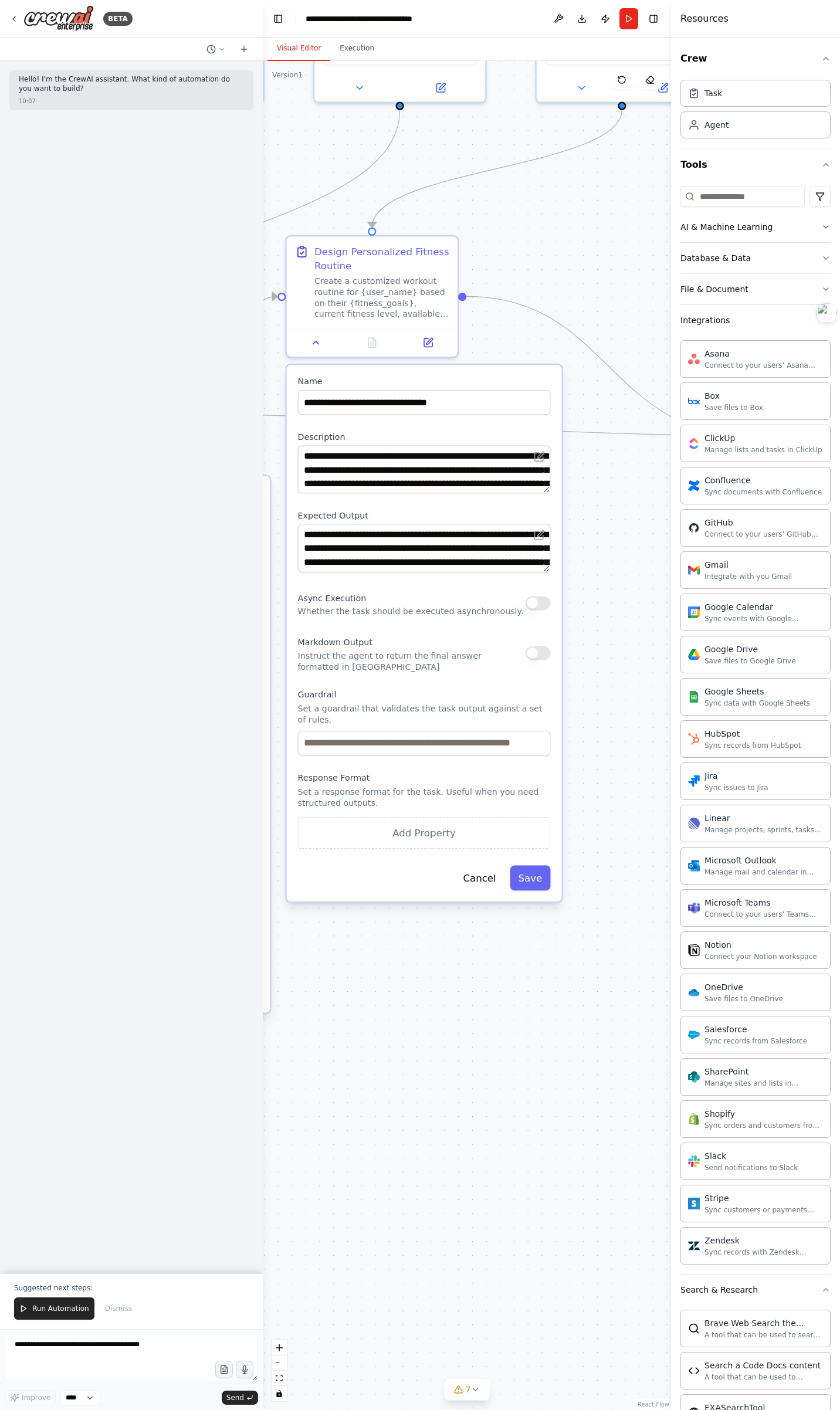
drag, startPoint x: 536, startPoint y: 481, endPoint x: 644, endPoint y: 762, distance: 301.0
click at [644, 753] on div ".deletable-edge-delete-btn { width: 20px; height: 20px; border: 0px solid #ffff…" at bounding box center [467, 735] width 408 height 1349
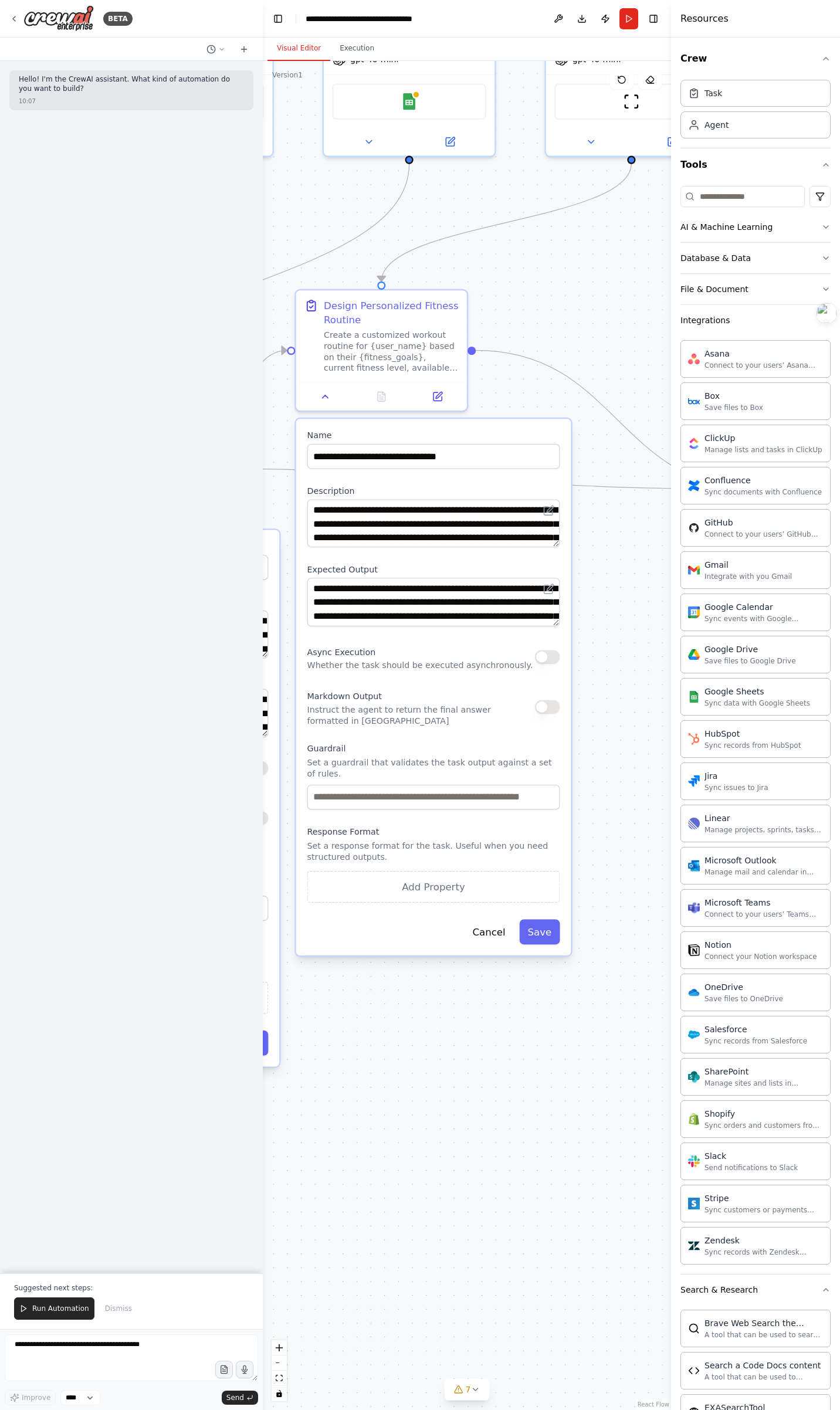
drag, startPoint x: 634, startPoint y: 776, endPoint x: 638, endPoint y: 805, distance: 29.3
click at [638, 753] on div ".deletable-edge-delete-btn { width: 20px; height: 20px; border: 0px solid #ffff…" at bounding box center [467, 735] width 408 height 1349
